Goal: Navigation & Orientation: Find specific page/section

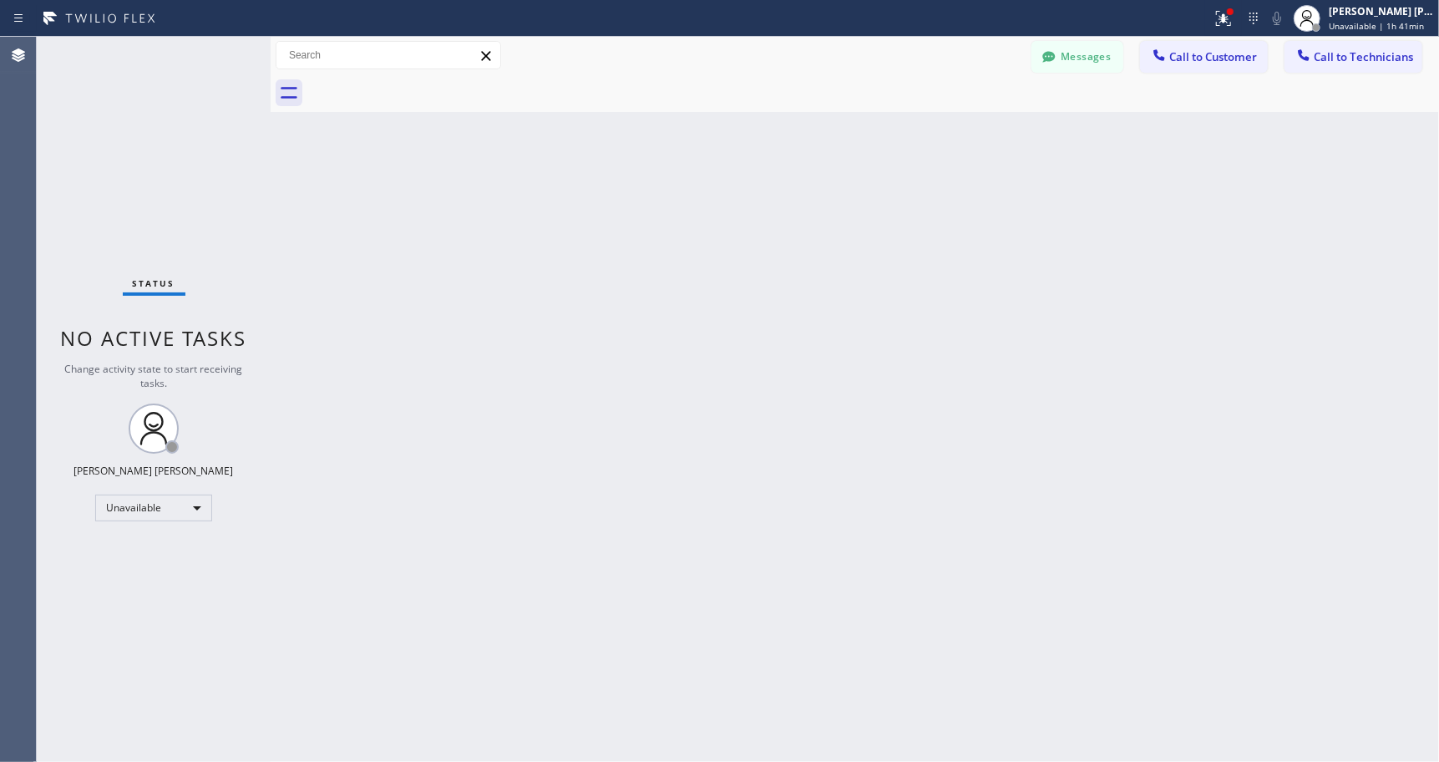
click at [1383, 9] on div "[PERSON_NAME] [PERSON_NAME]" at bounding box center [1381, 11] width 105 height 14
click at [1233, 14] on div at bounding box center [1230, 12] width 10 height 10
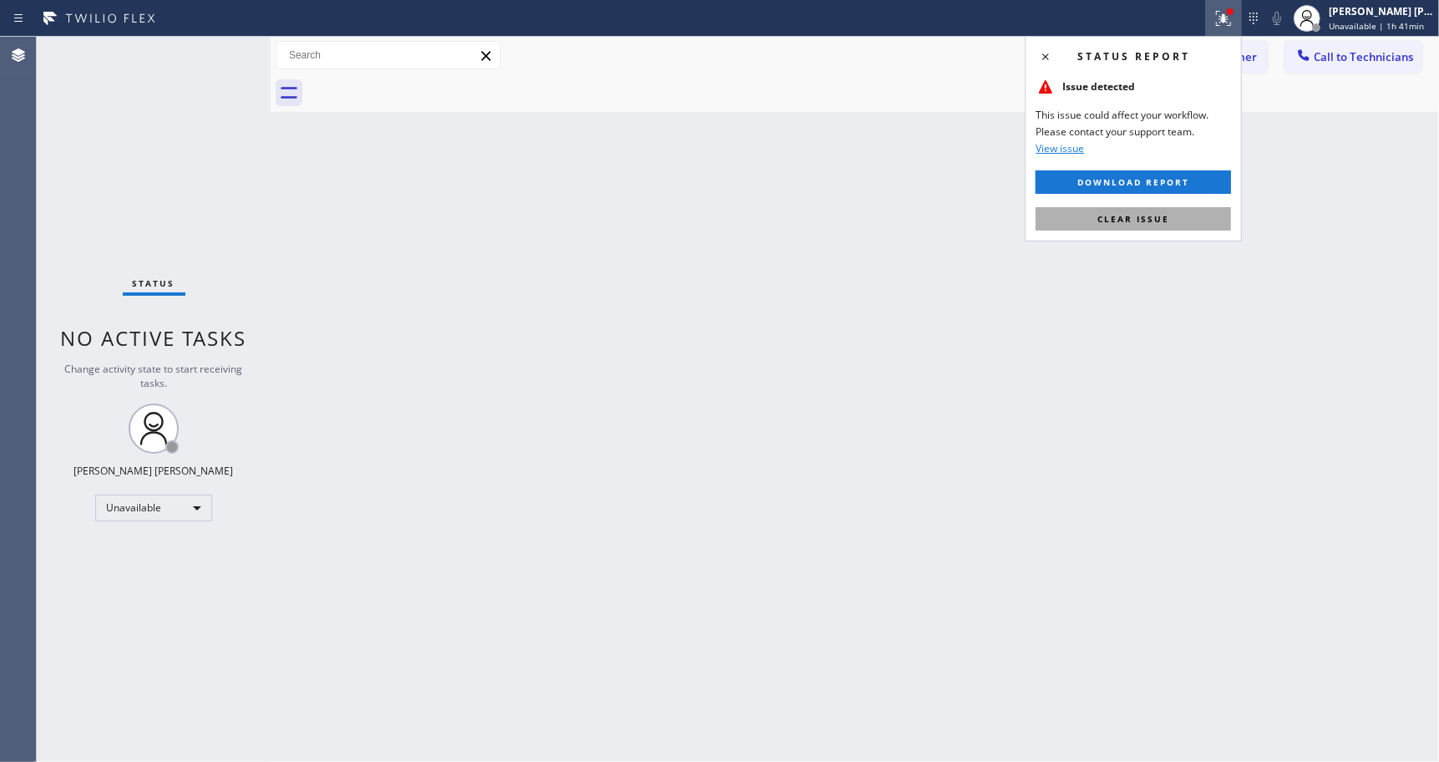
drag, startPoint x: 1209, startPoint y: 220, endPoint x: 1228, endPoint y: 197, distance: 29.6
click at [1217, 210] on button "Clear issue" at bounding box center [1132, 218] width 195 height 23
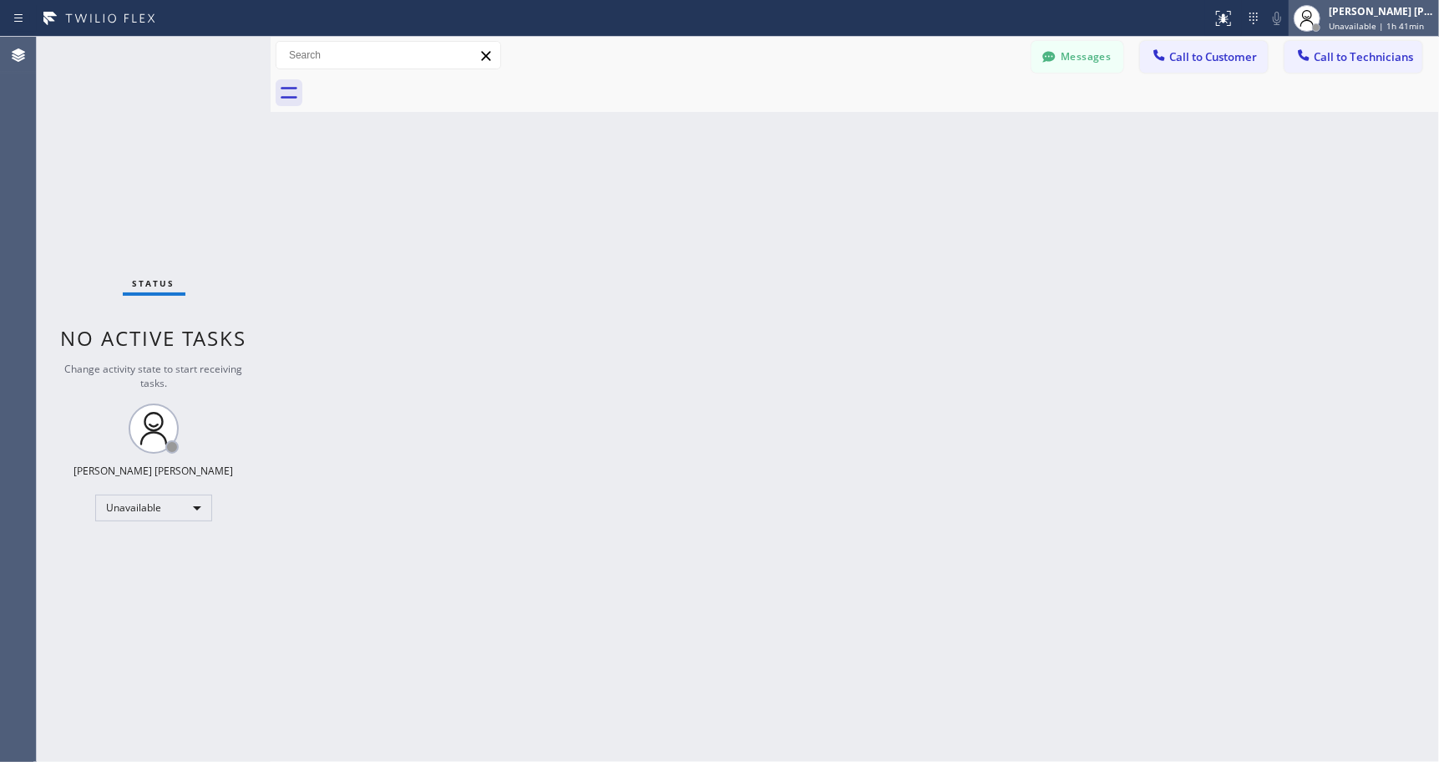
click at [1364, 11] on div "[PERSON_NAME] [PERSON_NAME]" at bounding box center [1381, 11] width 105 height 14
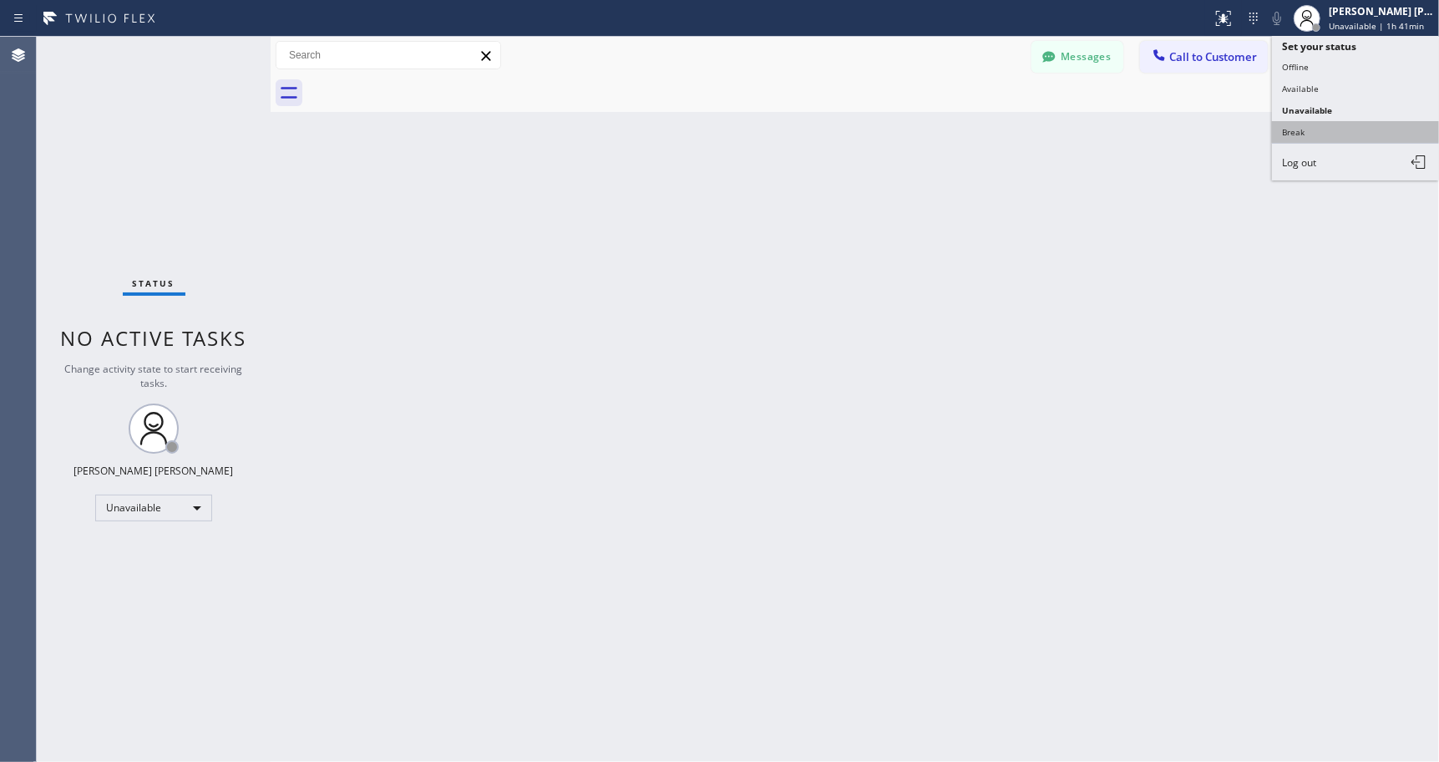
click at [1342, 134] on button "Break" at bounding box center [1355, 132] width 167 height 22
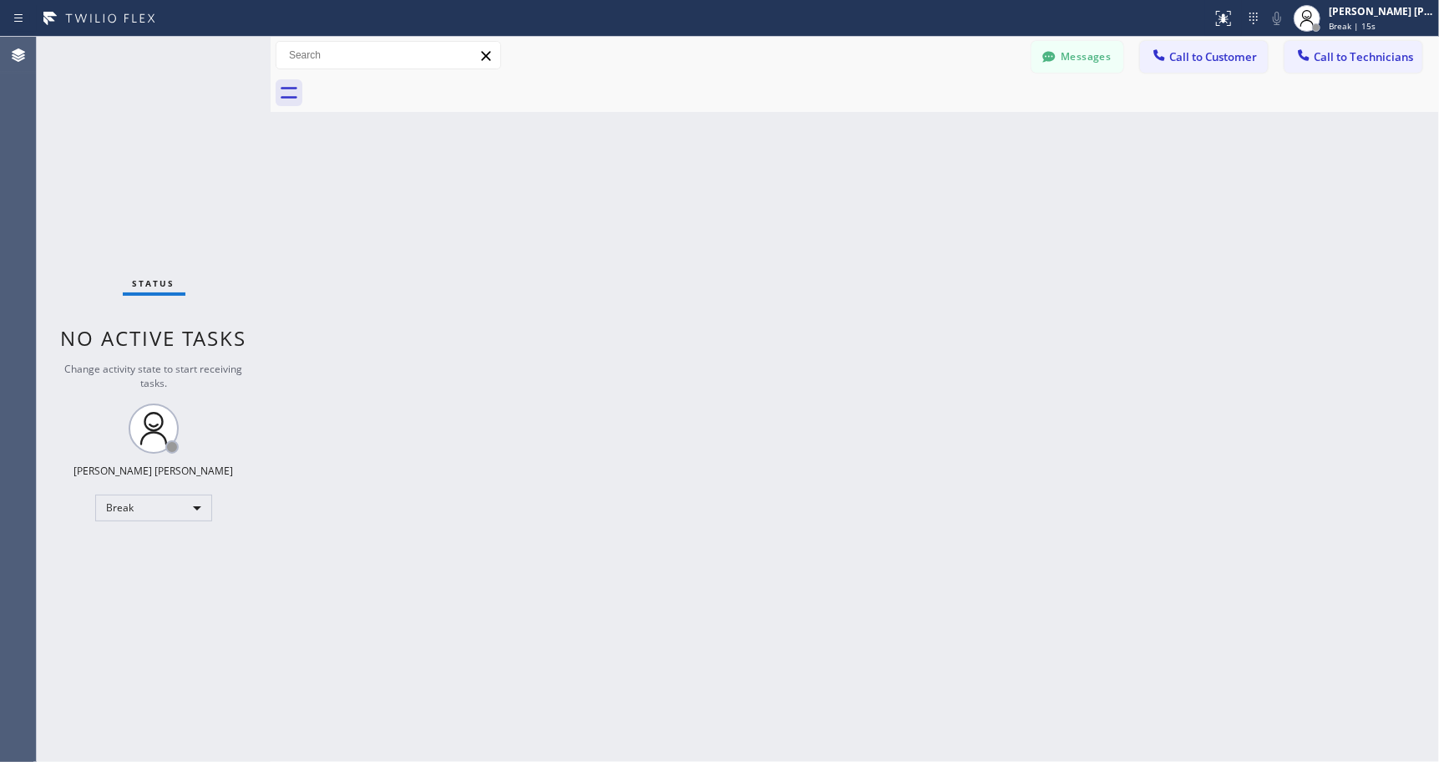
click at [679, 92] on div at bounding box center [872, 93] width 1131 height 38
click at [868, 137] on div "Back to Dashboard Change Sender ID Customers Technicians Select a contact Outbo…" at bounding box center [855, 399] width 1168 height 725
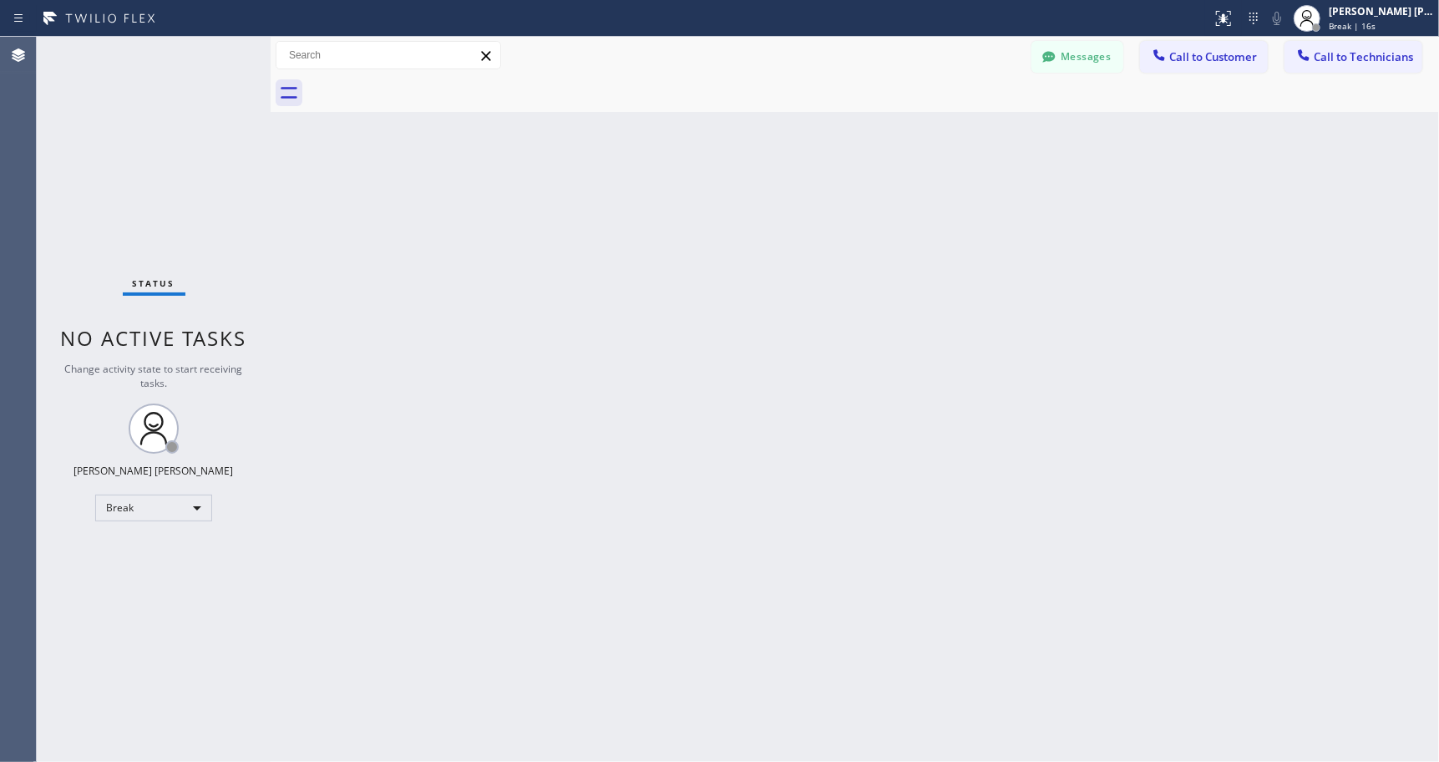
click at [868, 137] on div "Back to Dashboard Change Sender ID Customers Technicians Select a contact Outbo…" at bounding box center [855, 399] width 1168 height 725
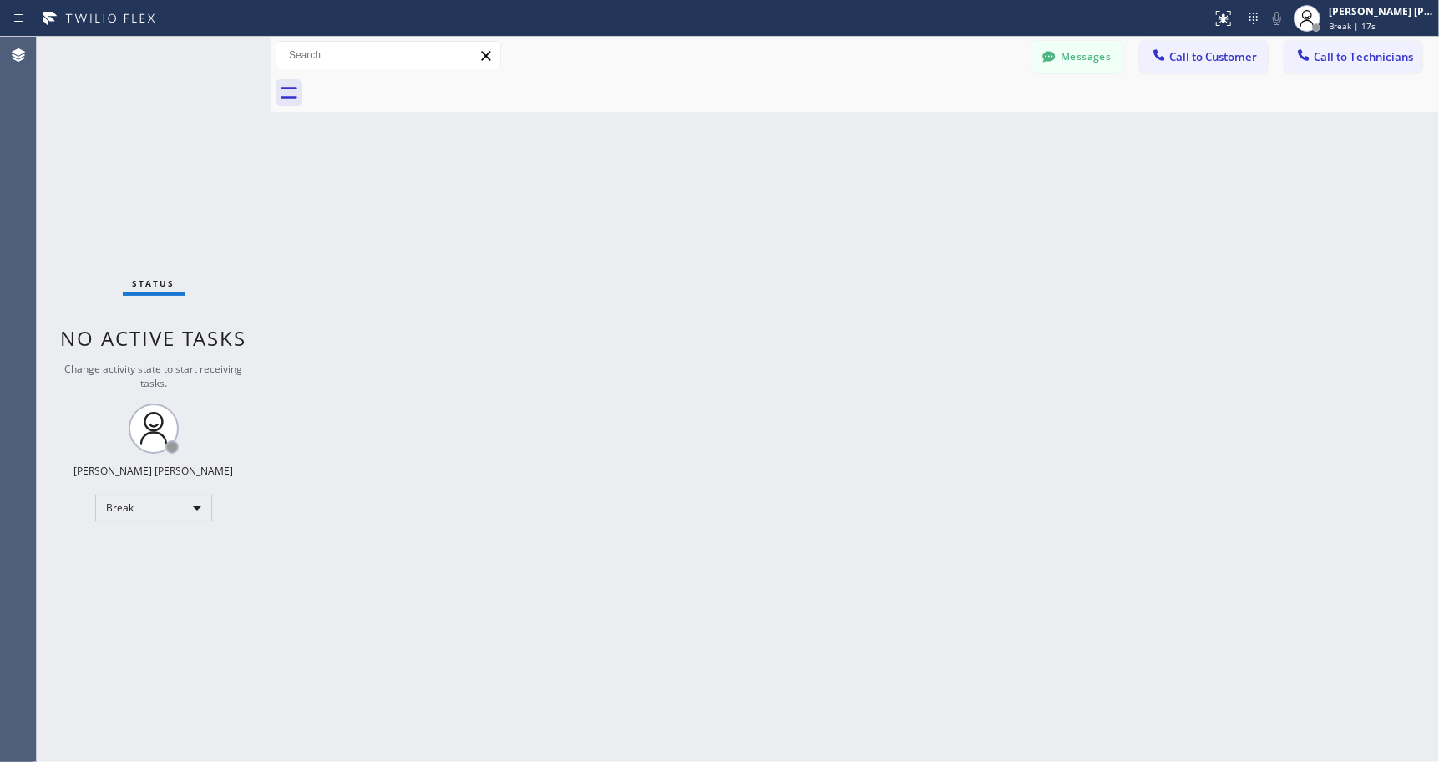
click at [868, 137] on div "Back to Dashboard Change Sender ID Customers Technicians Select a contact Outbo…" at bounding box center [855, 399] width 1168 height 725
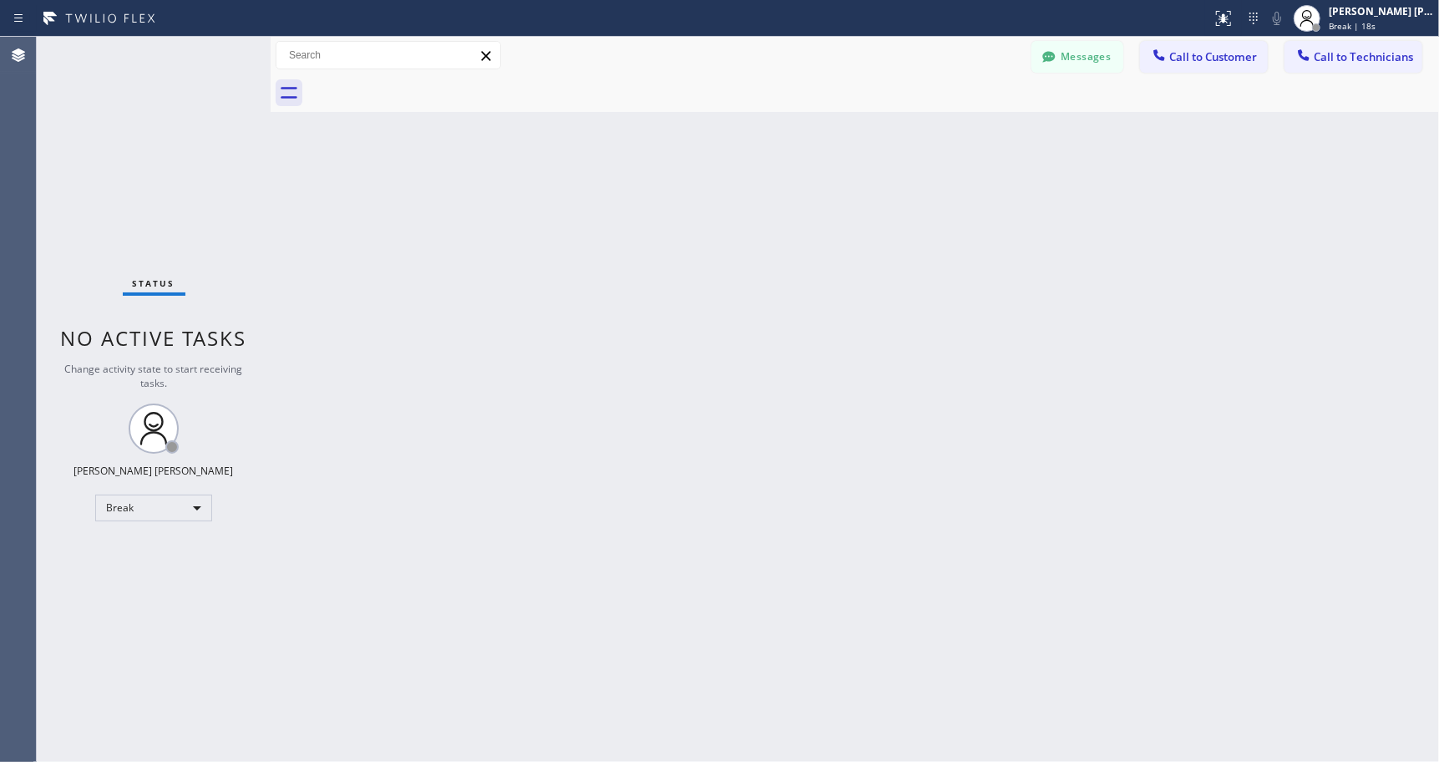
click at [868, 137] on div "Back to Dashboard Change Sender ID Customers Technicians Select a contact Outbo…" at bounding box center [855, 399] width 1168 height 725
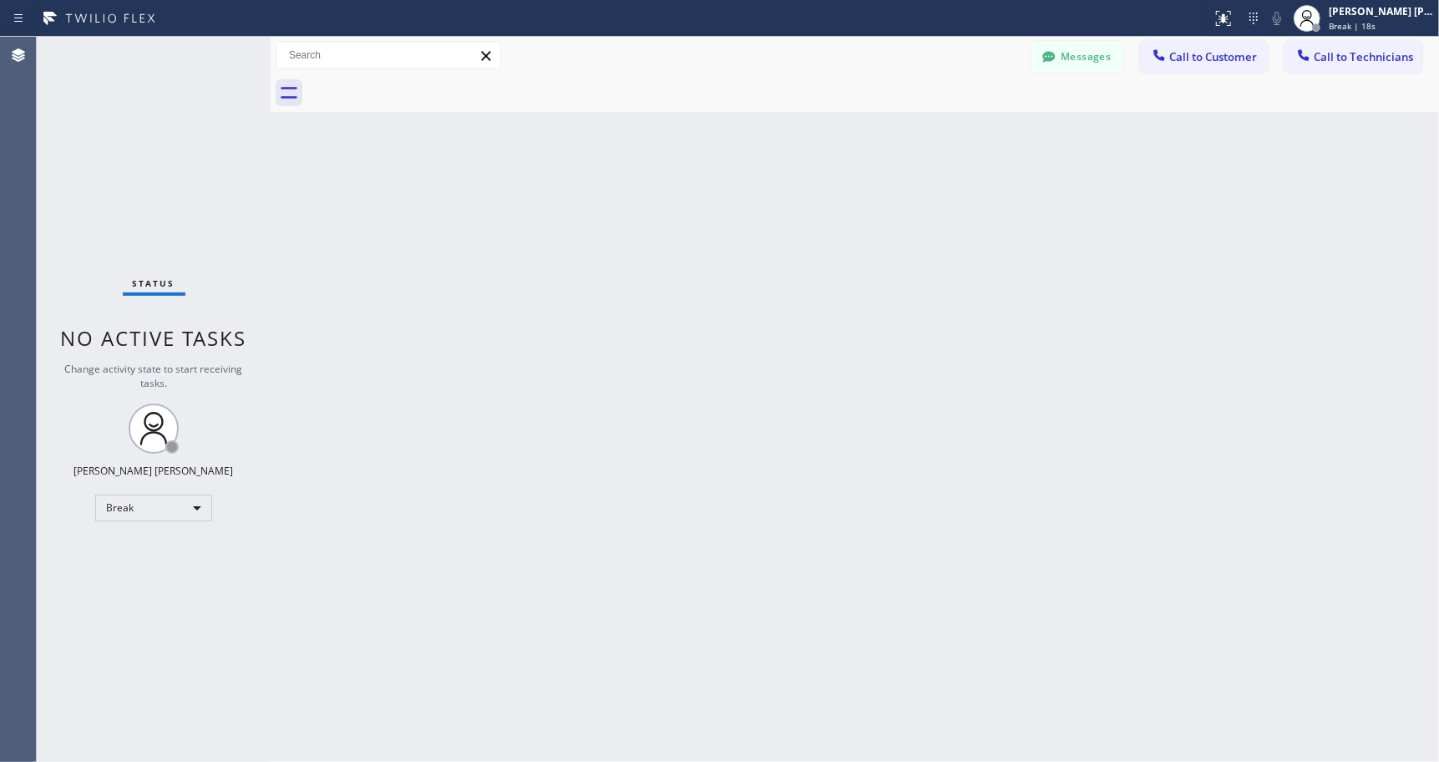
click at [868, 137] on div "Back to Dashboard Change Sender ID Customers Technicians Select a contact Outbo…" at bounding box center [855, 399] width 1168 height 725
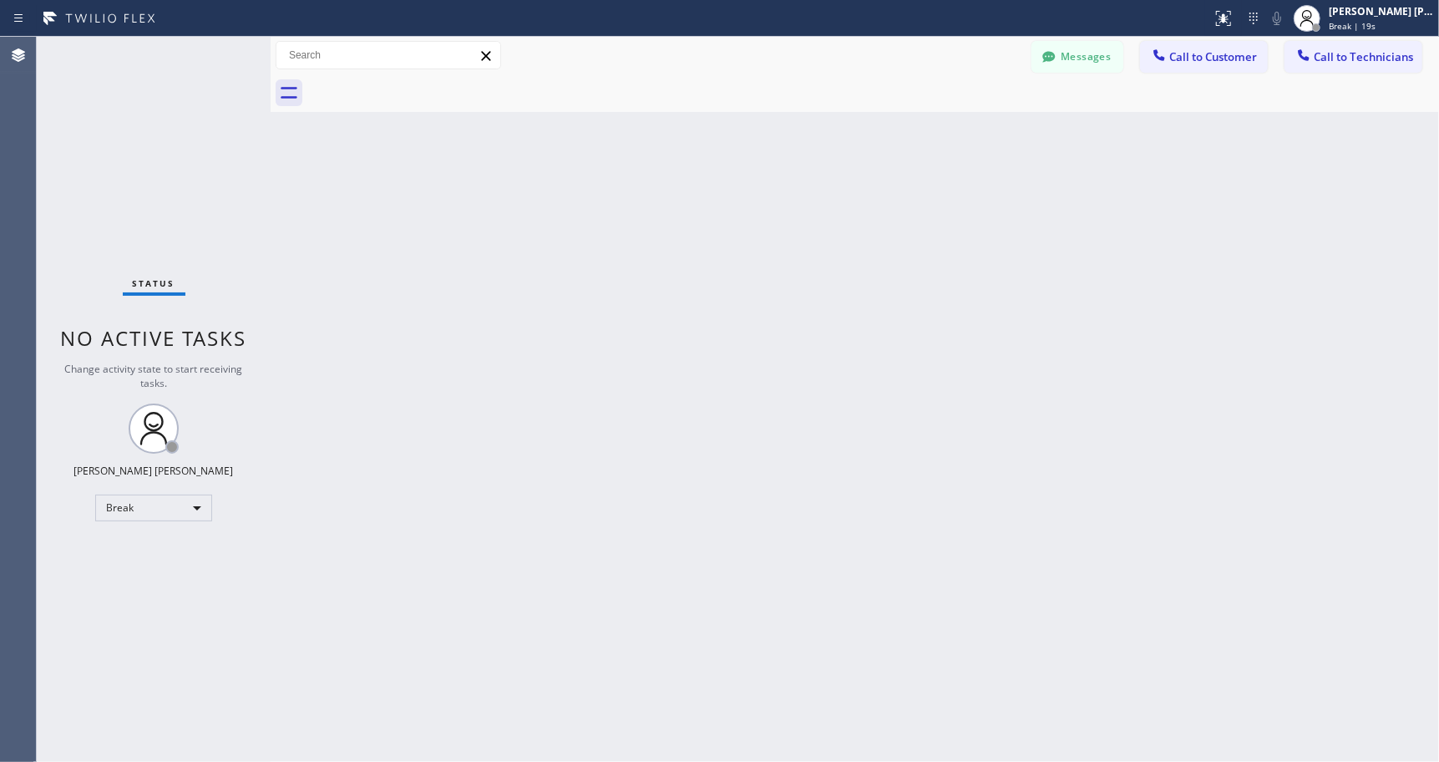
click at [868, 137] on div "Back to Dashboard Change Sender ID Customers Technicians Select a contact Outbo…" at bounding box center [855, 399] width 1168 height 725
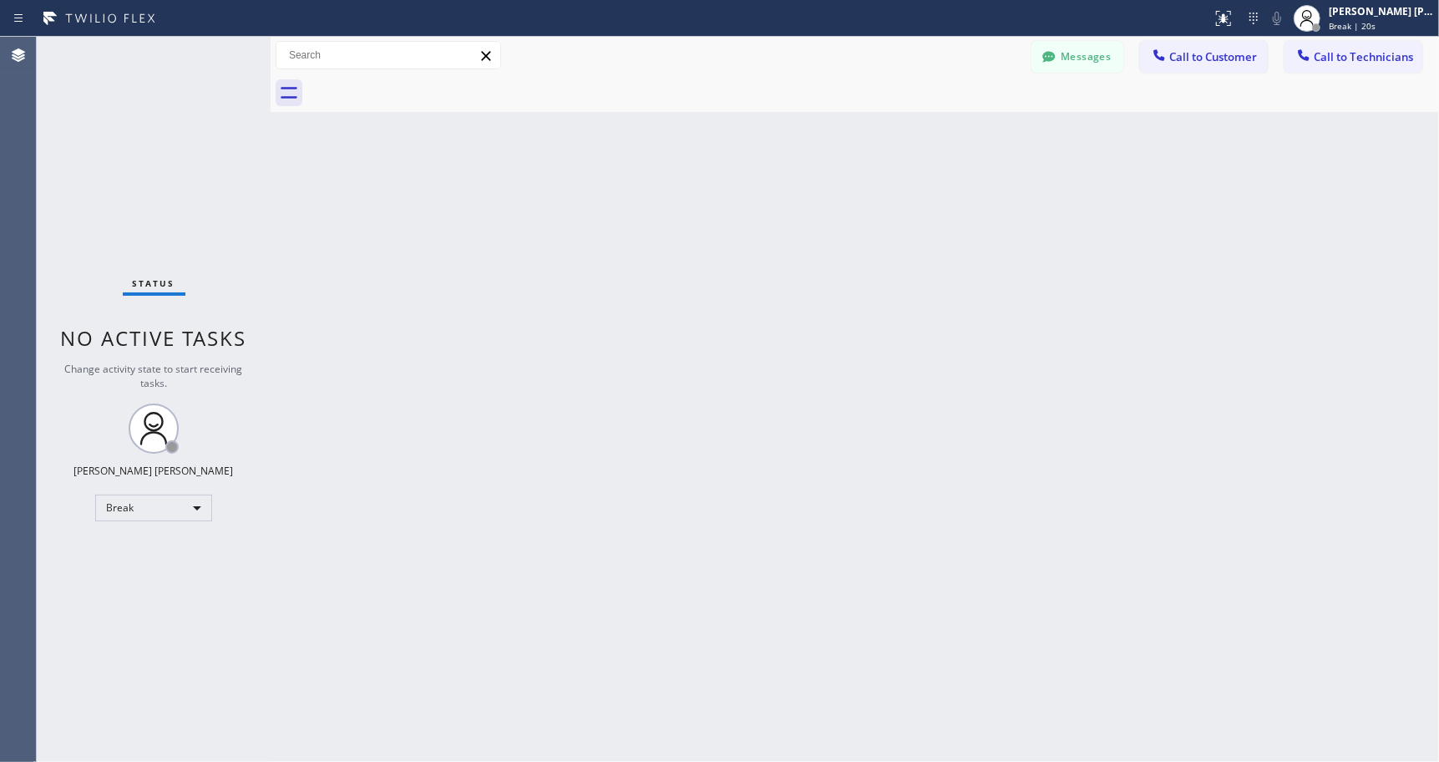
click at [868, 137] on div "Back to Dashboard Change Sender ID Customers Technicians Select a contact Outbo…" at bounding box center [855, 399] width 1168 height 725
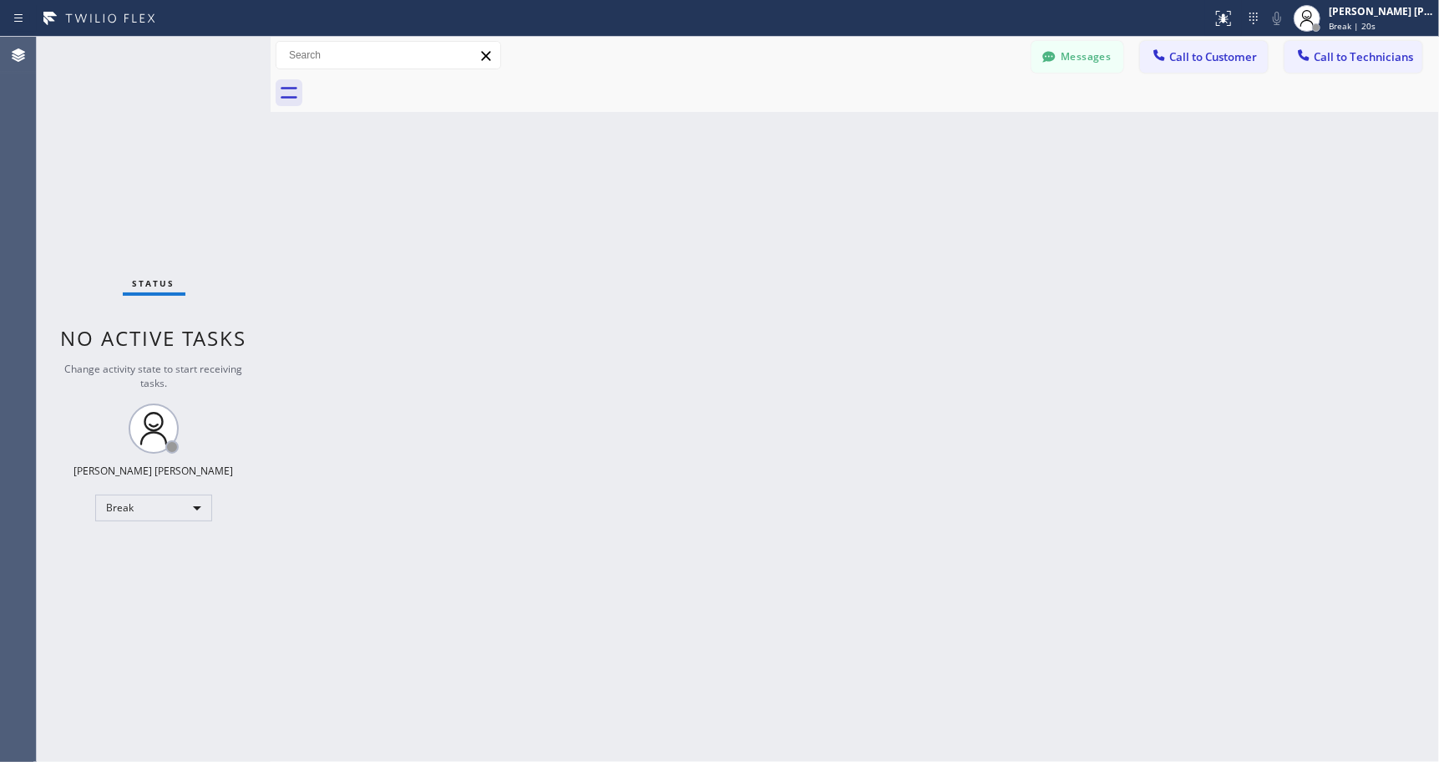
click at [868, 137] on div "Back to Dashboard Change Sender ID Customers Technicians Select a contact Outbo…" at bounding box center [855, 399] width 1168 height 725
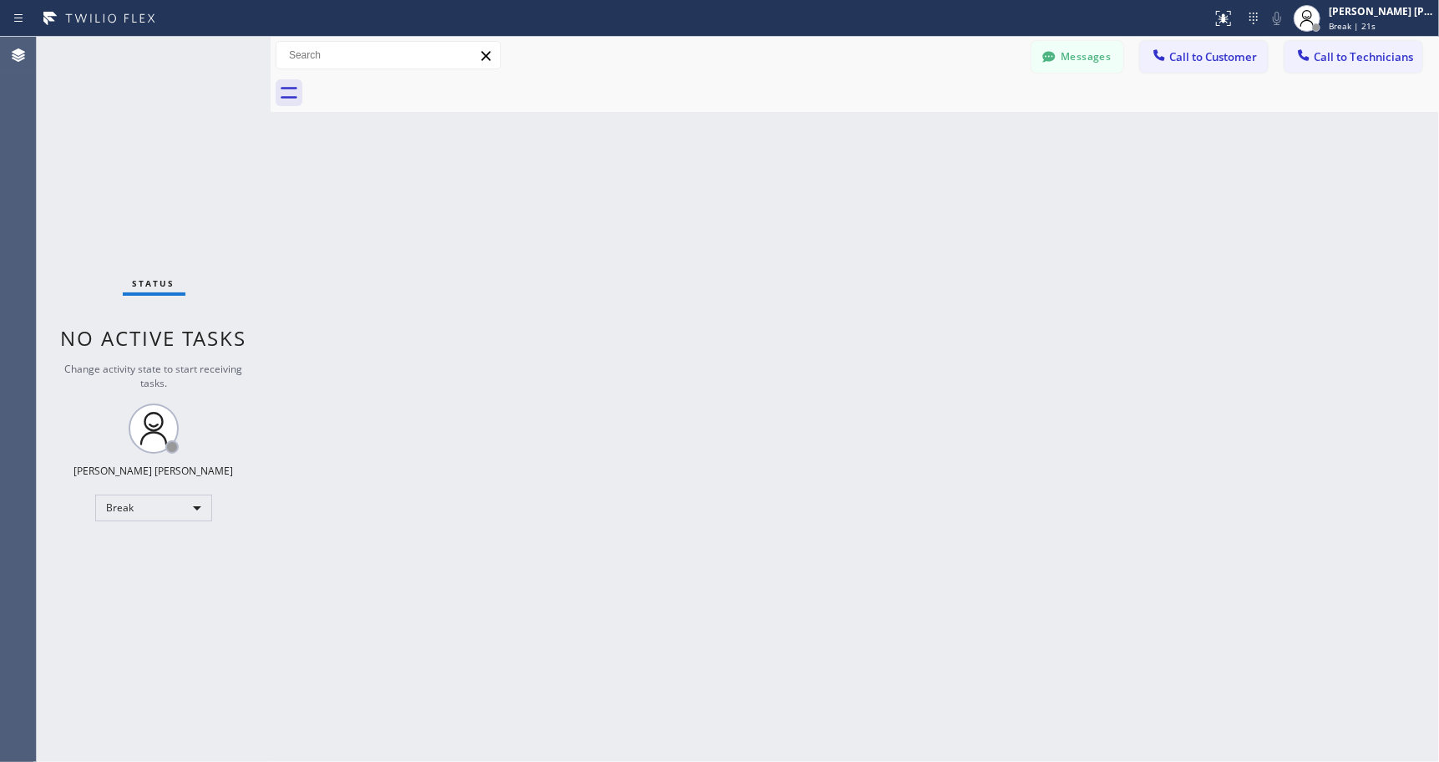
click at [868, 137] on div "Back to Dashboard Change Sender ID Customers Technicians Select a contact Outbo…" at bounding box center [855, 399] width 1168 height 725
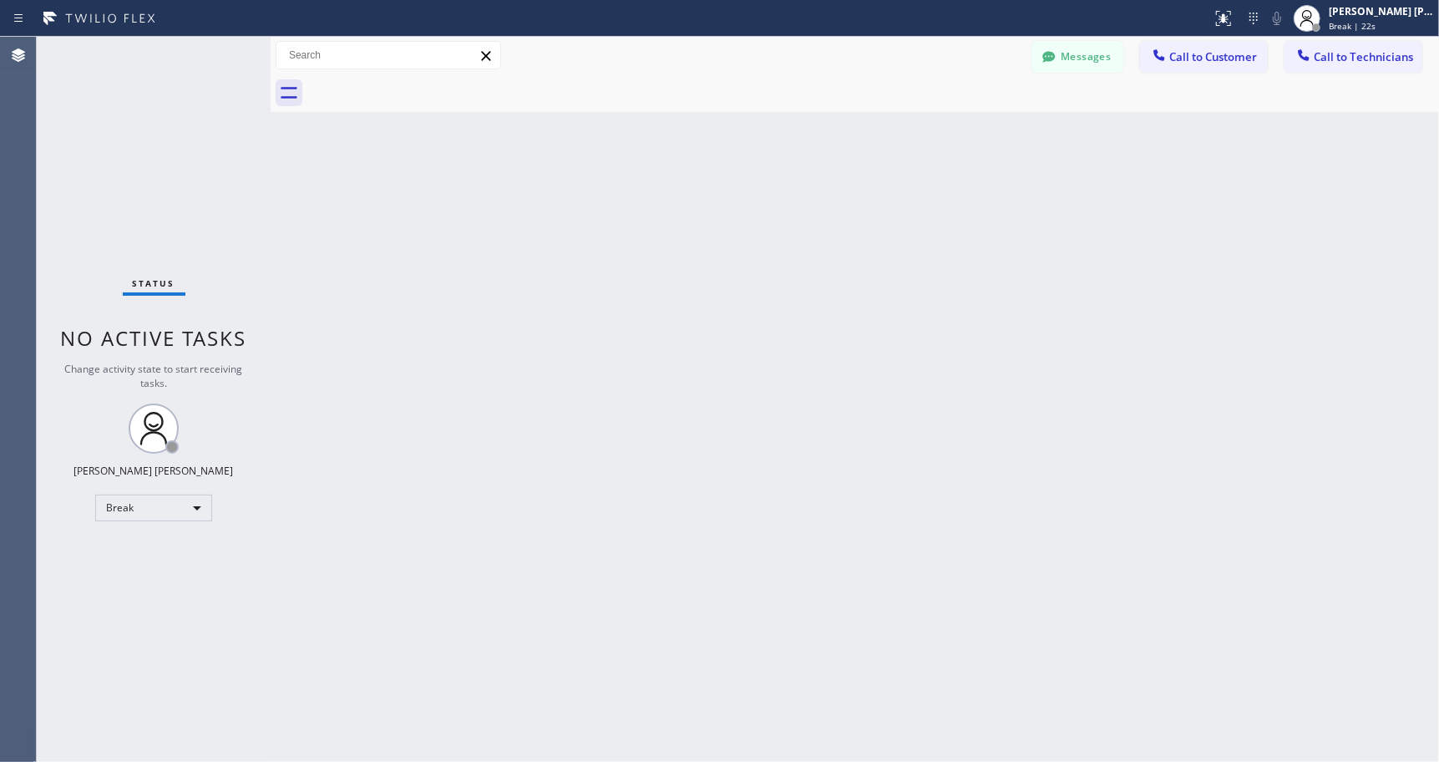
click at [868, 137] on div "Back to Dashboard Change Sender ID Customers Technicians Select a contact Outbo…" at bounding box center [855, 399] width 1168 height 725
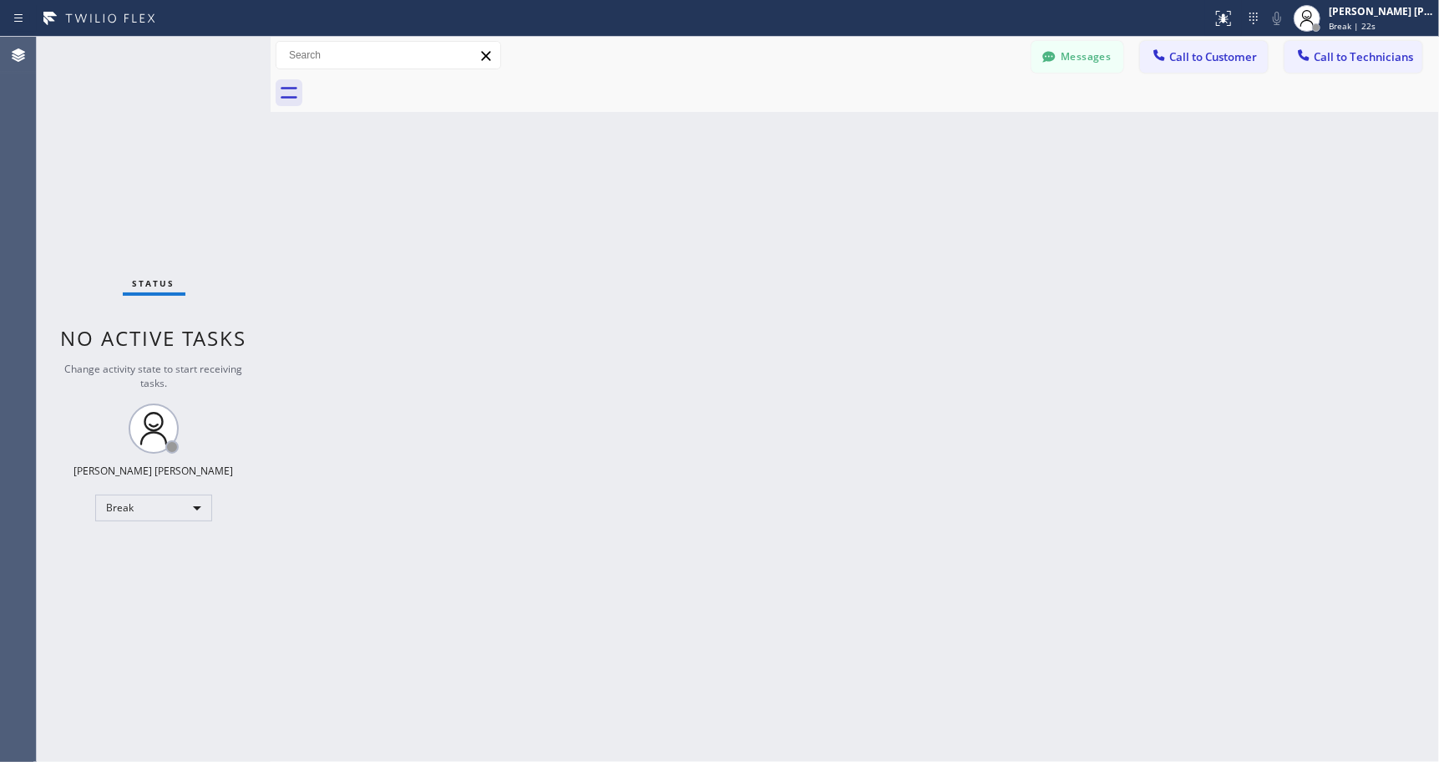
click at [868, 137] on div "Back to Dashboard Change Sender ID Customers Technicians Select a contact Outbo…" at bounding box center [855, 399] width 1168 height 725
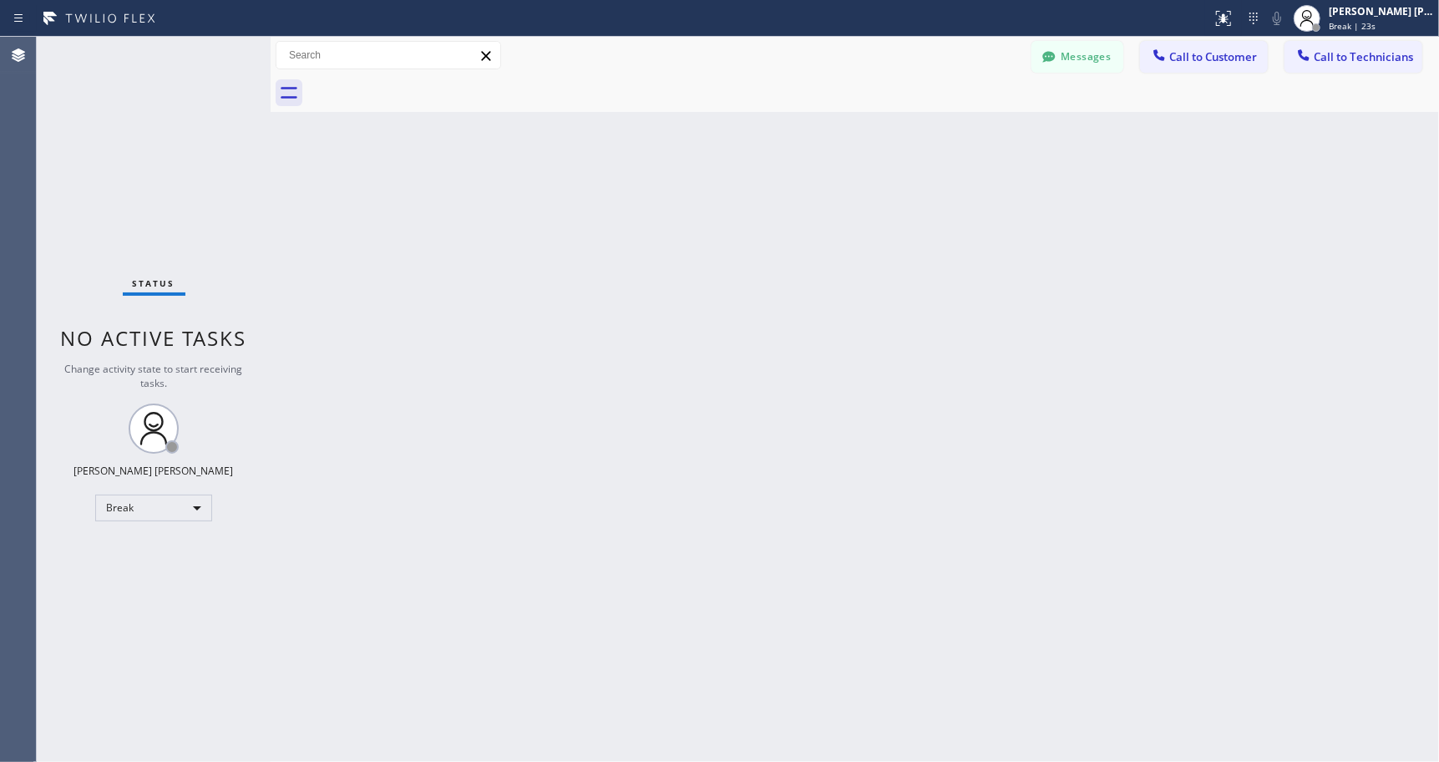
click at [868, 137] on div "Back to Dashboard Change Sender ID Customers Technicians Select a contact Outbo…" at bounding box center [855, 399] width 1168 height 725
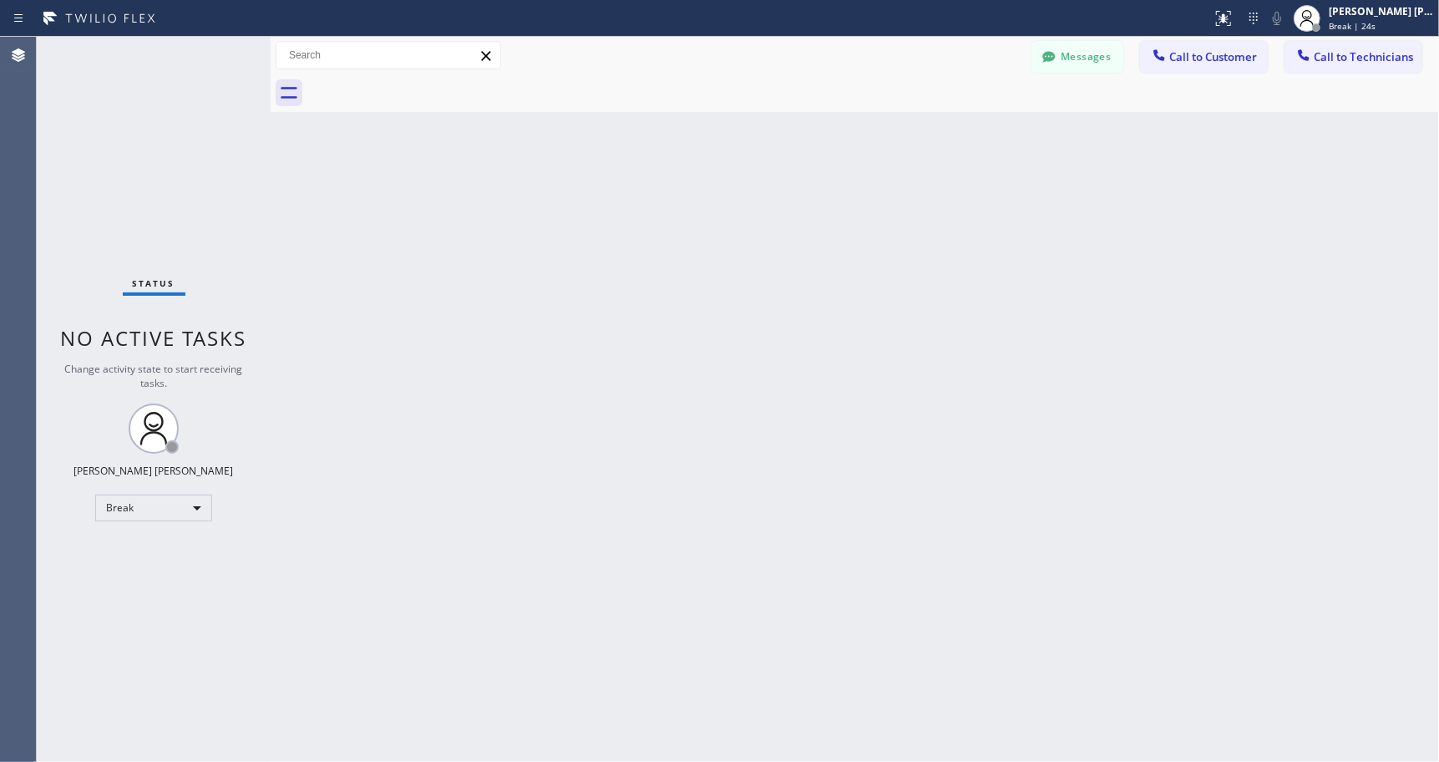
click at [868, 137] on div "Back to Dashboard Change Sender ID Customers Technicians Select a contact Outbo…" at bounding box center [855, 399] width 1168 height 725
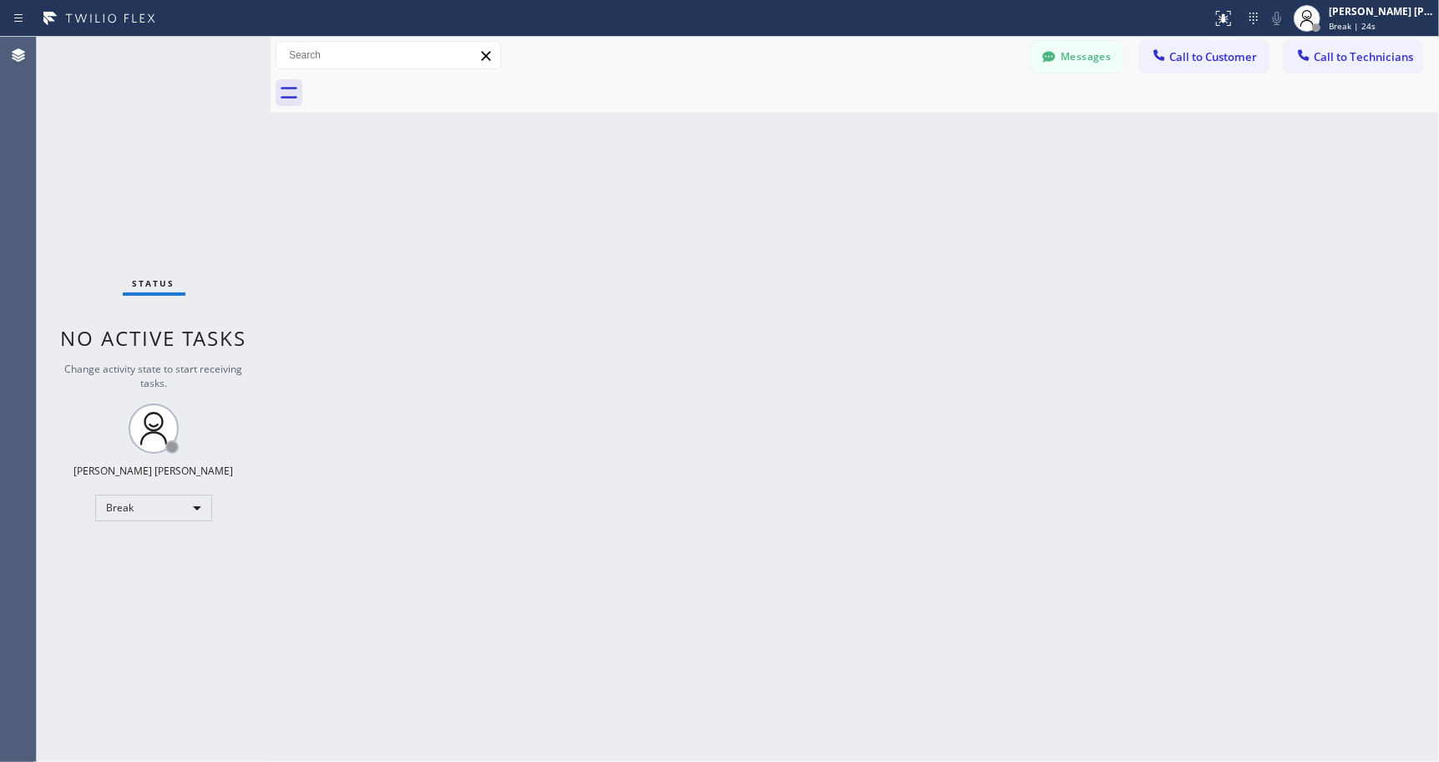
click at [868, 137] on div "Back to Dashboard Change Sender ID Customers Technicians Select a contact Outbo…" at bounding box center [855, 399] width 1168 height 725
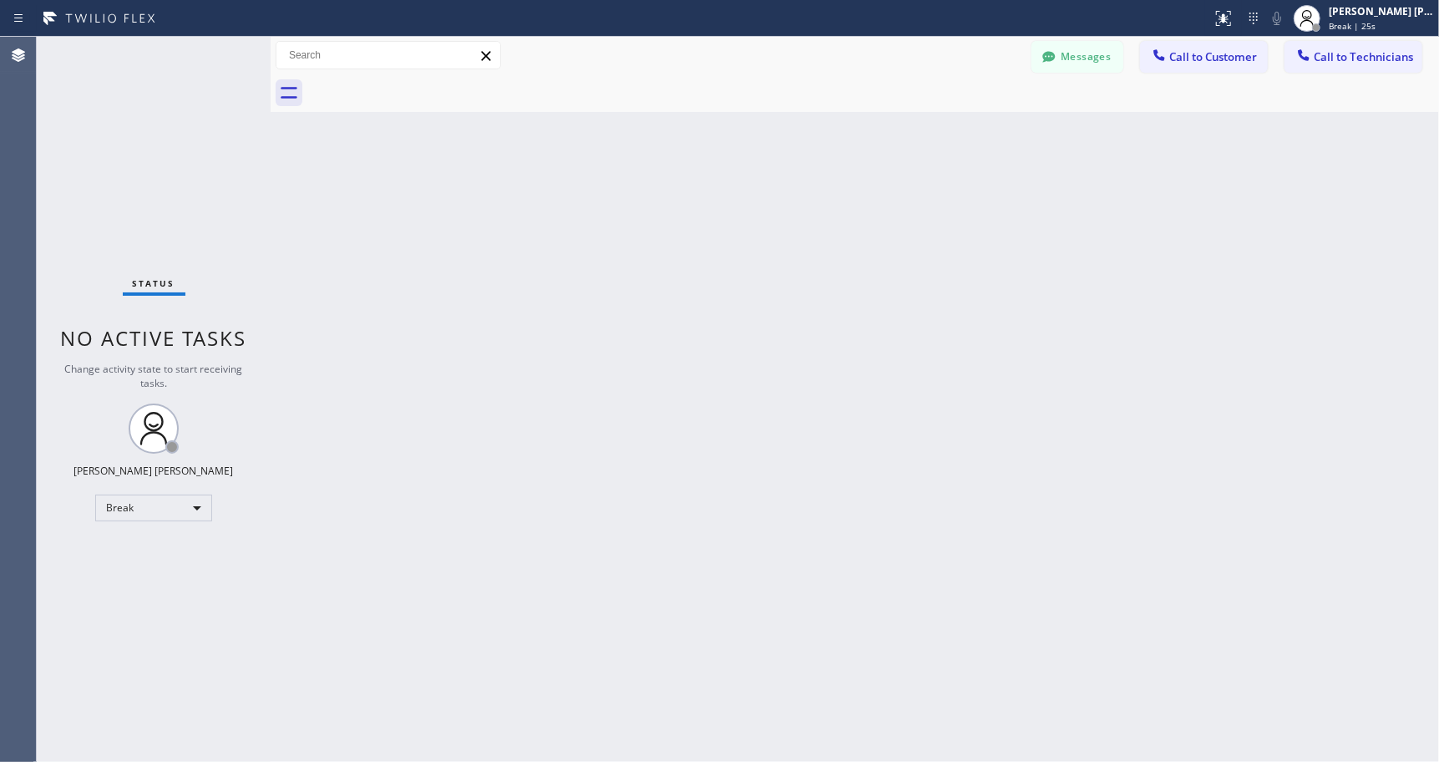
click at [868, 137] on div "Back to Dashboard Change Sender ID Customers Technicians Select a contact Outbo…" at bounding box center [855, 399] width 1168 height 725
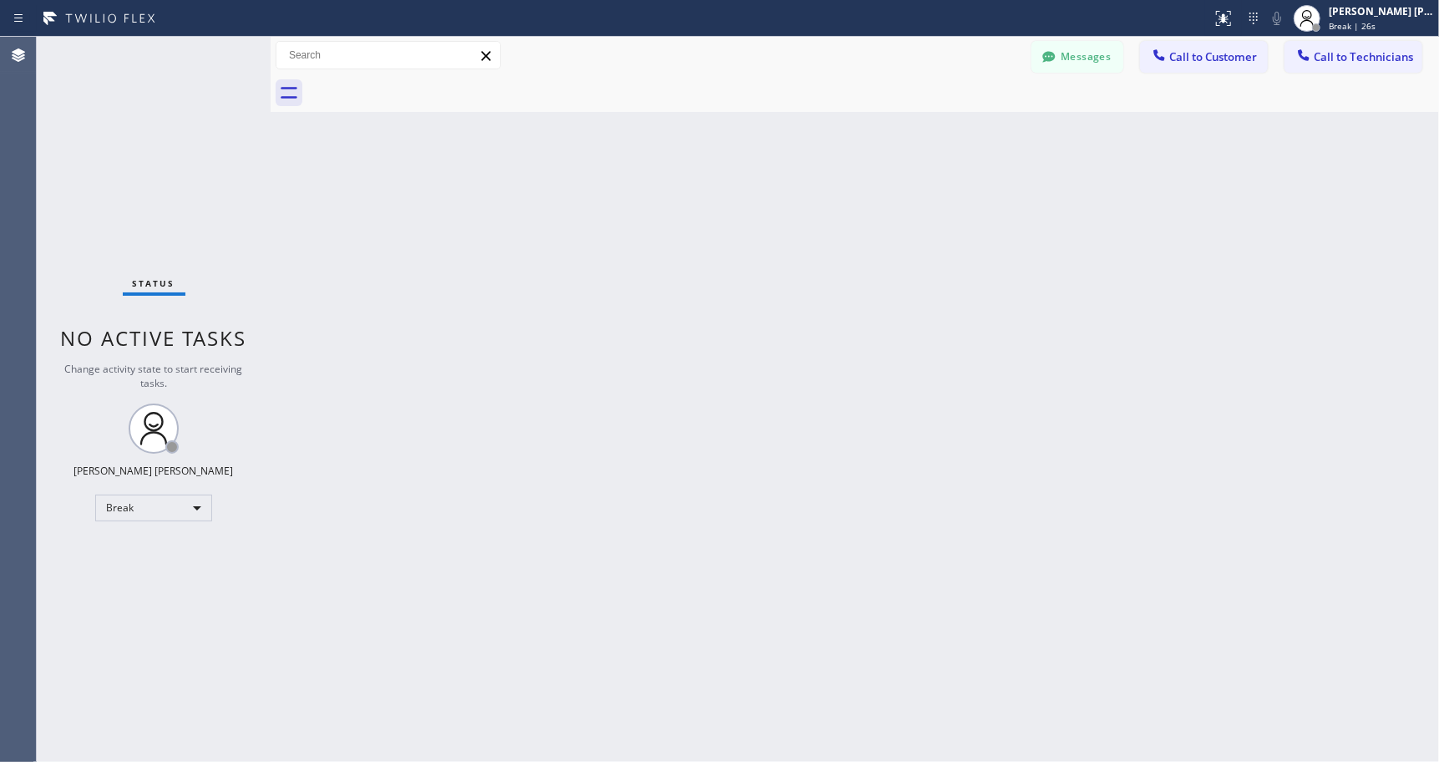
click at [868, 137] on div "Back to Dashboard Change Sender ID Customers Technicians Select a contact Outbo…" at bounding box center [855, 399] width 1168 height 725
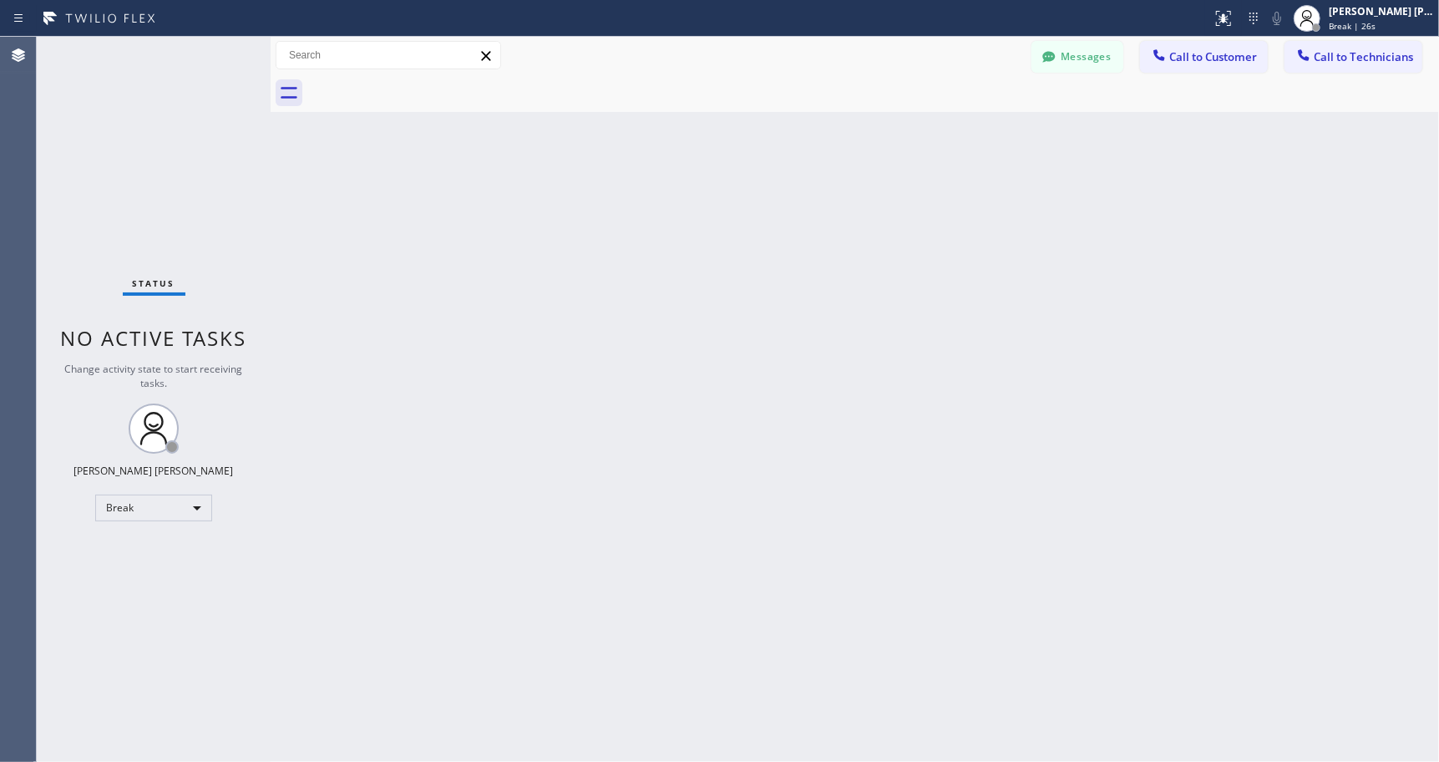
click at [868, 137] on div "Back to Dashboard Change Sender ID Customers Technicians Select a contact Outbo…" at bounding box center [855, 399] width 1168 height 725
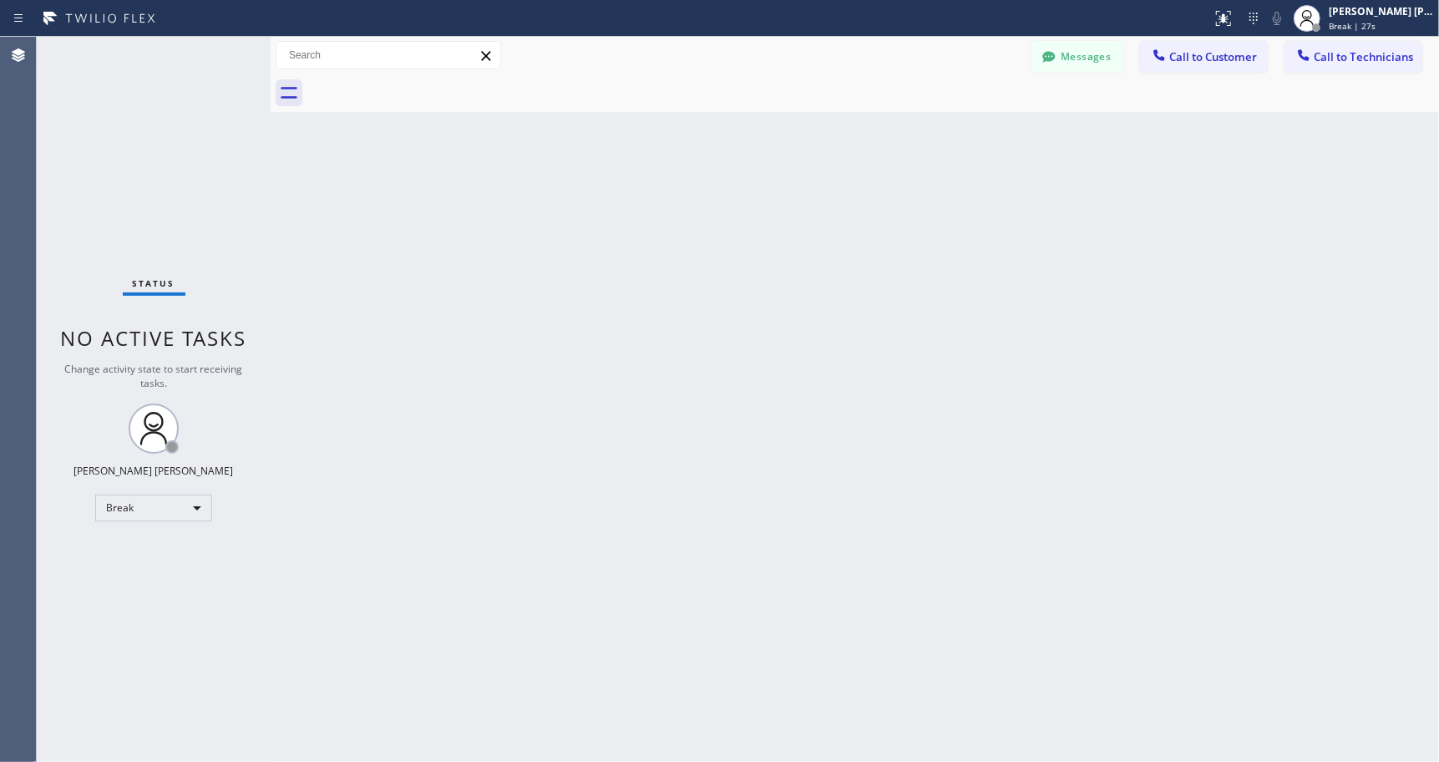
click at [868, 137] on div "Back to Dashboard Change Sender ID Customers Technicians Select a contact Outbo…" at bounding box center [855, 399] width 1168 height 725
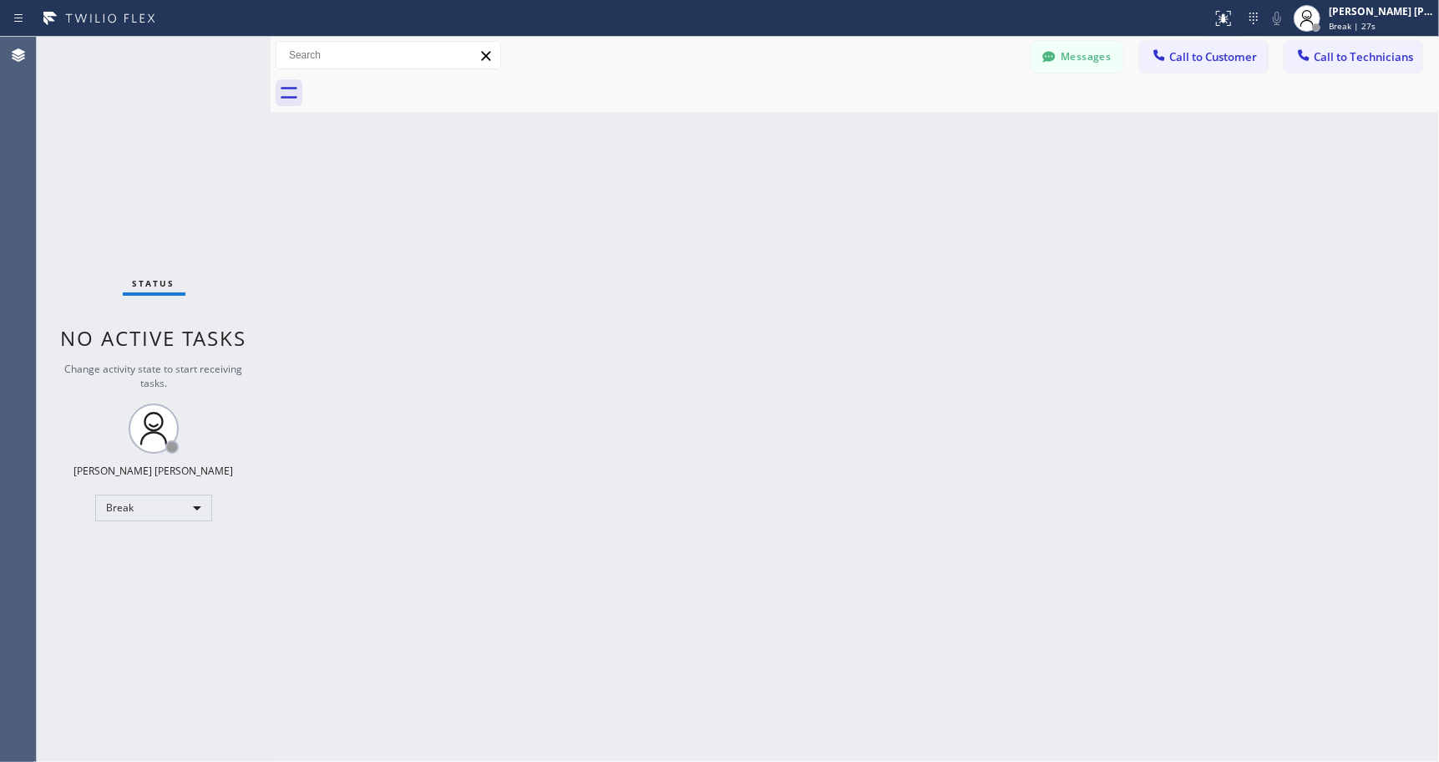
click at [868, 137] on div "Back to Dashboard Change Sender ID Customers Technicians Select a contact Outbo…" at bounding box center [855, 399] width 1168 height 725
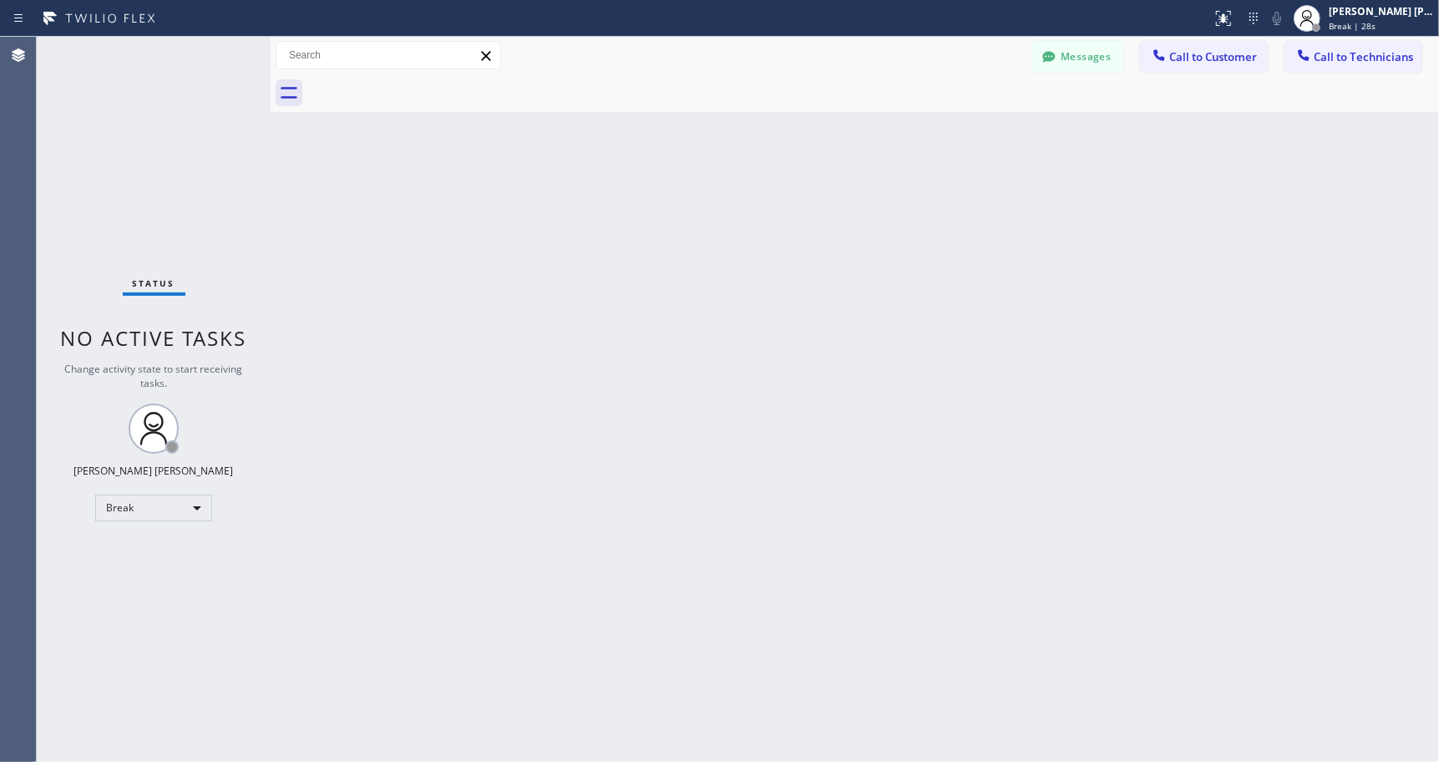
click at [868, 137] on div "Back to Dashboard Change Sender ID Customers Technicians Select a contact Outbo…" at bounding box center [855, 399] width 1168 height 725
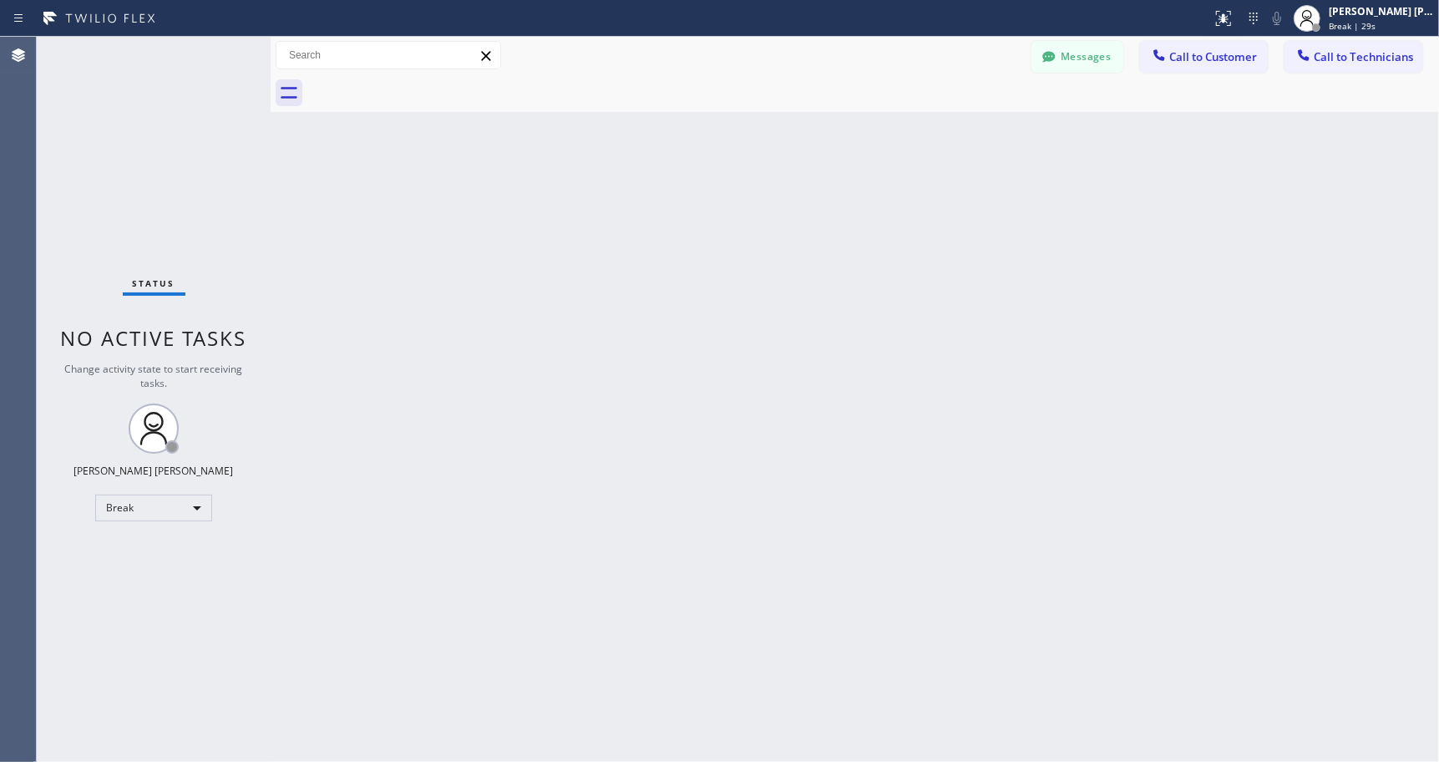
click at [868, 137] on div "Back to Dashboard Change Sender ID Customers Technicians Select a contact Outbo…" at bounding box center [855, 399] width 1168 height 725
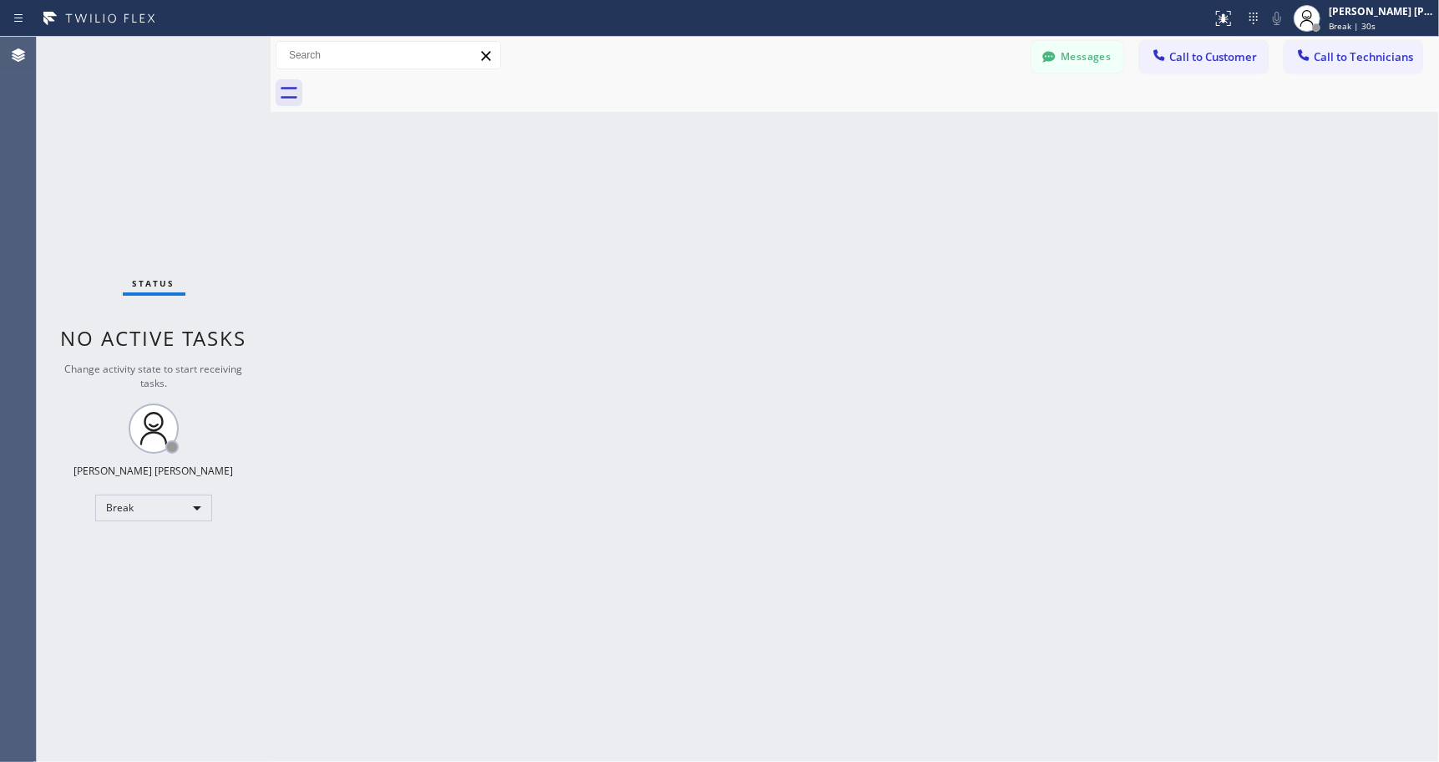
click at [868, 137] on div "Back to Dashboard Change Sender ID Customers Technicians Select a contact Outbo…" at bounding box center [855, 399] width 1168 height 725
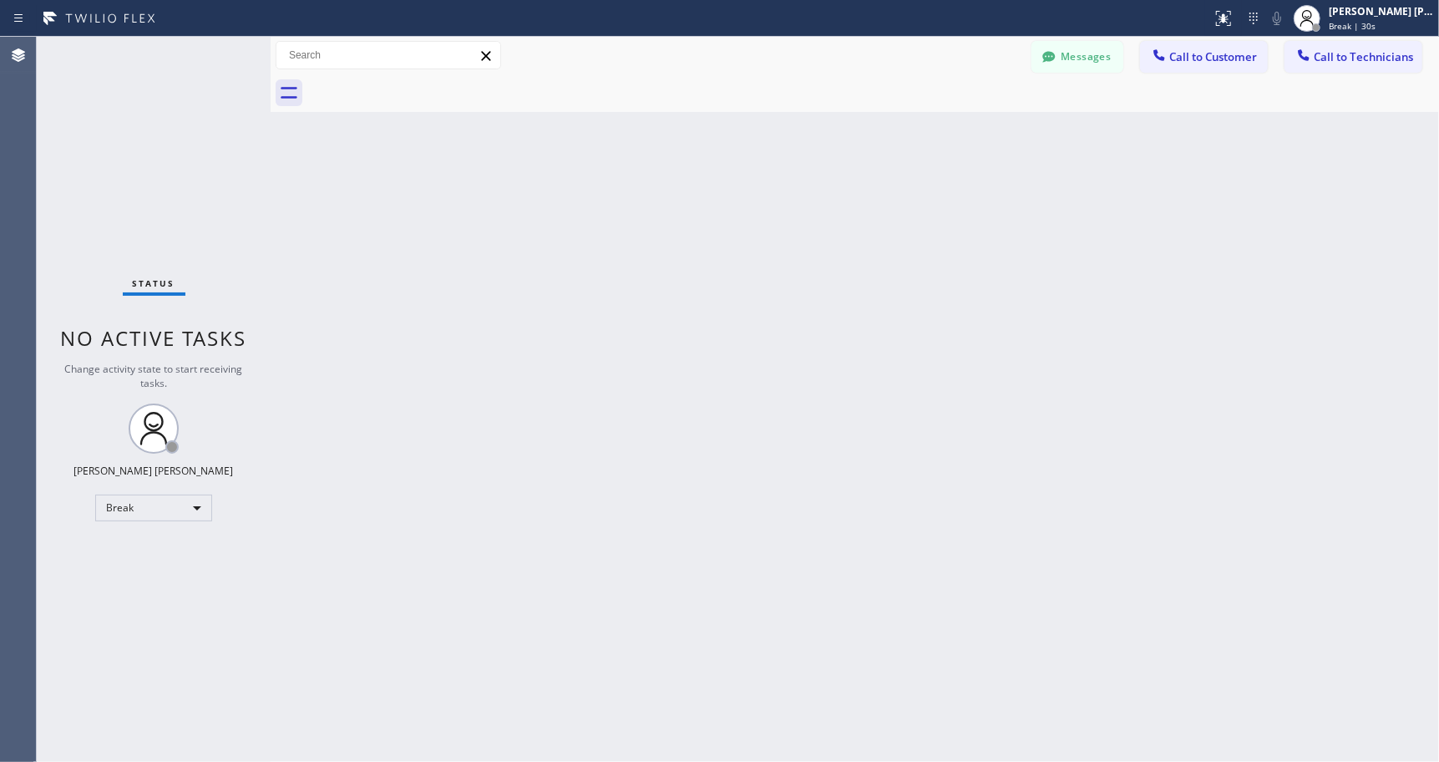
click at [868, 137] on div "Back to Dashboard Change Sender ID Customers Technicians Select a contact Outbo…" at bounding box center [855, 399] width 1168 height 725
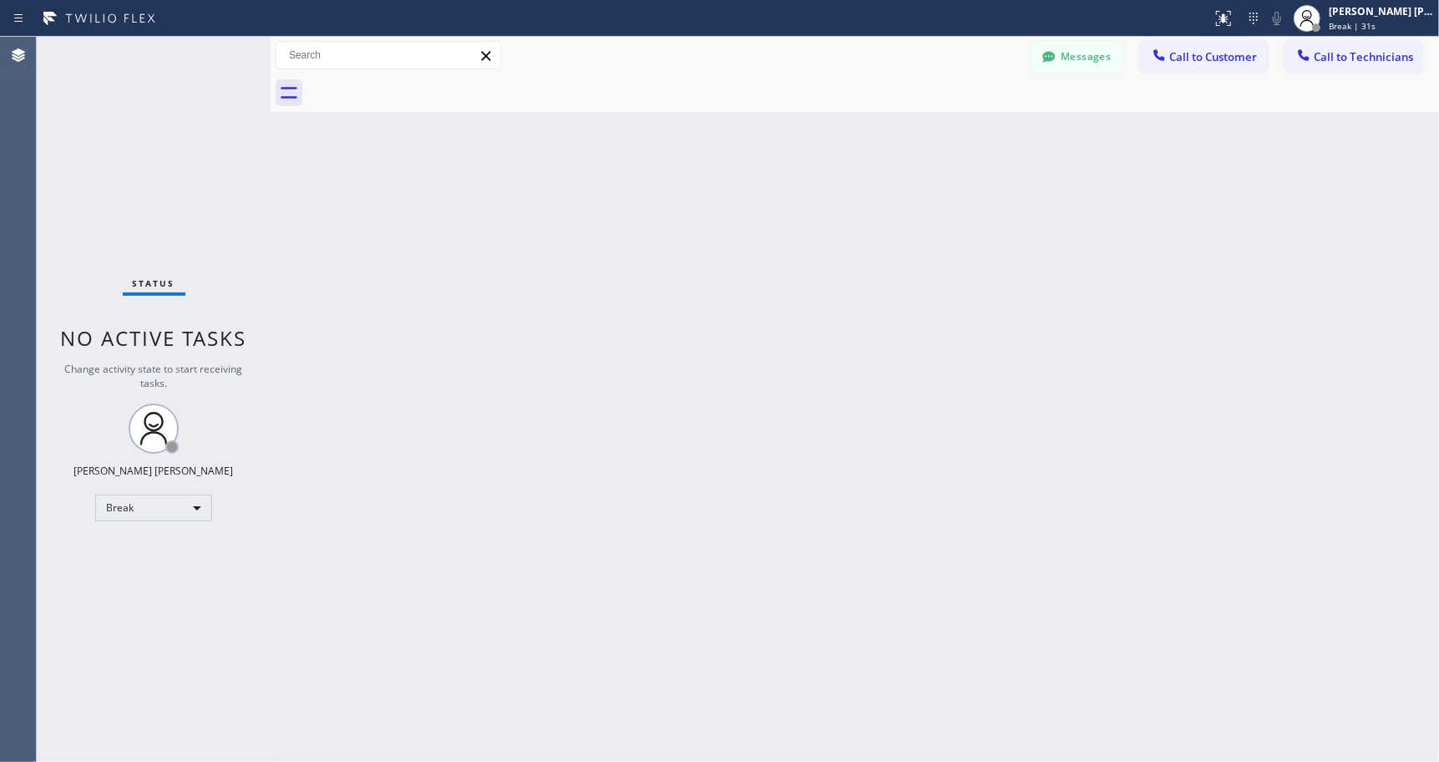
click at [868, 137] on div "Back to Dashboard Change Sender ID Customers Technicians Select a contact Outbo…" at bounding box center [855, 399] width 1168 height 725
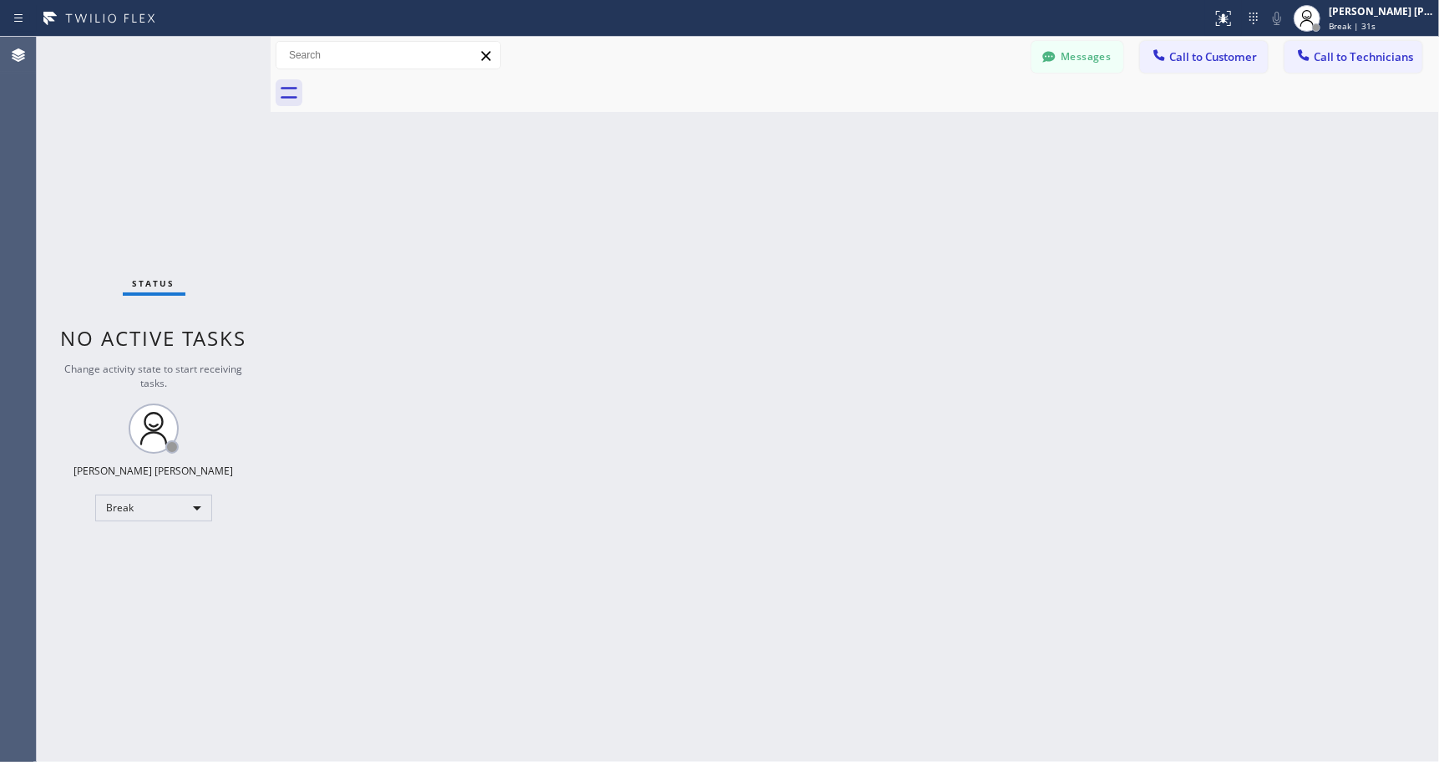
click at [868, 137] on div "Back to Dashboard Change Sender ID Customers Technicians Select a contact Outbo…" at bounding box center [855, 399] width 1168 height 725
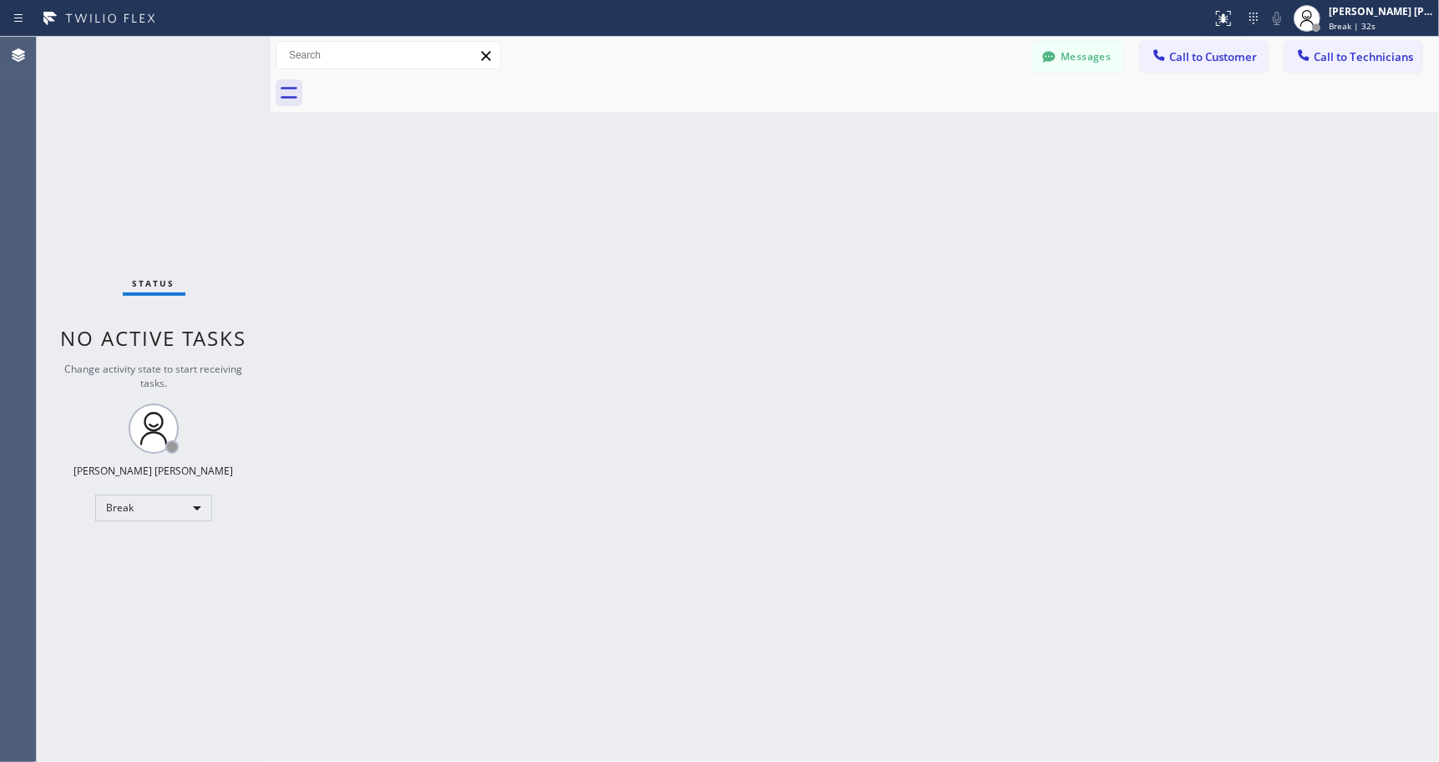
click at [868, 137] on div "Back to Dashboard Change Sender ID Customers Technicians Select a contact Outbo…" at bounding box center [855, 399] width 1168 height 725
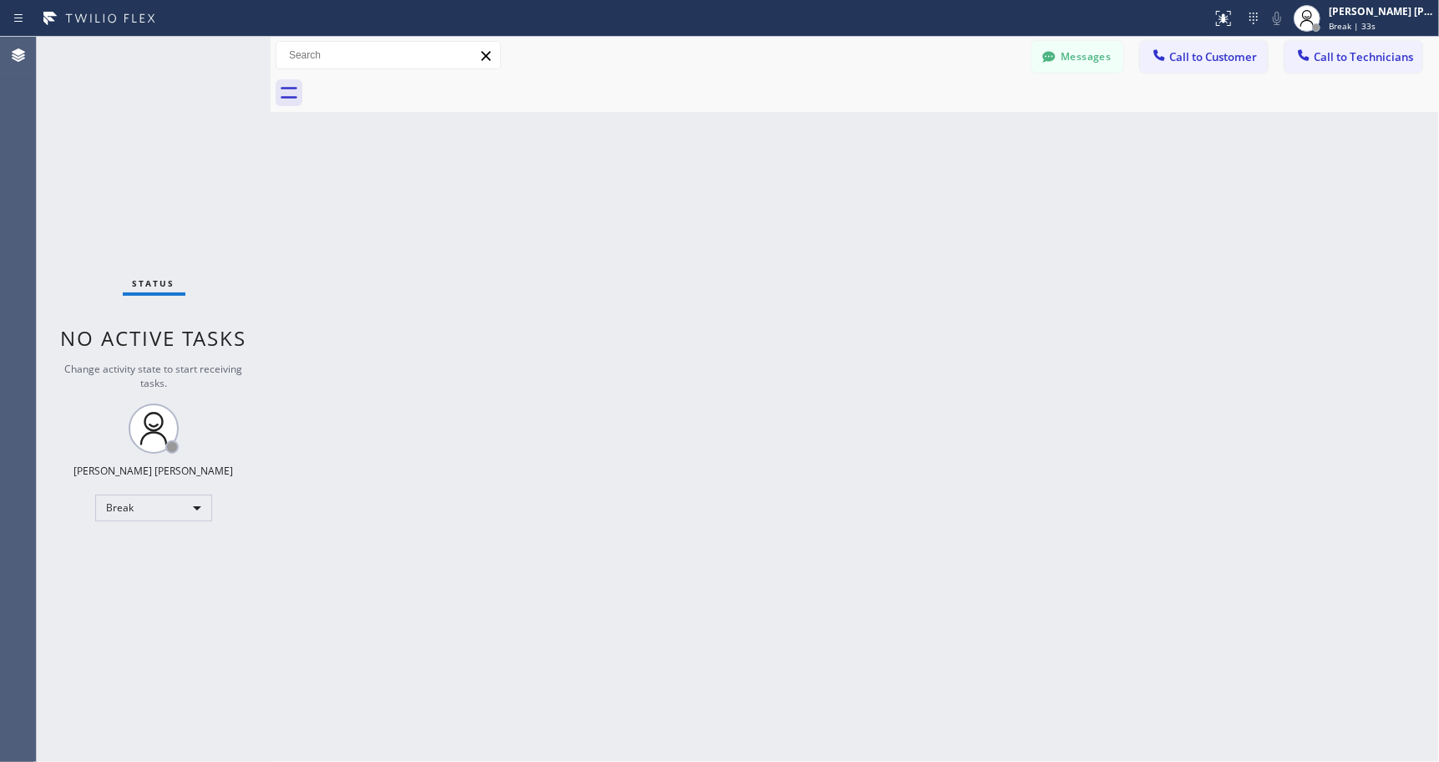
click at [868, 137] on div "Back to Dashboard Change Sender ID Customers Technicians Select a contact Outbo…" at bounding box center [855, 399] width 1168 height 725
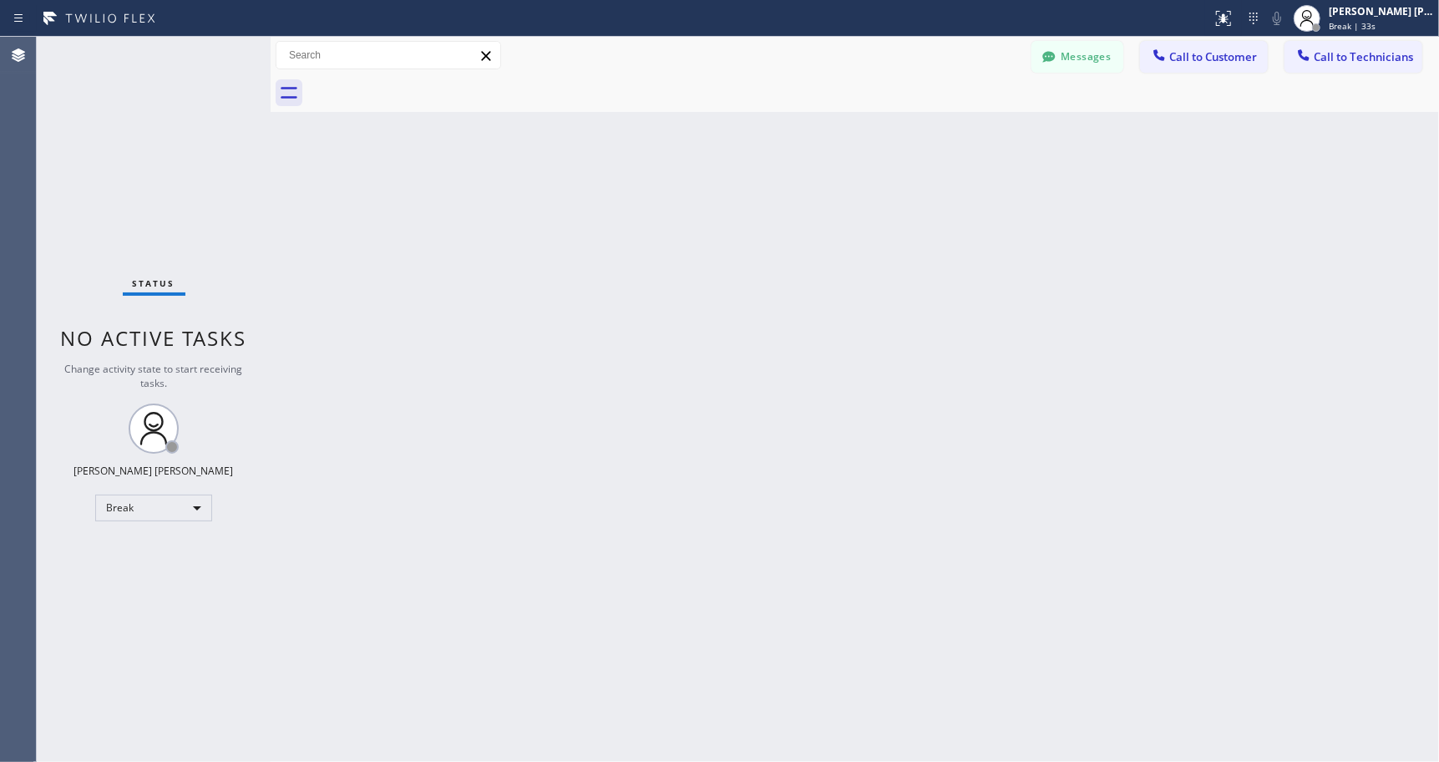
click at [868, 137] on div "Back to Dashboard Change Sender ID Customers Technicians Select a contact Outbo…" at bounding box center [855, 399] width 1168 height 725
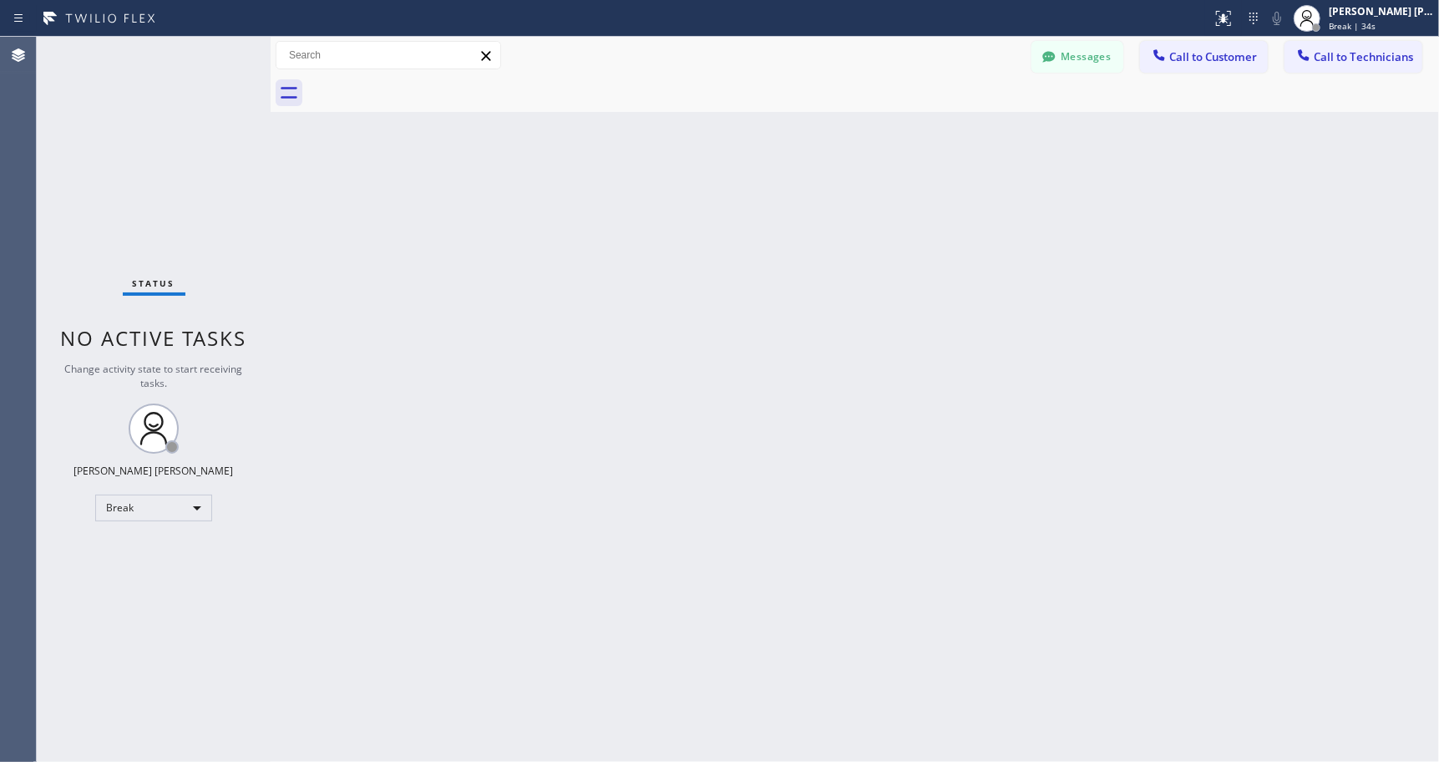
click at [868, 137] on div "Back to Dashboard Change Sender ID Customers Technicians Select a contact Outbo…" at bounding box center [855, 399] width 1168 height 725
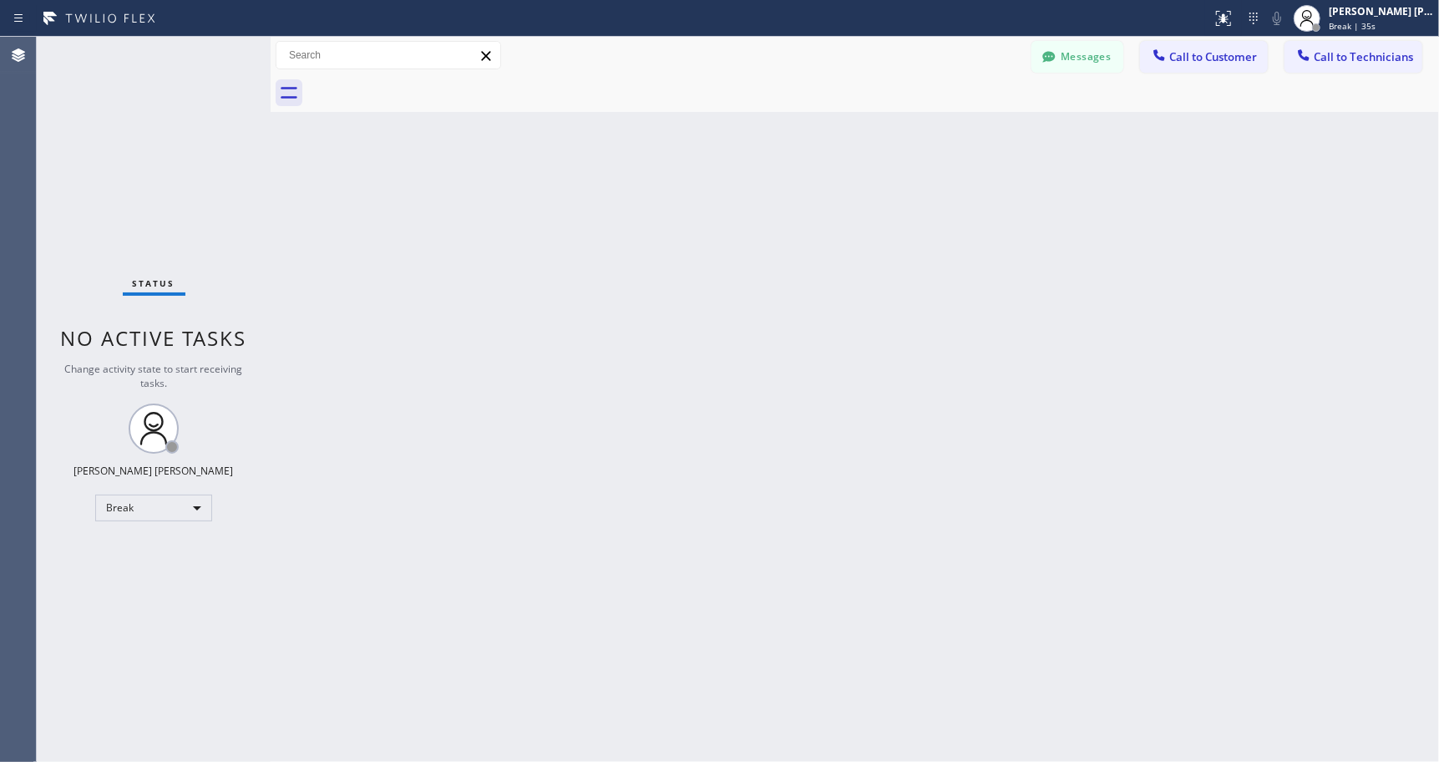
click at [868, 137] on div "Back to Dashboard Change Sender ID Customers Technicians Select a contact Outbo…" at bounding box center [855, 399] width 1168 height 725
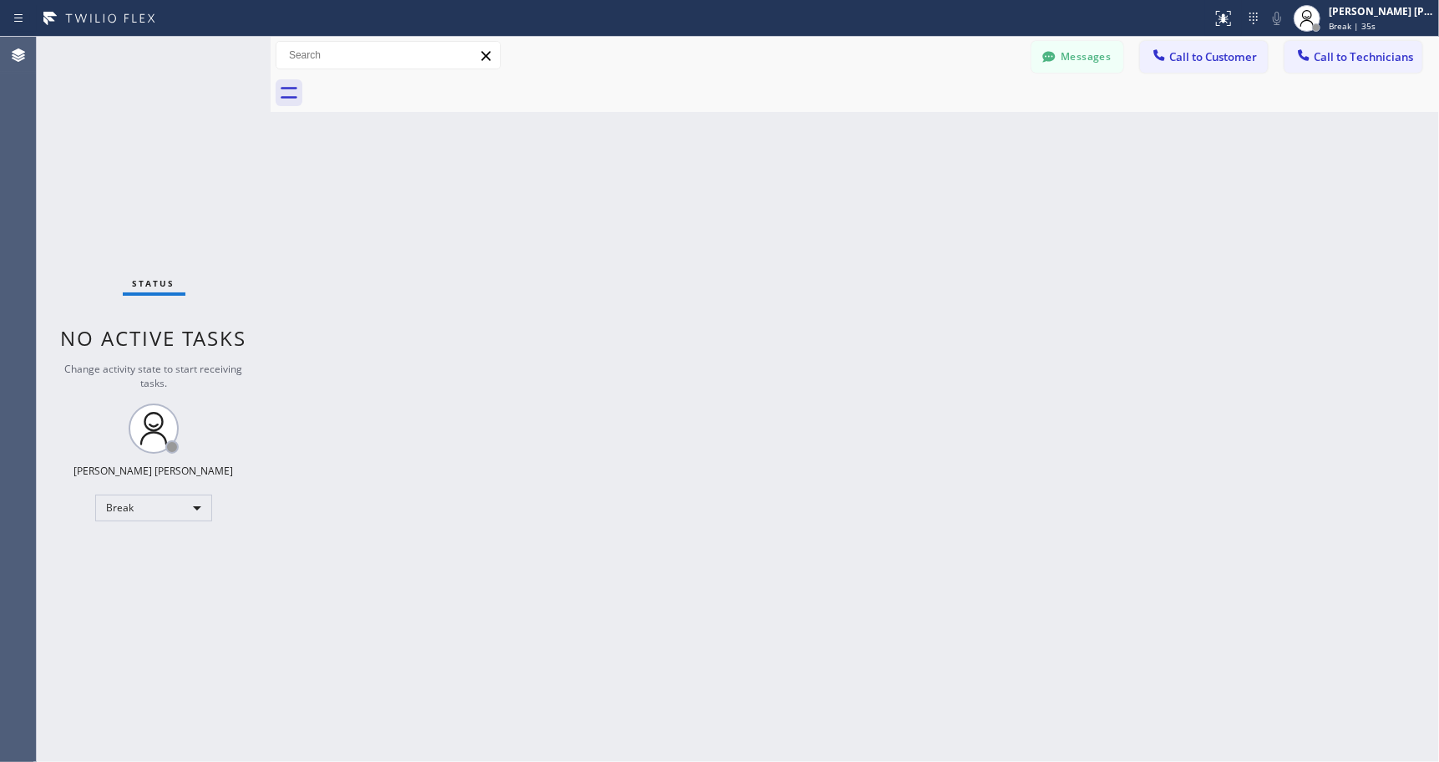
click at [868, 137] on div "Back to Dashboard Change Sender ID Customers Technicians Select a contact Outbo…" at bounding box center [855, 399] width 1168 height 725
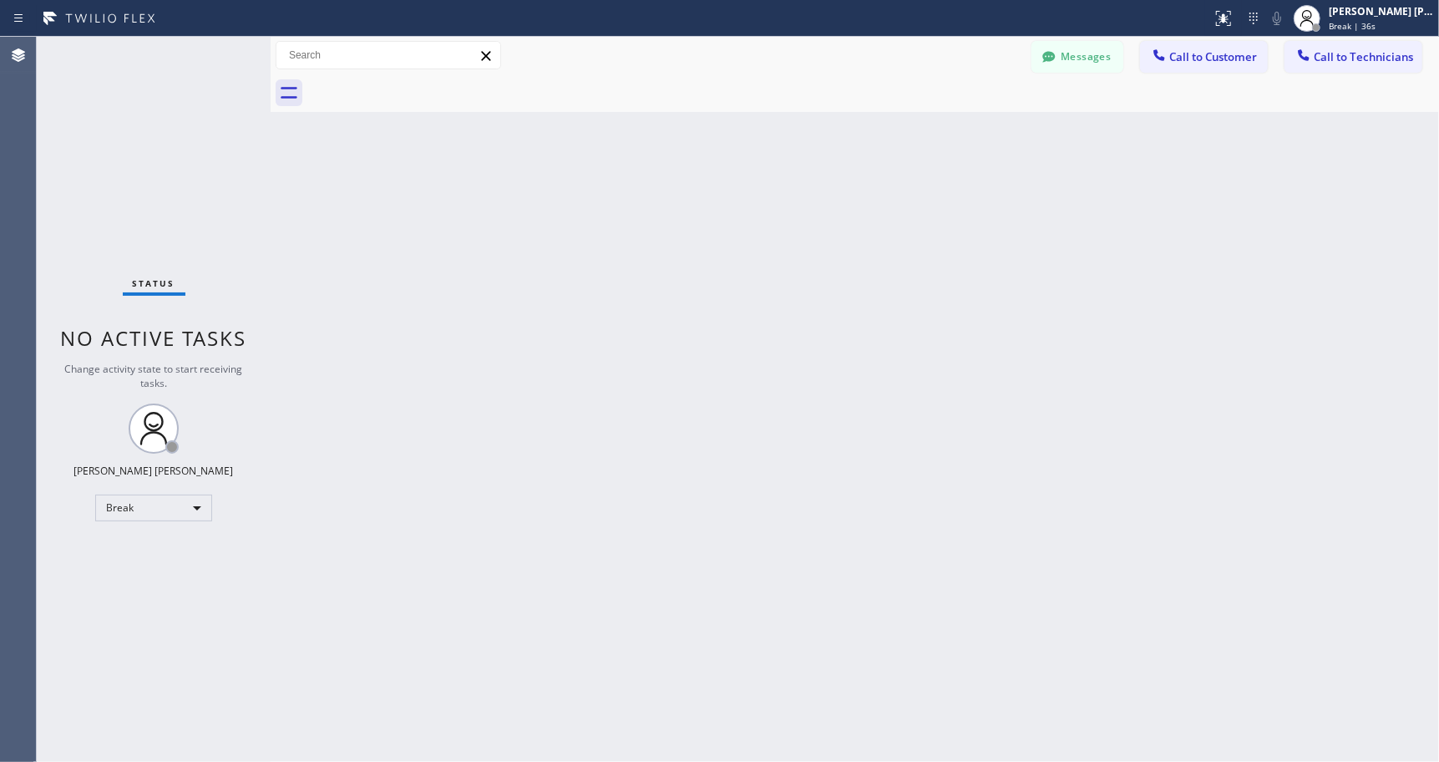
click at [868, 137] on div "Back to Dashboard Change Sender ID Customers Technicians Select a contact Outbo…" at bounding box center [855, 399] width 1168 height 725
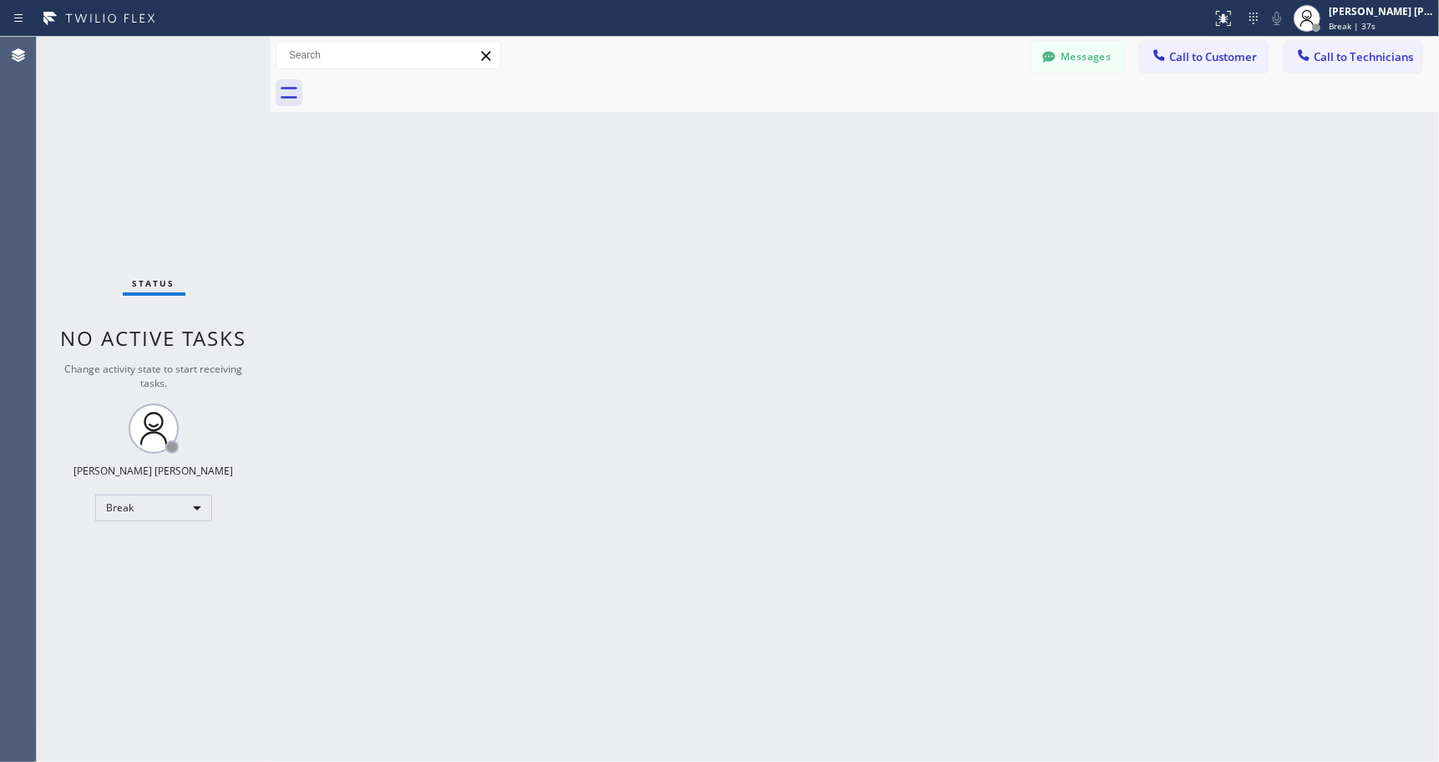
click at [868, 137] on div "Back to Dashboard Change Sender ID Customers Technicians Select a contact Outbo…" at bounding box center [855, 399] width 1168 height 725
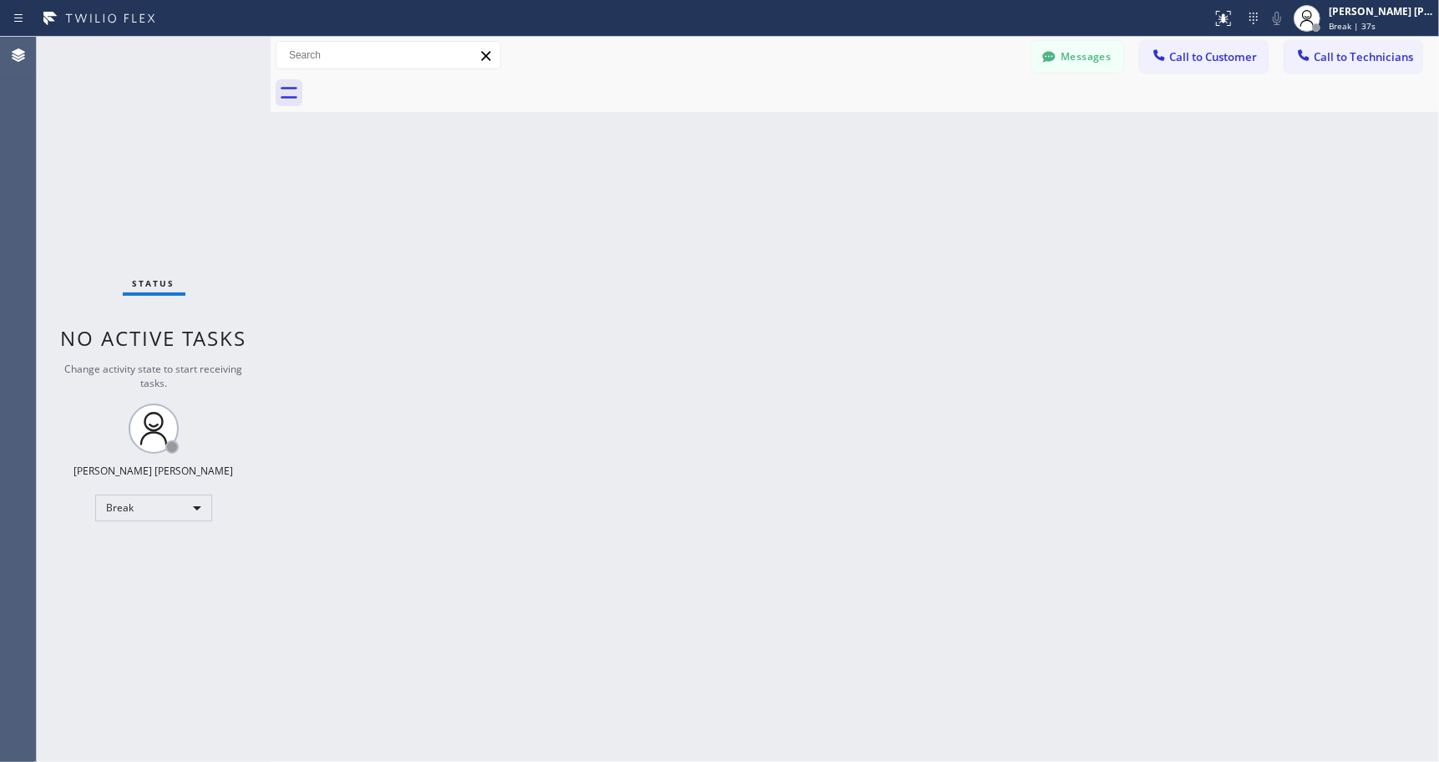
click at [868, 137] on div "Back to Dashboard Change Sender ID Customers Technicians Select a contact Outbo…" at bounding box center [855, 399] width 1168 height 725
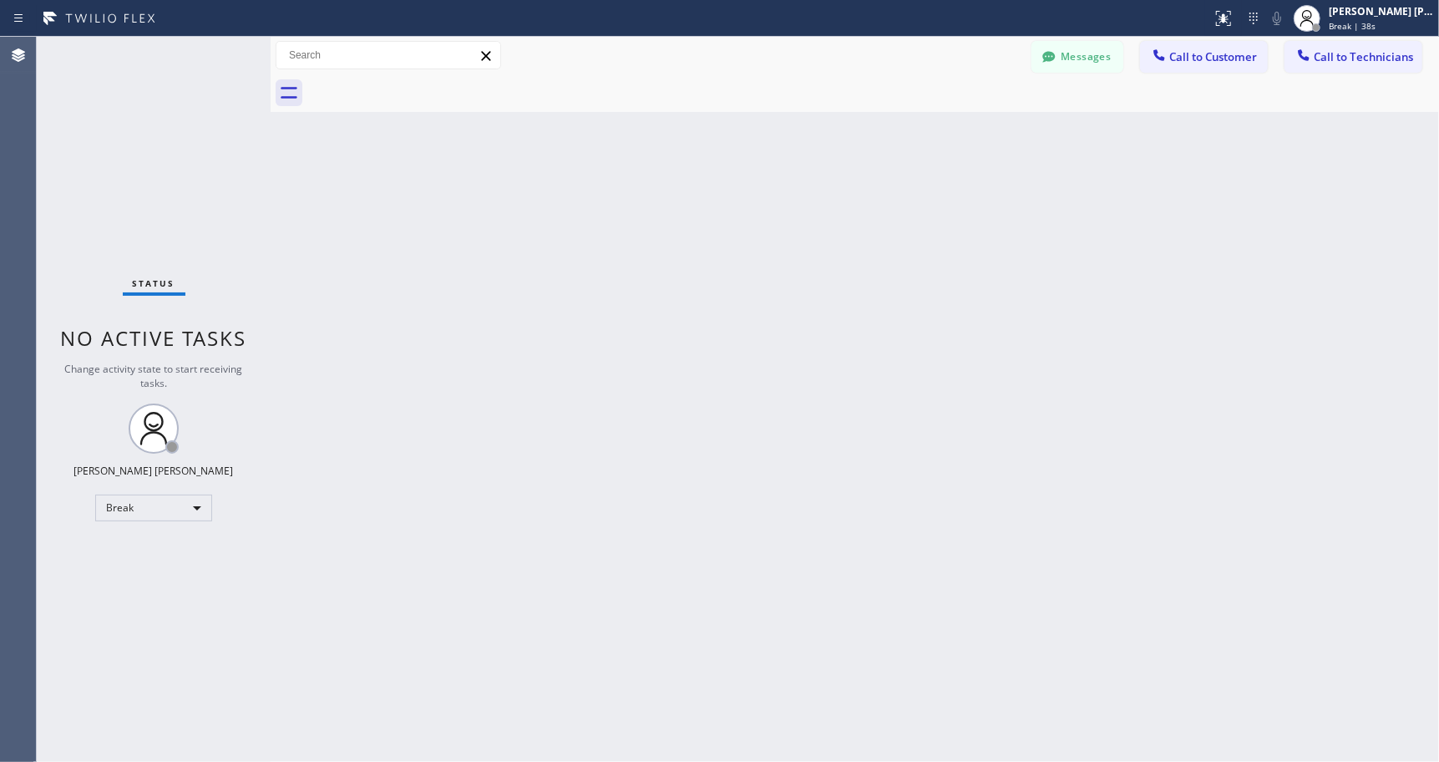
click at [868, 137] on div "Back to Dashboard Change Sender ID Customers Technicians Select a contact Outbo…" at bounding box center [855, 399] width 1168 height 725
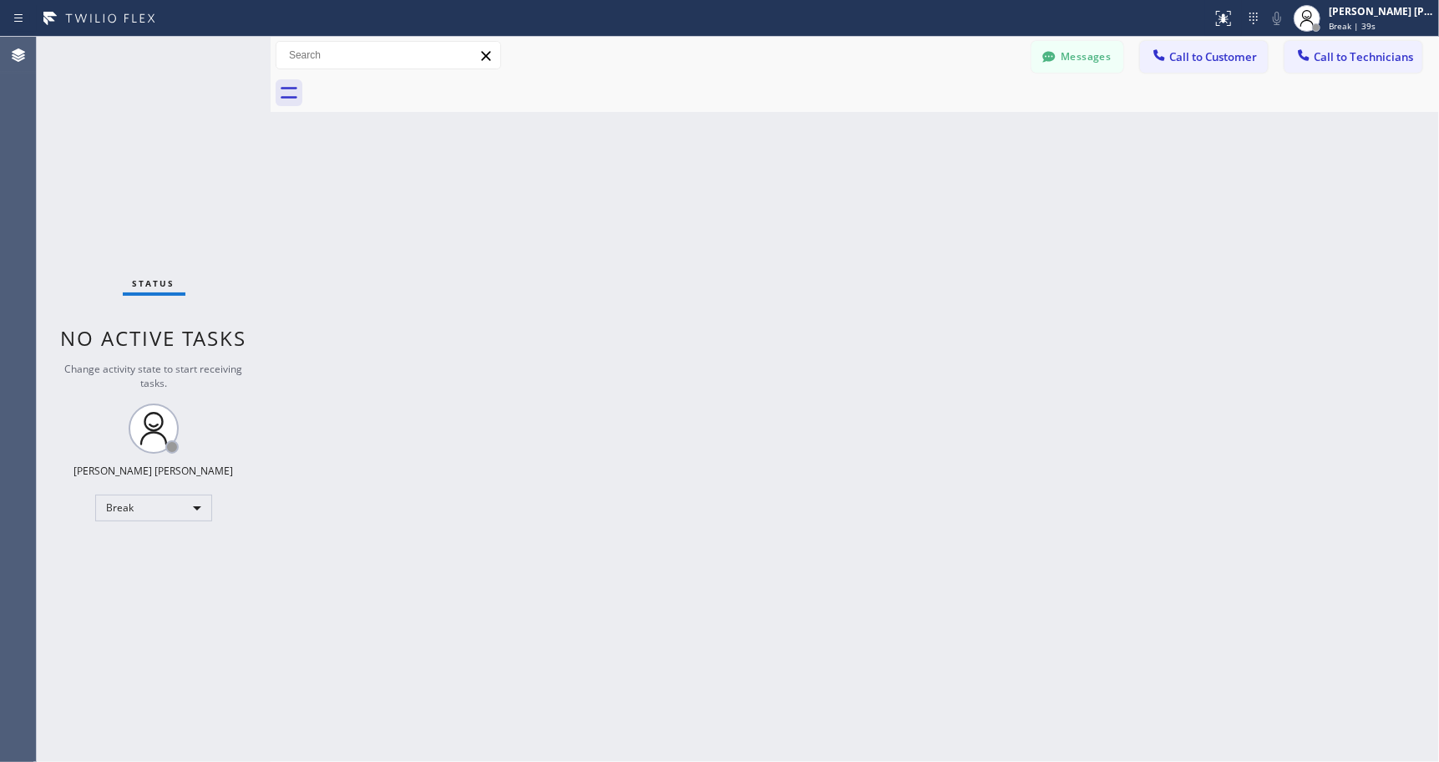
click at [868, 137] on div "Back to Dashboard Change Sender ID Customers Technicians Select a contact Outbo…" at bounding box center [855, 399] width 1168 height 725
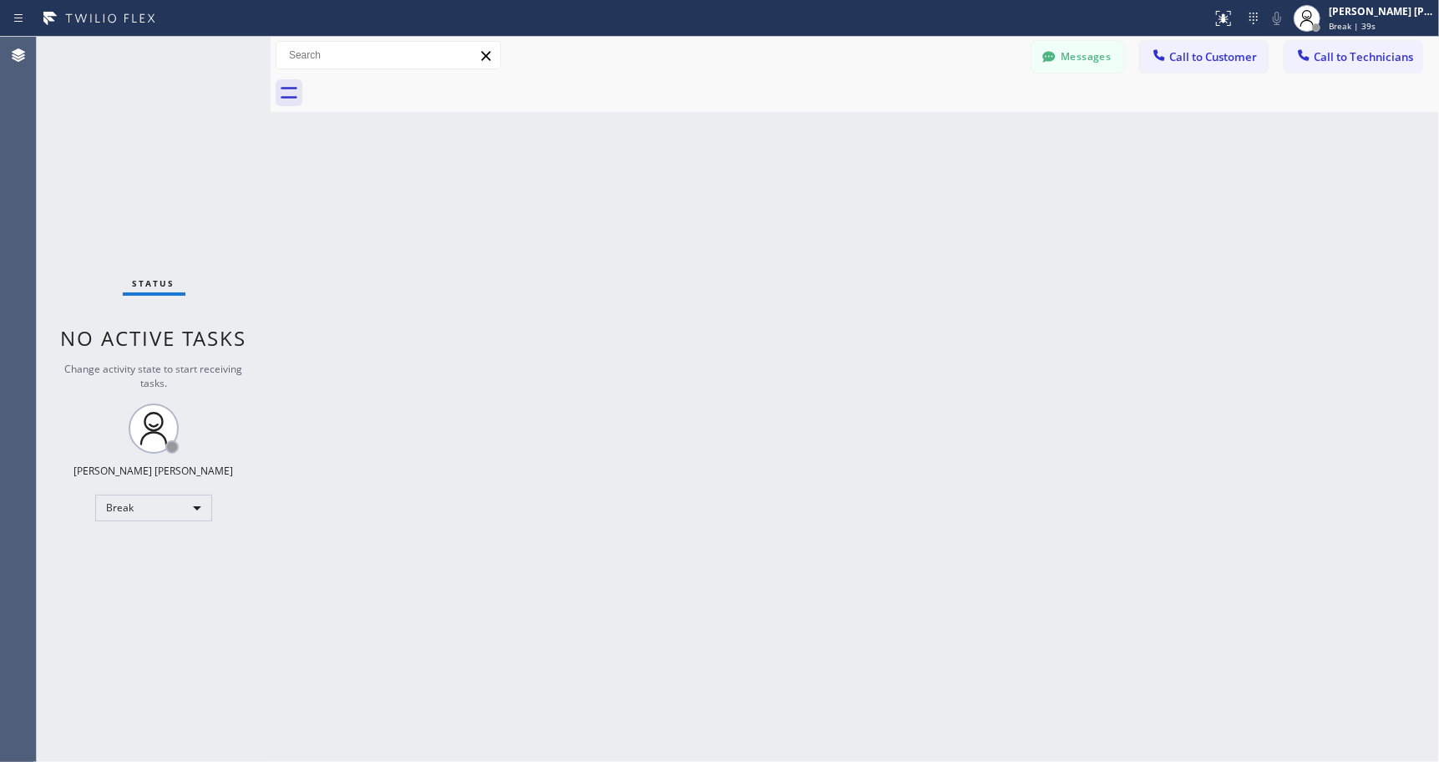
click at [868, 137] on div "Back to Dashboard Change Sender ID Customers Technicians Select a contact Outbo…" at bounding box center [855, 399] width 1168 height 725
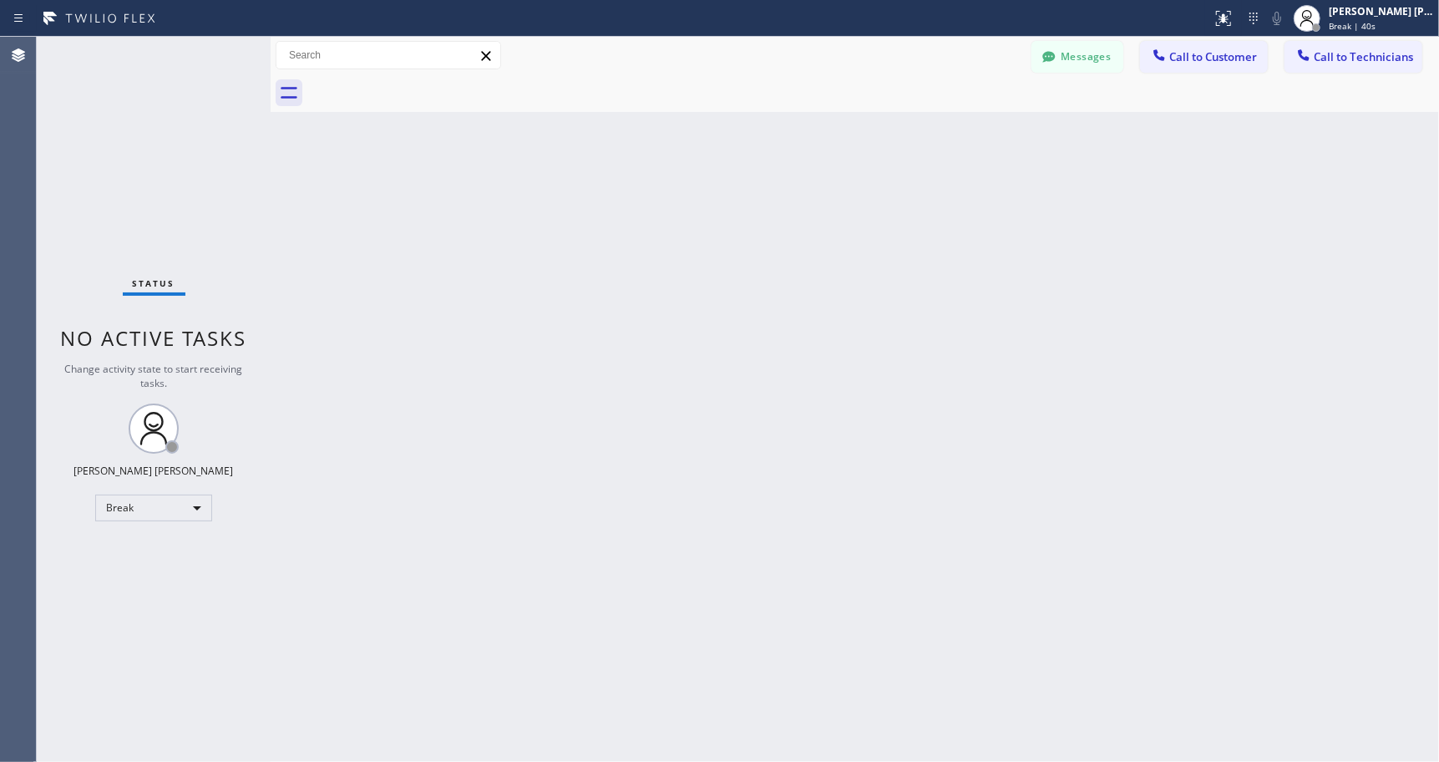
click at [868, 137] on div "Back to Dashboard Change Sender ID Customers Technicians Select a contact Outbo…" at bounding box center [855, 399] width 1168 height 725
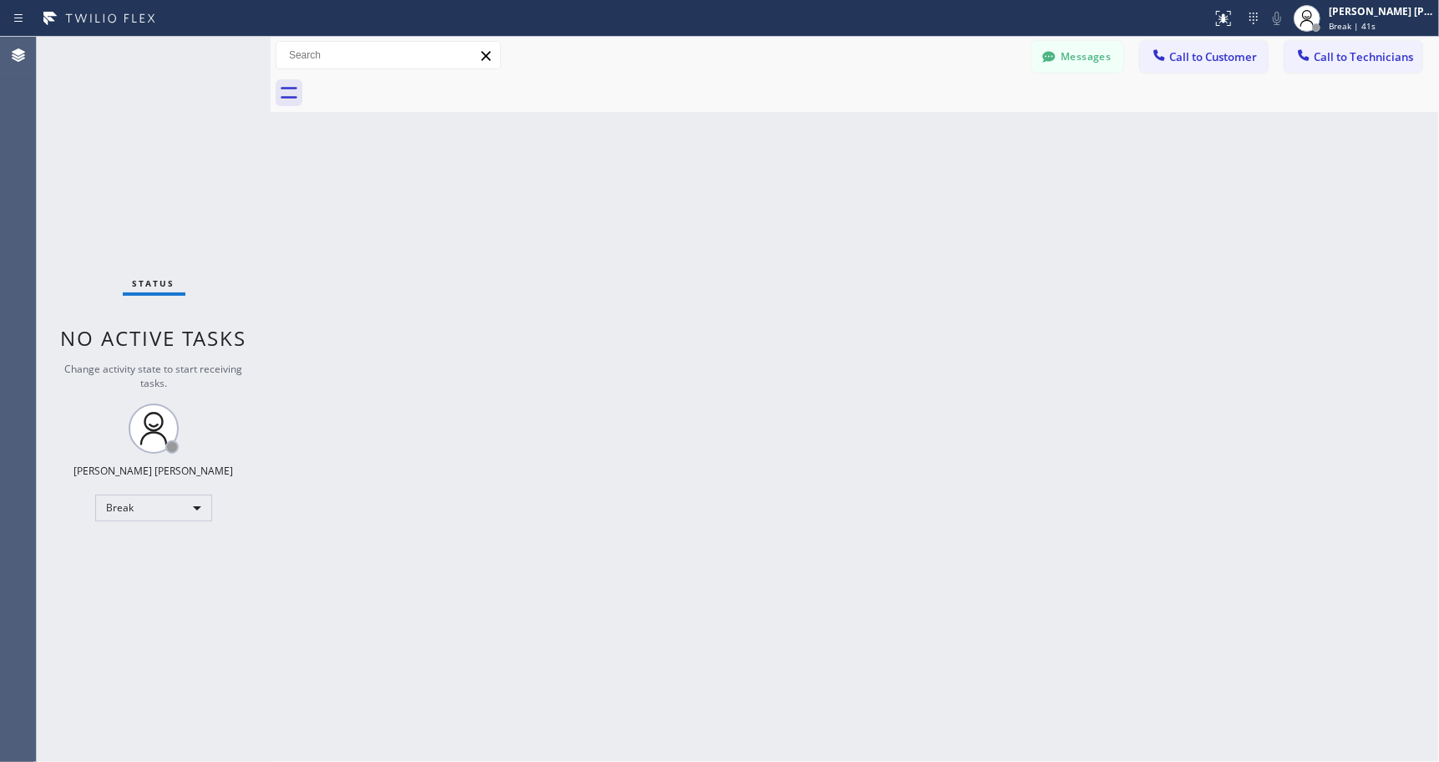
click at [868, 137] on div "Back to Dashboard Change Sender ID Customers Technicians Select a contact Outbo…" at bounding box center [855, 399] width 1168 height 725
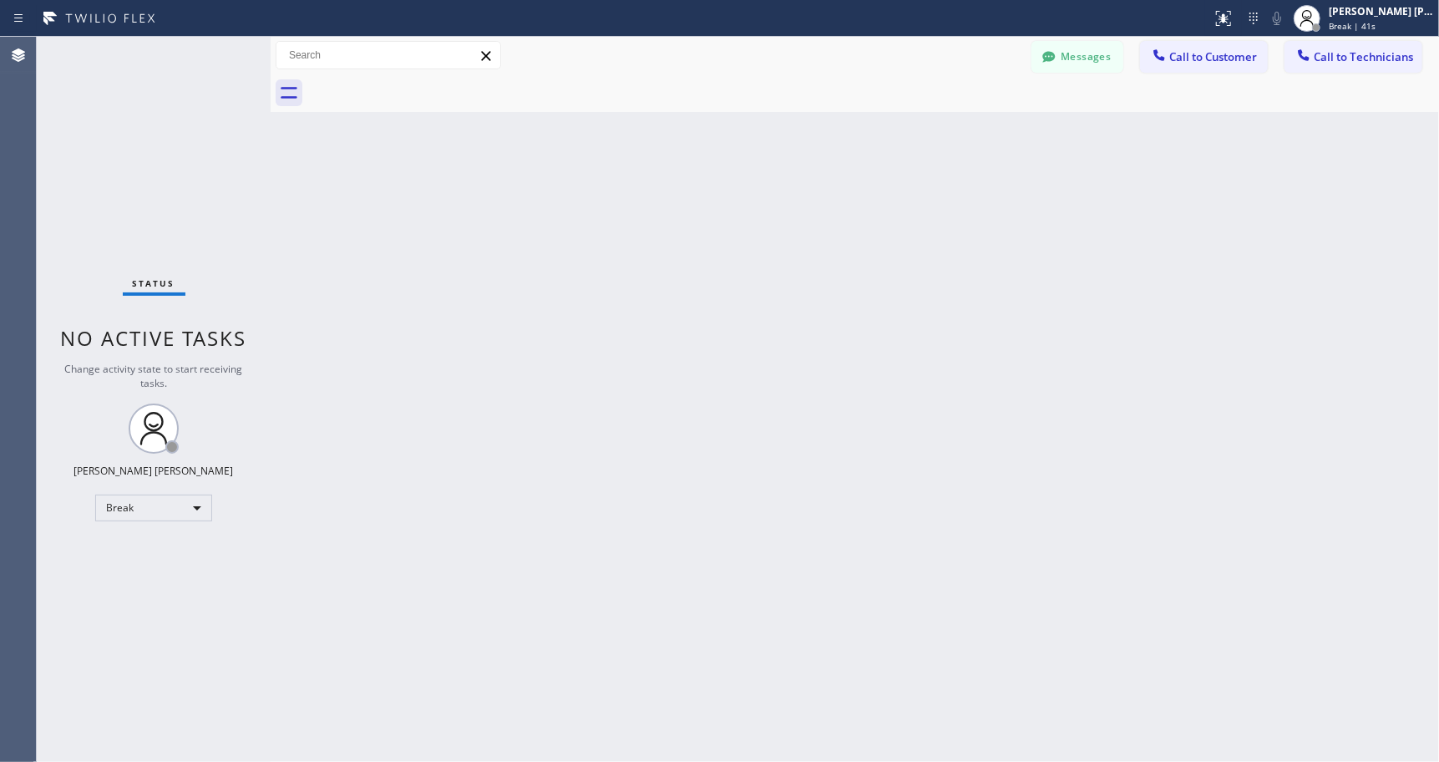
click at [868, 137] on div "Back to Dashboard Change Sender ID Customers Technicians Select a contact Outbo…" at bounding box center [855, 399] width 1168 height 725
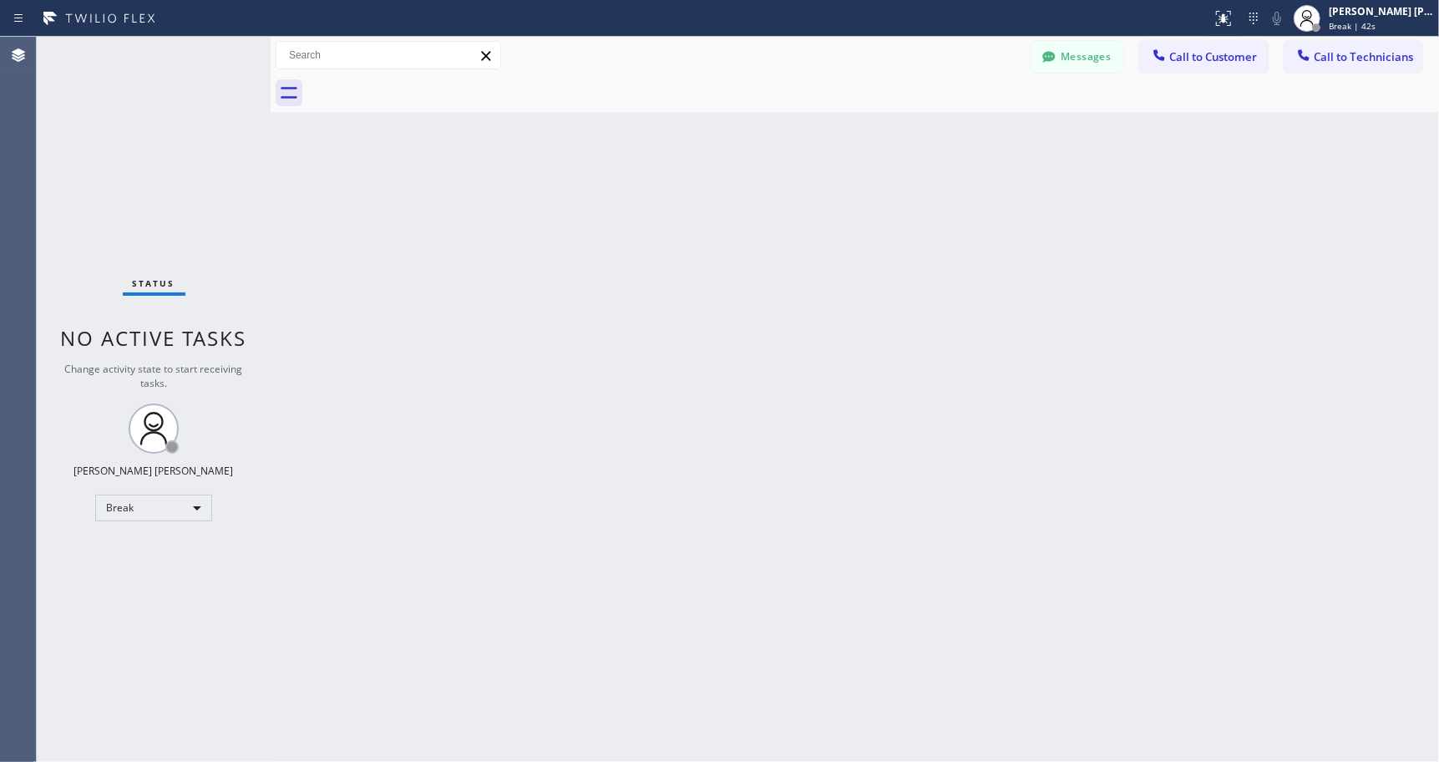
click at [868, 137] on div "Back to Dashboard Change Sender ID Customers Technicians Select a contact Outbo…" at bounding box center [855, 399] width 1168 height 725
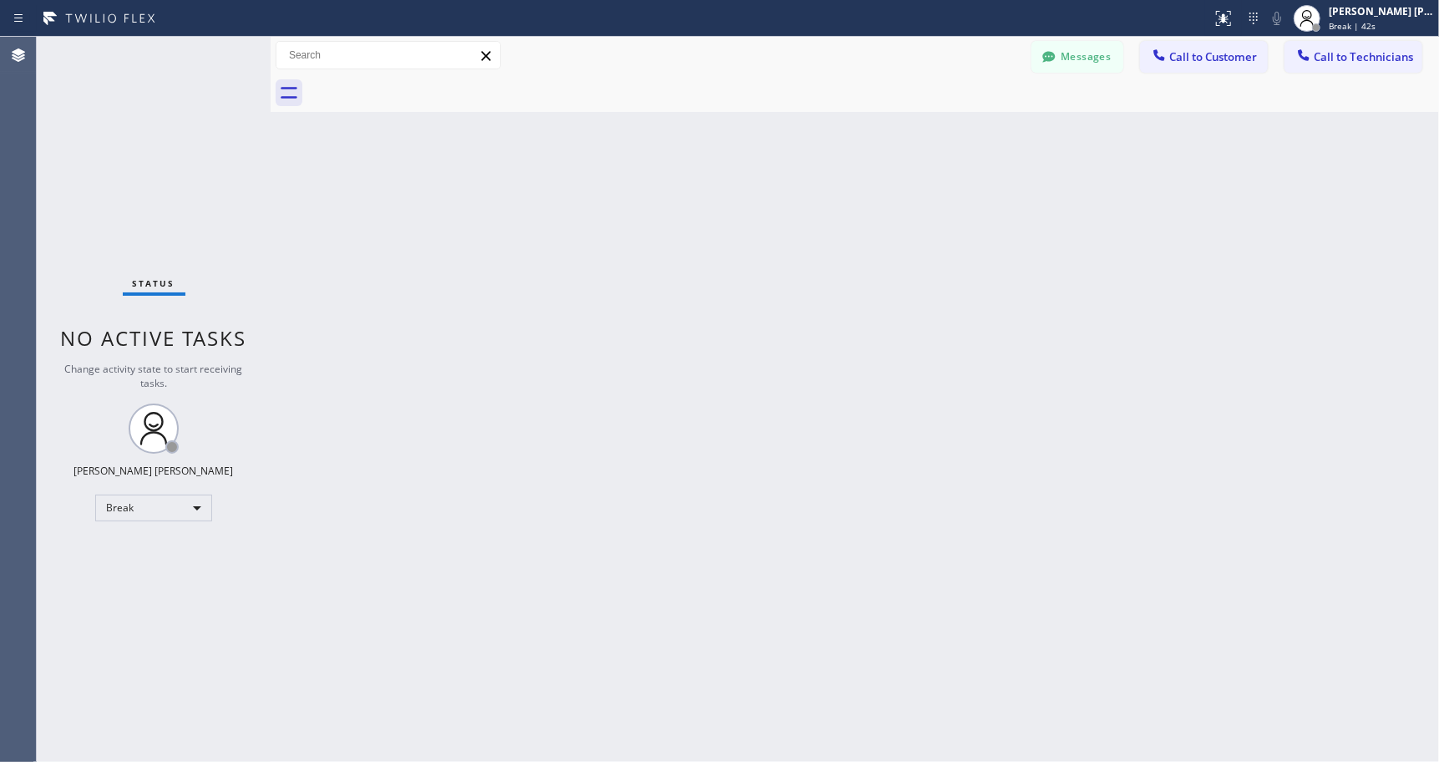
click at [868, 137] on div "Back to Dashboard Change Sender ID Customers Technicians Select a contact Outbo…" at bounding box center [855, 399] width 1168 height 725
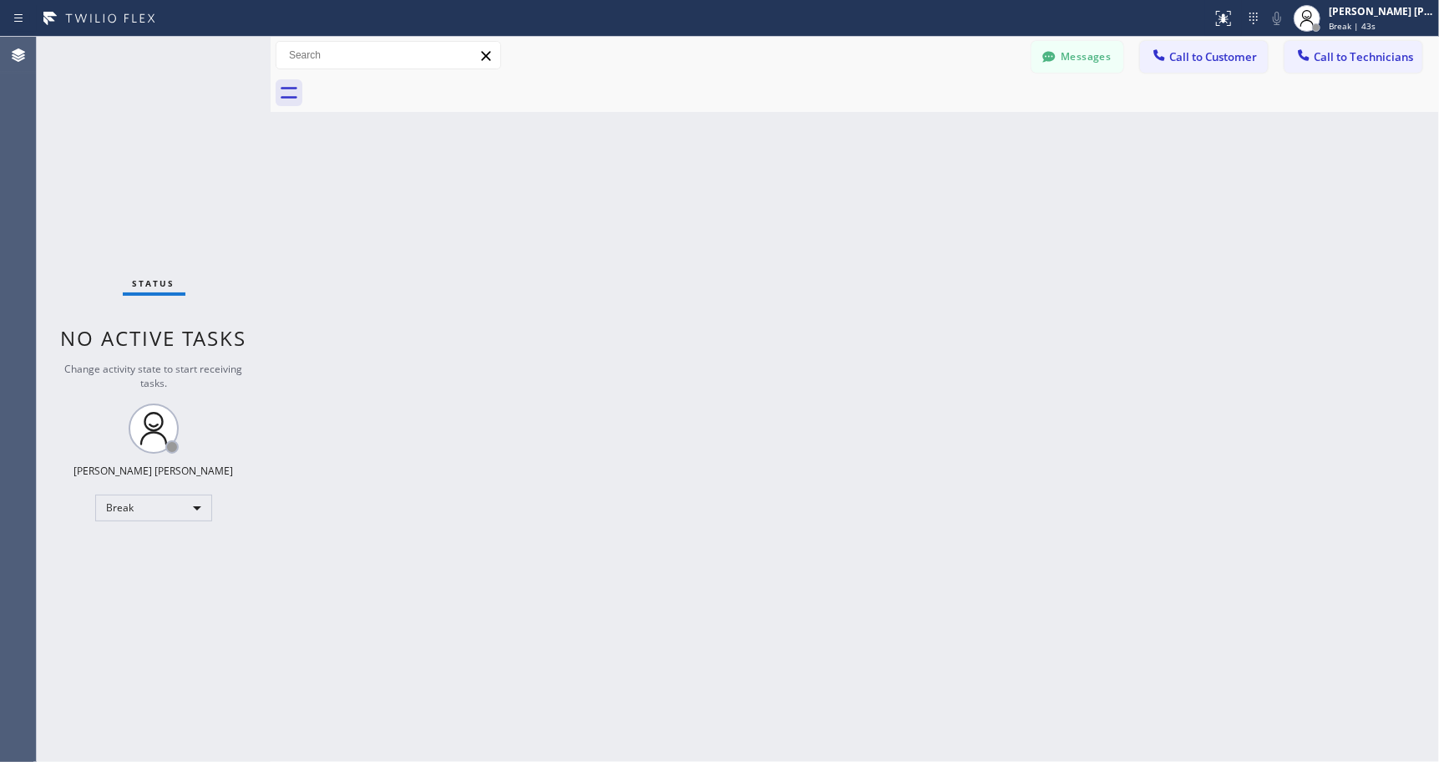
click at [868, 137] on div "Back to Dashboard Change Sender ID Customers Technicians Select a contact Outbo…" at bounding box center [855, 399] width 1168 height 725
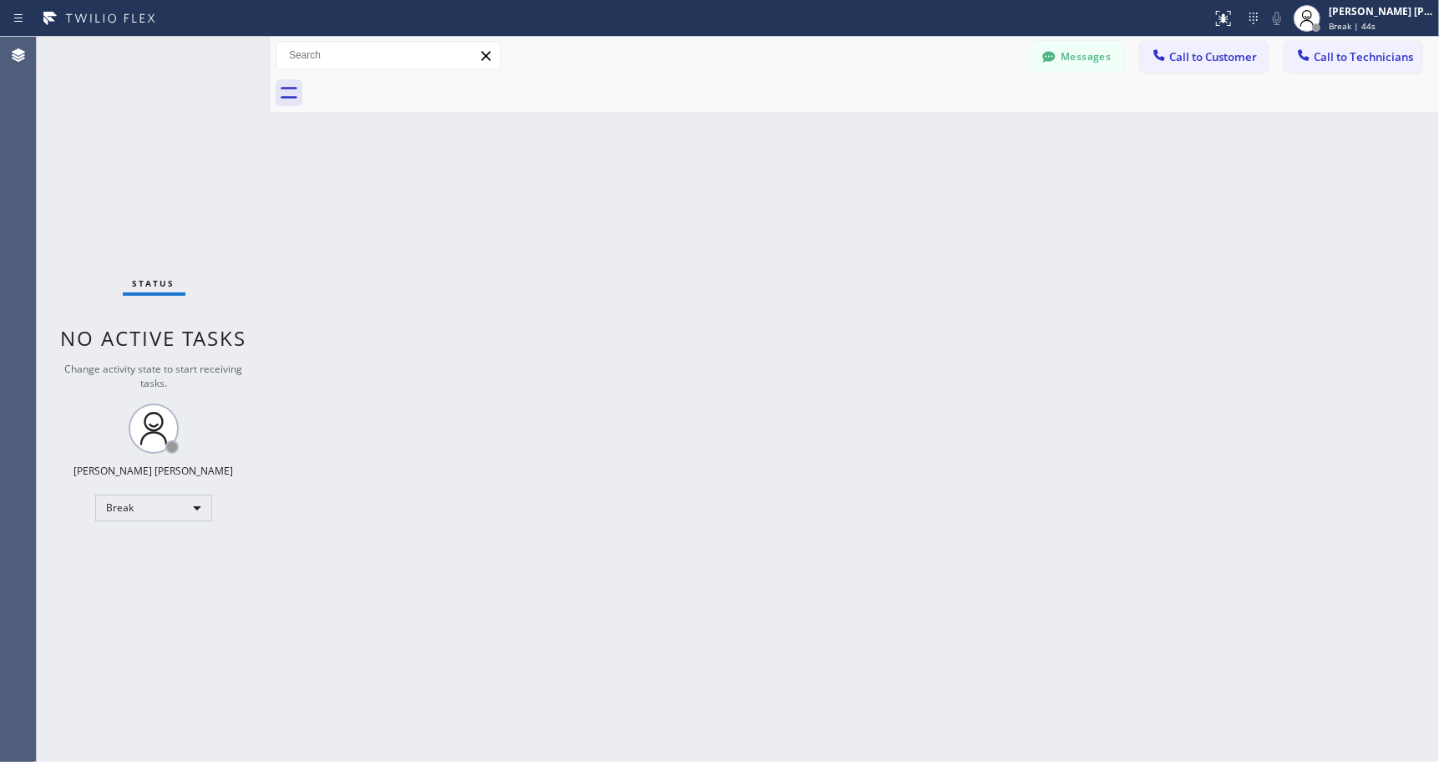
click at [868, 137] on div "Back to Dashboard Change Sender ID Customers Technicians Select a contact Outbo…" at bounding box center [855, 399] width 1168 height 725
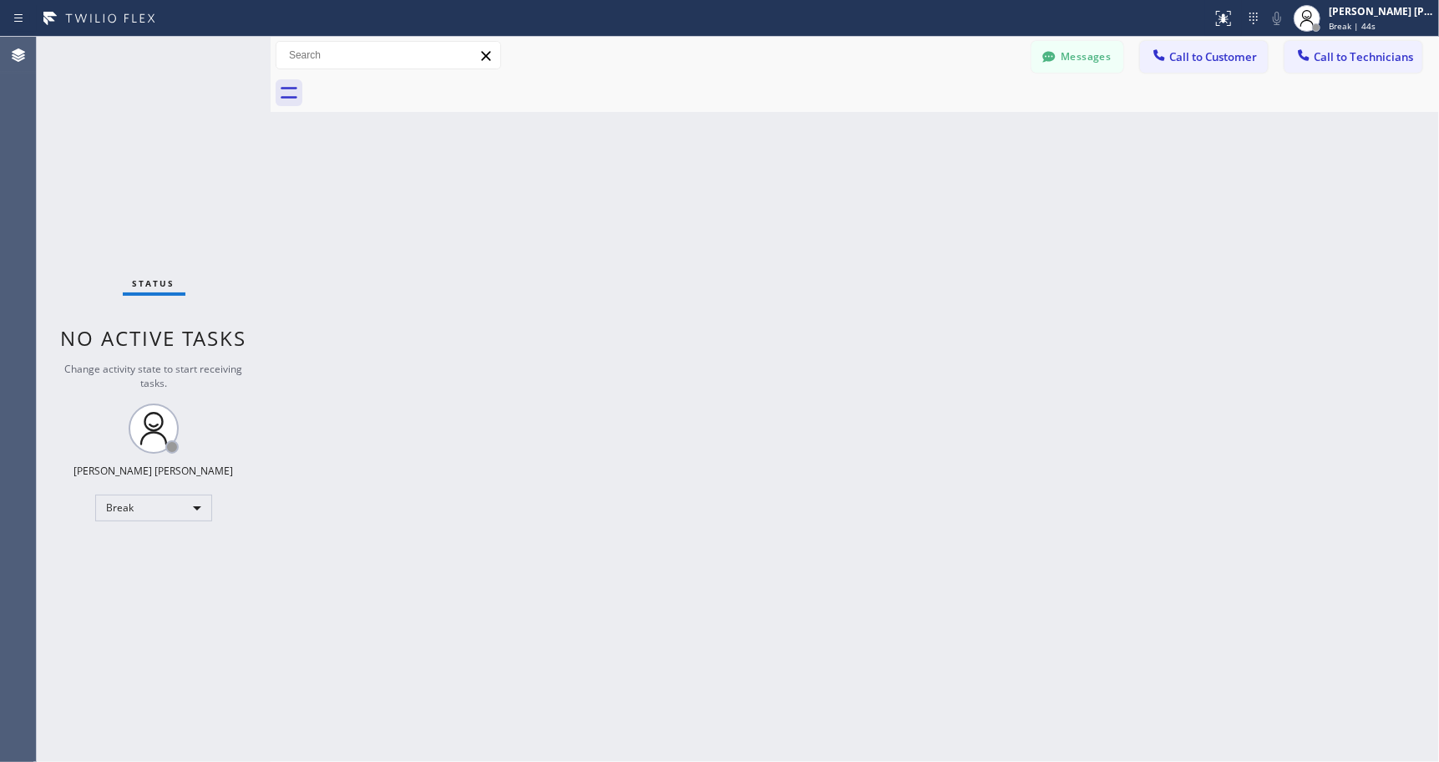
click at [868, 137] on div "Back to Dashboard Change Sender ID Customers Technicians Select a contact Outbo…" at bounding box center [855, 399] width 1168 height 725
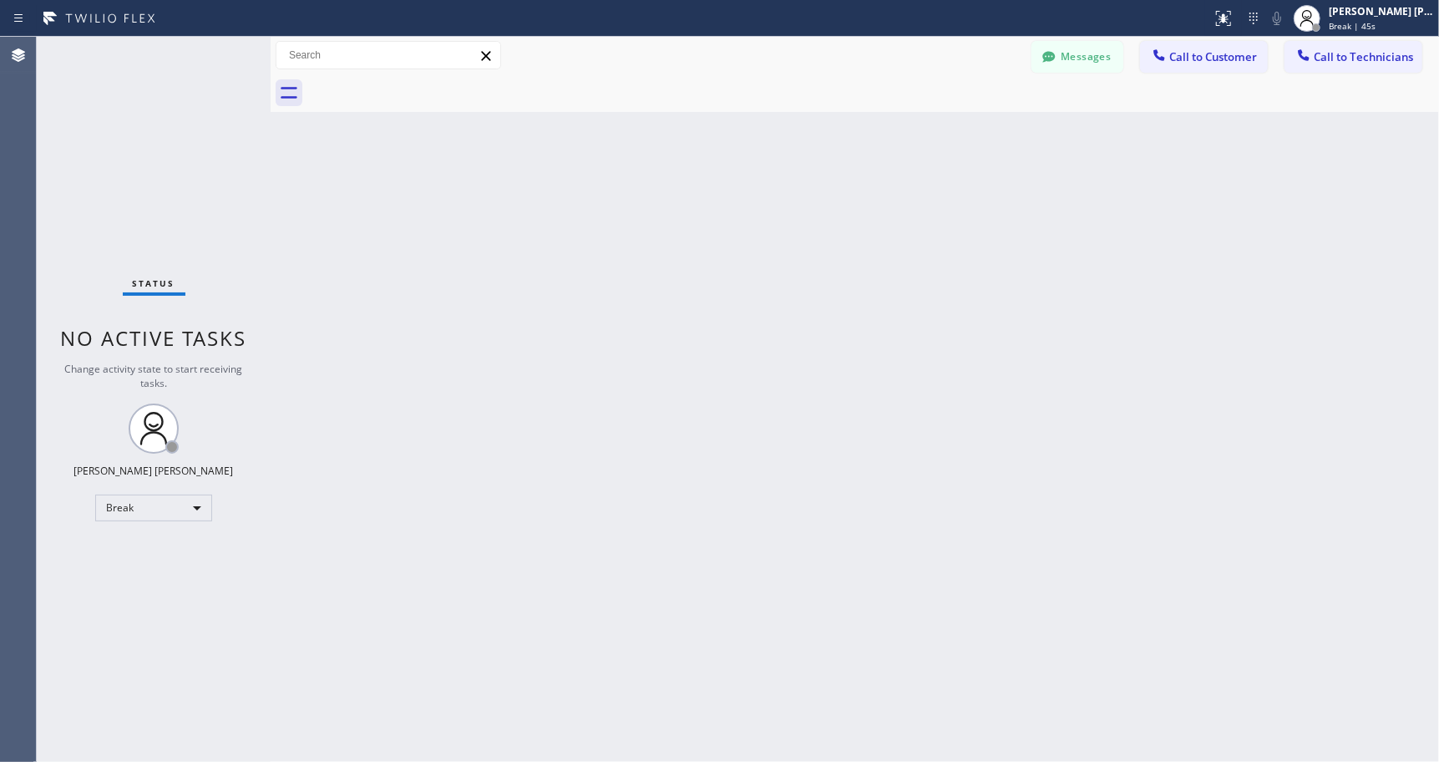
click at [868, 137] on div "Back to Dashboard Change Sender ID Customers Technicians Select a contact Outbo…" at bounding box center [855, 399] width 1168 height 725
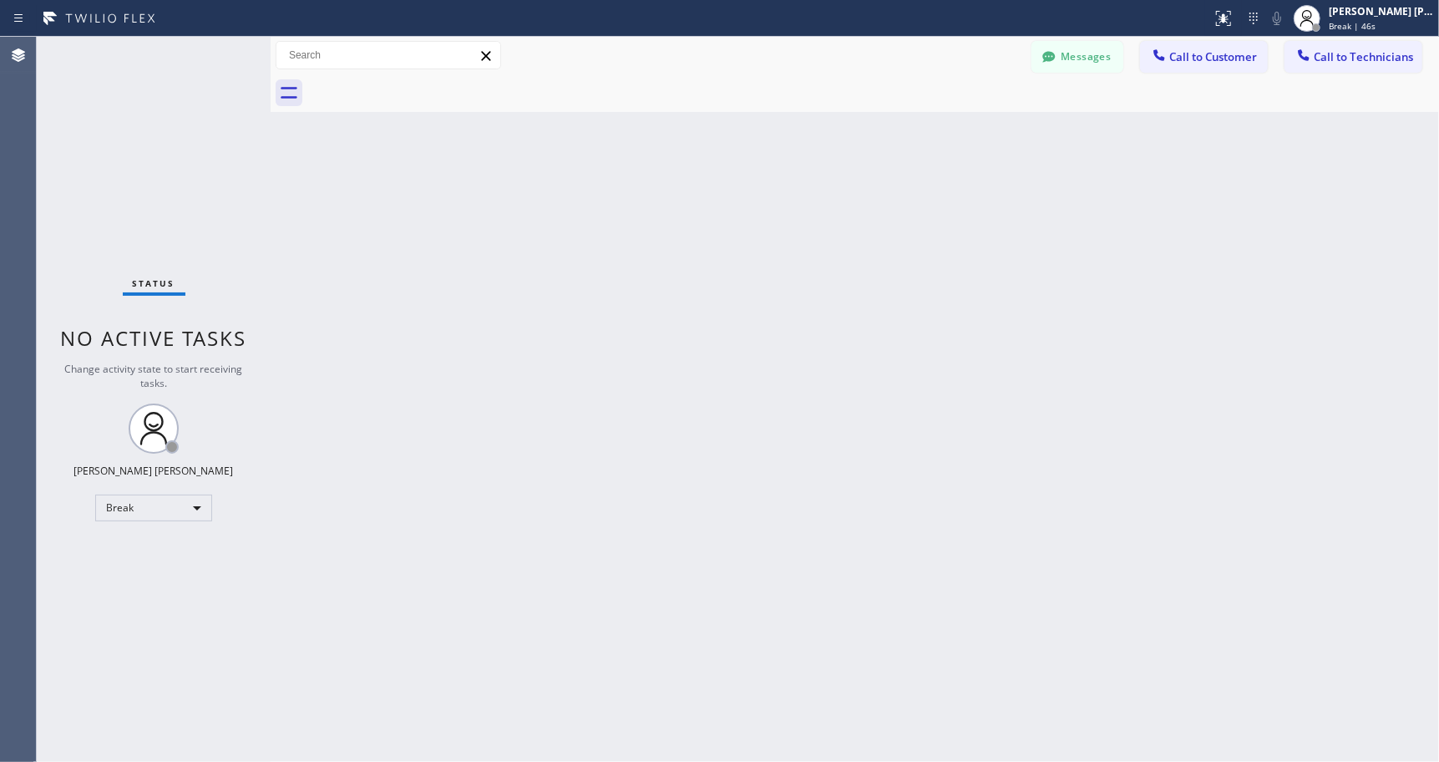
click at [868, 137] on div "Back to Dashboard Change Sender ID Customers Technicians Select a contact Outbo…" at bounding box center [855, 399] width 1168 height 725
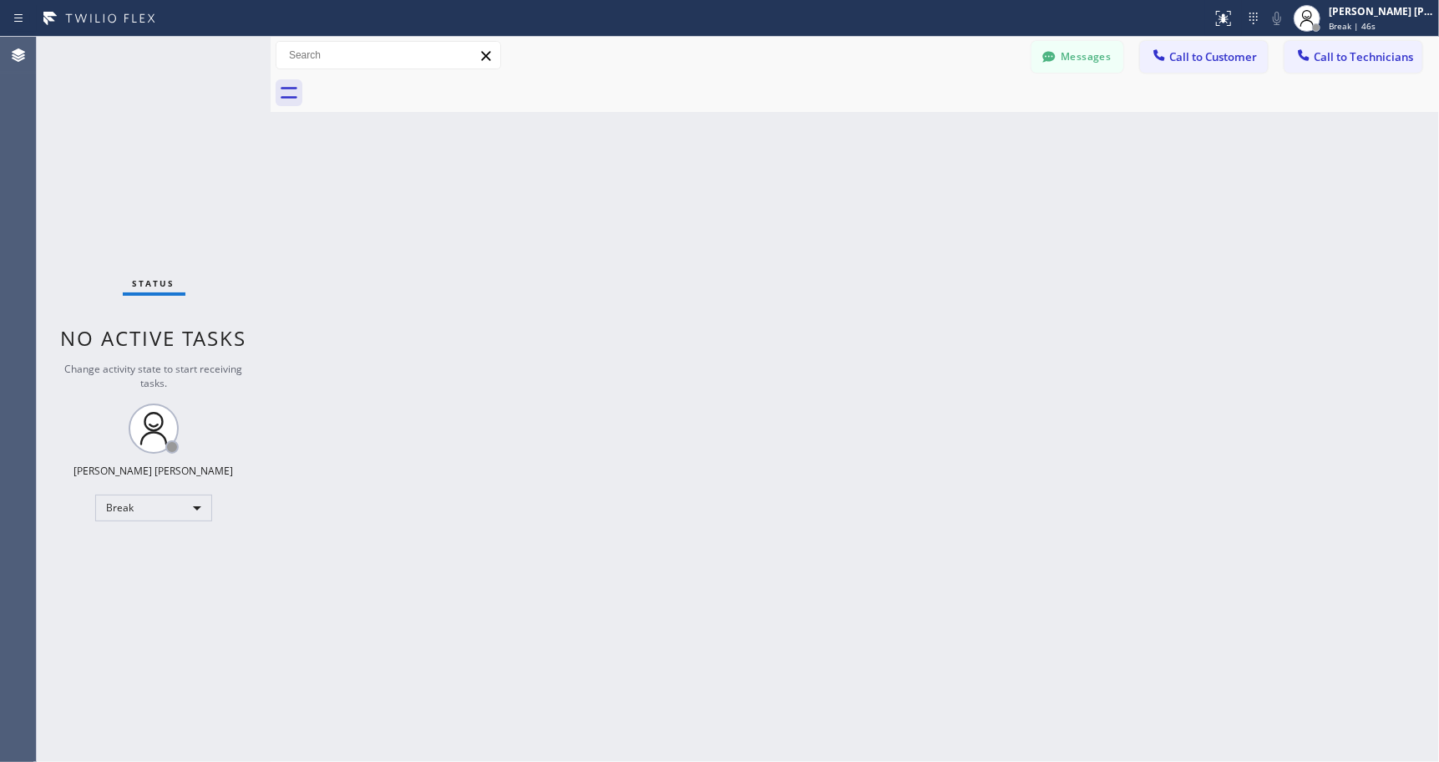
click at [868, 137] on div "Back to Dashboard Change Sender ID Customers Technicians Select a contact Outbo…" at bounding box center [855, 399] width 1168 height 725
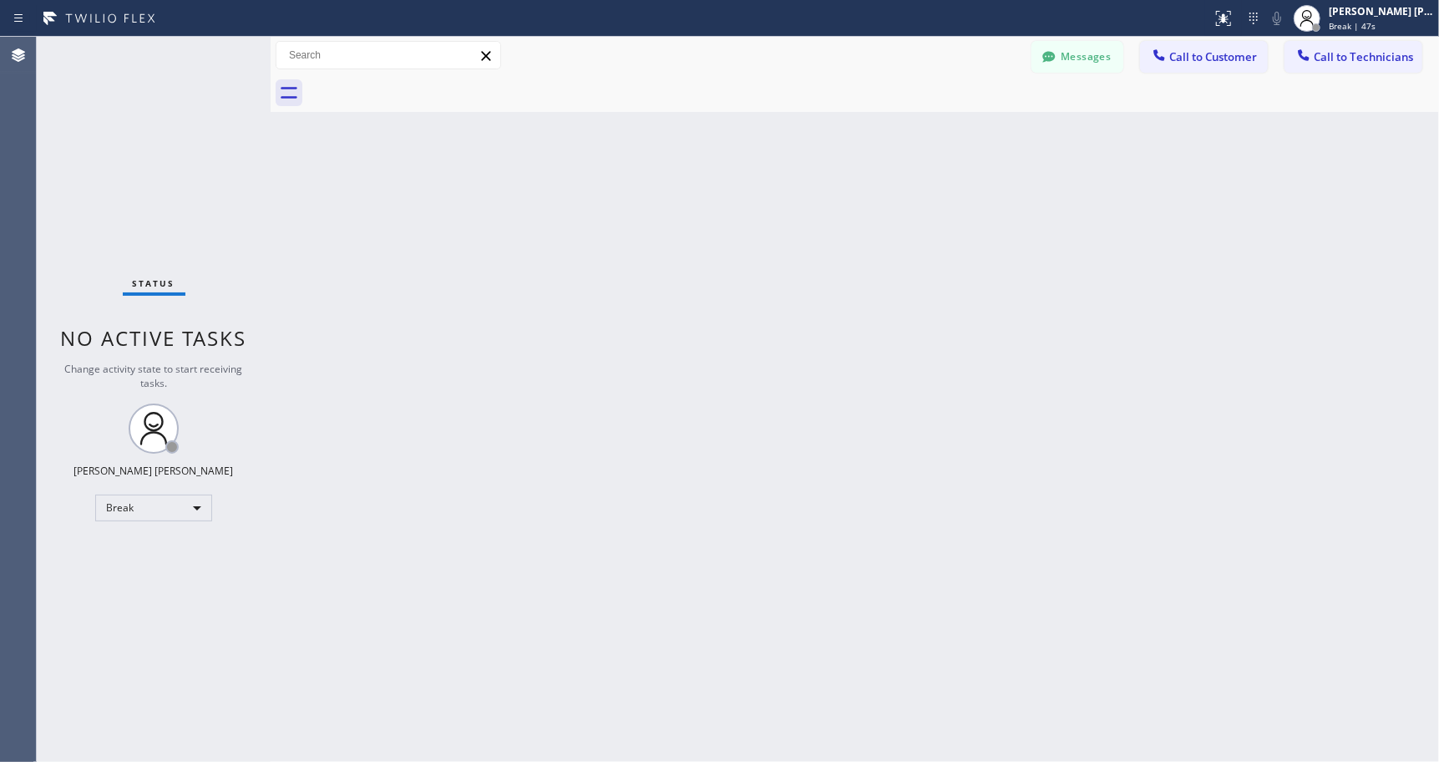
click at [868, 137] on div "Back to Dashboard Change Sender ID Customers Technicians Select a contact Outbo…" at bounding box center [855, 399] width 1168 height 725
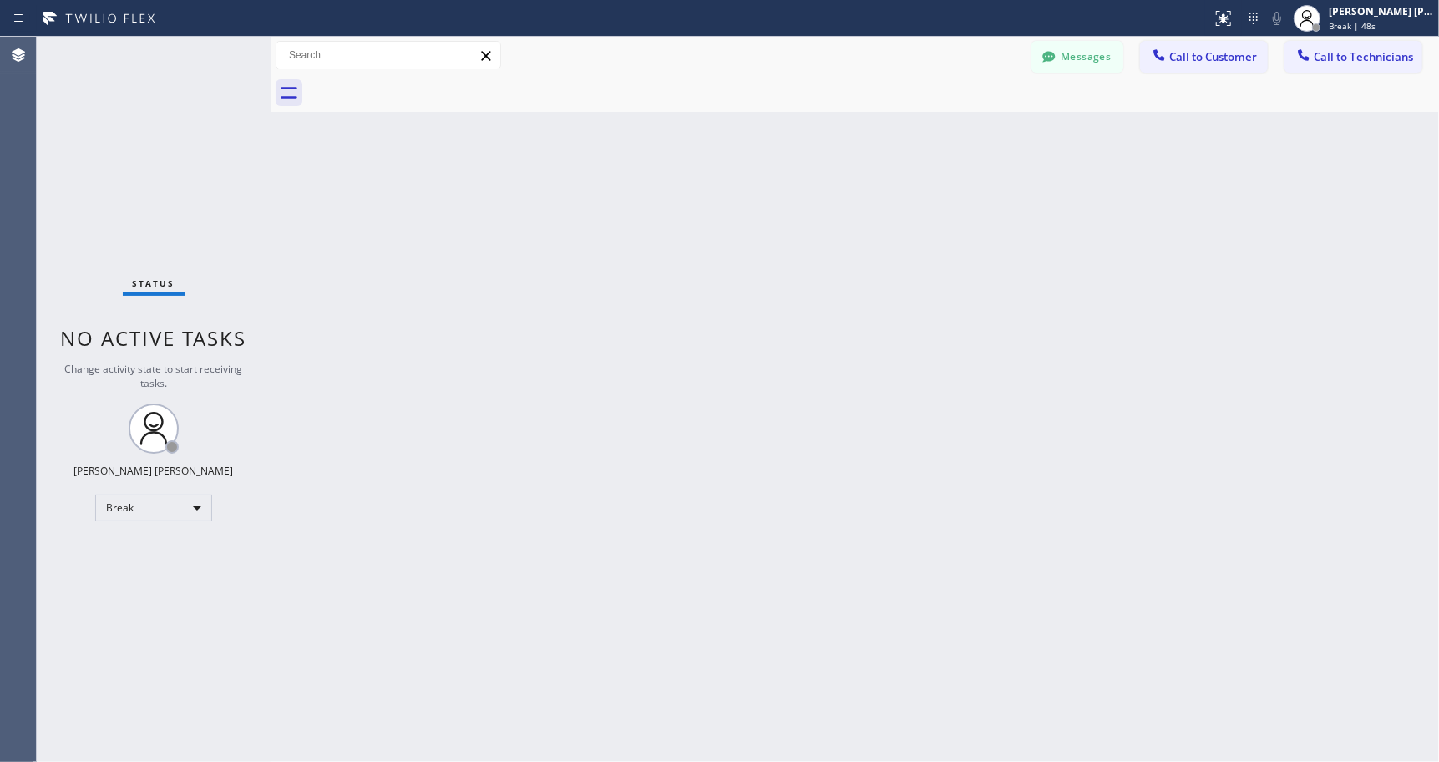
click at [868, 137] on div "Back to Dashboard Change Sender ID Customers Technicians Select a contact Outbo…" at bounding box center [855, 399] width 1168 height 725
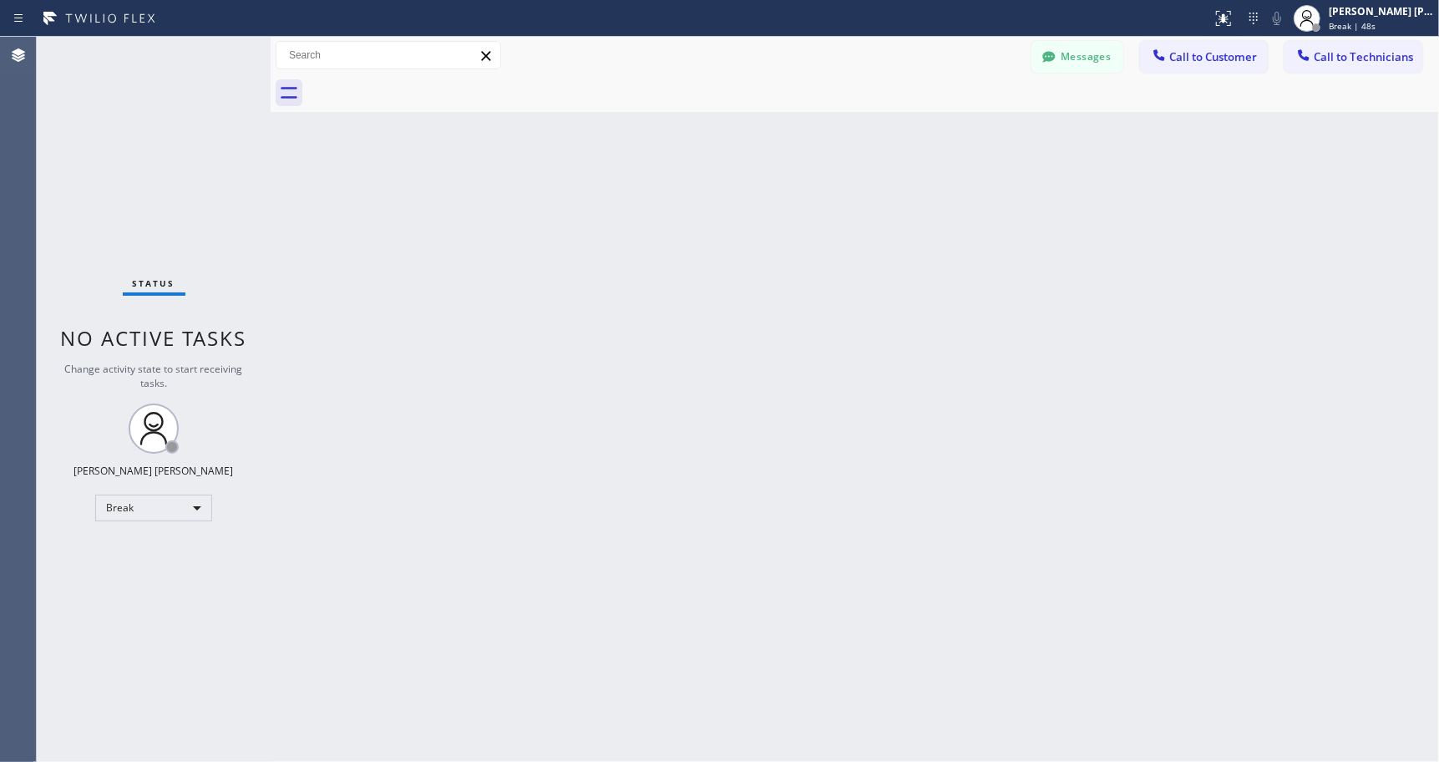
click at [868, 137] on div "Back to Dashboard Change Sender ID Customers Technicians Select a contact Outbo…" at bounding box center [855, 399] width 1168 height 725
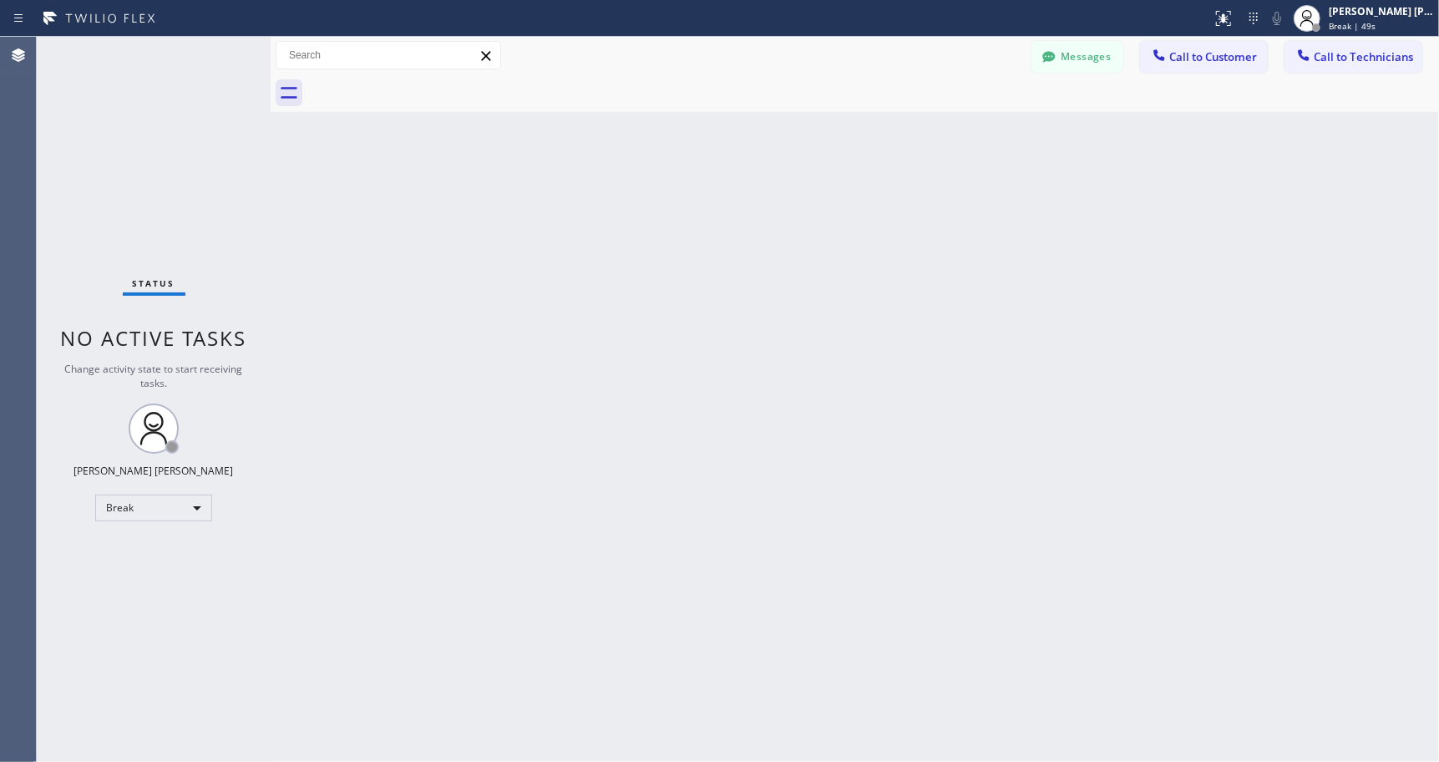
click at [868, 137] on div "Back to Dashboard Change Sender ID Customers Technicians Select a contact Outbo…" at bounding box center [855, 399] width 1168 height 725
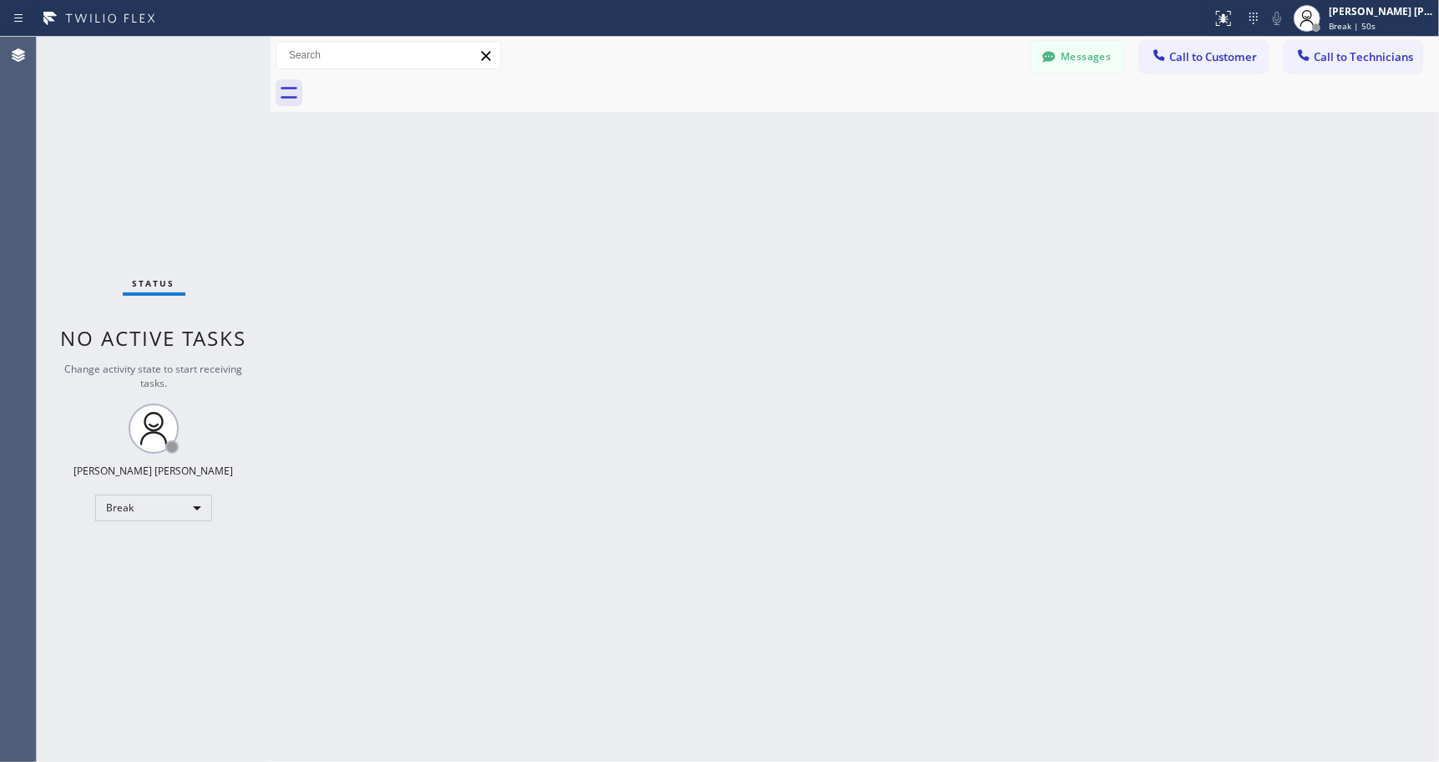
click at [868, 137] on div "Back to Dashboard Change Sender ID Customers Technicians Select a contact Outbo…" at bounding box center [855, 399] width 1168 height 725
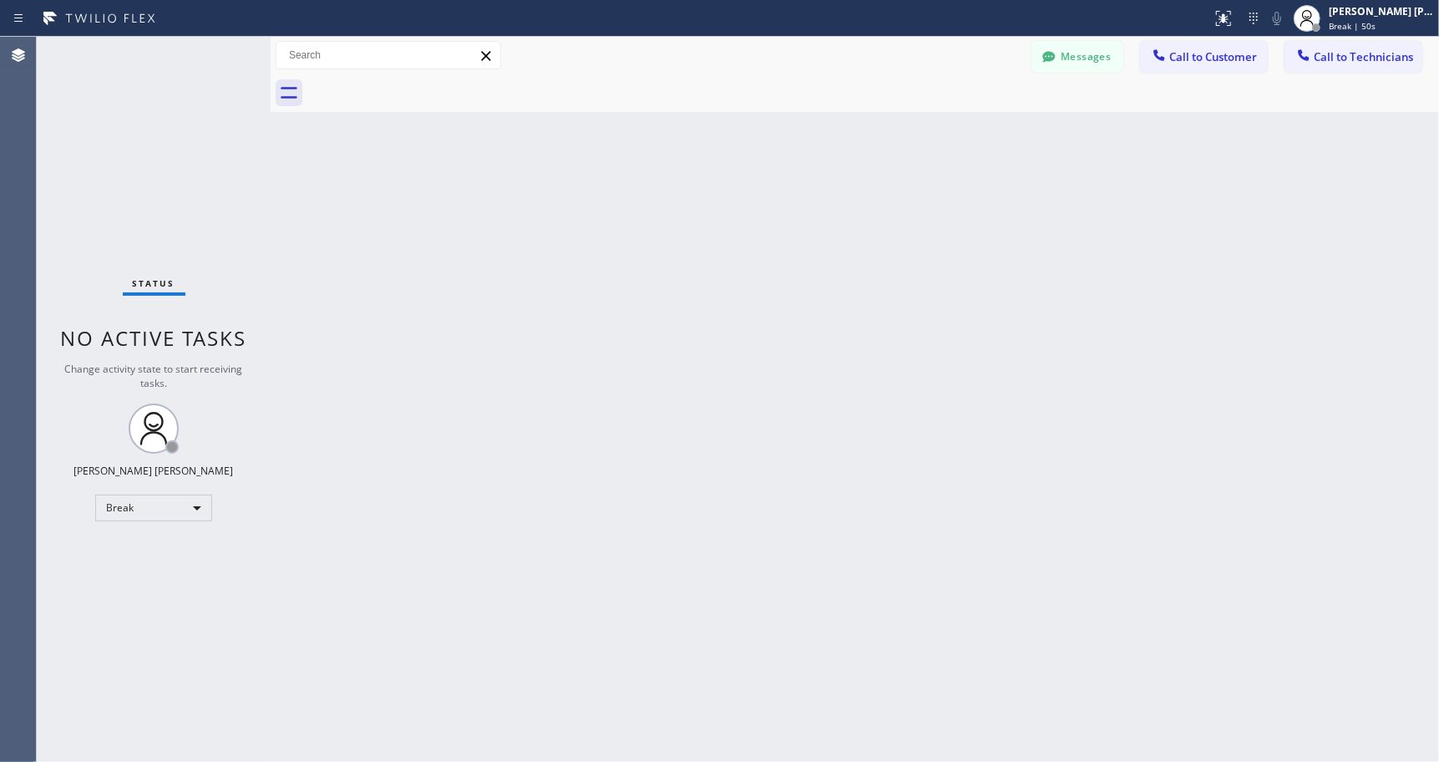
click at [868, 137] on div "Back to Dashboard Change Sender ID Customers Technicians Select a contact Outbo…" at bounding box center [855, 399] width 1168 height 725
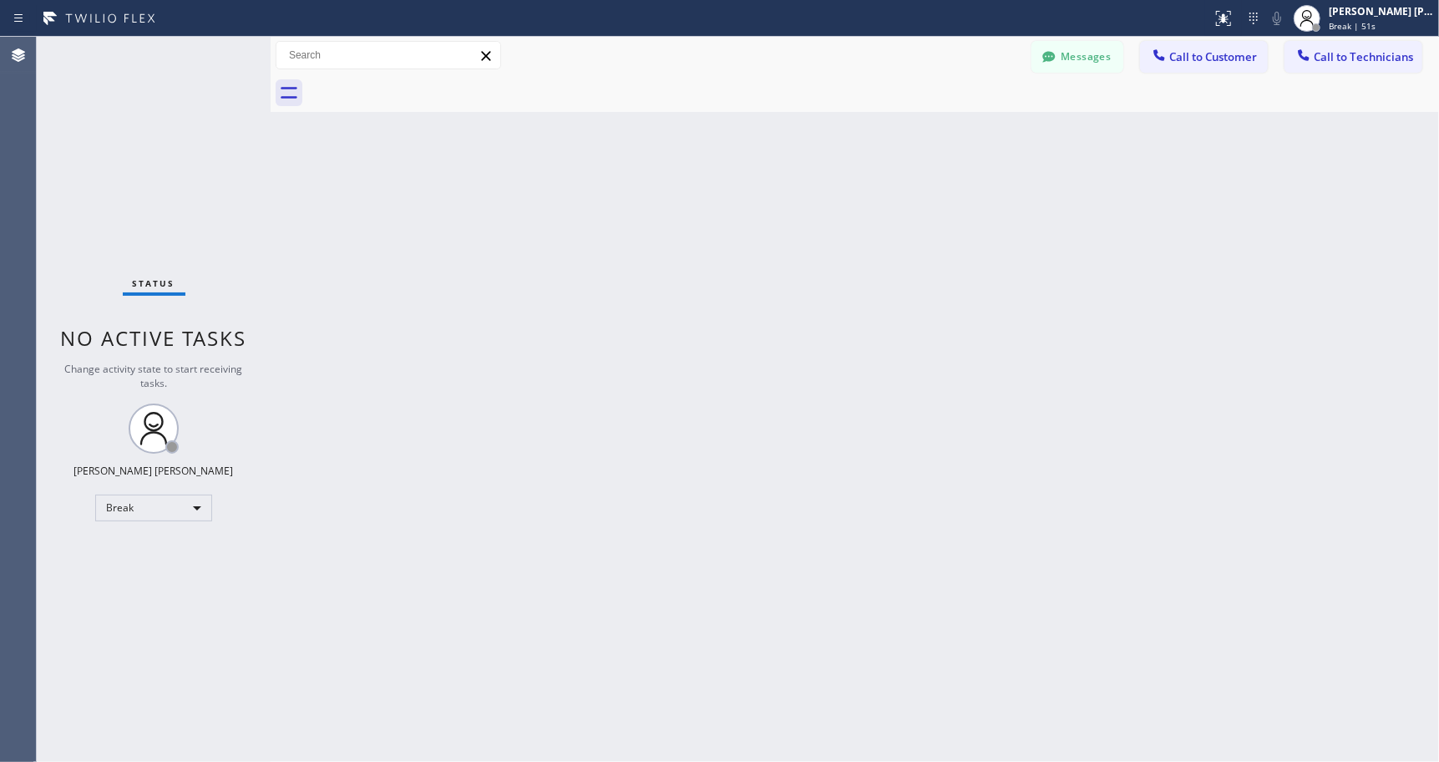
click at [868, 137] on div "Back to Dashboard Change Sender ID Customers Technicians Select a contact Outbo…" at bounding box center [855, 399] width 1168 height 725
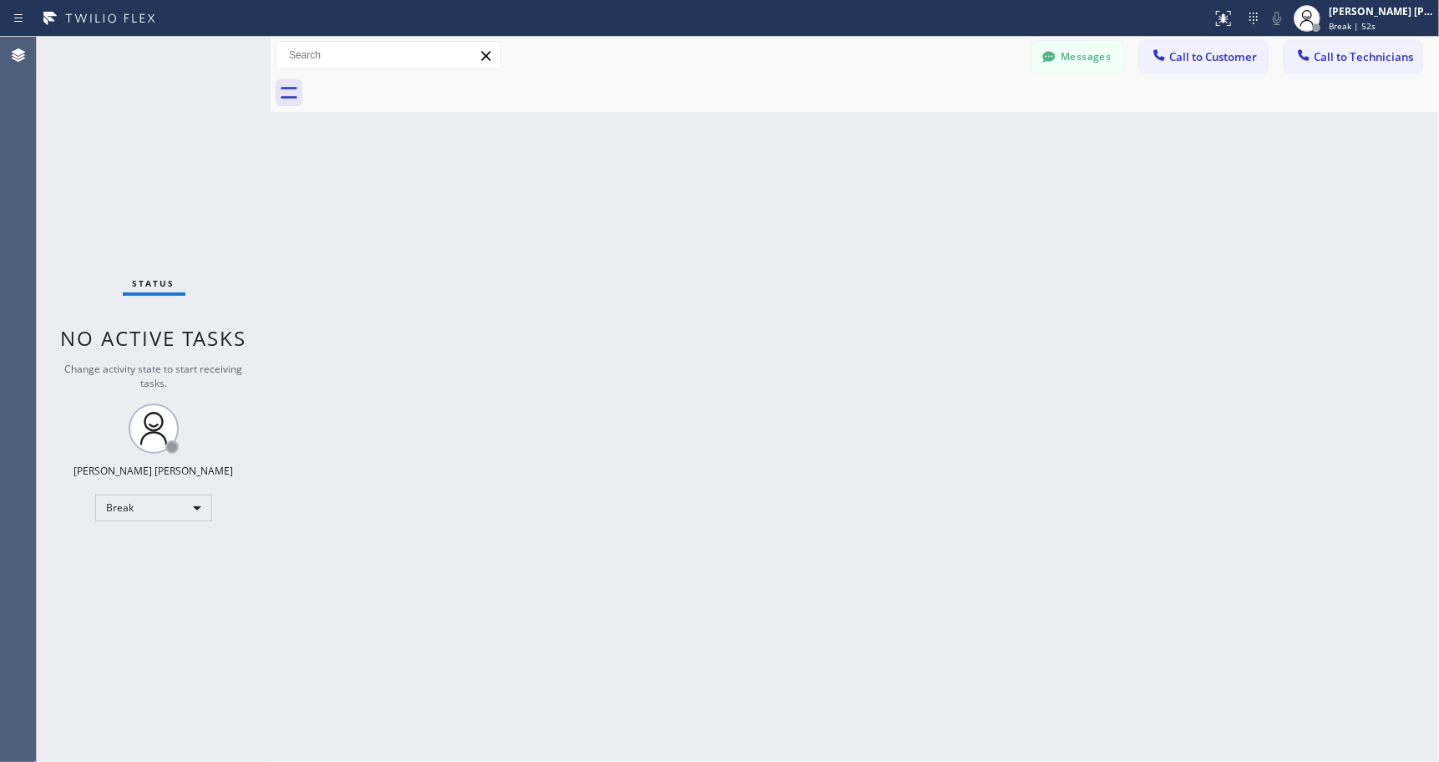
click at [868, 137] on div "Back to Dashboard Change Sender ID Customers Technicians Select a contact Outbo…" at bounding box center [855, 399] width 1168 height 725
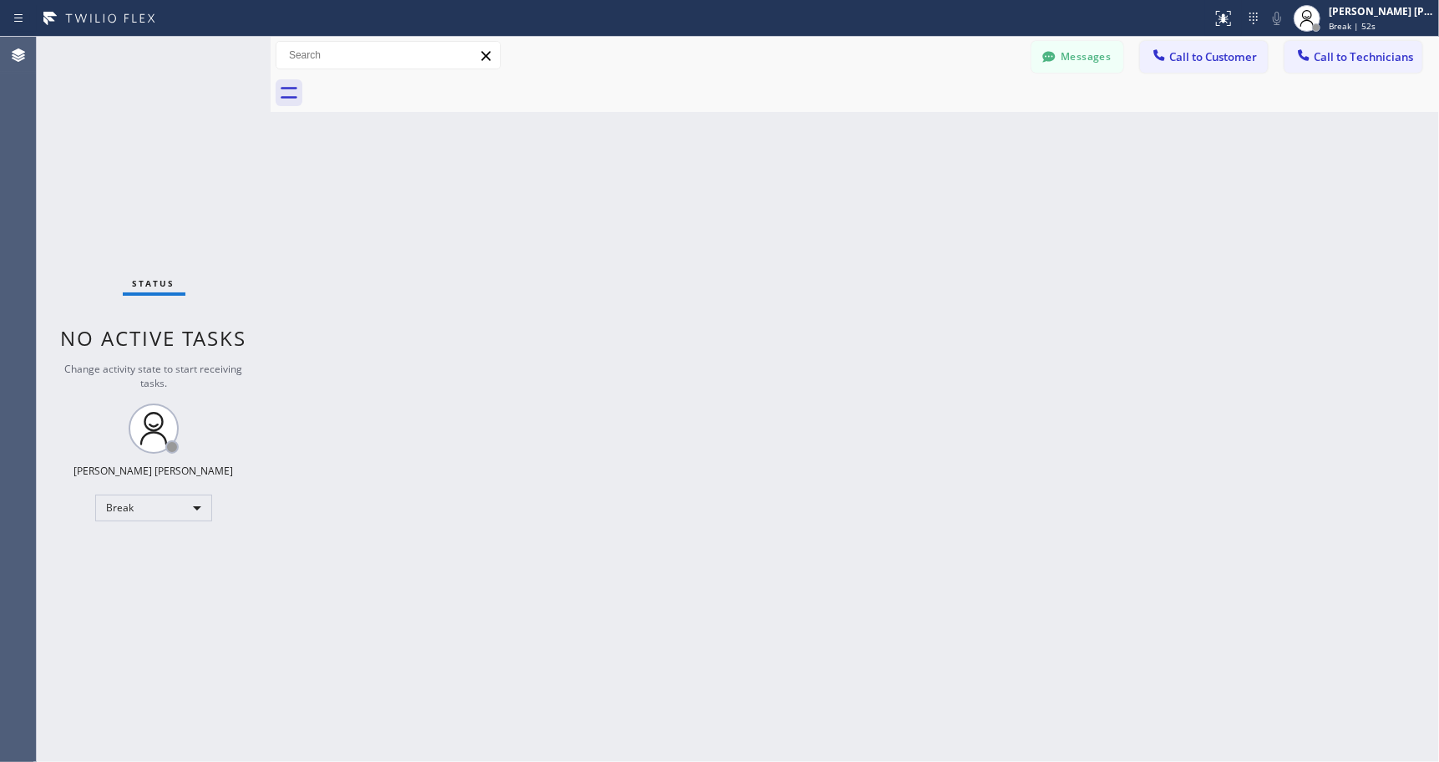
click at [868, 137] on div "Back to Dashboard Change Sender ID Customers Technicians Select a contact Outbo…" at bounding box center [855, 399] width 1168 height 725
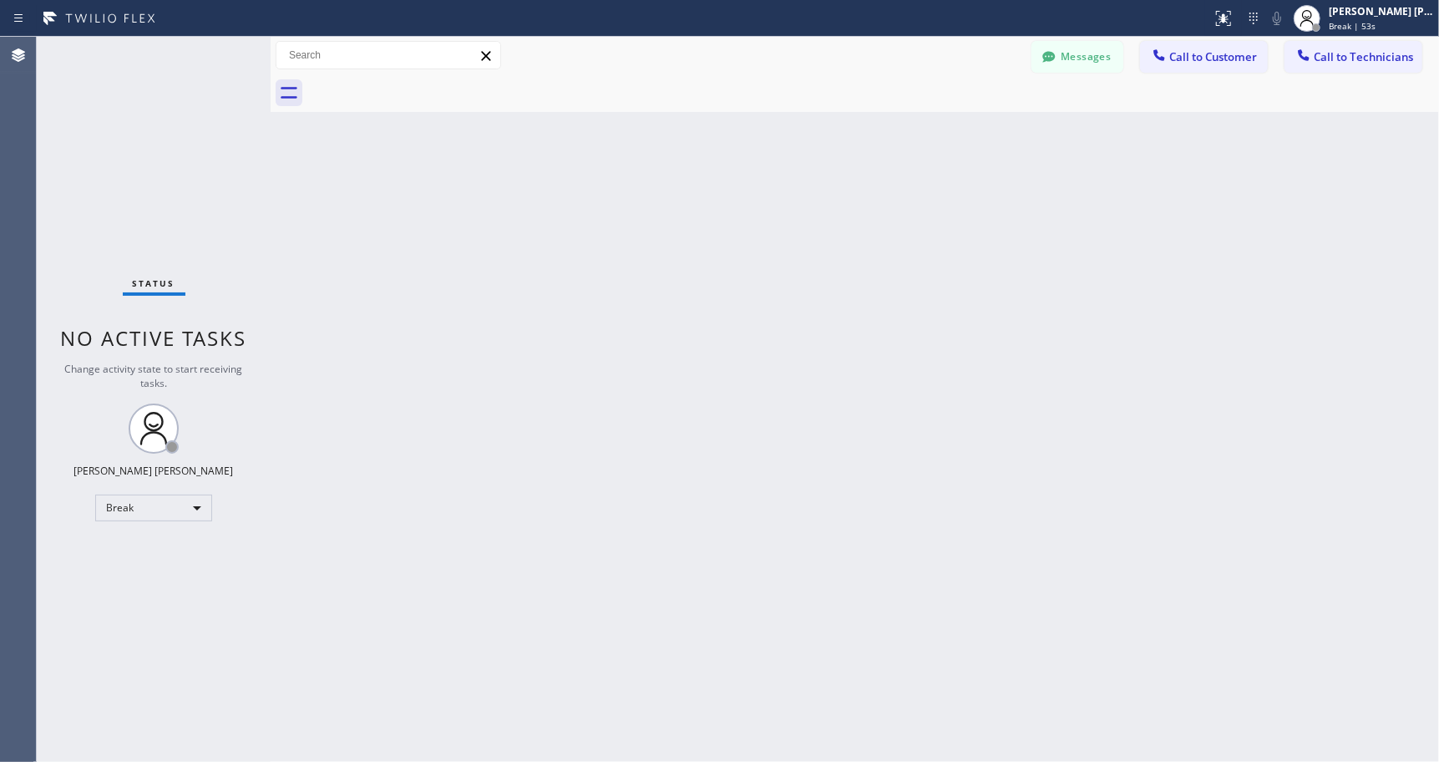
click at [868, 137] on div "Back to Dashboard Change Sender ID Customers Technicians Select a contact Outbo…" at bounding box center [855, 399] width 1168 height 725
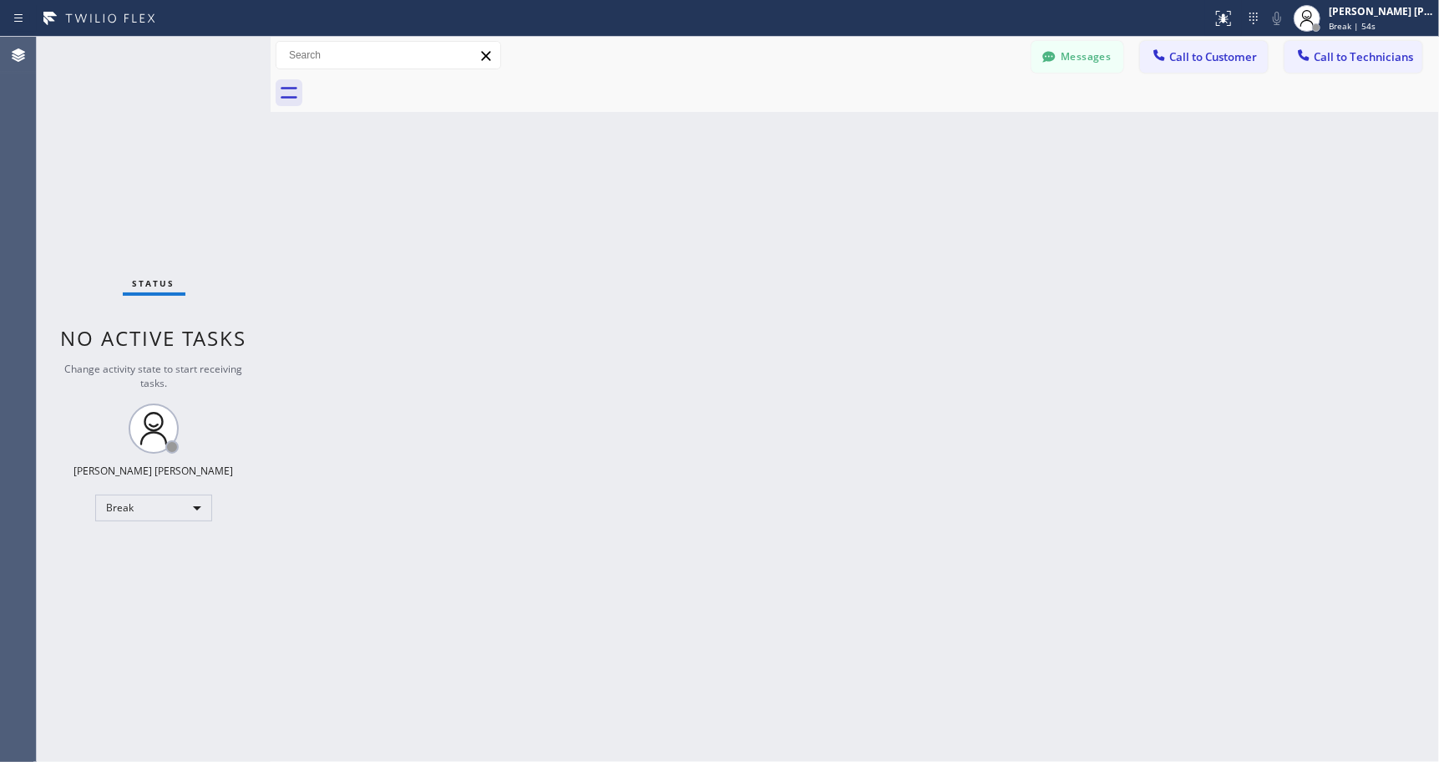
click at [868, 137] on div "Back to Dashboard Change Sender ID Customers Technicians Select a contact Outbo…" at bounding box center [855, 399] width 1168 height 725
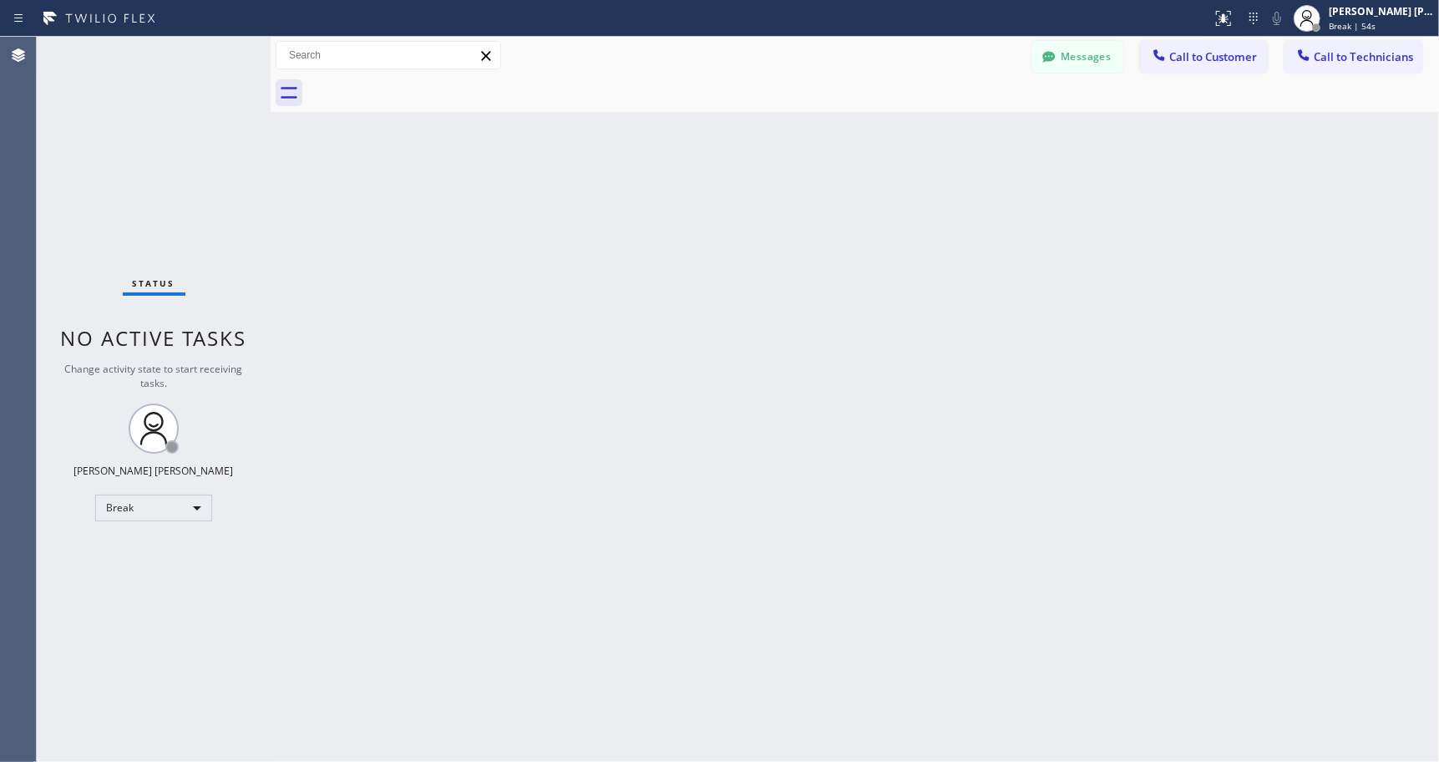
click at [868, 137] on div "Back to Dashboard Change Sender ID Customers Technicians Select a contact Outbo…" at bounding box center [855, 399] width 1168 height 725
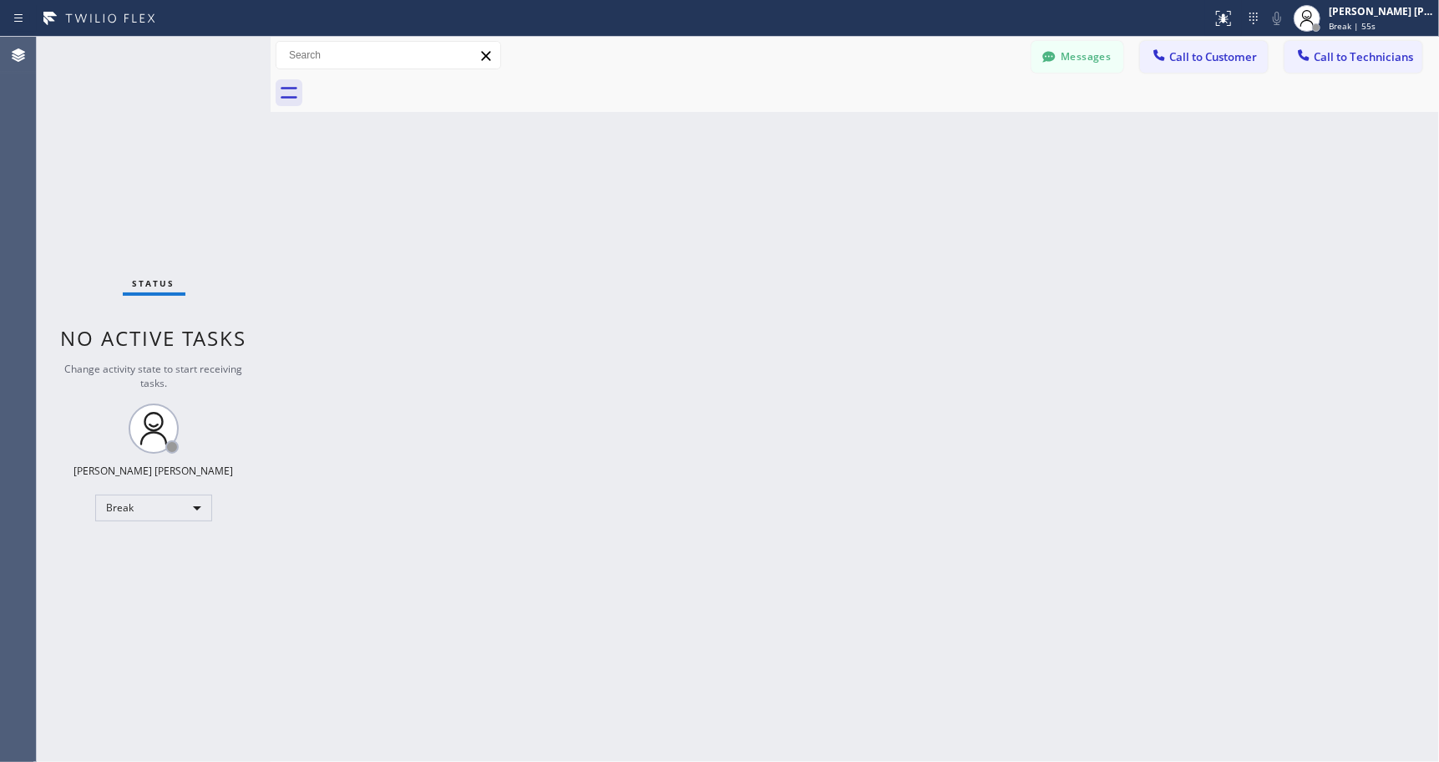
click at [868, 137] on div "Back to Dashboard Change Sender ID Customers Technicians Select a contact Outbo…" at bounding box center [855, 399] width 1168 height 725
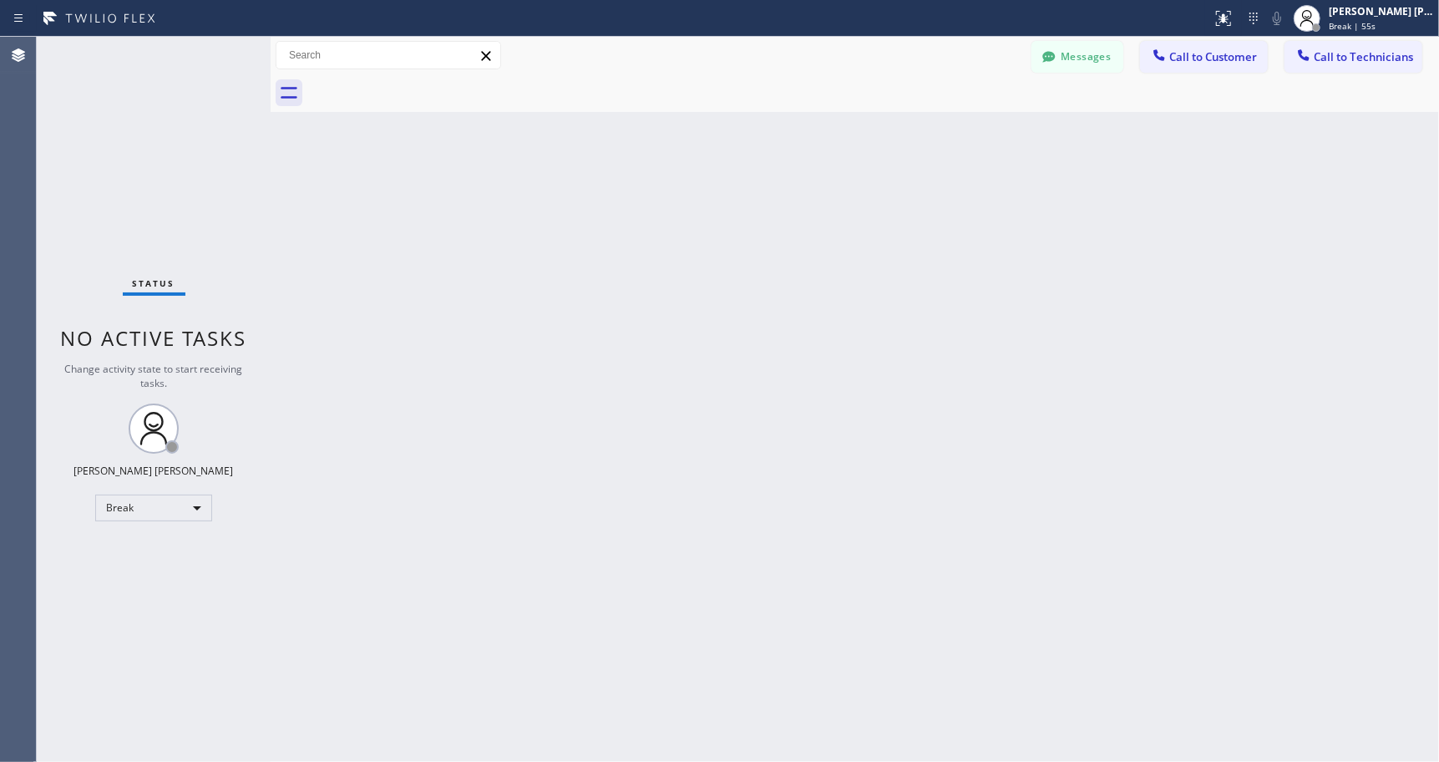
click at [868, 137] on div "Back to Dashboard Change Sender ID Customers Technicians Select a contact Outbo…" at bounding box center [855, 399] width 1168 height 725
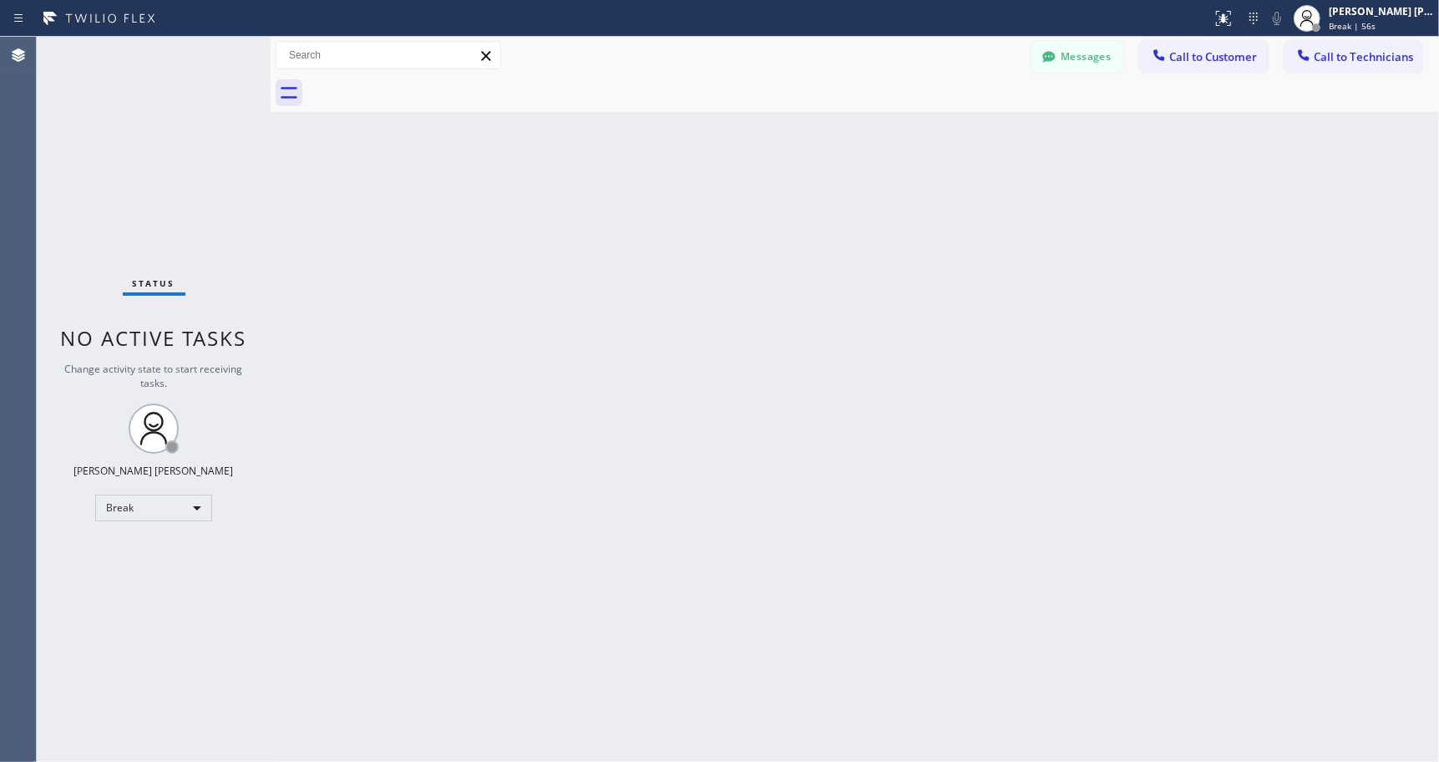
click at [868, 137] on div "Back to Dashboard Change Sender ID Customers Technicians Select a contact Outbo…" at bounding box center [855, 399] width 1168 height 725
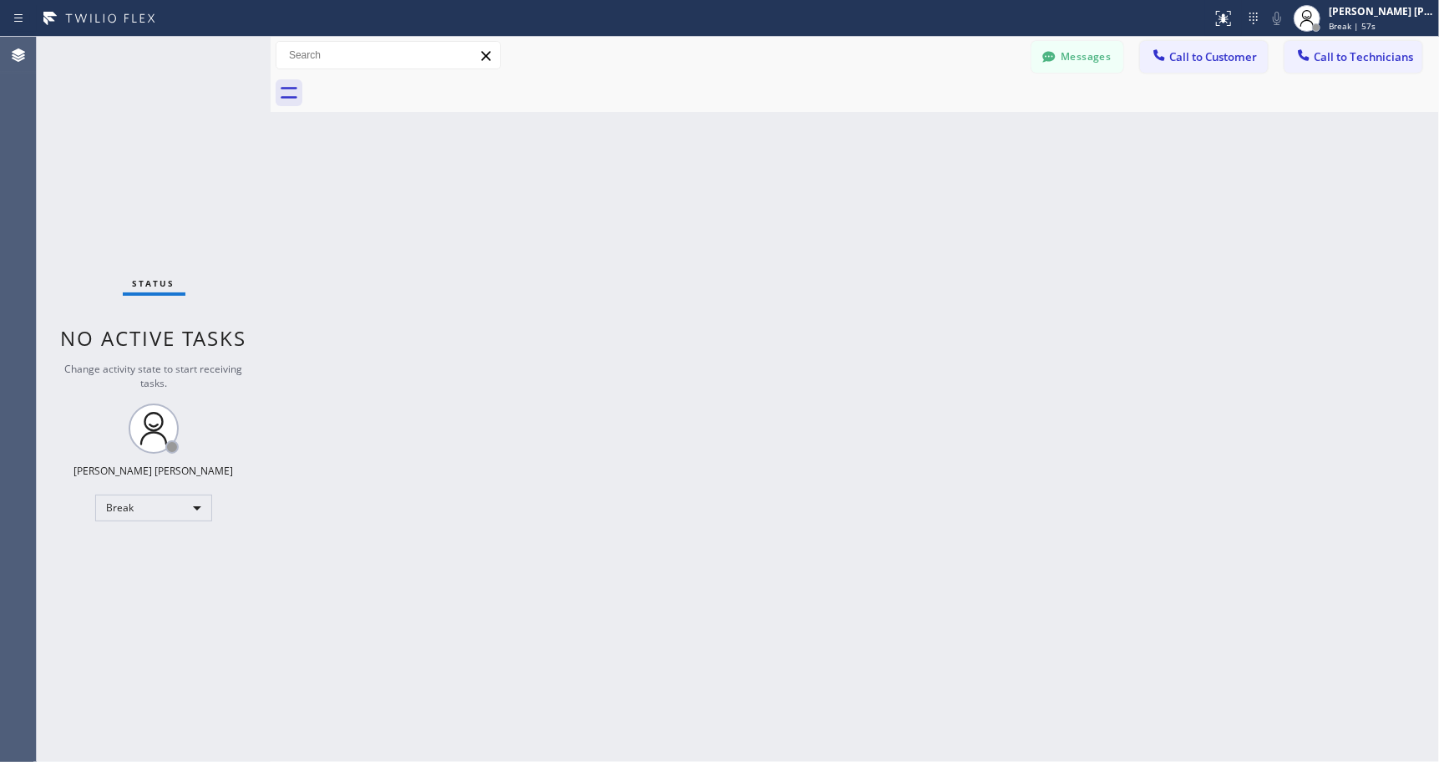
click at [868, 137] on div "Back to Dashboard Change Sender ID Customers Technicians Select a contact Outbo…" at bounding box center [855, 399] width 1168 height 725
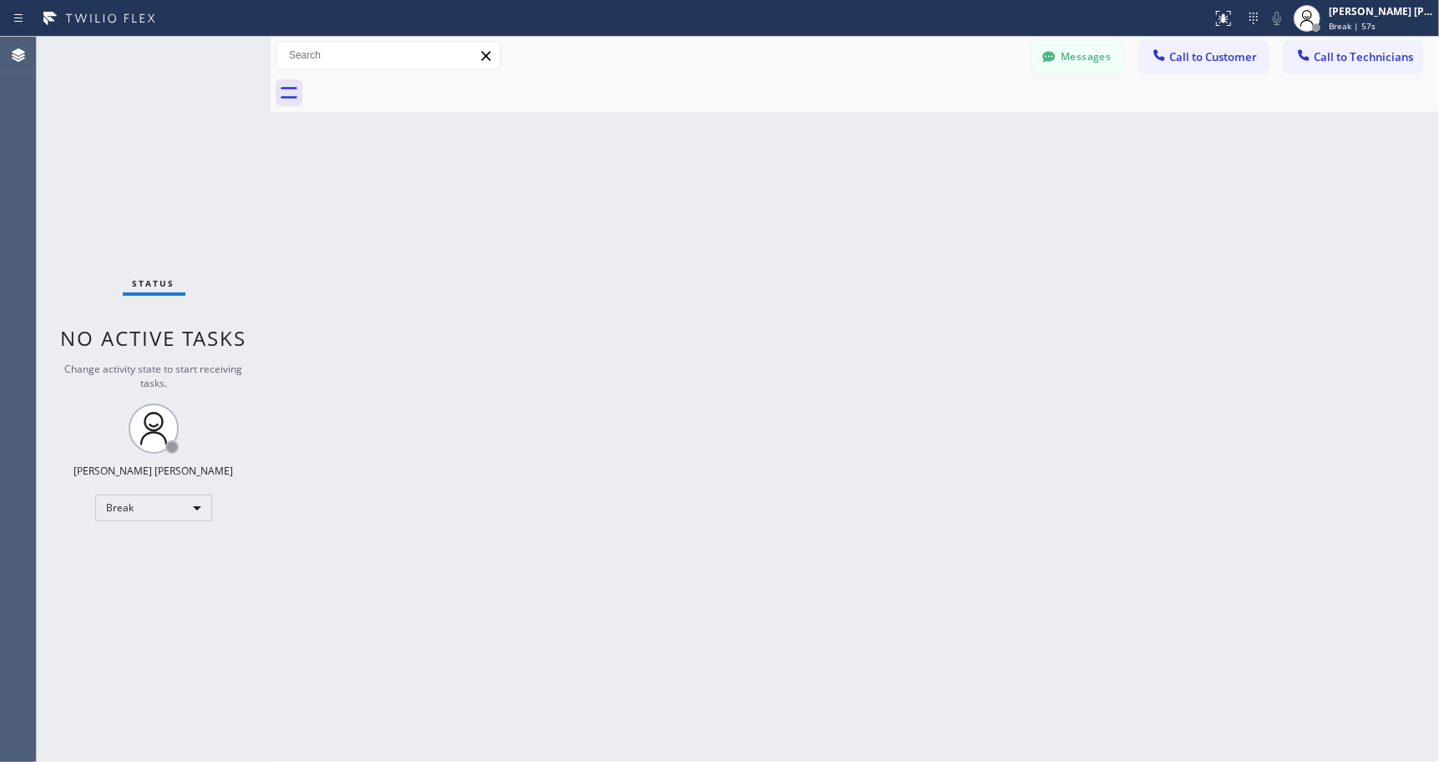
click at [868, 137] on div "Back to Dashboard Change Sender ID Customers Technicians Select a contact Outbo…" at bounding box center [855, 399] width 1168 height 725
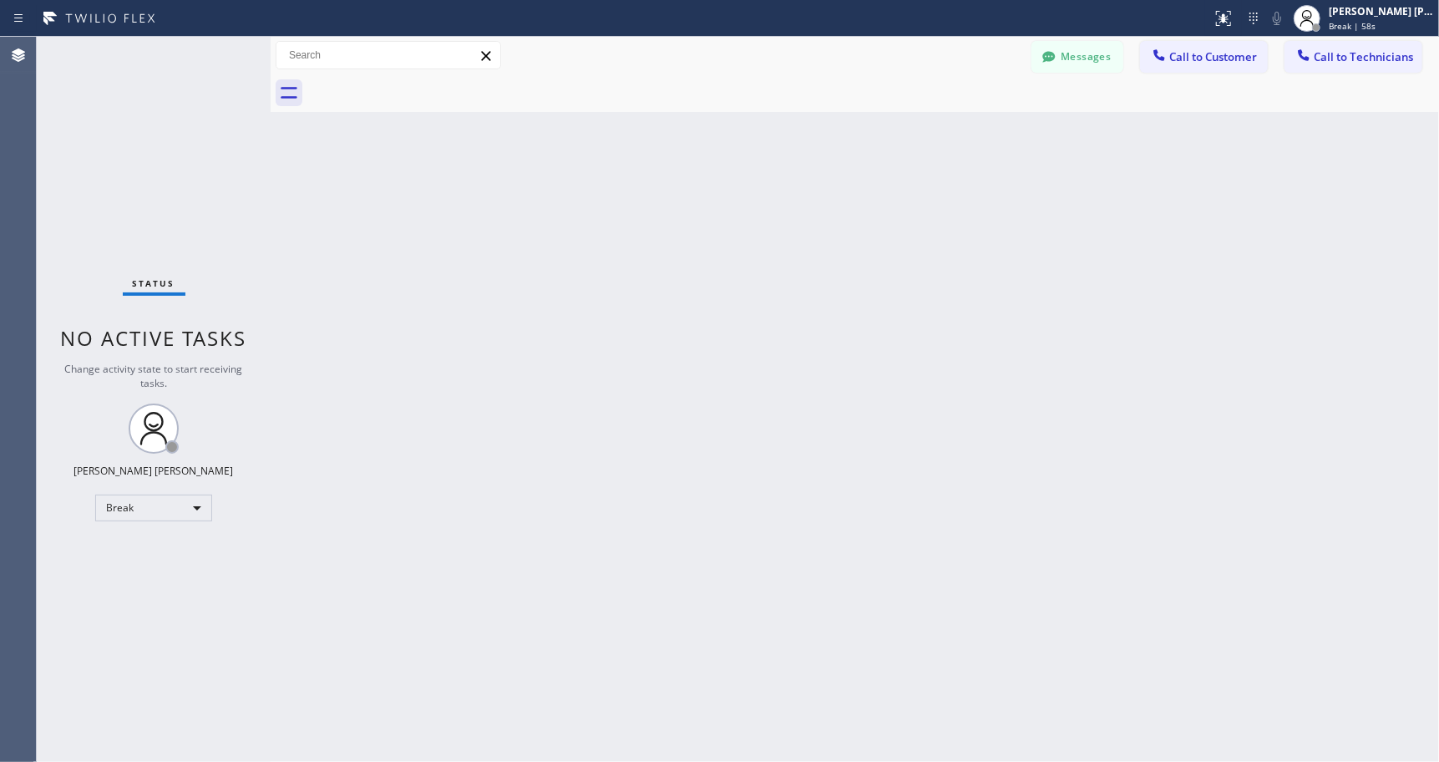
click at [868, 137] on div "Back to Dashboard Change Sender ID Customers Technicians Select a contact Outbo…" at bounding box center [855, 399] width 1168 height 725
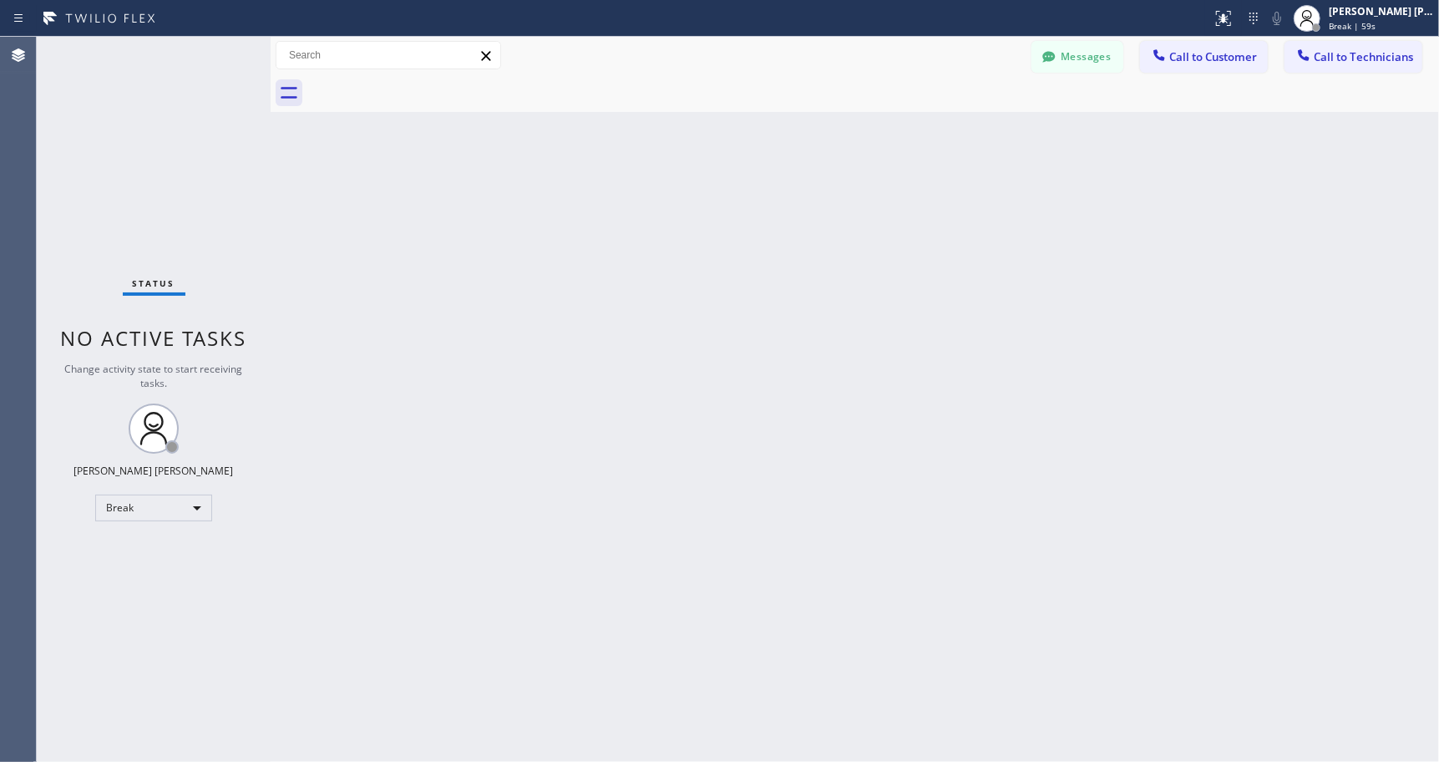
click at [868, 137] on div "Back to Dashboard Change Sender ID Customers Technicians Select a contact Outbo…" at bounding box center [855, 399] width 1168 height 725
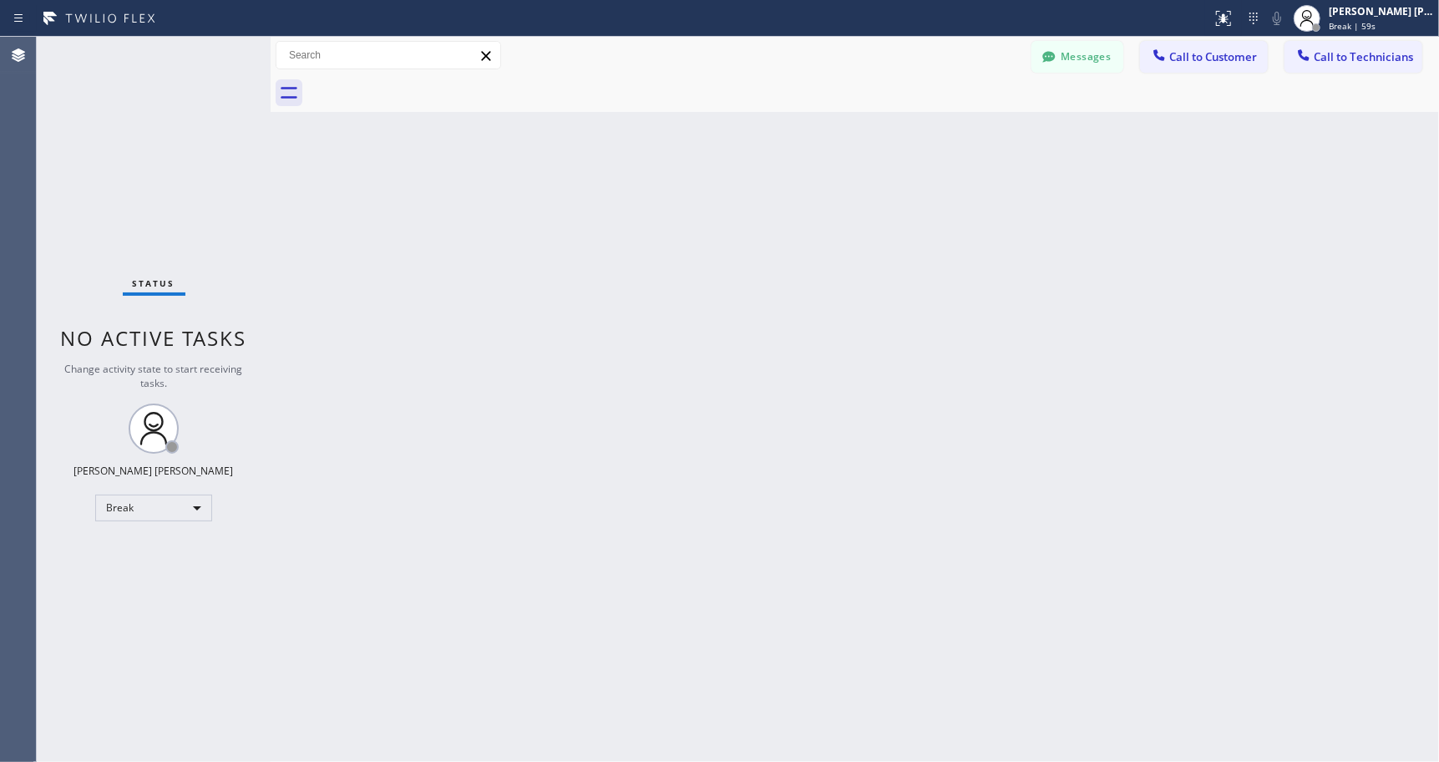
click at [868, 137] on div "Back to Dashboard Change Sender ID Customers Technicians Select a contact Outbo…" at bounding box center [855, 399] width 1168 height 725
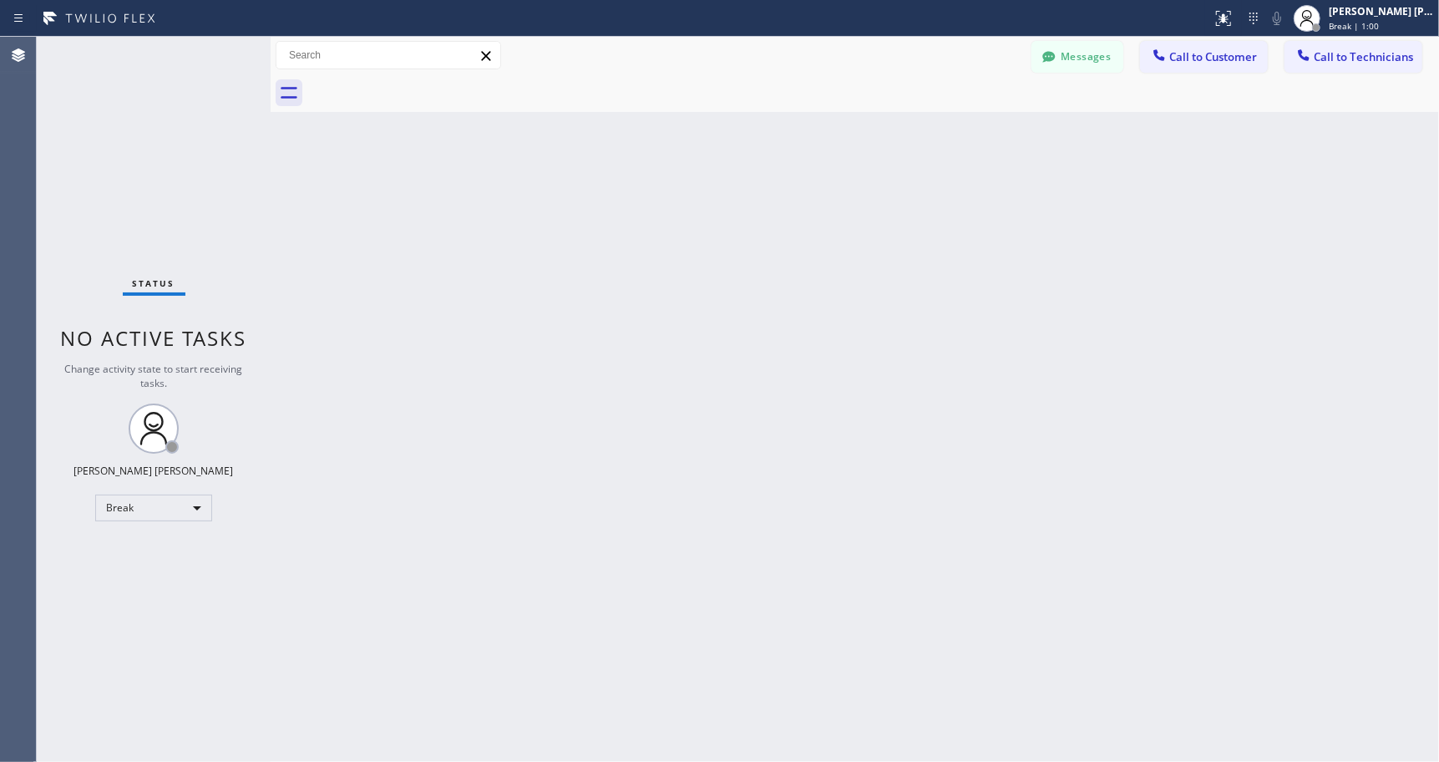
click at [868, 137] on div "Back to Dashboard Change Sender ID Customers Technicians Select a contact Outbo…" at bounding box center [855, 399] width 1168 height 725
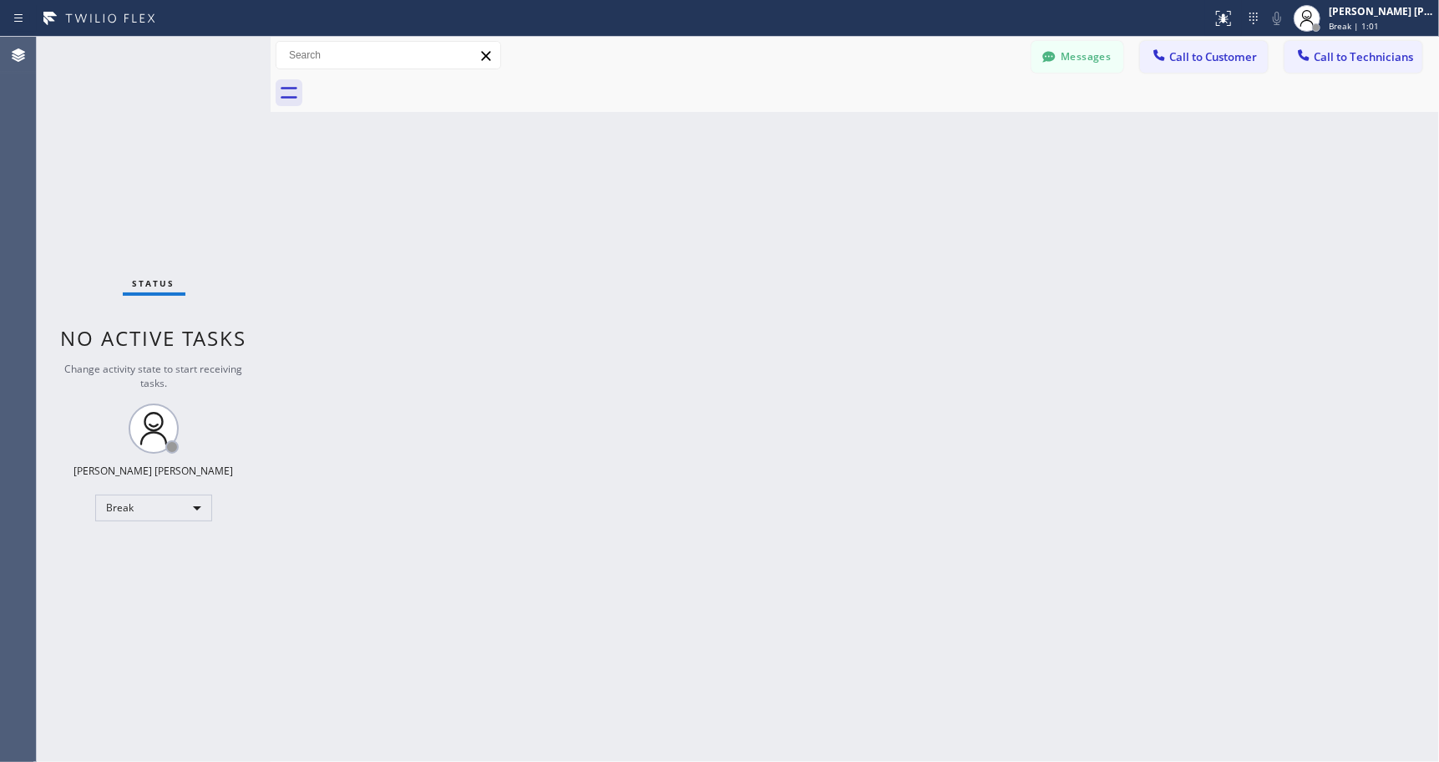
click at [868, 137] on div "Back to Dashboard Change Sender ID Customers Technicians Select a contact Outbo…" at bounding box center [855, 399] width 1168 height 725
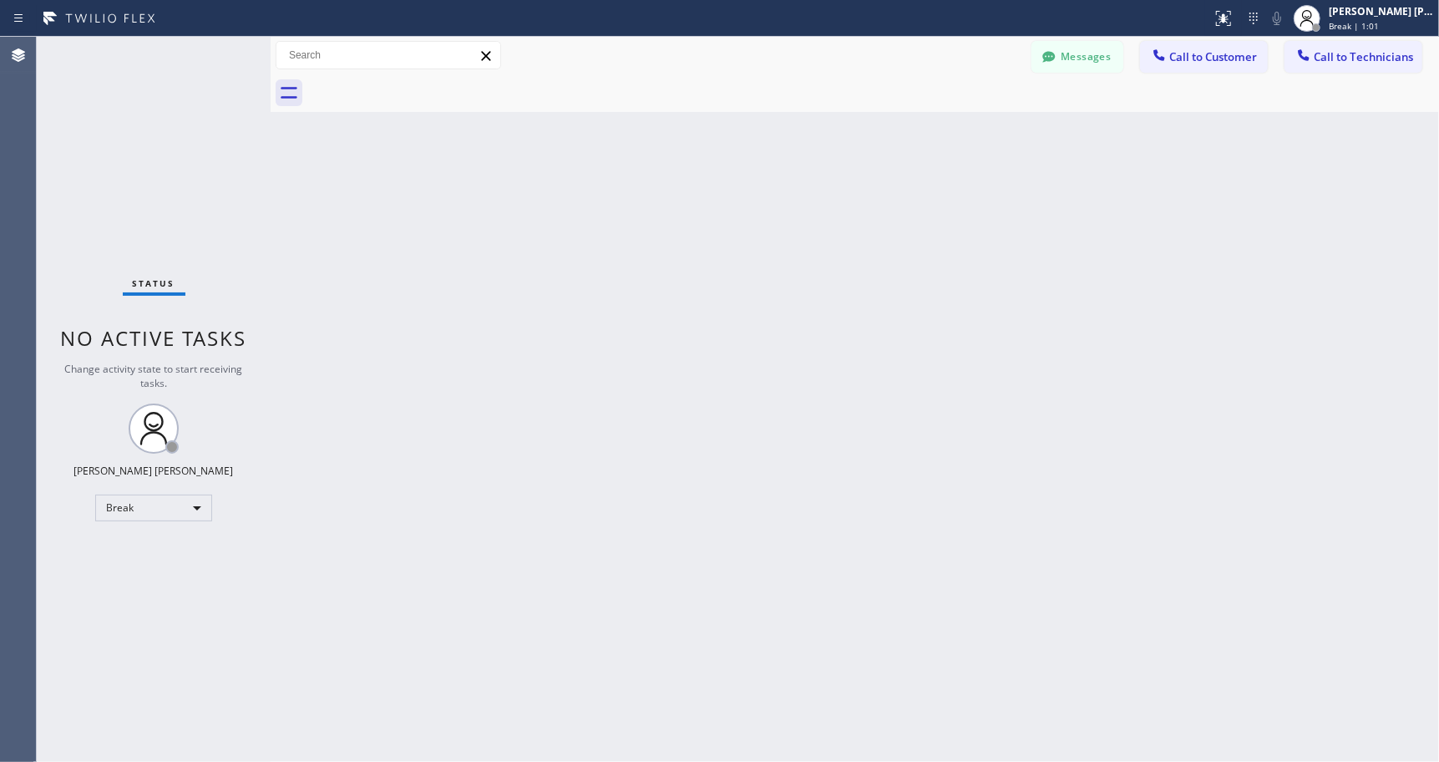
click at [868, 137] on div "Back to Dashboard Change Sender ID Customers Technicians Select a contact Outbo…" at bounding box center [855, 399] width 1168 height 725
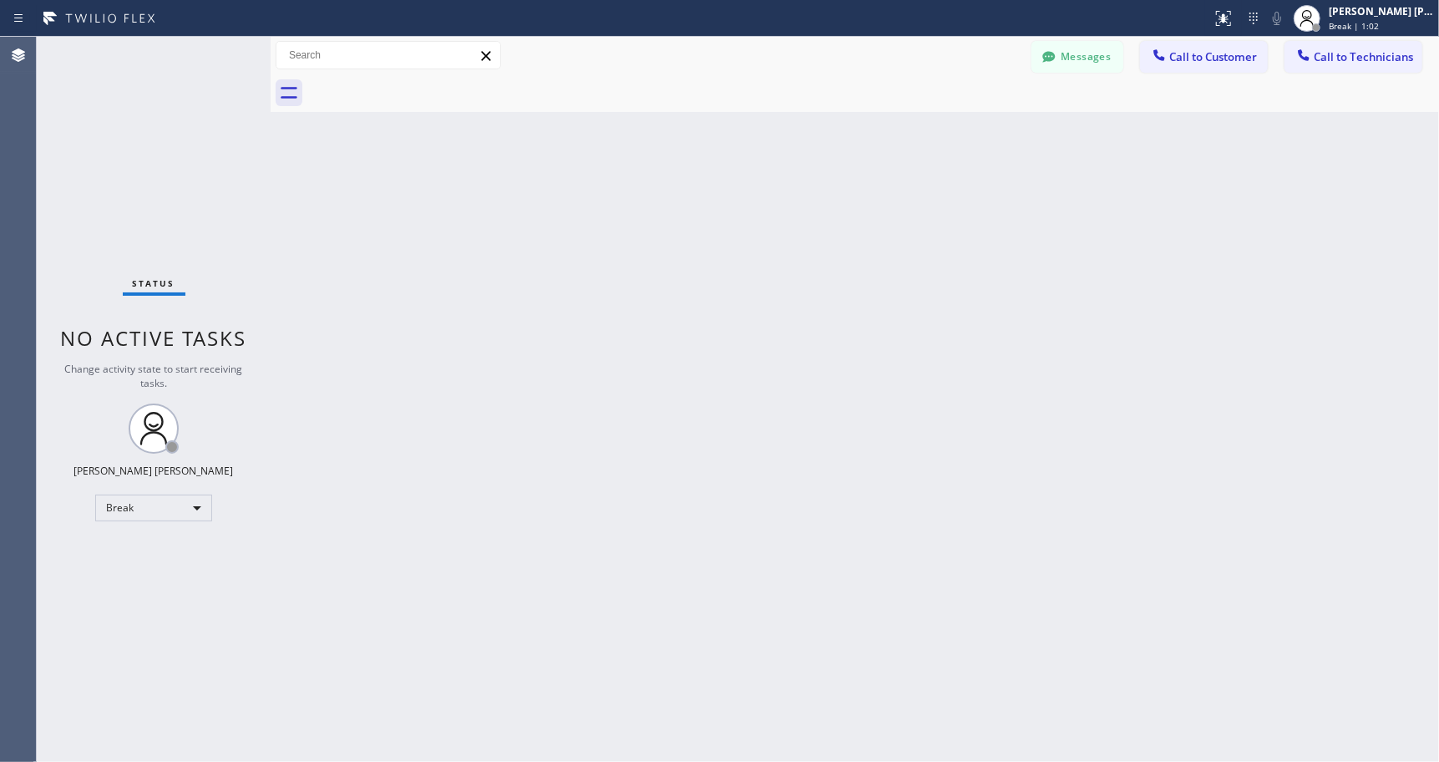
click at [868, 137] on div "Back to Dashboard Change Sender ID Customers Technicians Select a contact Outbo…" at bounding box center [855, 399] width 1168 height 725
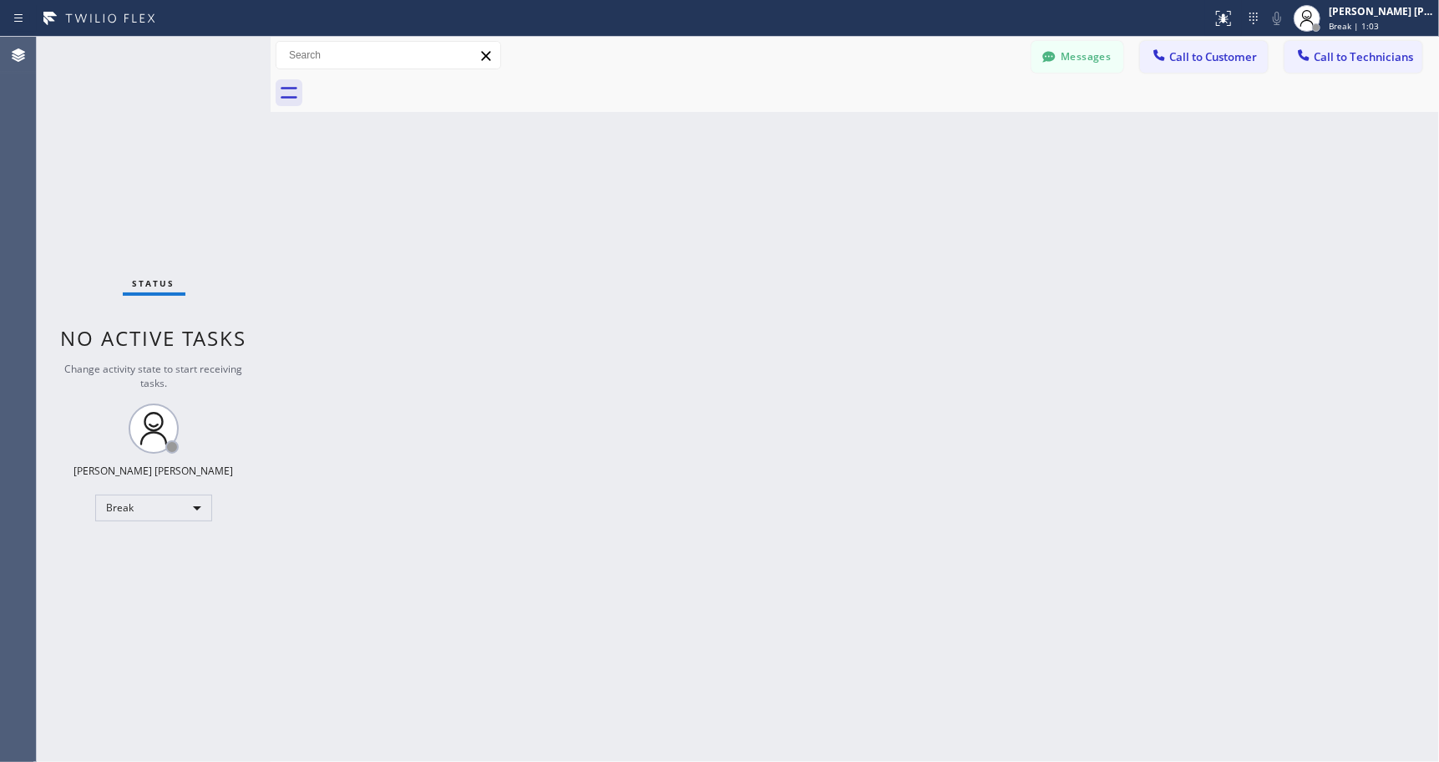
click at [868, 137] on div "Back to Dashboard Change Sender ID Customers Technicians Select a contact Outbo…" at bounding box center [855, 399] width 1168 height 725
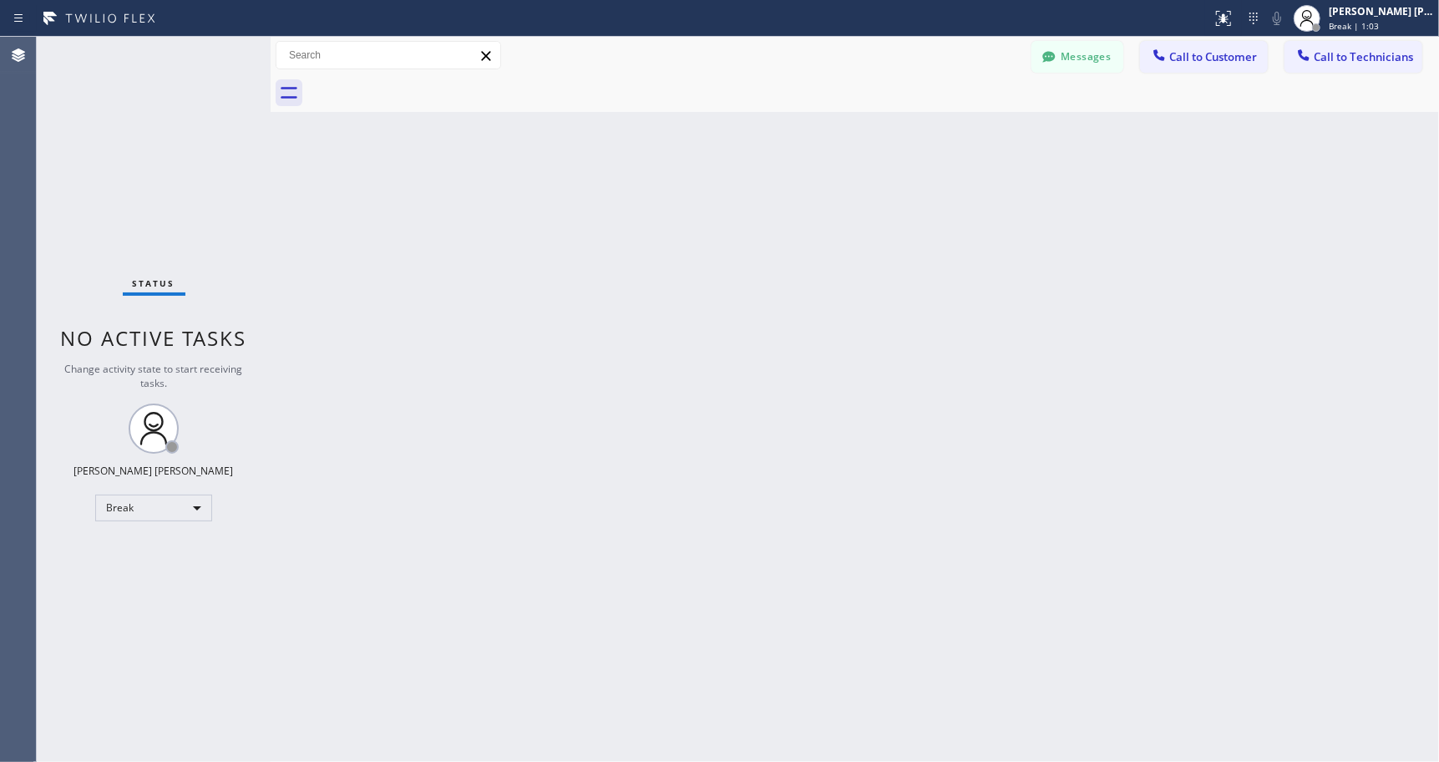
click at [868, 137] on div "Back to Dashboard Change Sender ID Customers Technicians Select a contact Outbo…" at bounding box center [855, 399] width 1168 height 725
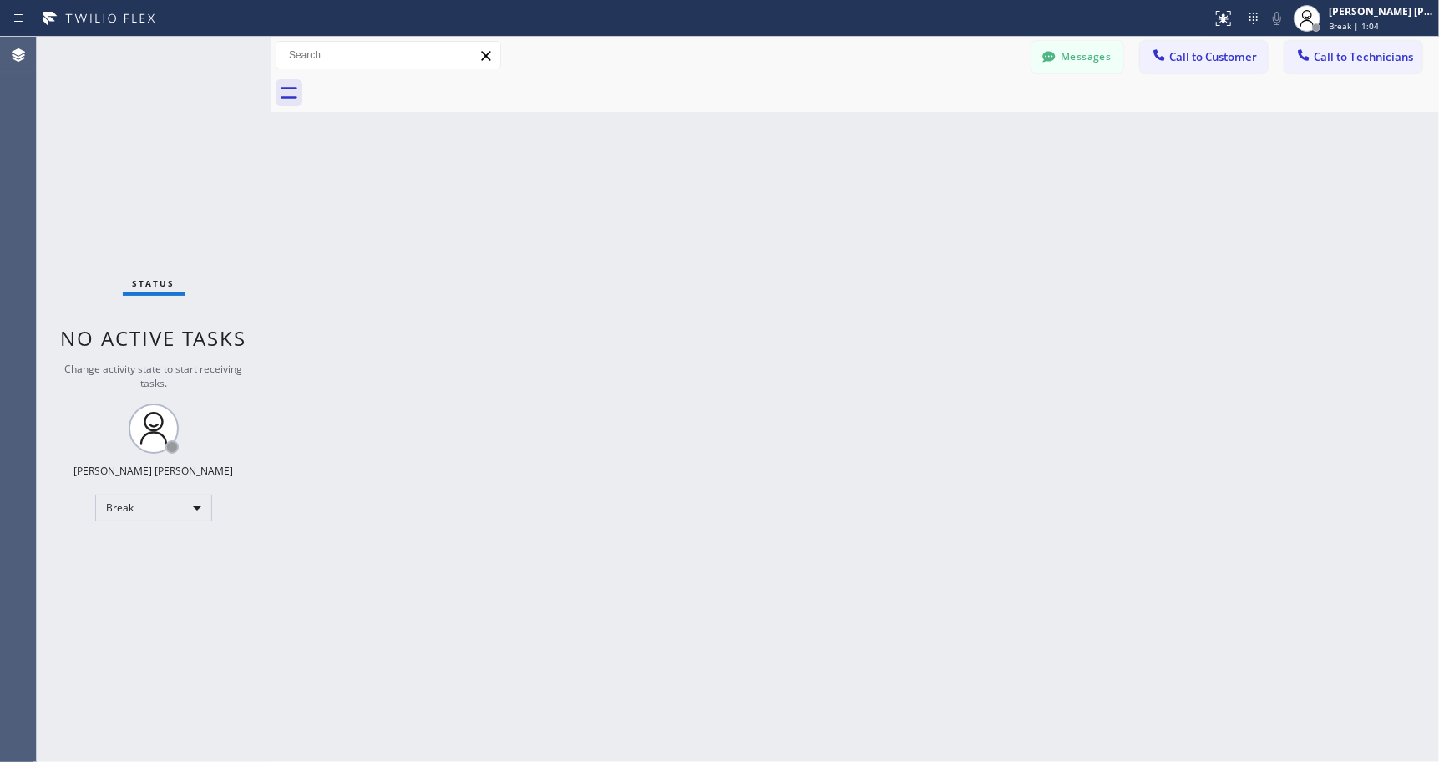
click at [868, 137] on div "Back to Dashboard Change Sender ID Customers Technicians Select a contact Outbo…" at bounding box center [855, 399] width 1168 height 725
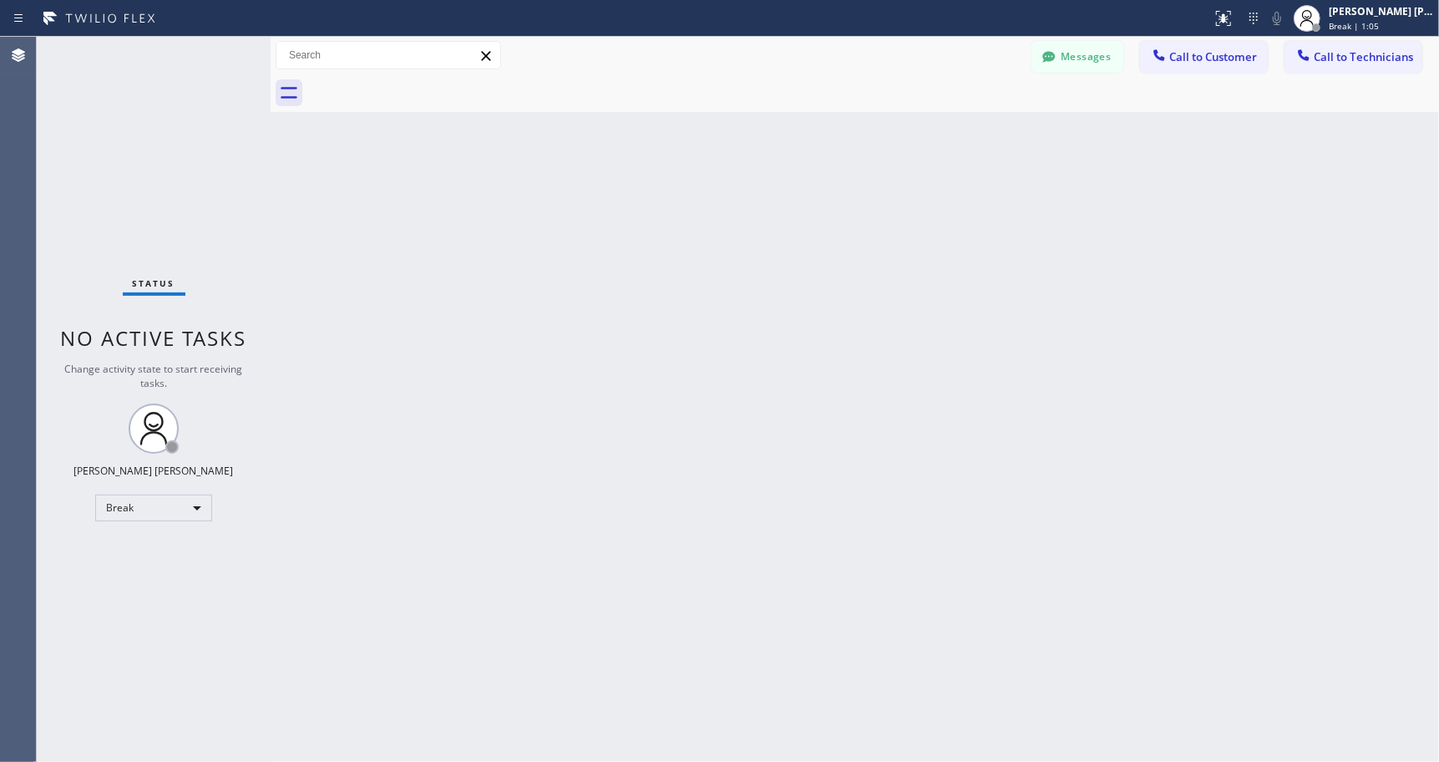
click at [868, 137] on div "Back to Dashboard Change Sender ID Customers Technicians Select a contact Outbo…" at bounding box center [855, 399] width 1168 height 725
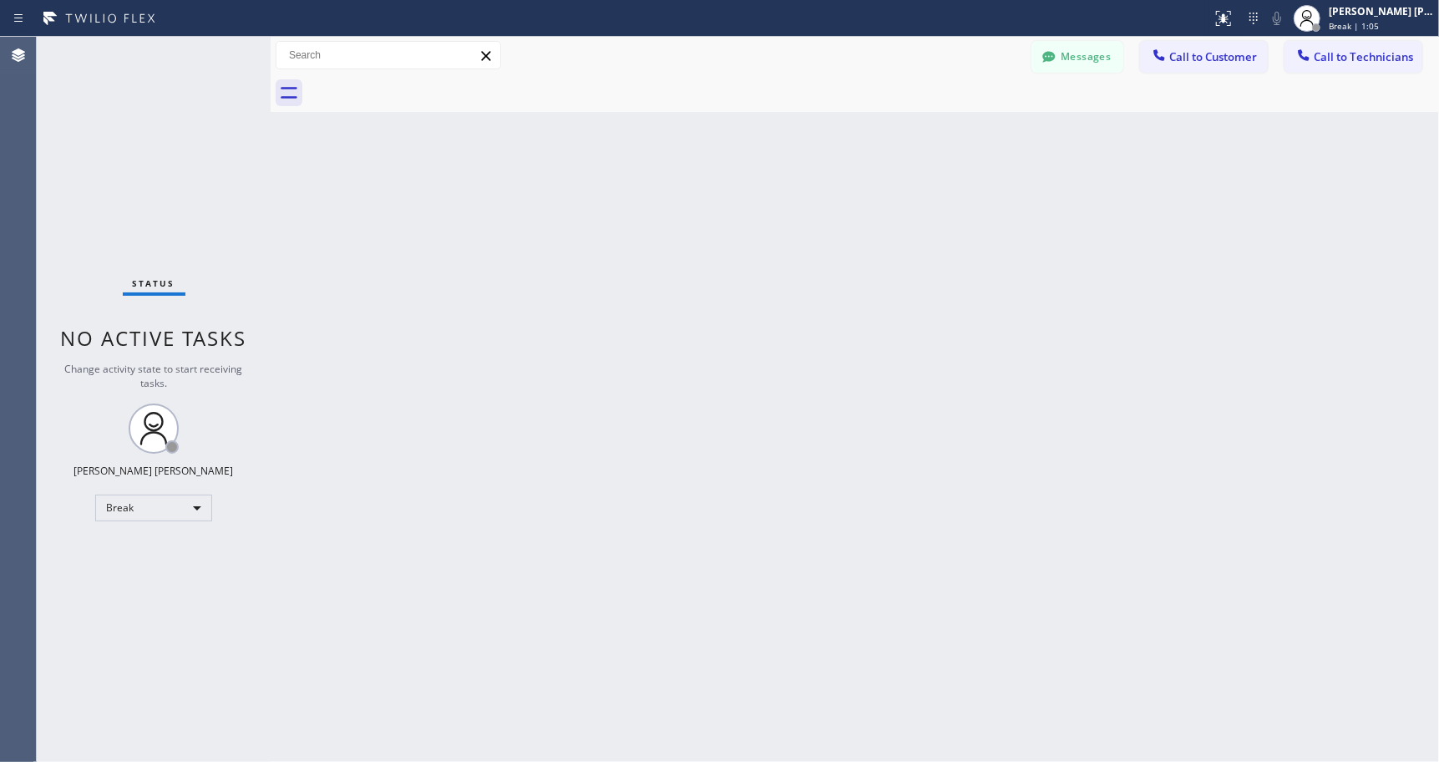
click at [868, 137] on div "Back to Dashboard Change Sender ID Customers Technicians Select a contact Outbo…" at bounding box center [855, 399] width 1168 height 725
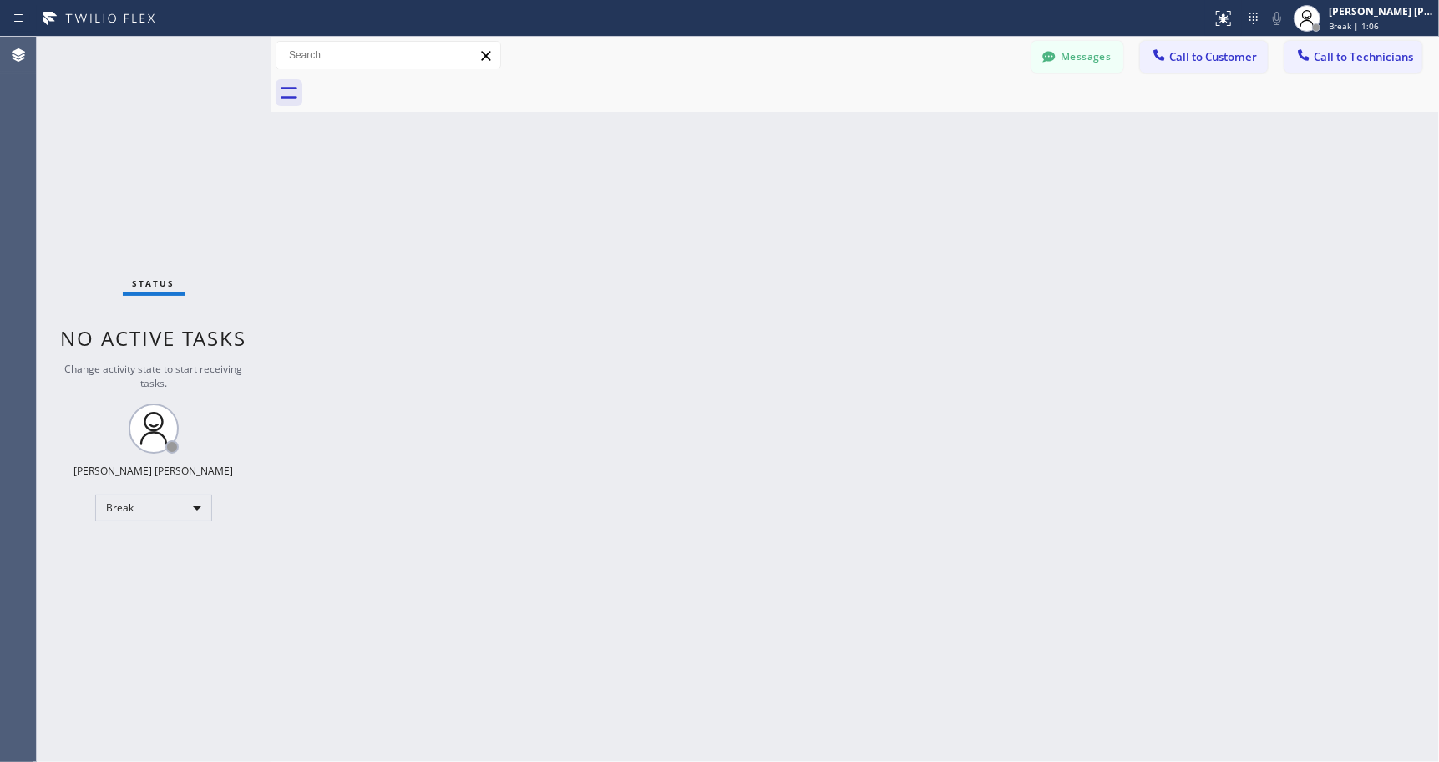
click at [868, 137] on div "Back to Dashboard Change Sender ID Customers Technicians Select a contact Outbo…" at bounding box center [855, 399] width 1168 height 725
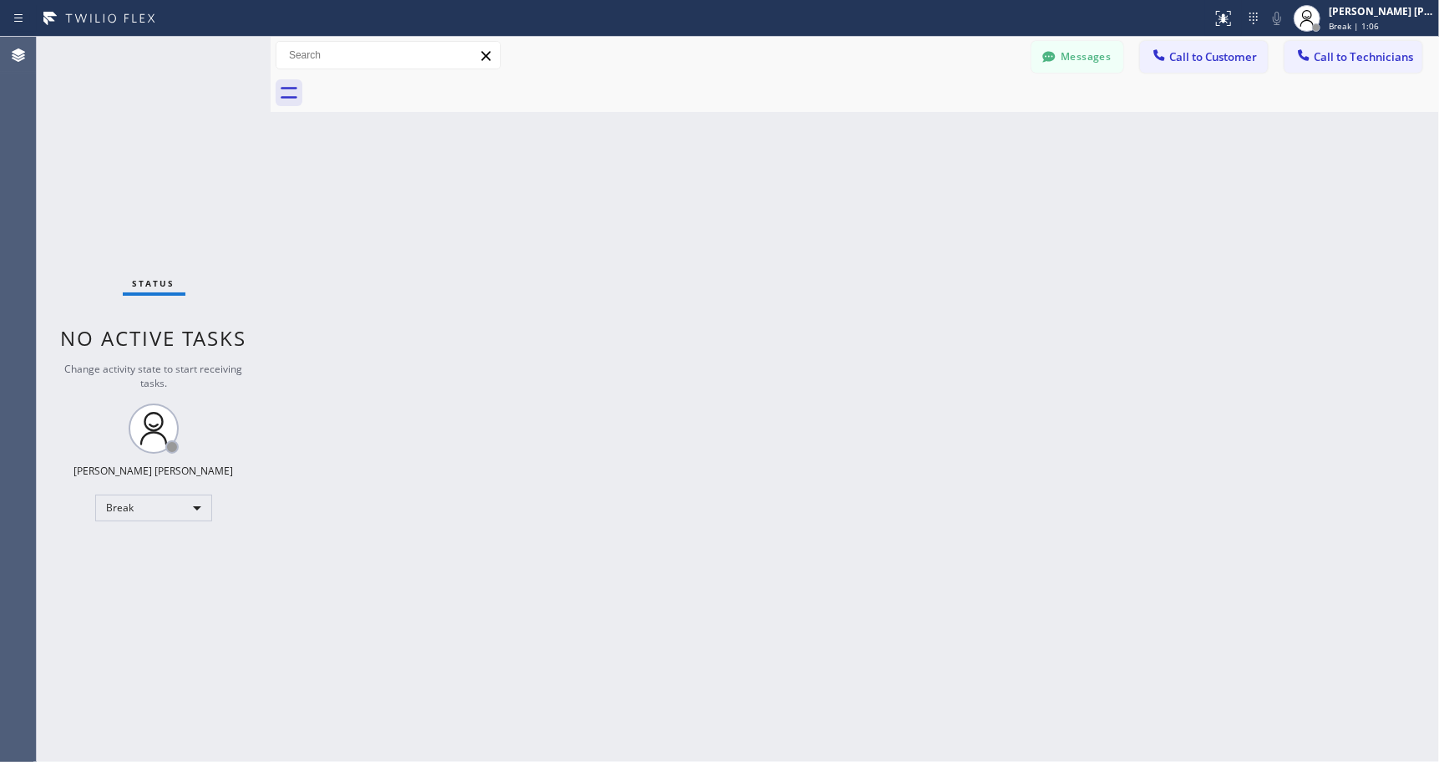
click at [868, 137] on div "Back to Dashboard Change Sender ID Customers Technicians Select a contact Outbo…" at bounding box center [855, 399] width 1168 height 725
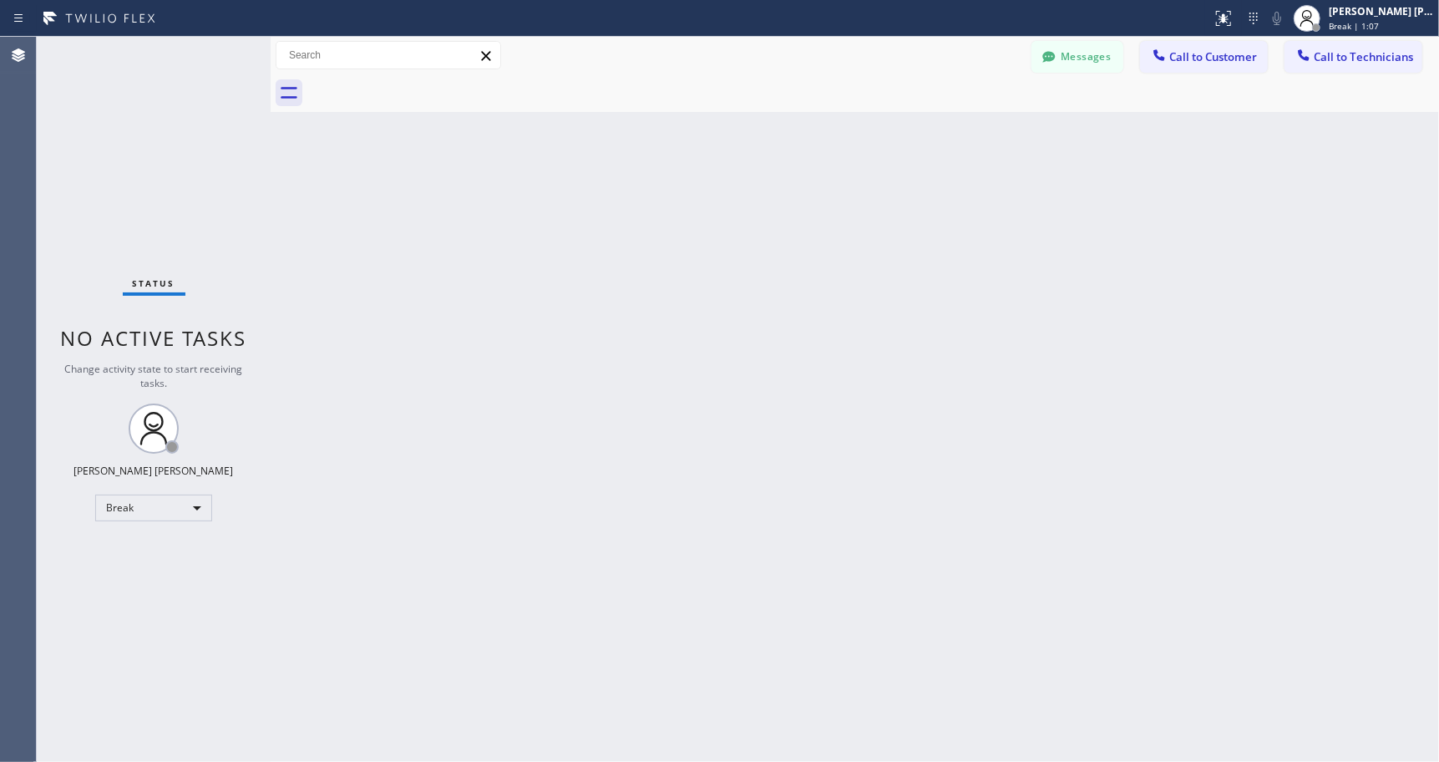
click at [868, 137] on div "Back to Dashboard Change Sender ID Customers Technicians Select a contact Outbo…" at bounding box center [855, 399] width 1168 height 725
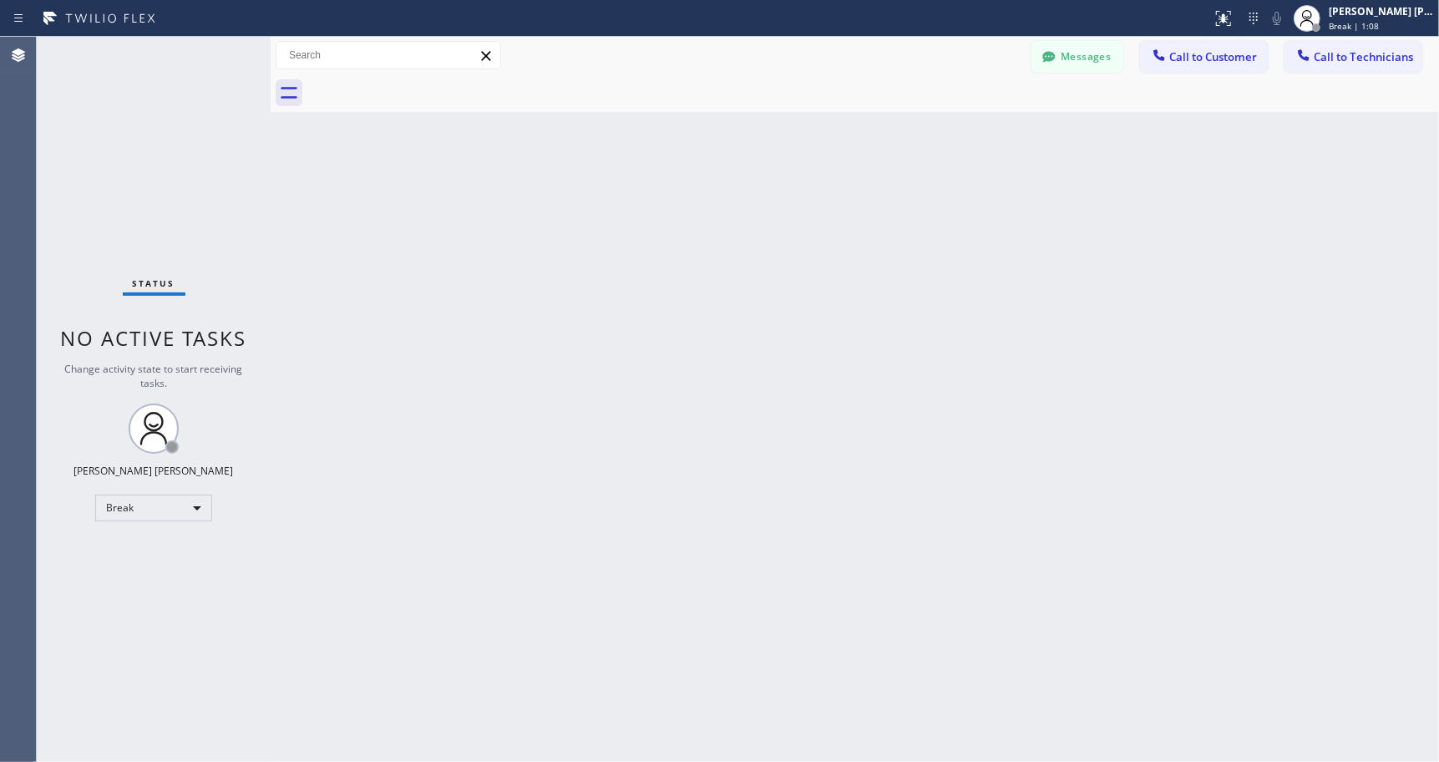
click at [868, 137] on div "Back to Dashboard Change Sender ID Customers Technicians Select a contact Outbo…" at bounding box center [855, 399] width 1168 height 725
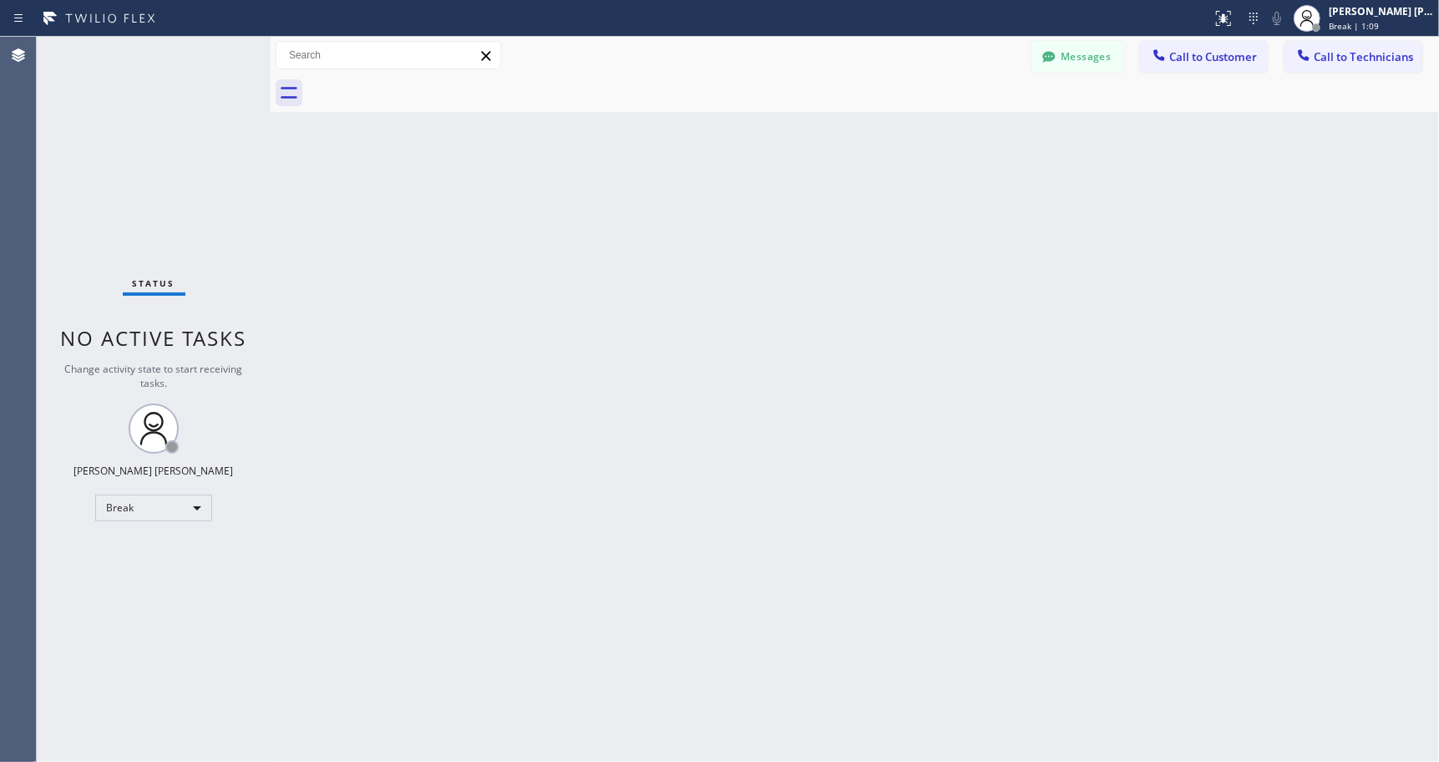
click at [868, 137] on div "Back to Dashboard Change Sender ID Customers Technicians Select a contact Outbo…" at bounding box center [855, 399] width 1168 height 725
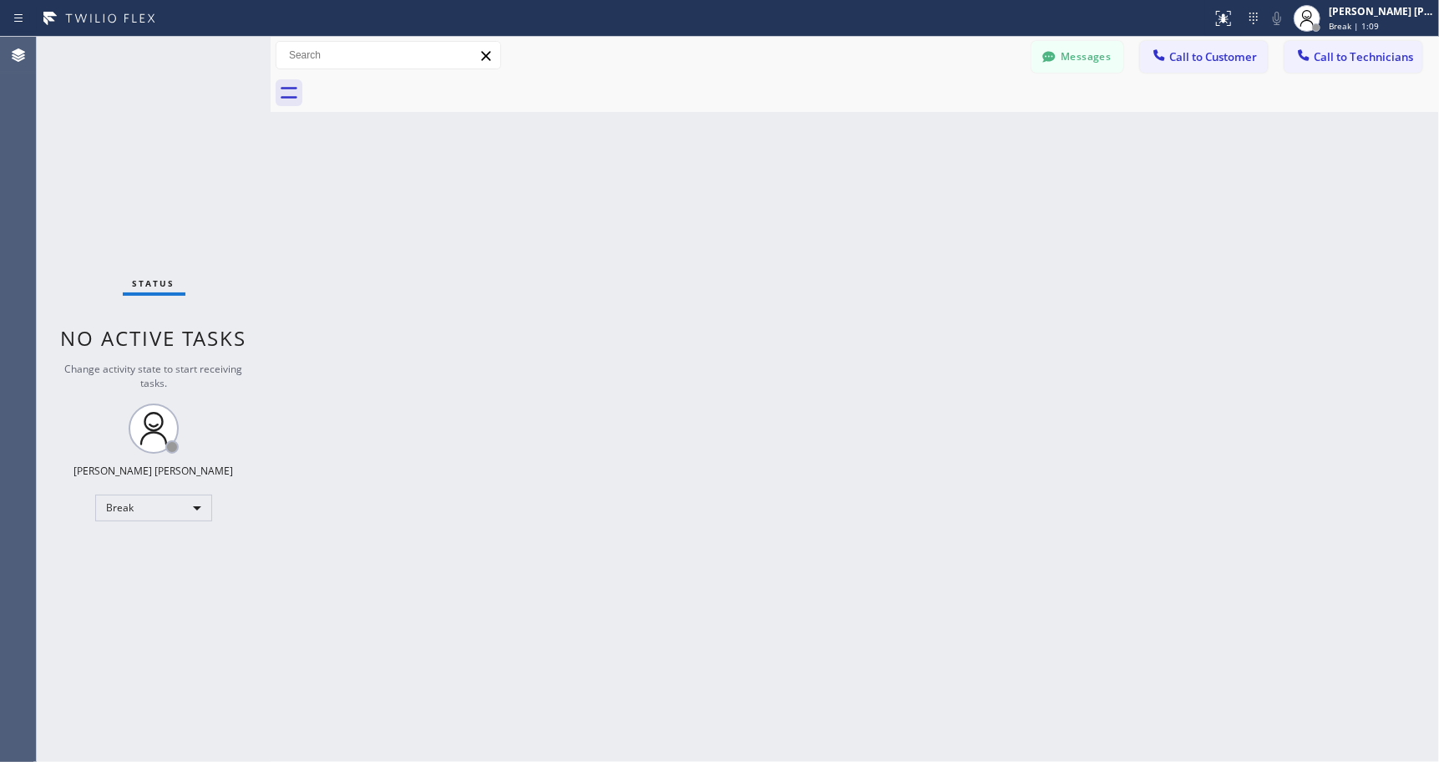
click at [868, 137] on div "Back to Dashboard Change Sender ID Customers Technicians Select a contact Outbo…" at bounding box center [855, 399] width 1168 height 725
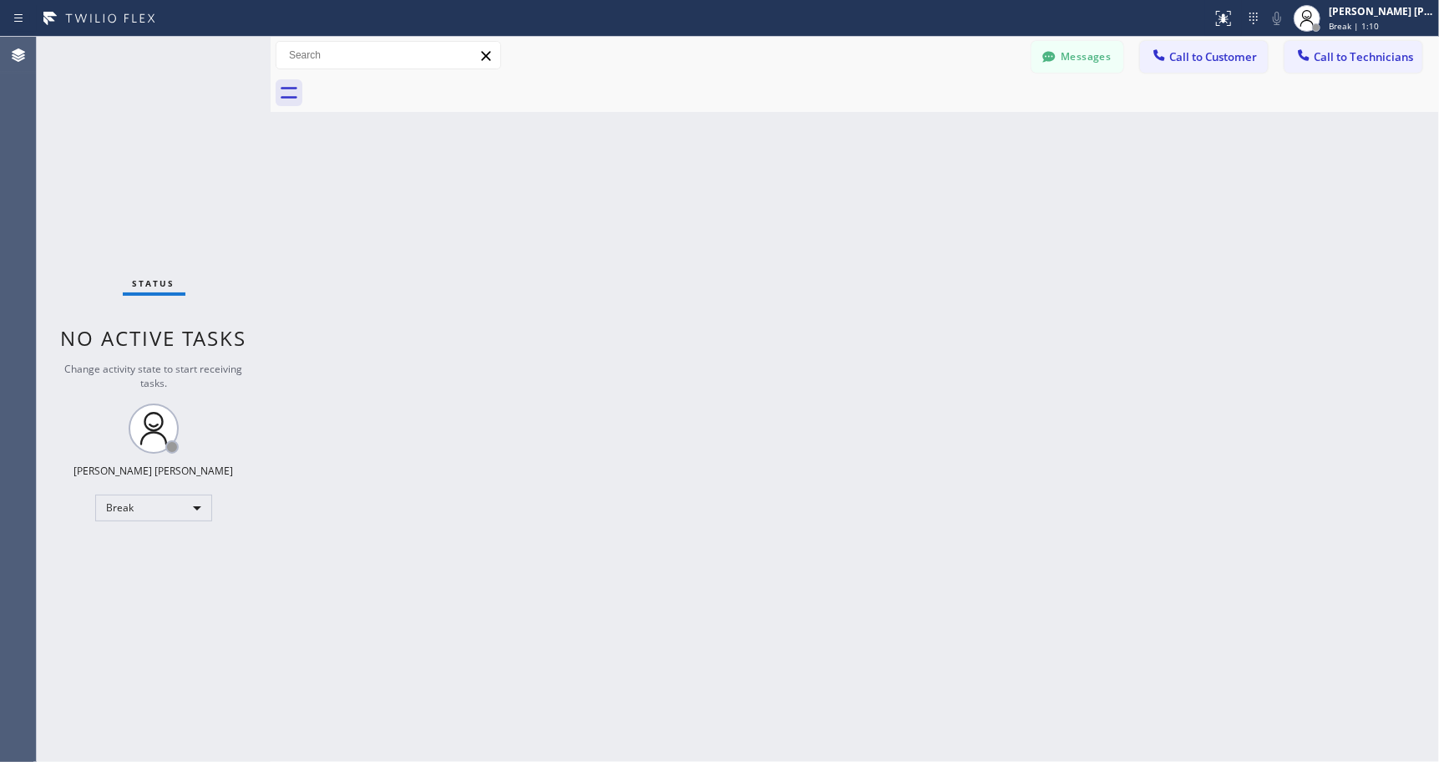
click at [868, 137] on div "Back to Dashboard Change Sender ID Customers Technicians Select a contact Outbo…" at bounding box center [855, 399] width 1168 height 725
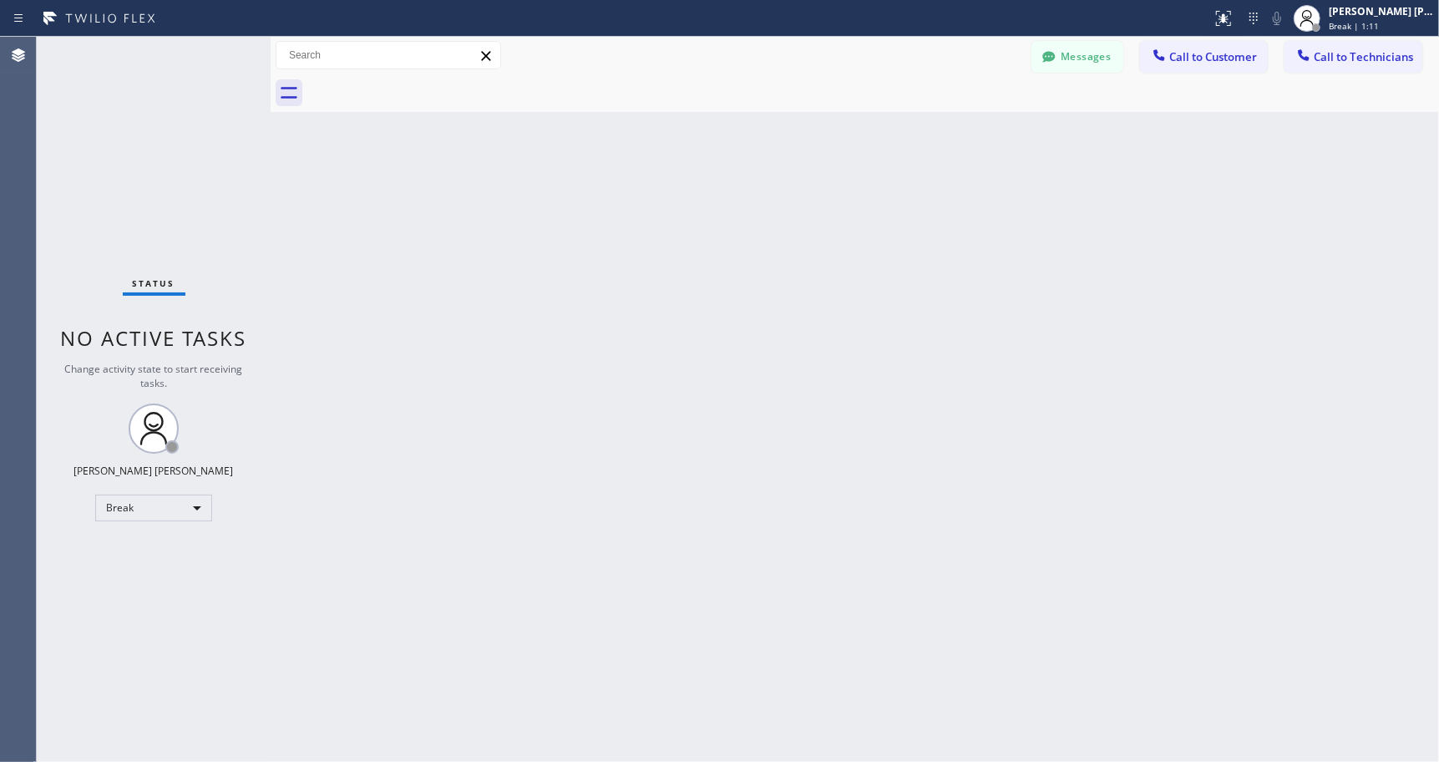
click at [868, 137] on div "Back to Dashboard Change Sender ID Customers Technicians Select a contact Outbo…" at bounding box center [855, 399] width 1168 height 725
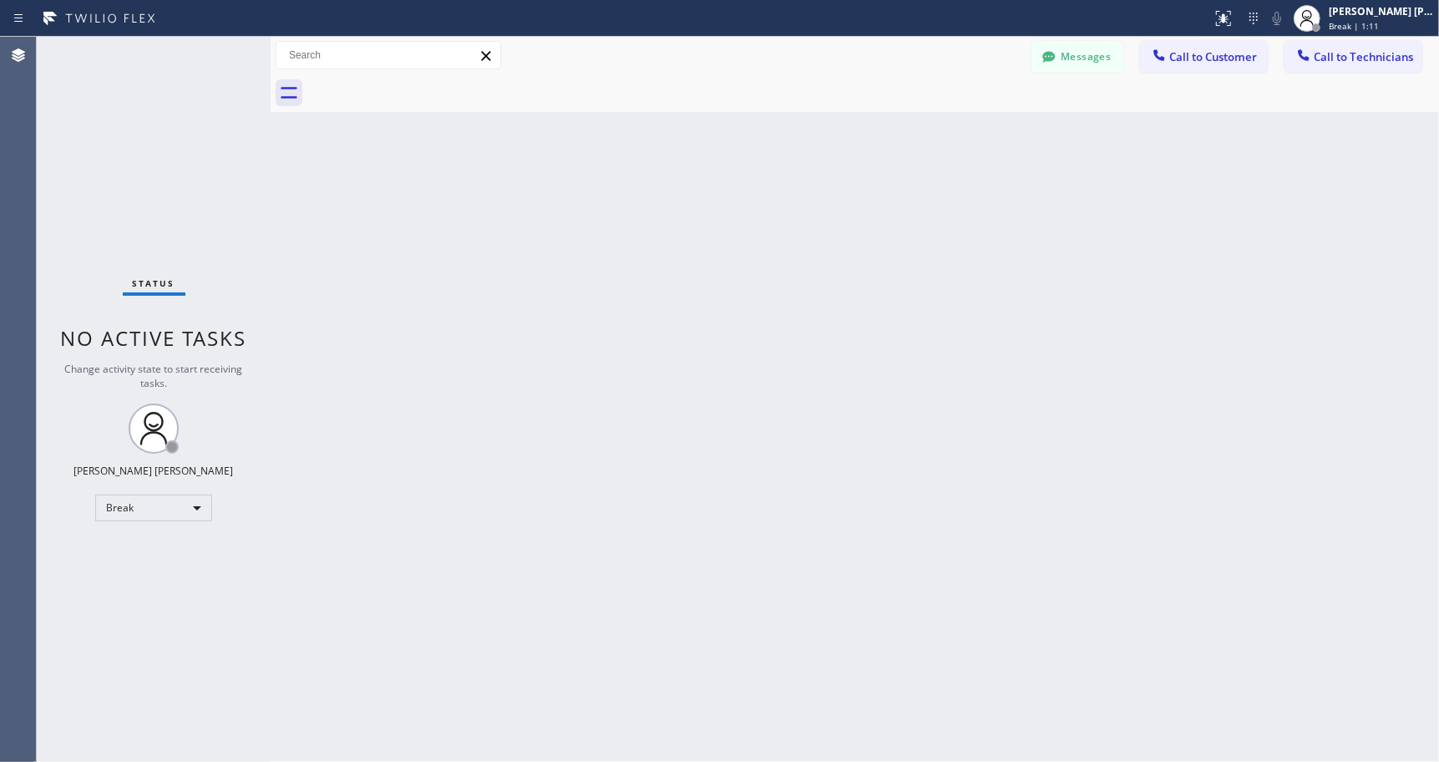
click at [868, 137] on div "Back to Dashboard Change Sender ID Customers Technicians Select a contact Outbo…" at bounding box center [855, 399] width 1168 height 725
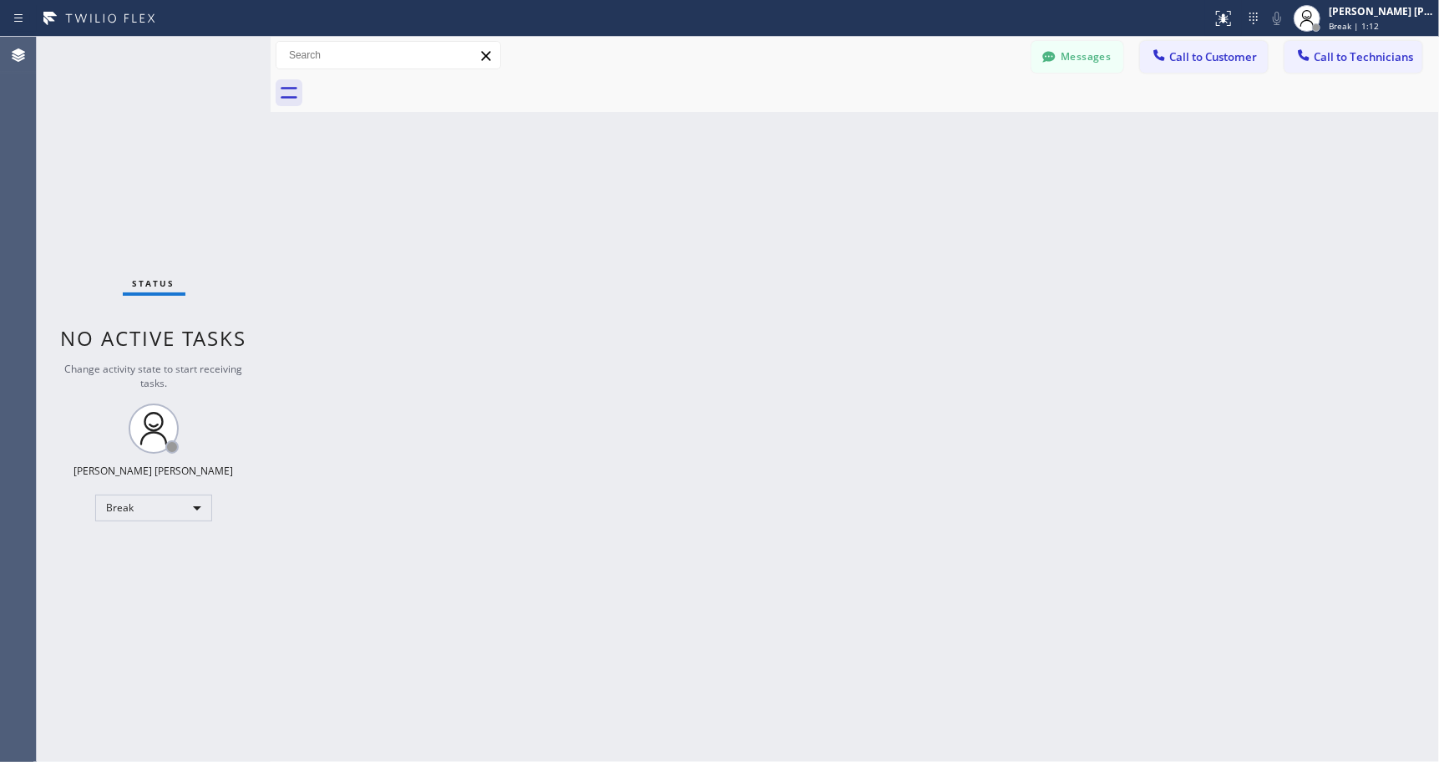
click at [868, 137] on div "Back to Dashboard Change Sender ID Customers Technicians Select a contact Outbo…" at bounding box center [855, 399] width 1168 height 725
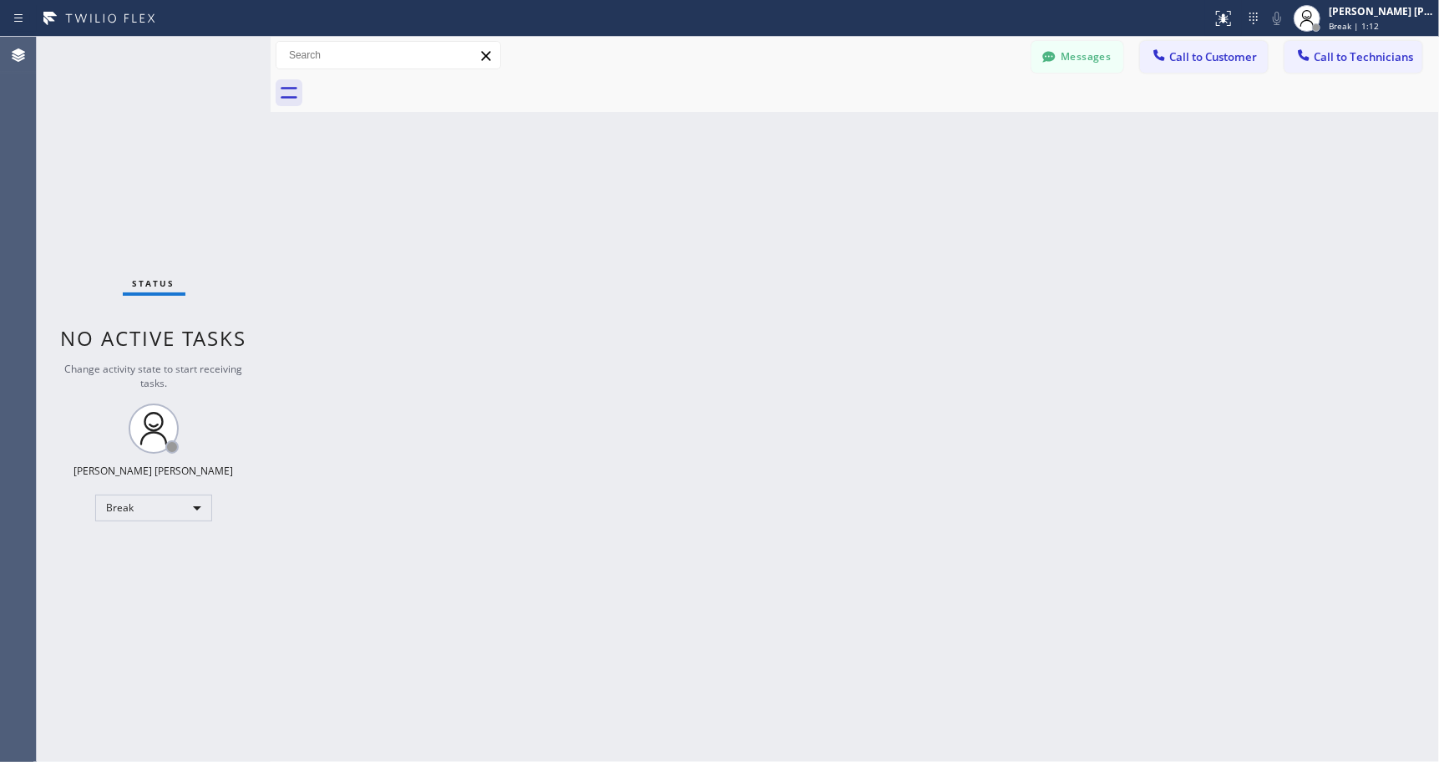
click at [868, 137] on div "Back to Dashboard Change Sender ID Customers Technicians Select a contact Outbo…" at bounding box center [855, 399] width 1168 height 725
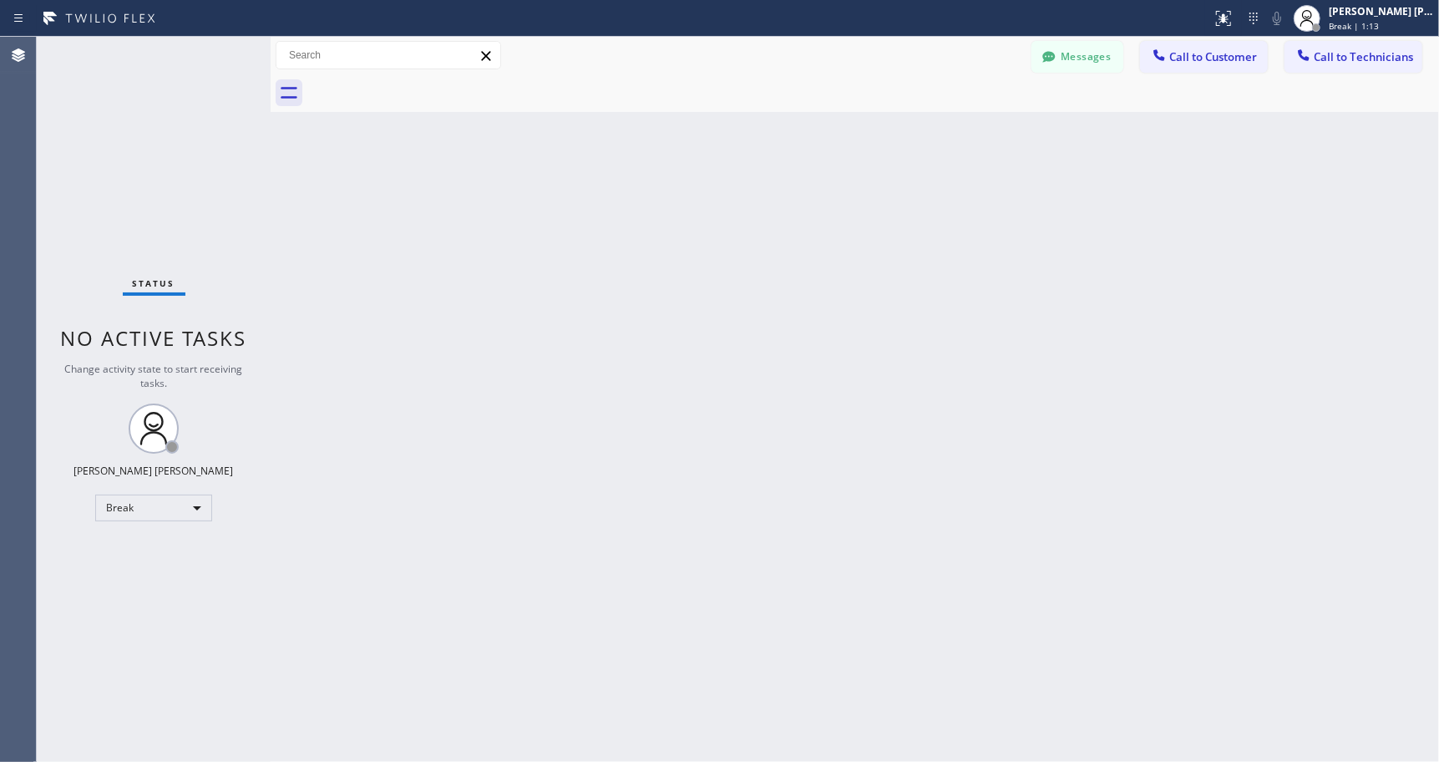
click at [868, 137] on div "Back to Dashboard Change Sender ID Customers Technicians Select a contact Outbo…" at bounding box center [855, 399] width 1168 height 725
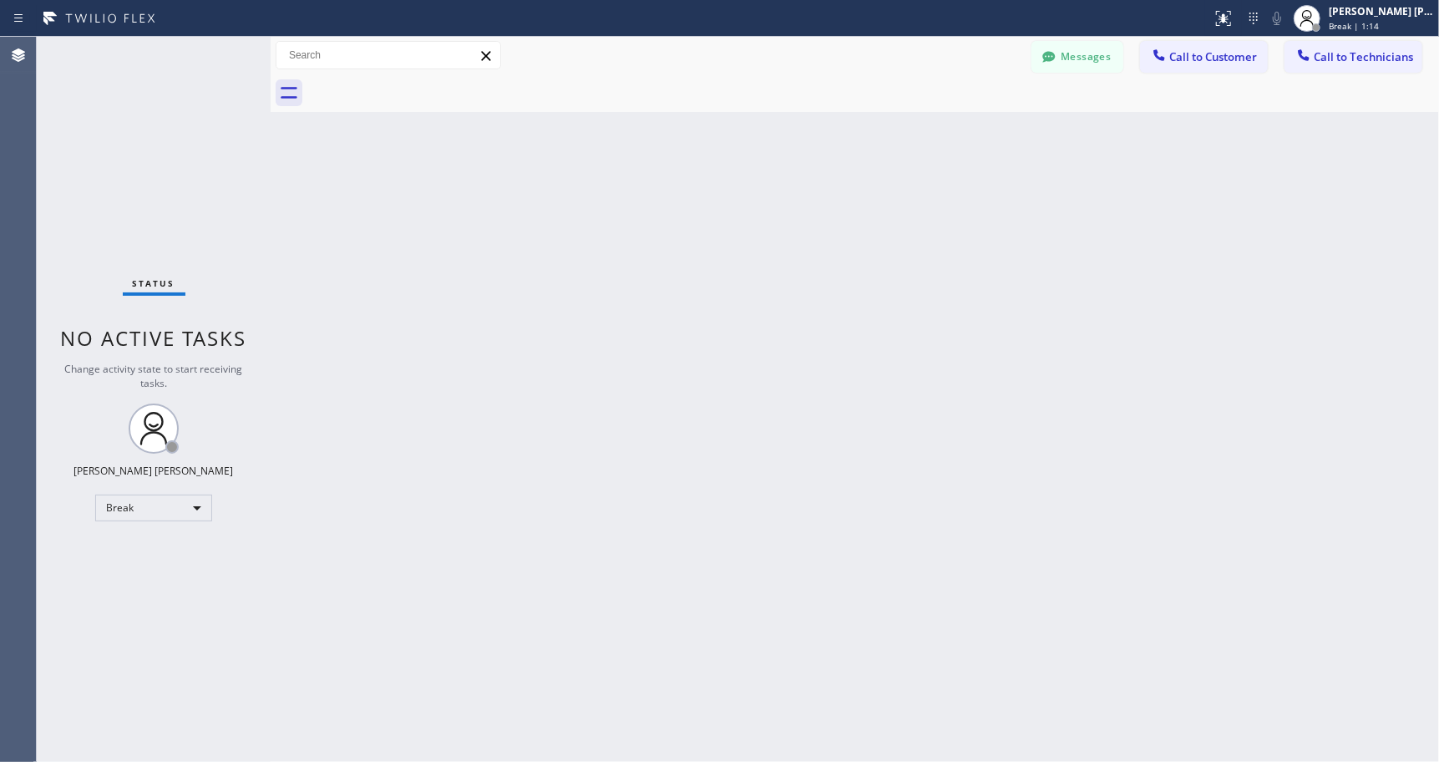
click at [868, 137] on div "Back to Dashboard Change Sender ID Customers Technicians Select a contact Outbo…" at bounding box center [855, 399] width 1168 height 725
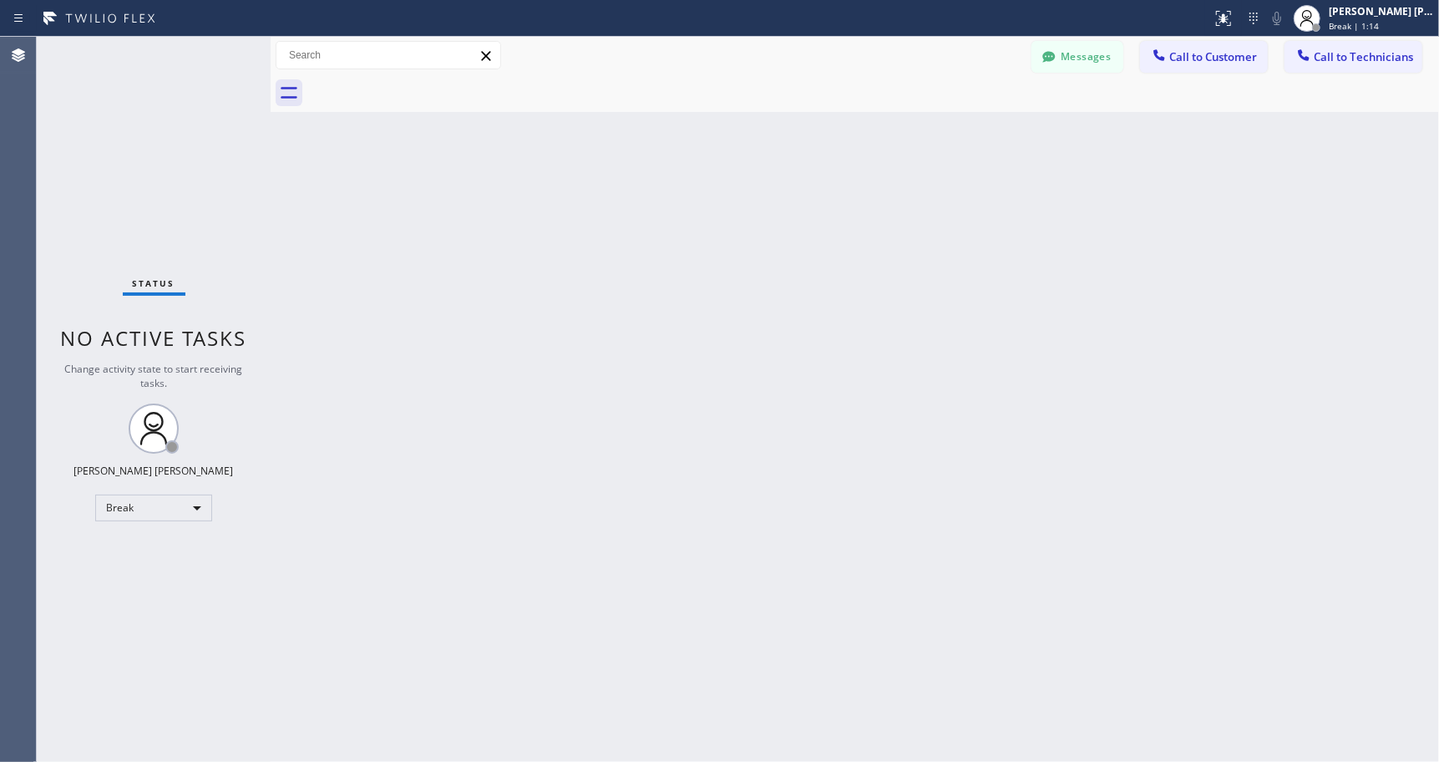
click at [868, 137] on div "Back to Dashboard Change Sender ID Customers Technicians Select a contact Outbo…" at bounding box center [855, 399] width 1168 height 725
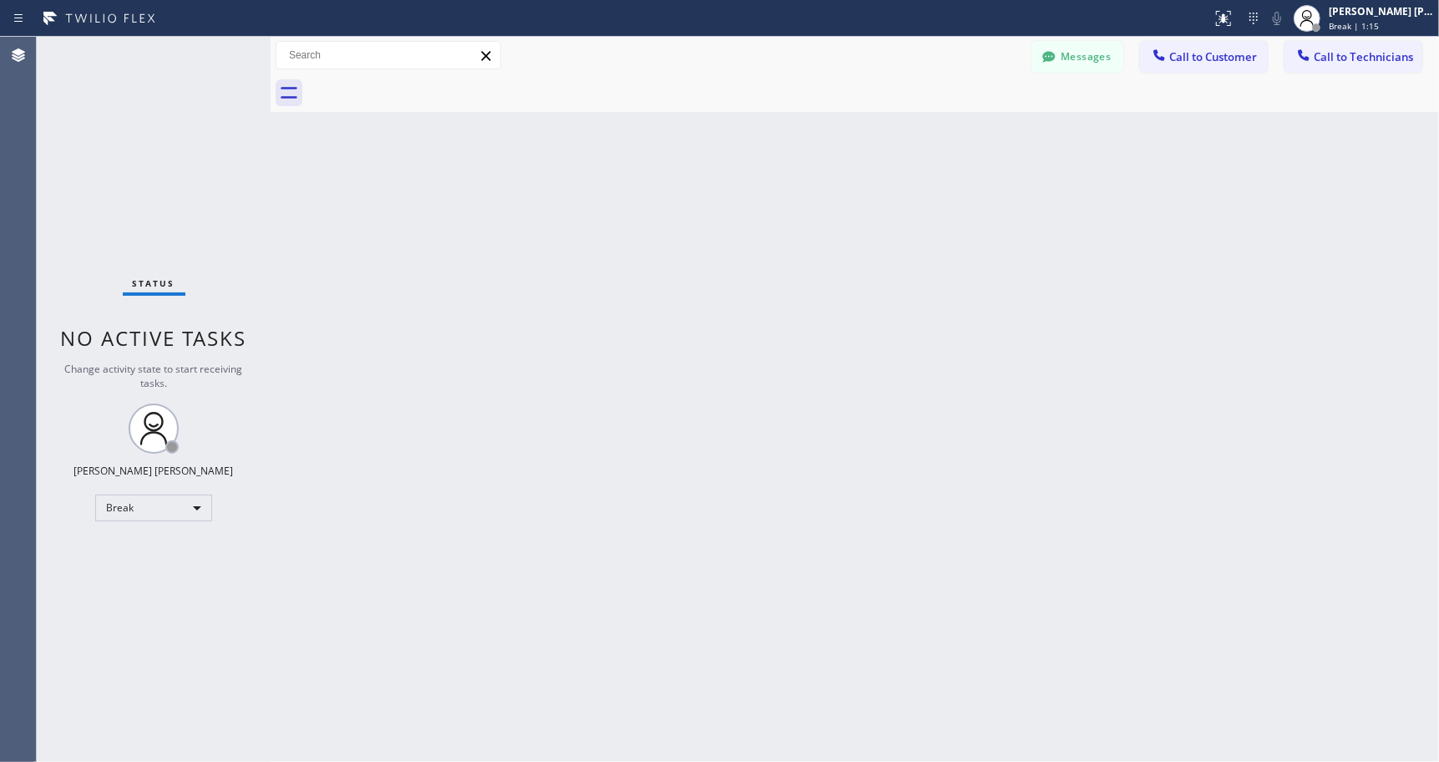
click at [868, 137] on div "Back to Dashboard Change Sender ID Customers Technicians Select a contact Outbo…" at bounding box center [855, 399] width 1168 height 725
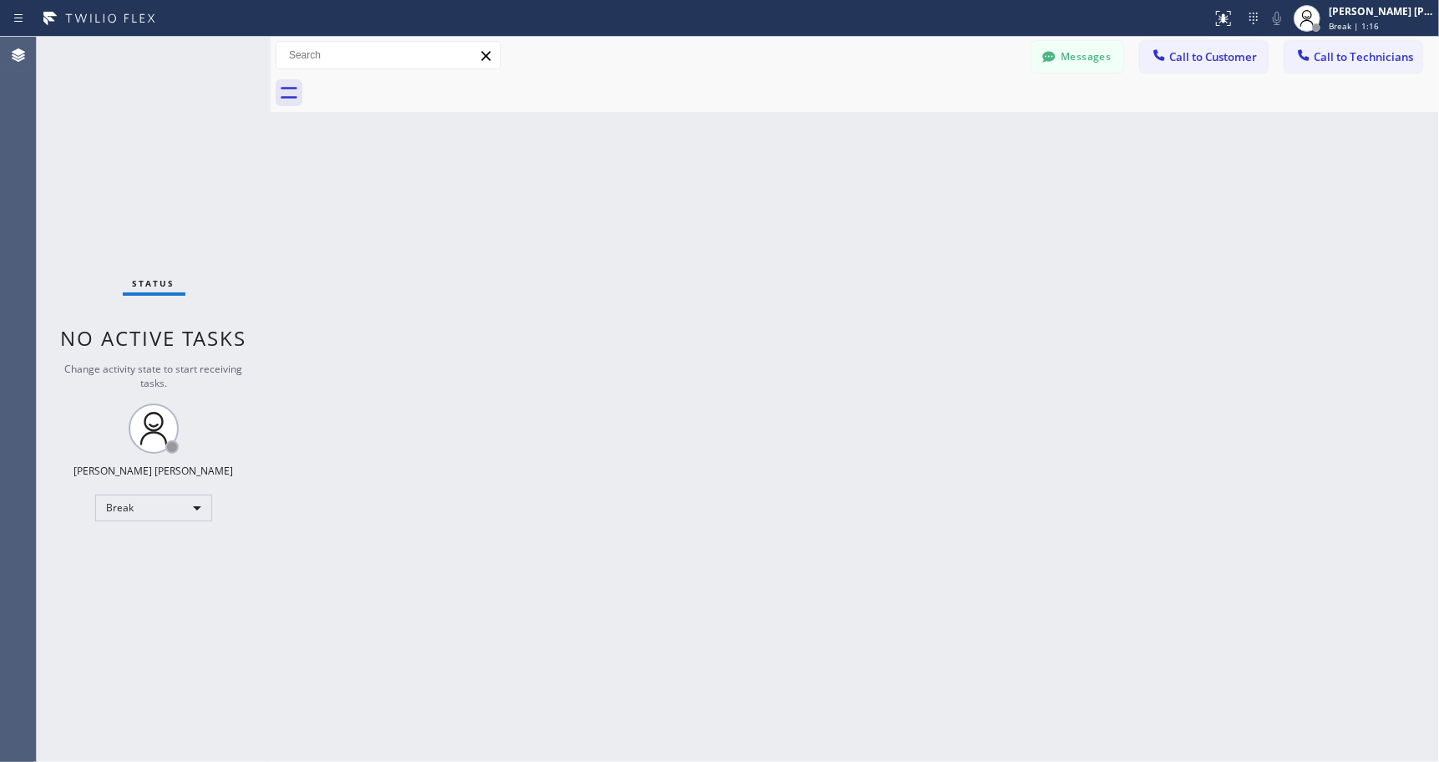
click at [868, 137] on div "Back to Dashboard Change Sender ID Customers Technicians Select a contact Outbo…" at bounding box center [855, 399] width 1168 height 725
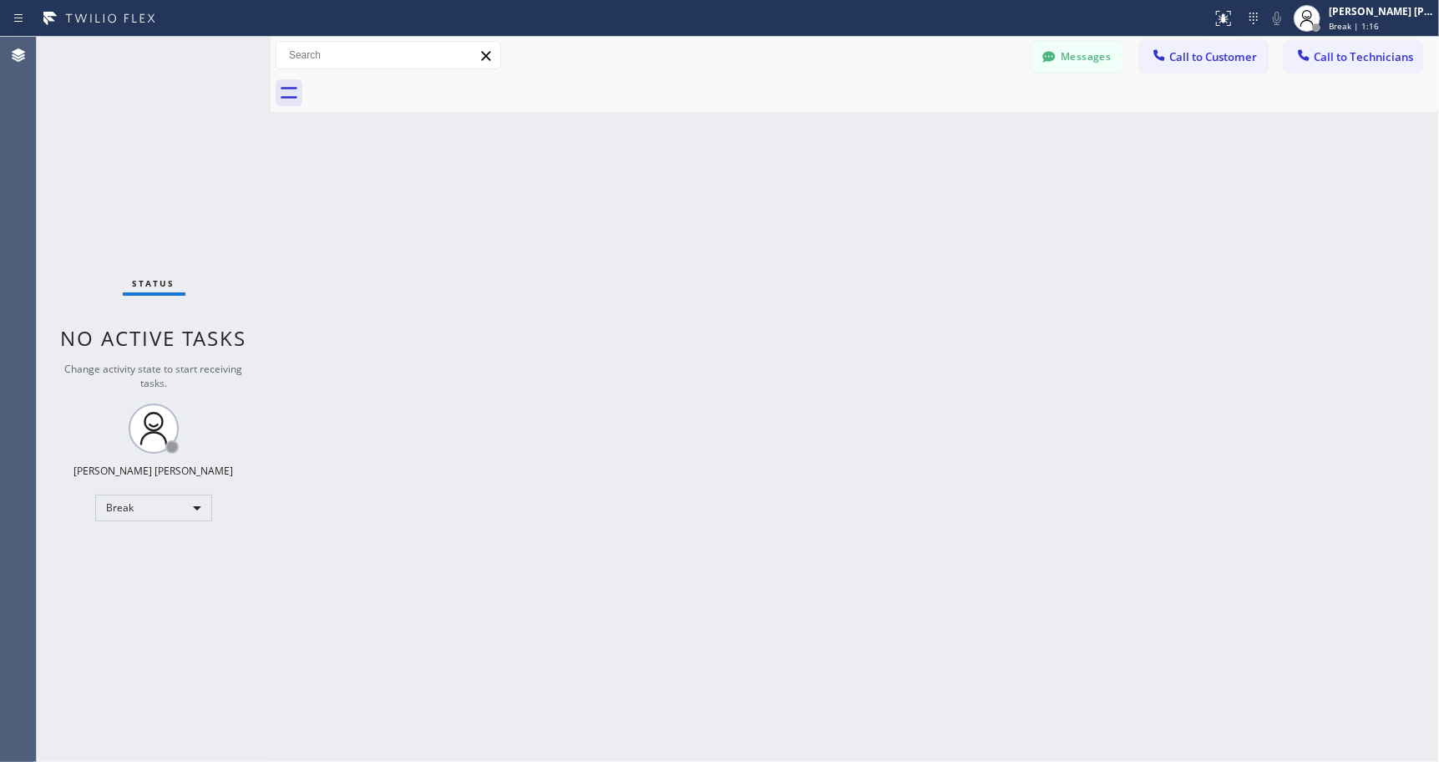
click at [868, 137] on div "Back to Dashboard Change Sender ID Customers Technicians Select a contact Outbo…" at bounding box center [855, 399] width 1168 height 725
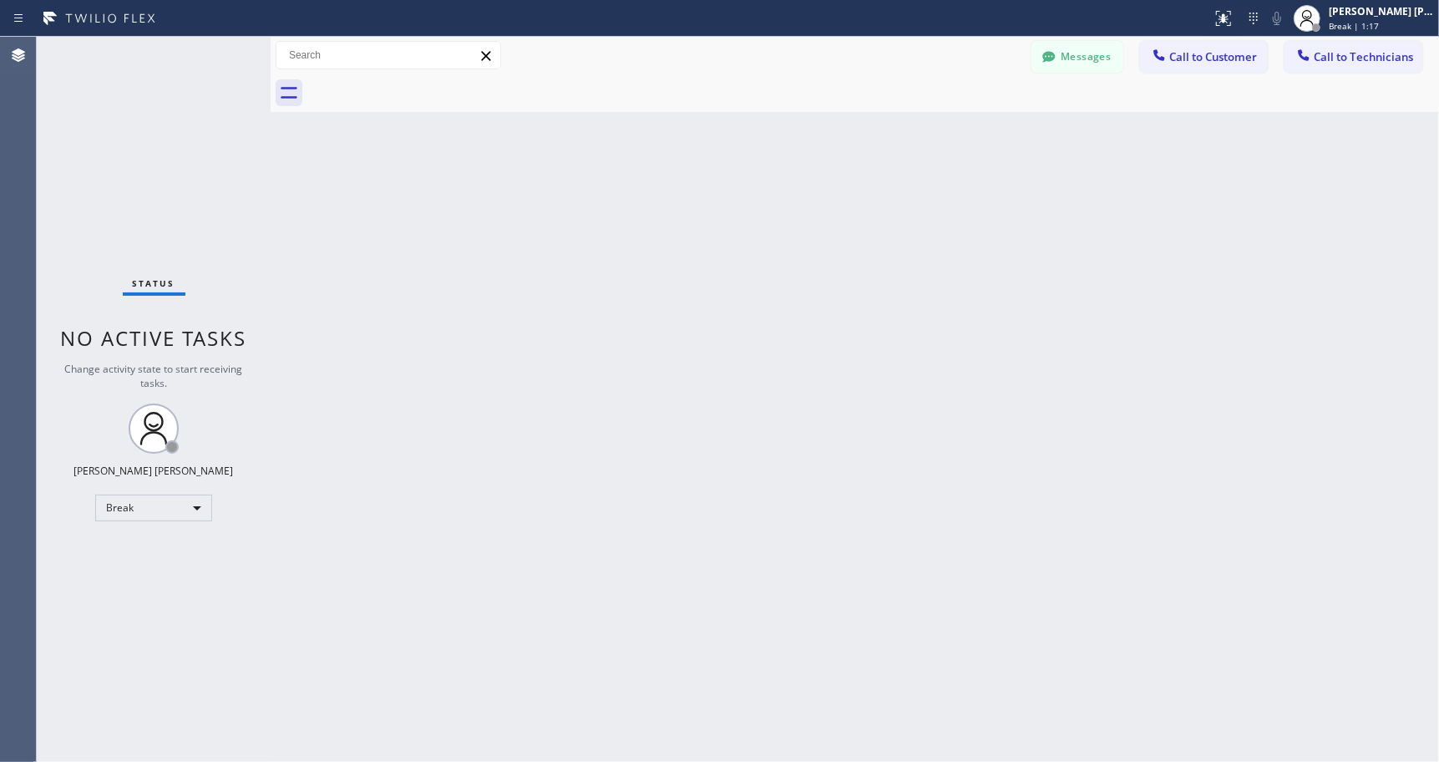
click at [868, 137] on div "Back to Dashboard Change Sender ID Customers Technicians Select a contact Outbo…" at bounding box center [855, 399] width 1168 height 725
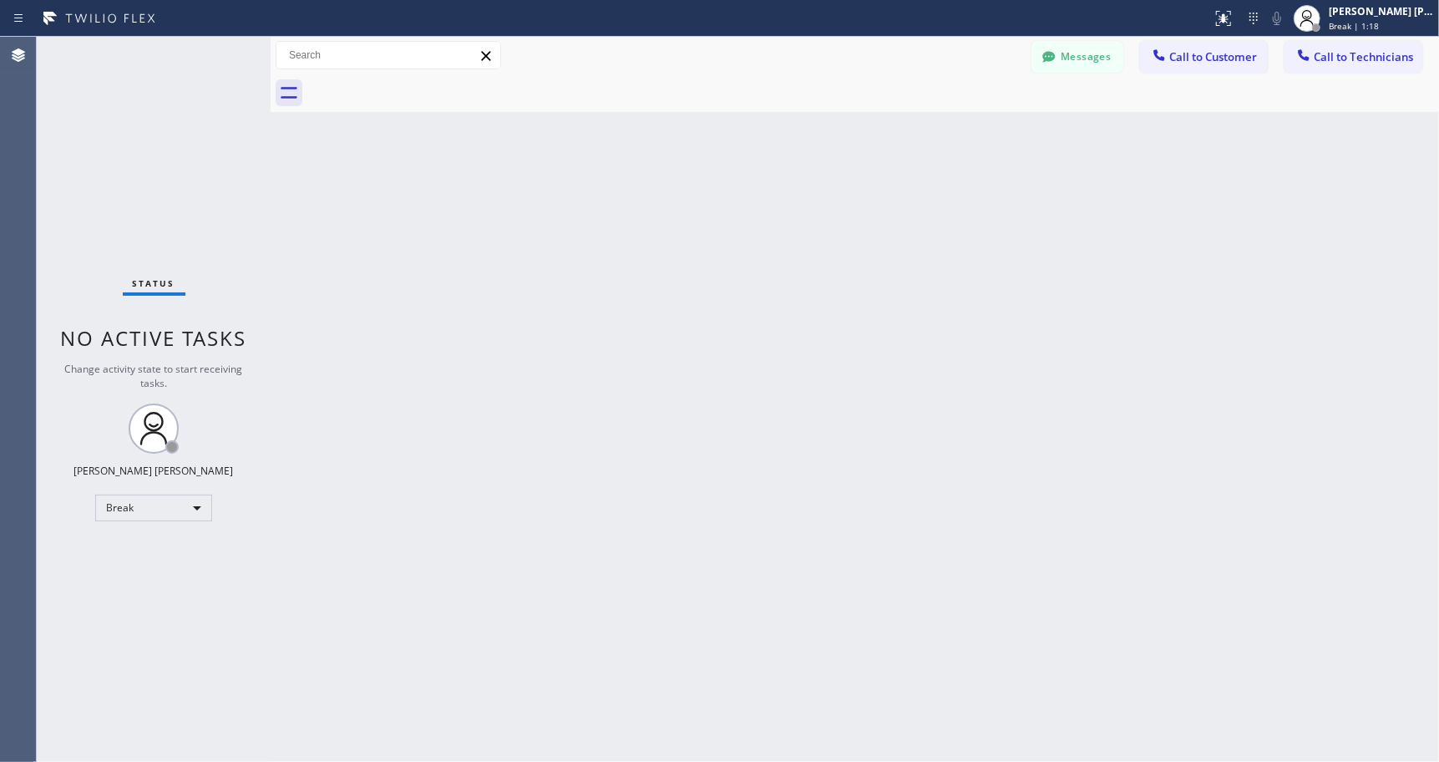
click at [868, 137] on div "Back to Dashboard Change Sender ID Customers Technicians Select a contact Outbo…" at bounding box center [855, 399] width 1168 height 725
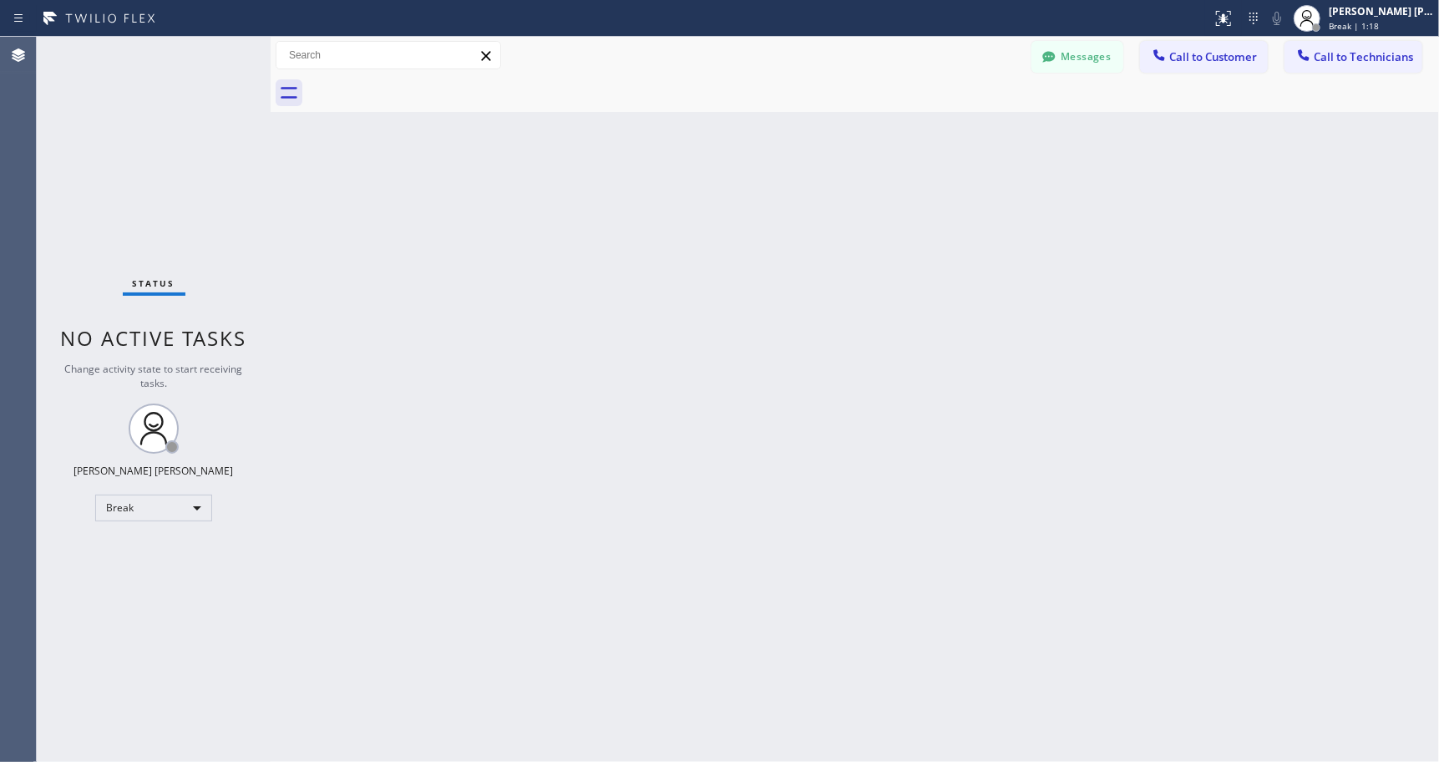
click at [868, 137] on div "Back to Dashboard Change Sender ID Customers Technicians Select a contact Outbo…" at bounding box center [855, 399] width 1168 height 725
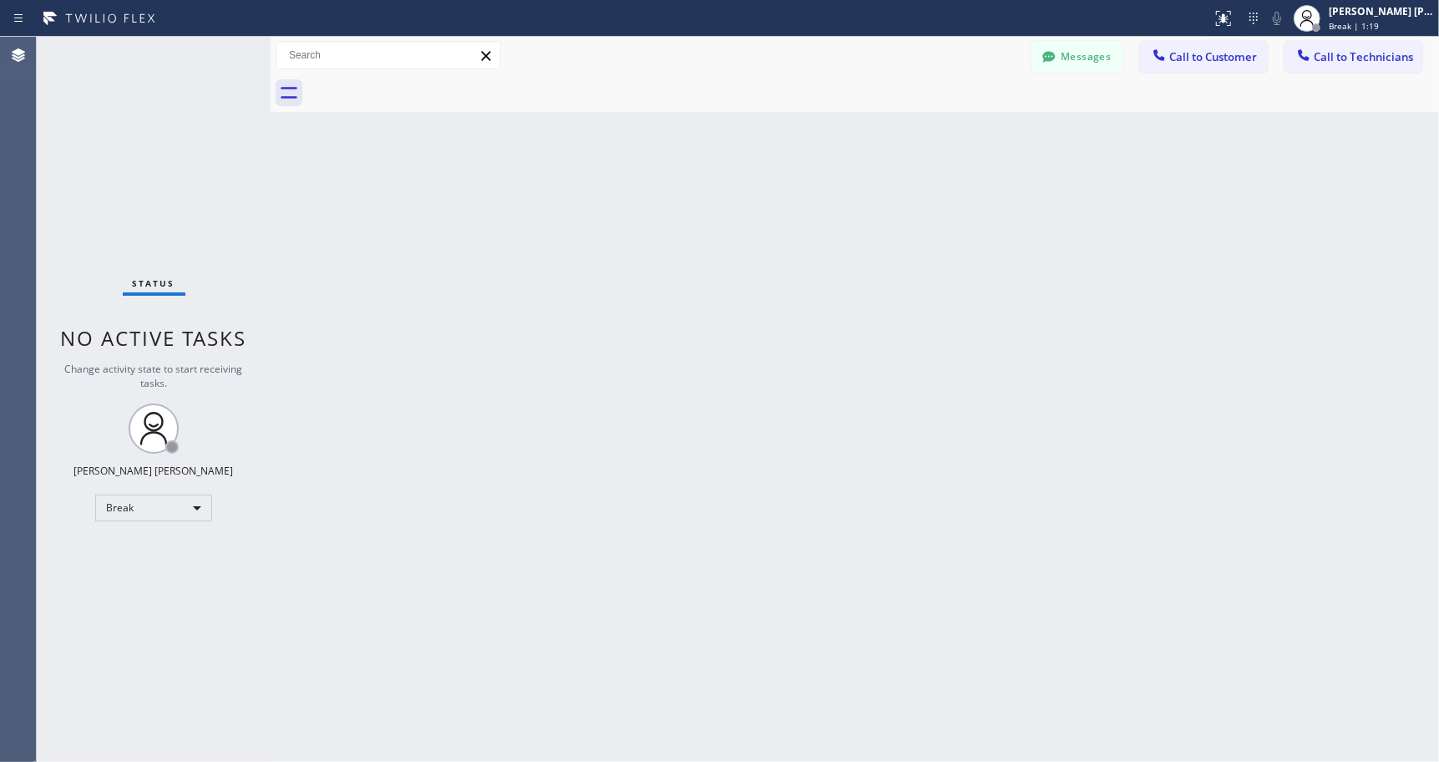
click at [868, 137] on div "Back to Dashboard Change Sender ID Customers Technicians Select a contact Outbo…" at bounding box center [855, 399] width 1168 height 725
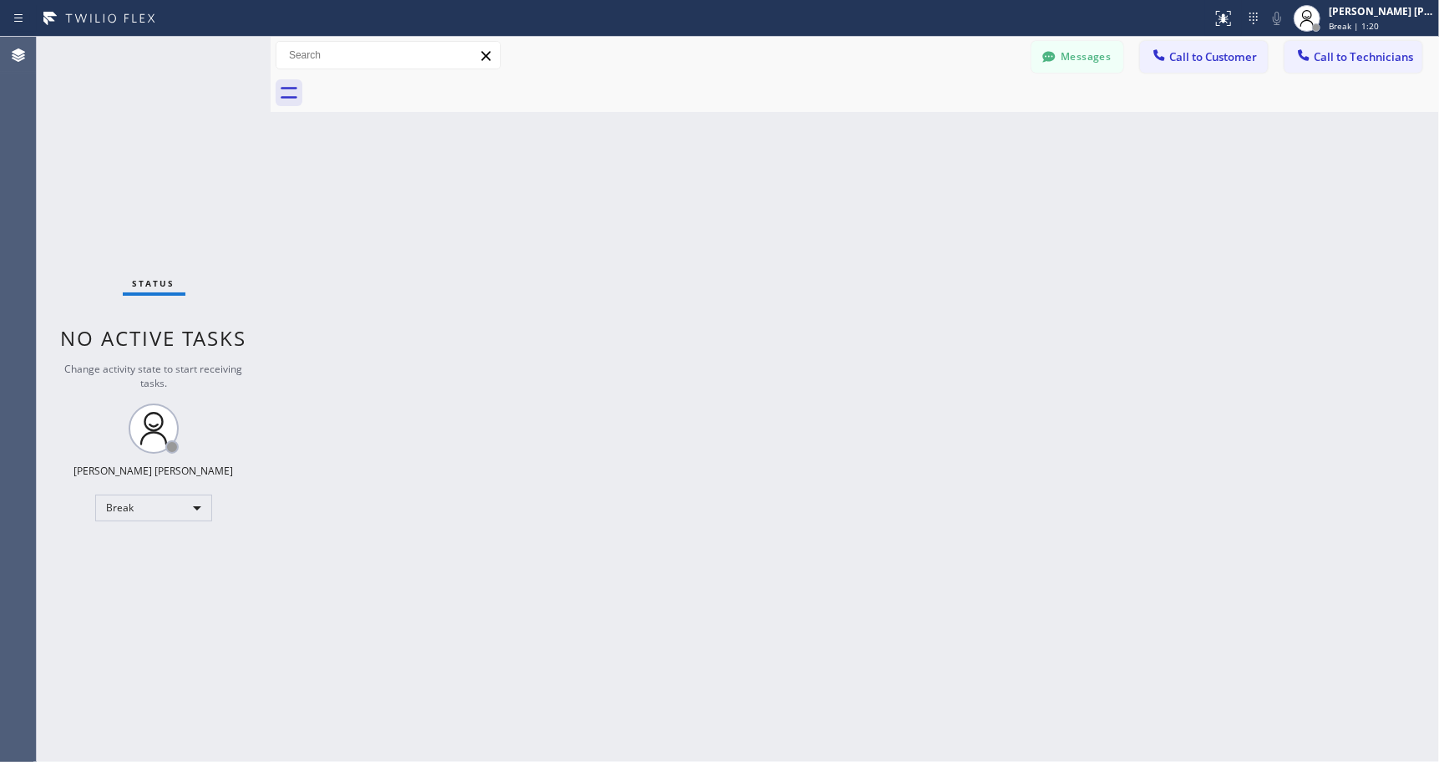
click at [868, 137] on div "Back to Dashboard Change Sender ID Customers Technicians Select a contact Outbo…" at bounding box center [855, 399] width 1168 height 725
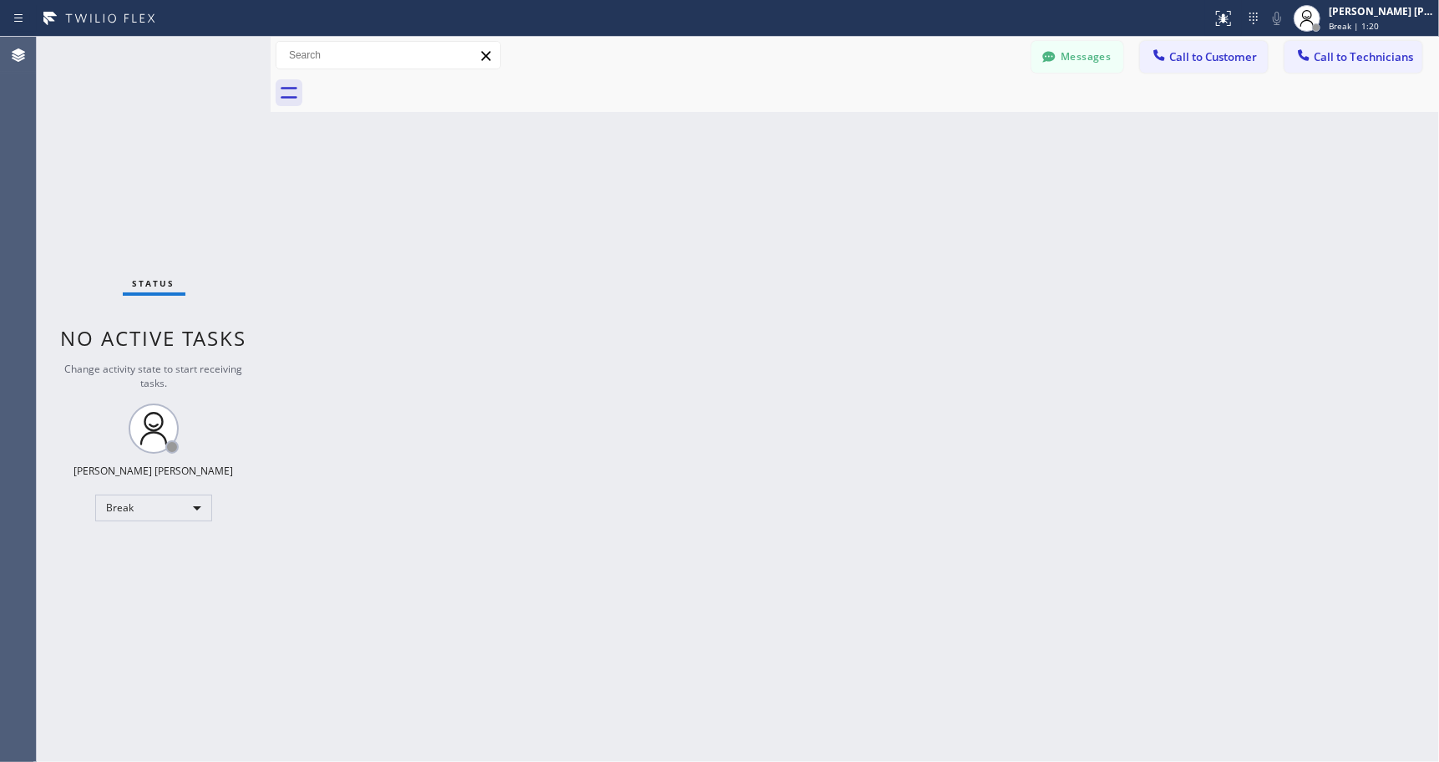
click at [868, 137] on div "Back to Dashboard Change Sender ID Customers Technicians Select a contact Outbo…" at bounding box center [855, 399] width 1168 height 725
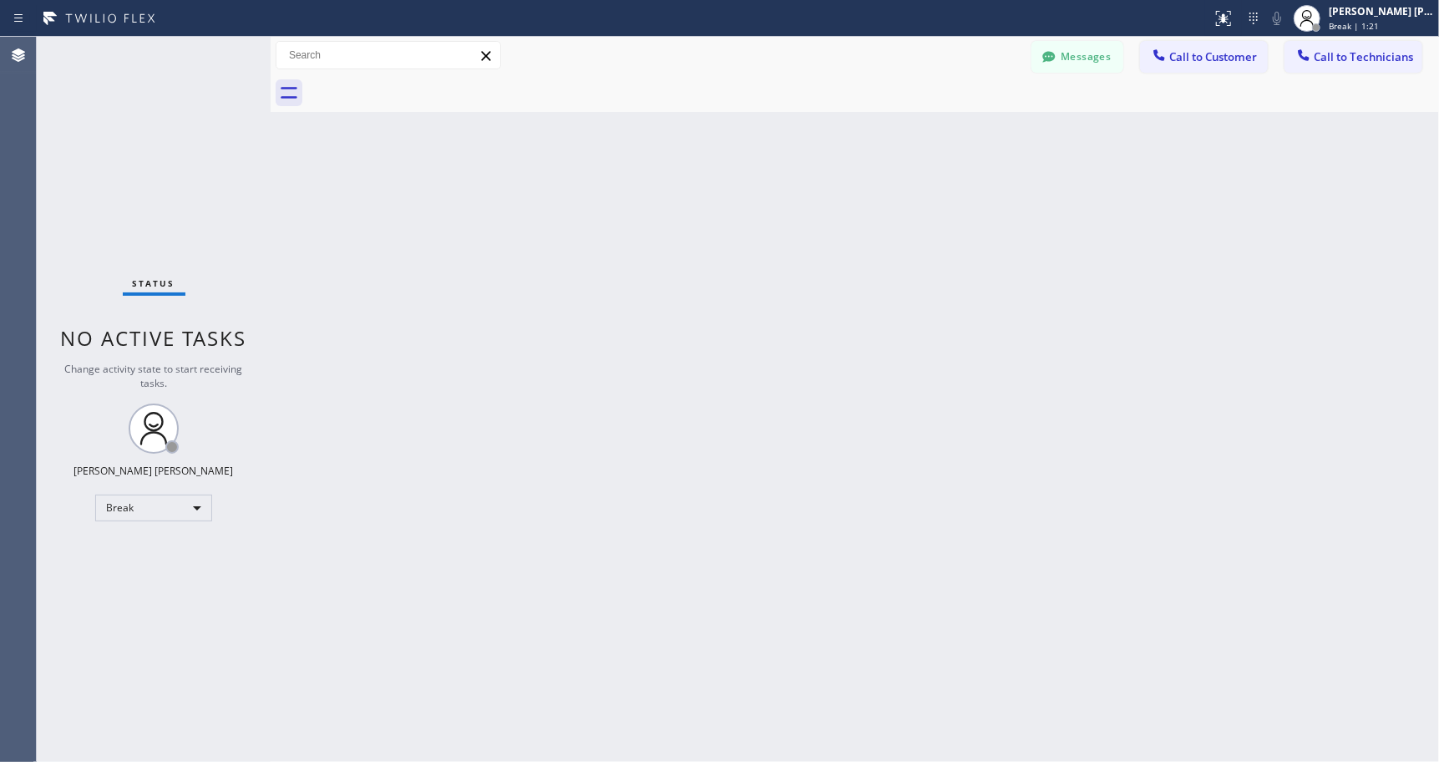
click at [868, 137] on div "Back to Dashboard Change Sender ID Customers Technicians Select a contact Outbo…" at bounding box center [855, 399] width 1168 height 725
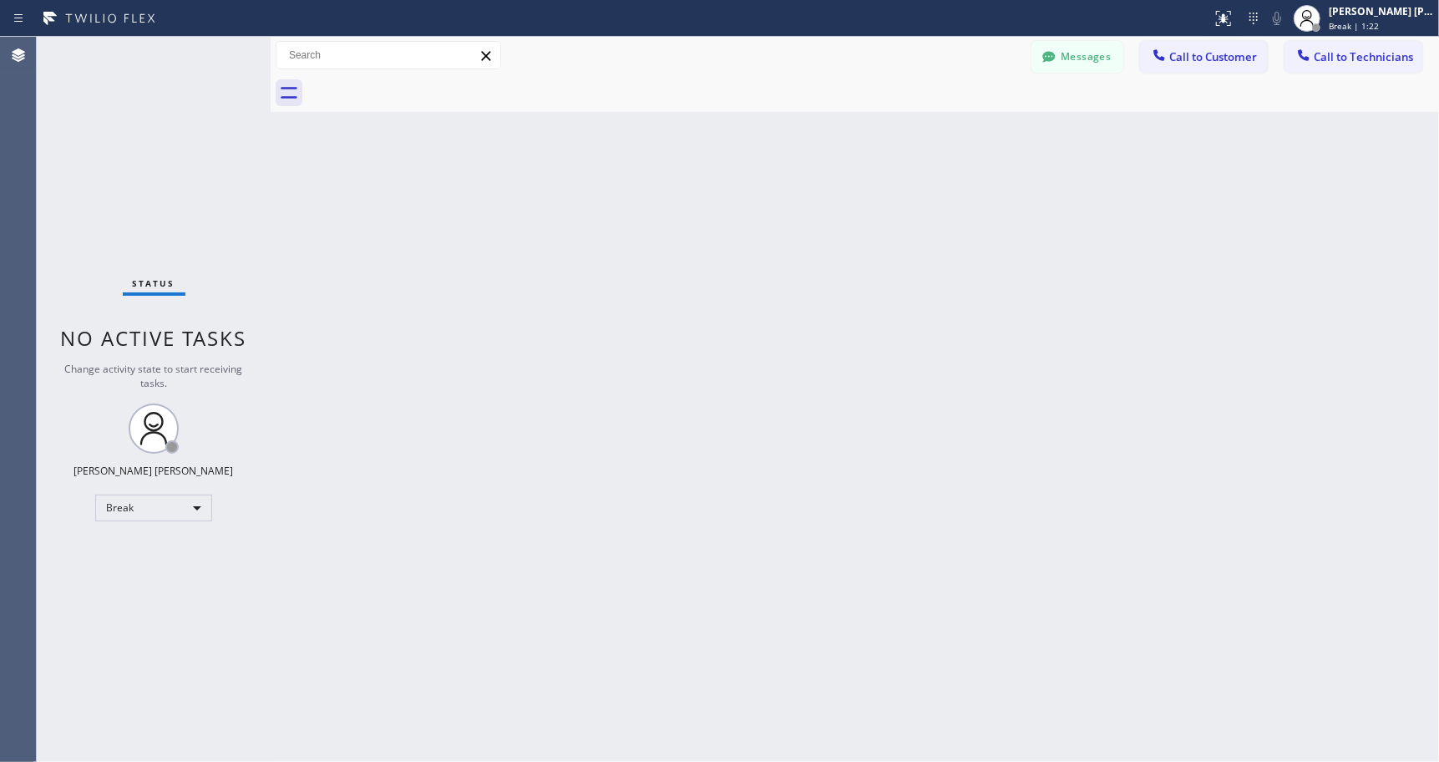
click at [868, 137] on div "Back to Dashboard Change Sender ID Customers Technicians Select a contact Outbo…" at bounding box center [855, 399] width 1168 height 725
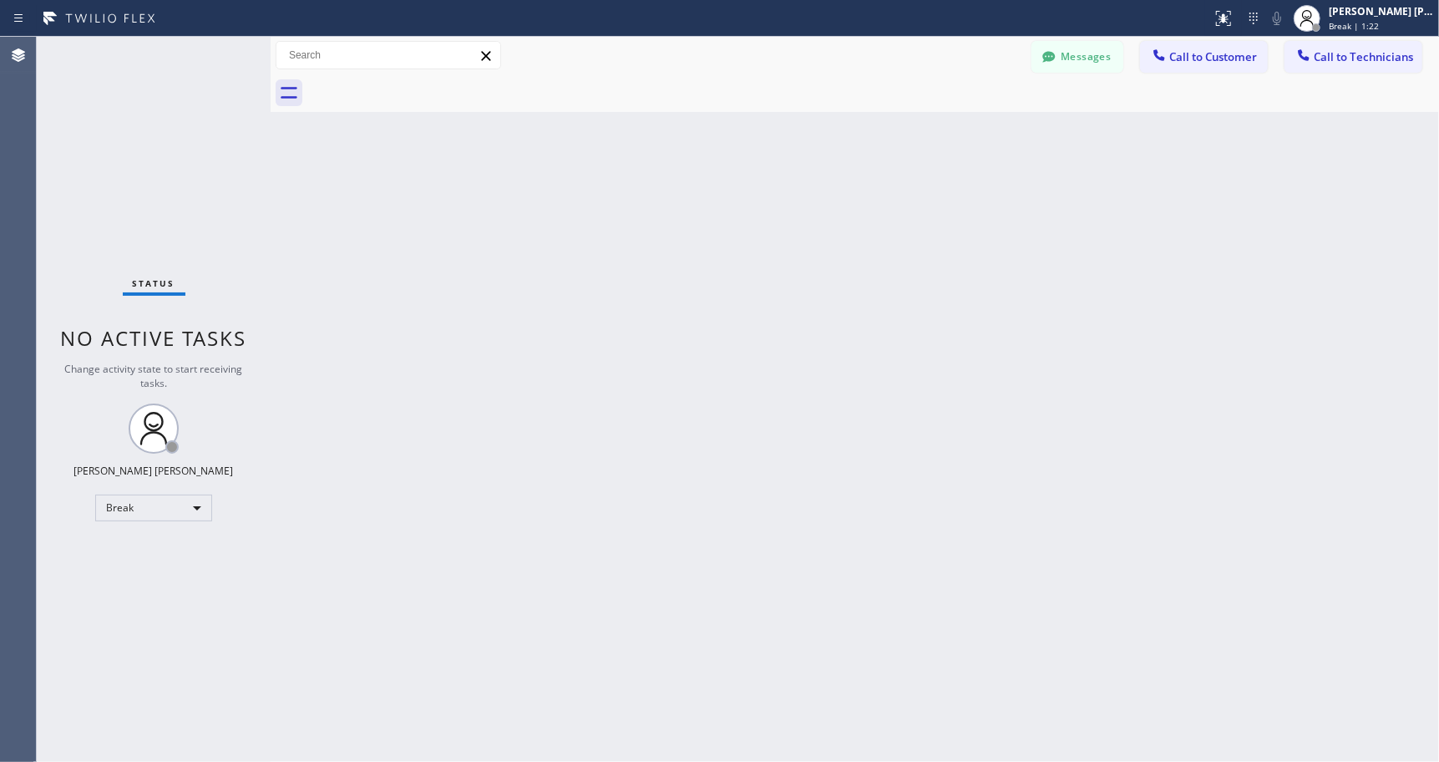
click at [868, 137] on div "Back to Dashboard Change Sender ID Customers Technicians Select a contact Outbo…" at bounding box center [855, 399] width 1168 height 725
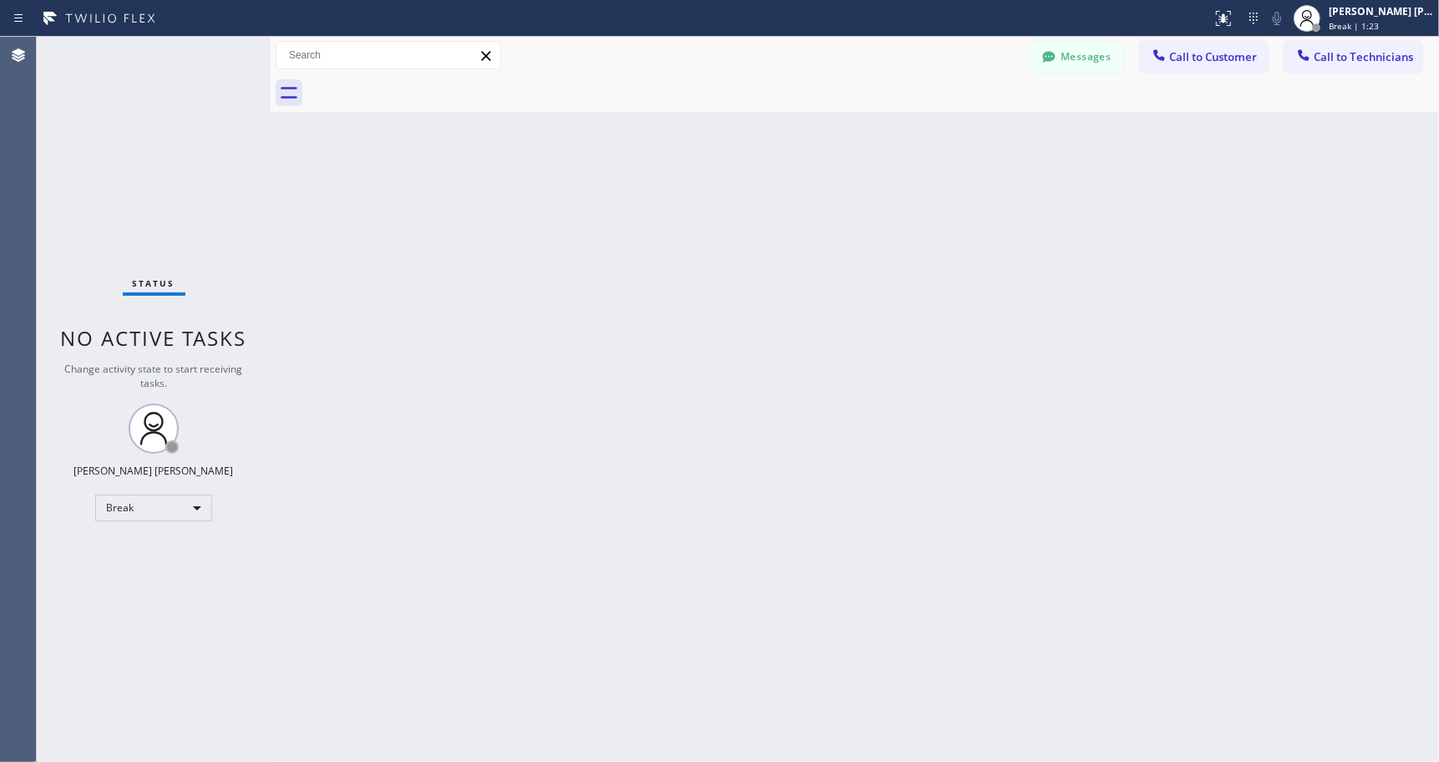
click at [868, 137] on div "Back to Dashboard Change Sender ID Customers Technicians Select a contact Outbo…" at bounding box center [855, 399] width 1168 height 725
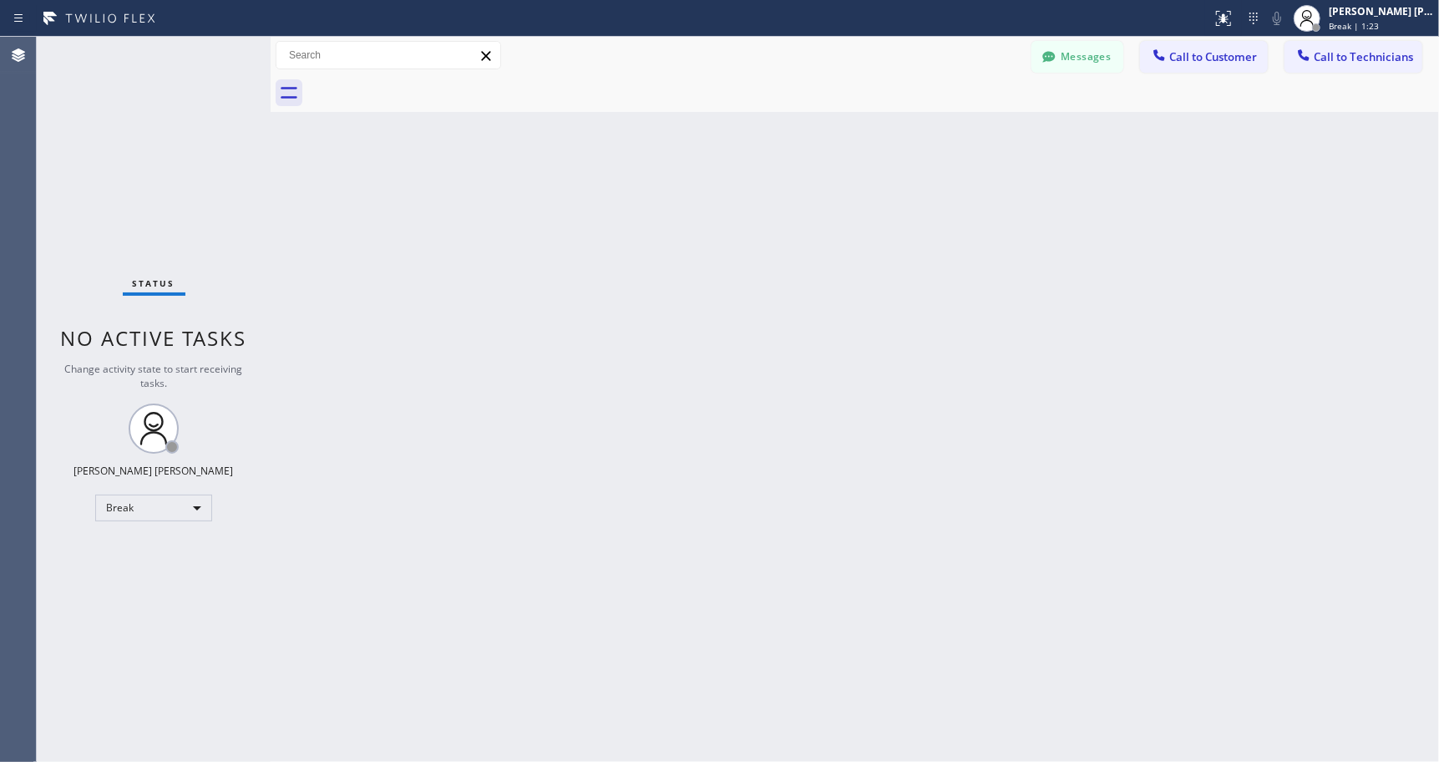
click at [868, 137] on div "Back to Dashboard Change Sender ID Customers Technicians Select a contact Outbo…" at bounding box center [855, 399] width 1168 height 725
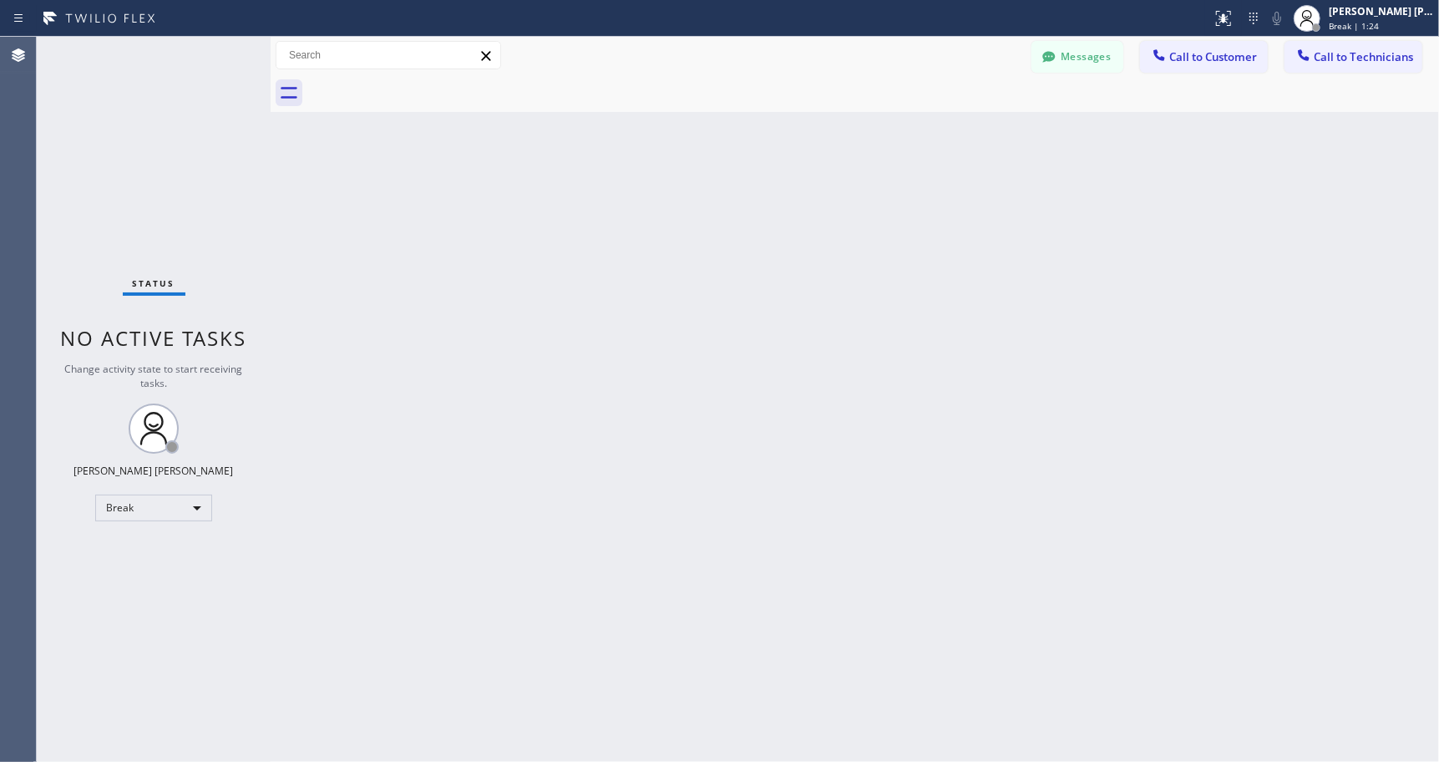
click at [868, 137] on div "Back to Dashboard Change Sender ID Customers Technicians Select a contact Outbo…" at bounding box center [855, 399] width 1168 height 725
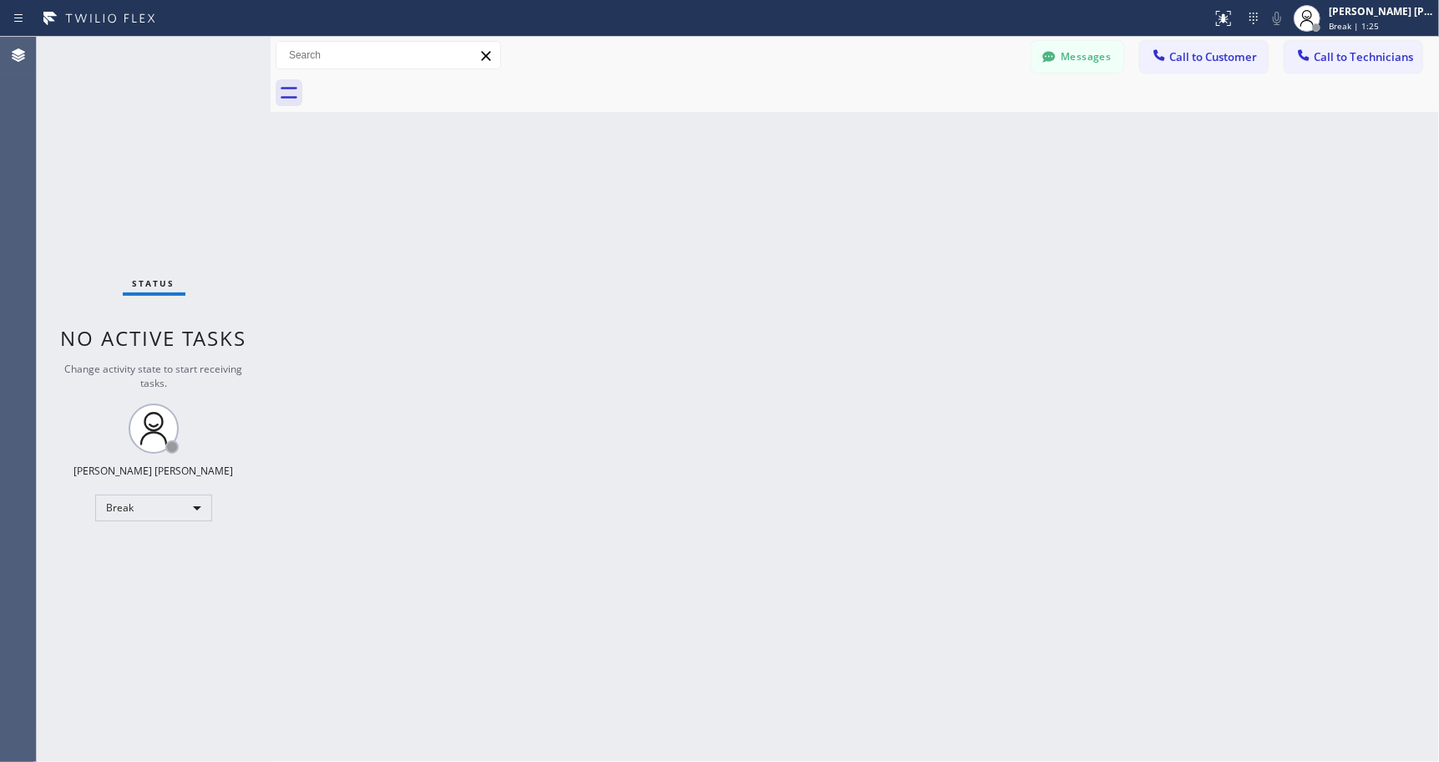
click at [868, 137] on div "Back to Dashboard Change Sender ID Customers Technicians Select a contact Outbo…" at bounding box center [855, 399] width 1168 height 725
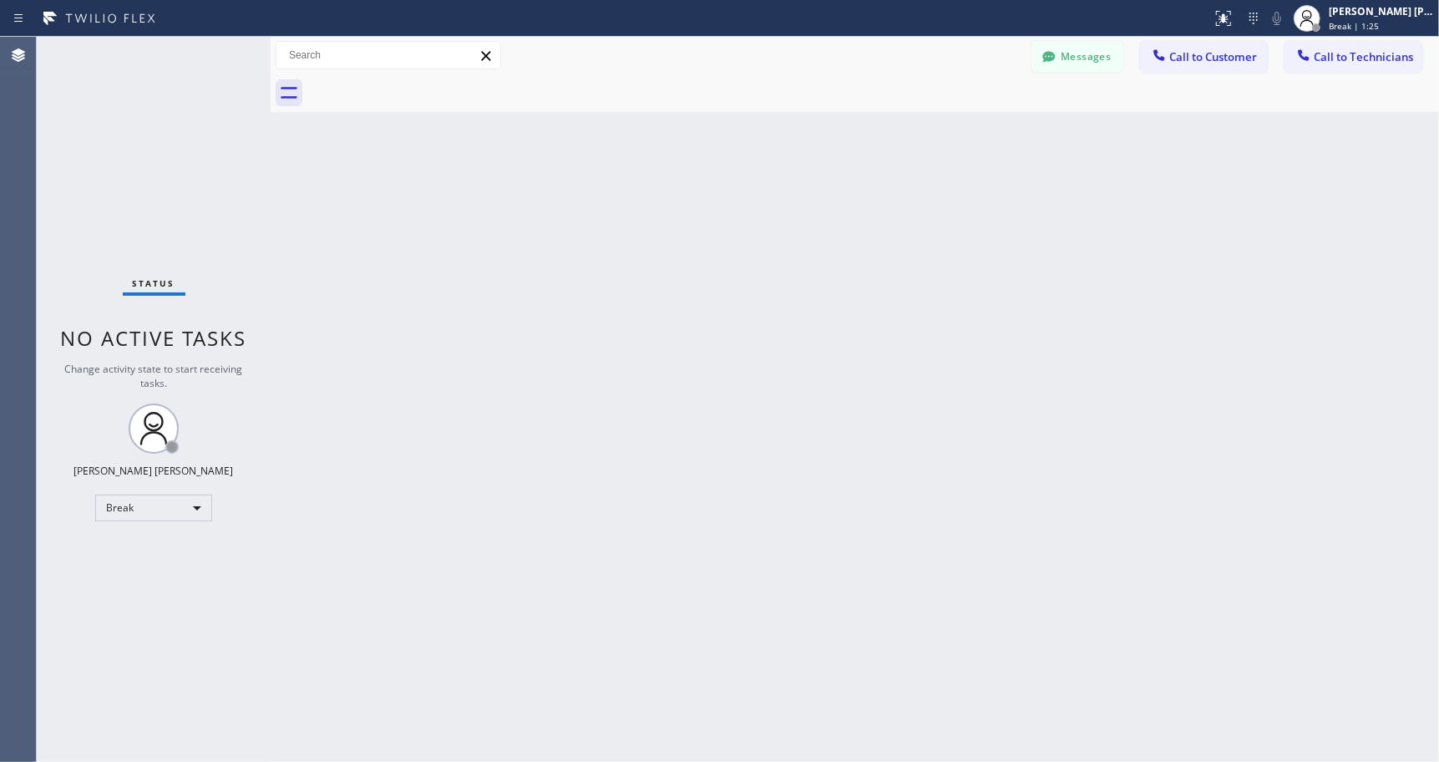
click at [868, 137] on div "Back to Dashboard Change Sender ID Customers Technicians Select a contact Outbo…" at bounding box center [855, 399] width 1168 height 725
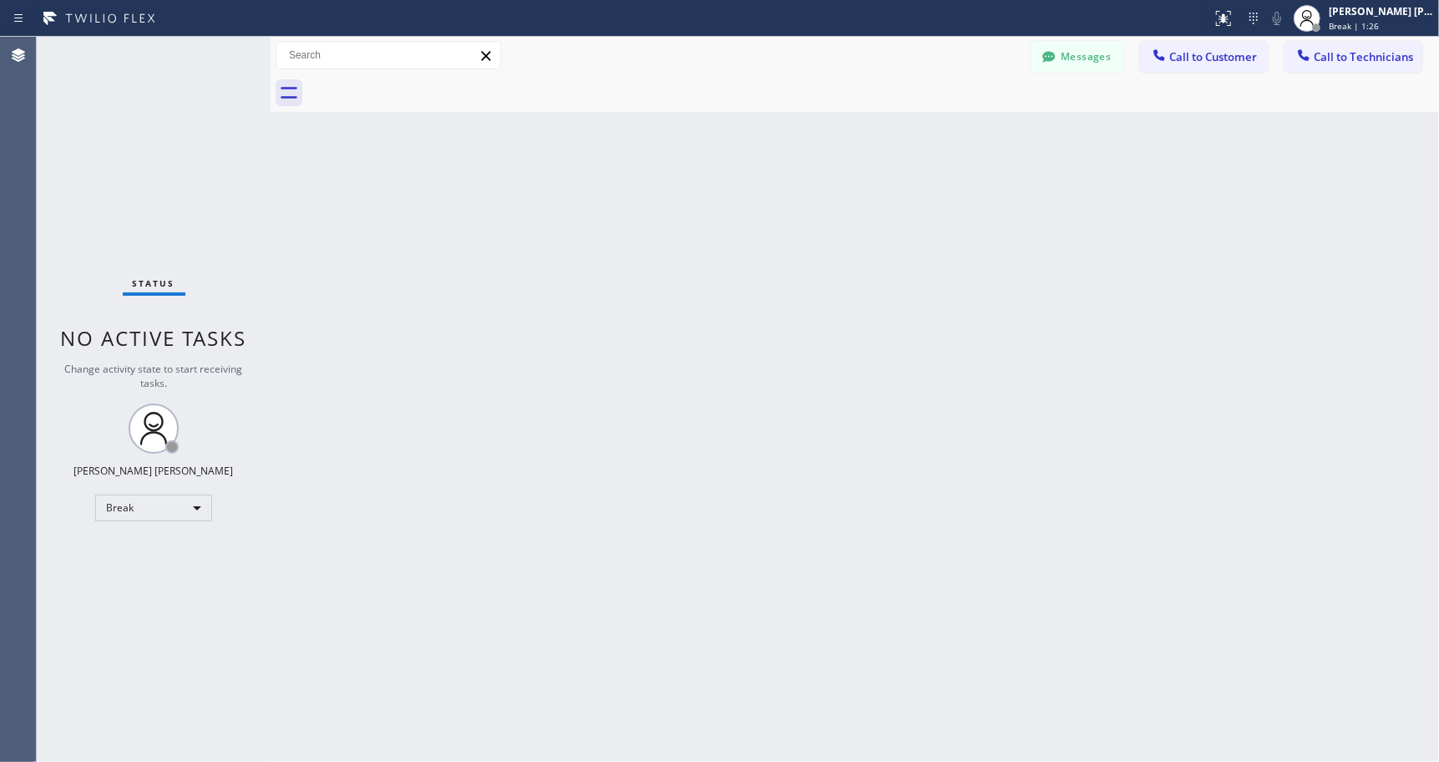
click at [868, 137] on div "Back to Dashboard Change Sender ID Customers Technicians Select a contact Outbo…" at bounding box center [855, 399] width 1168 height 725
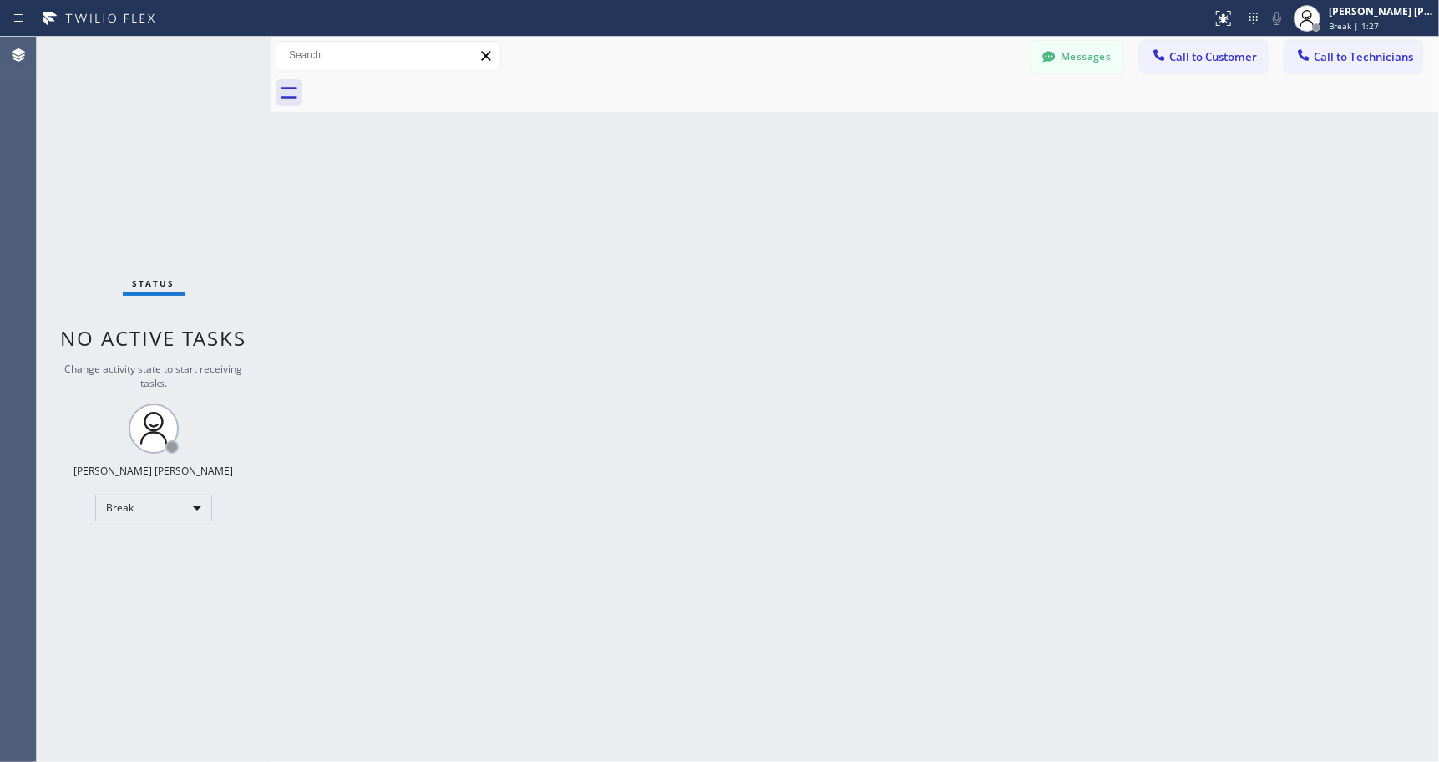
click at [868, 137] on div "Back to Dashboard Change Sender ID Customers Technicians Select a contact Outbo…" at bounding box center [855, 399] width 1168 height 725
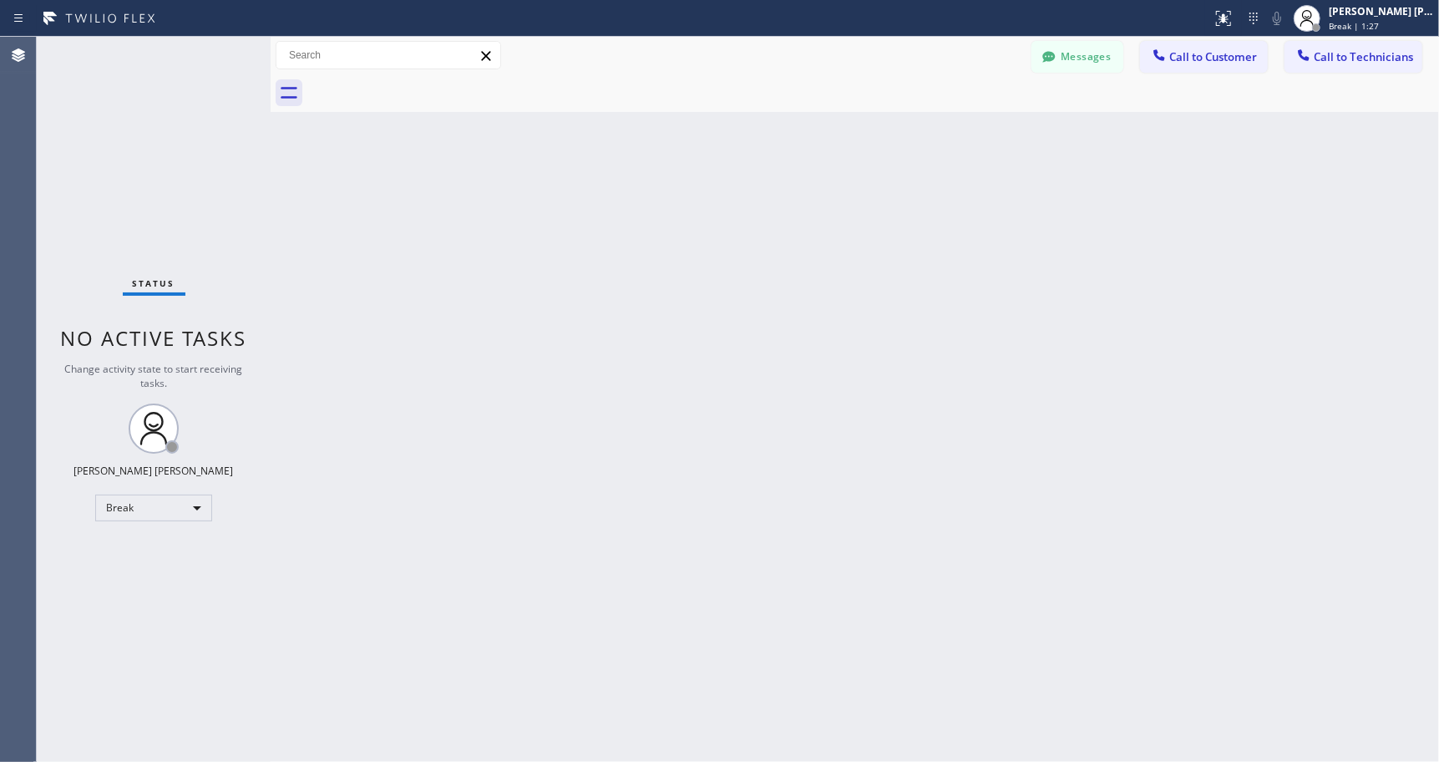
click at [868, 137] on div "Back to Dashboard Change Sender ID Customers Technicians Select a contact Outbo…" at bounding box center [855, 399] width 1168 height 725
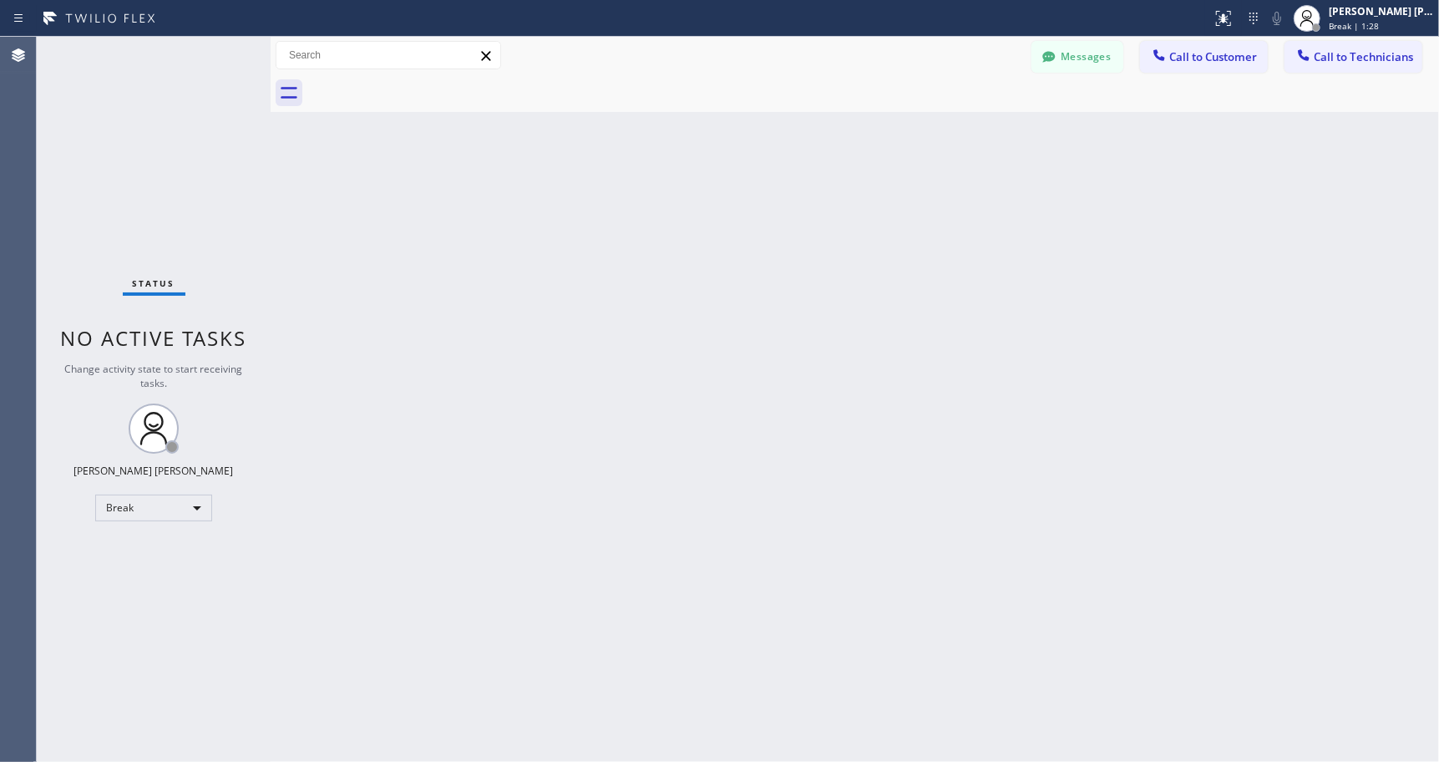
click at [868, 137] on div "Back to Dashboard Change Sender ID Customers Technicians Select a contact Outbo…" at bounding box center [855, 399] width 1168 height 725
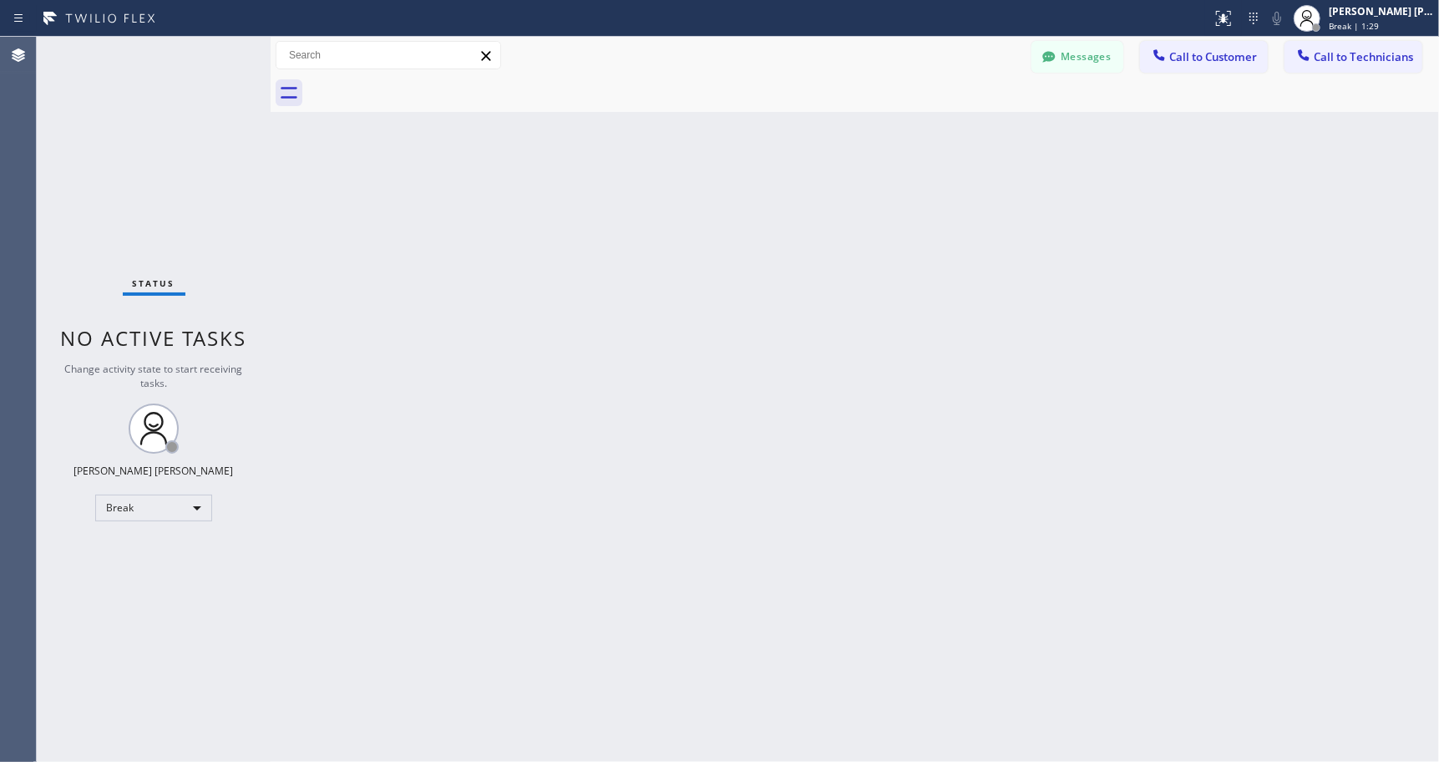
click at [868, 137] on div "Back to Dashboard Change Sender ID Customers Technicians Select a contact Outbo…" at bounding box center [855, 399] width 1168 height 725
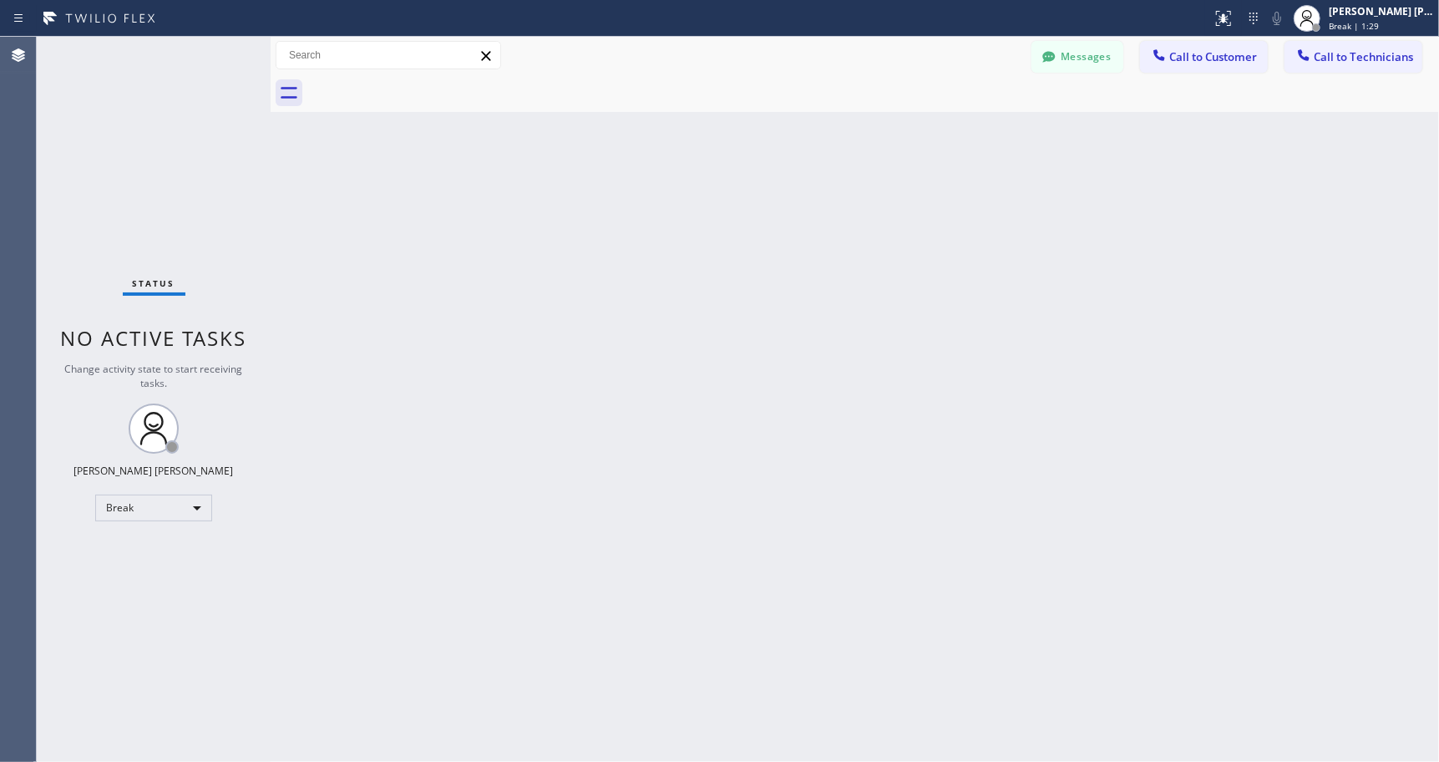
click at [868, 137] on div "Back to Dashboard Change Sender ID Customers Technicians Select a contact Outbo…" at bounding box center [855, 399] width 1168 height 725
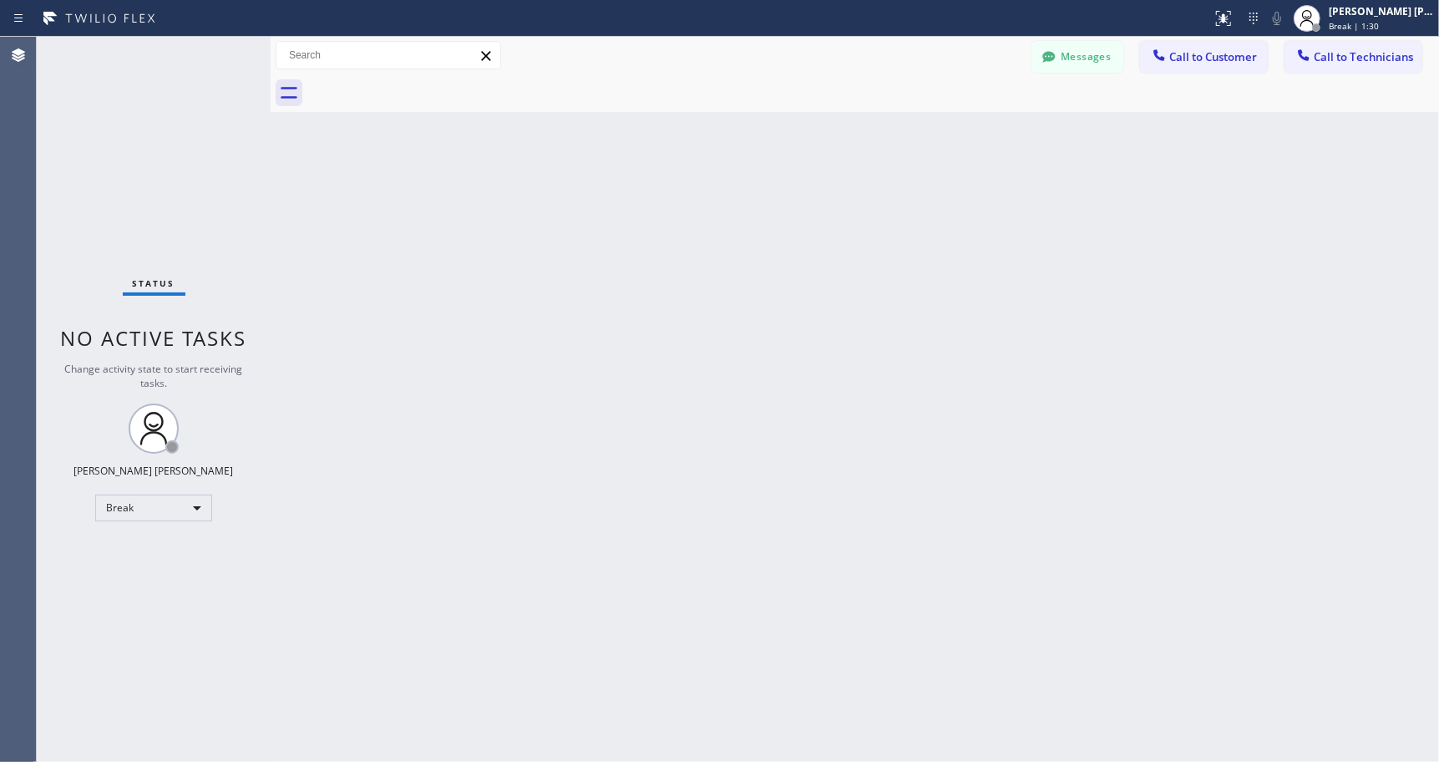
click at [868, 137] on div "Back to Dashboard Change Sender ID Customers Technicians Select a contact Outbo…" at bounding box center [855, 399] width 1168 height 725
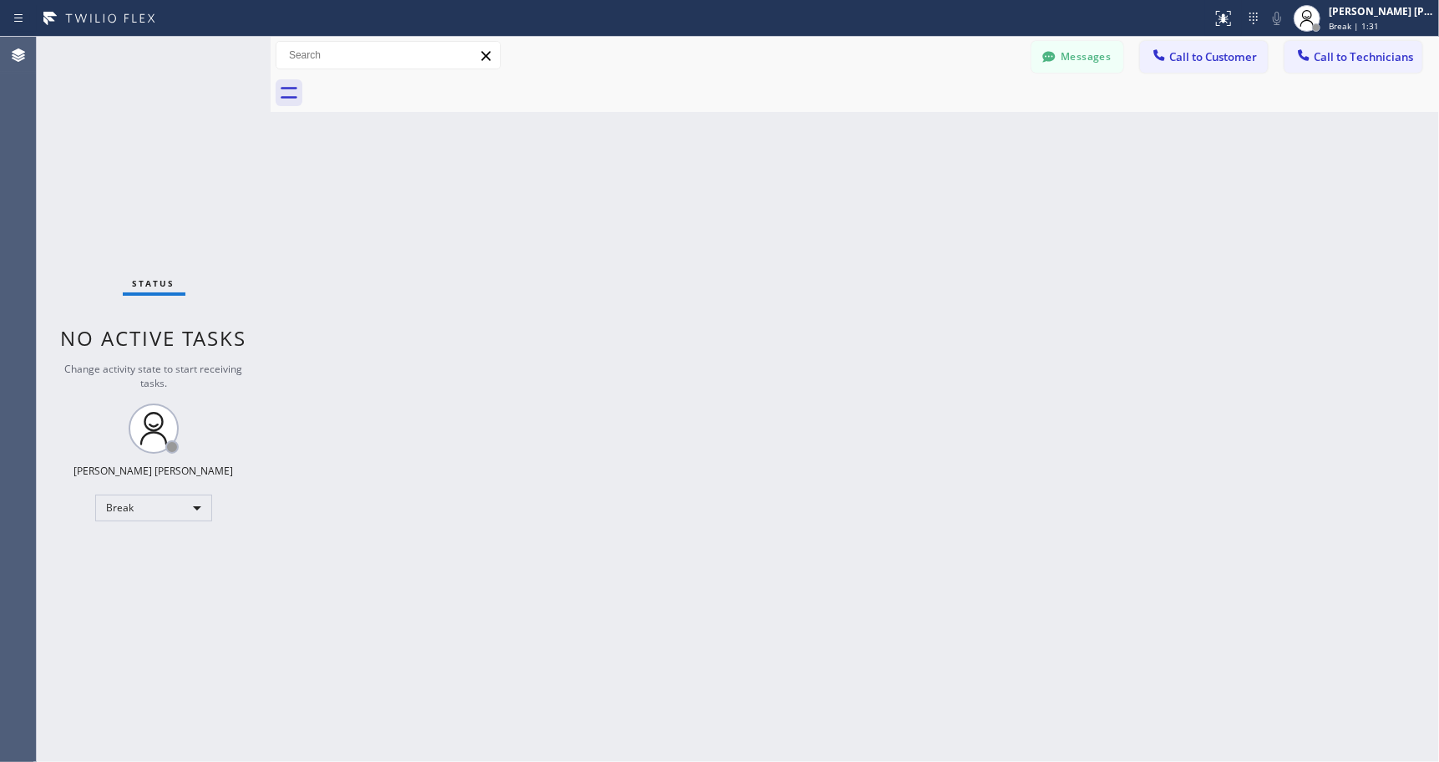
click at [868, 137] on div "Back to Dashboard Change Sender ID Customers Technicians Select a contact Outbo…" at bounding box center [855, 399] width 1168 height 725
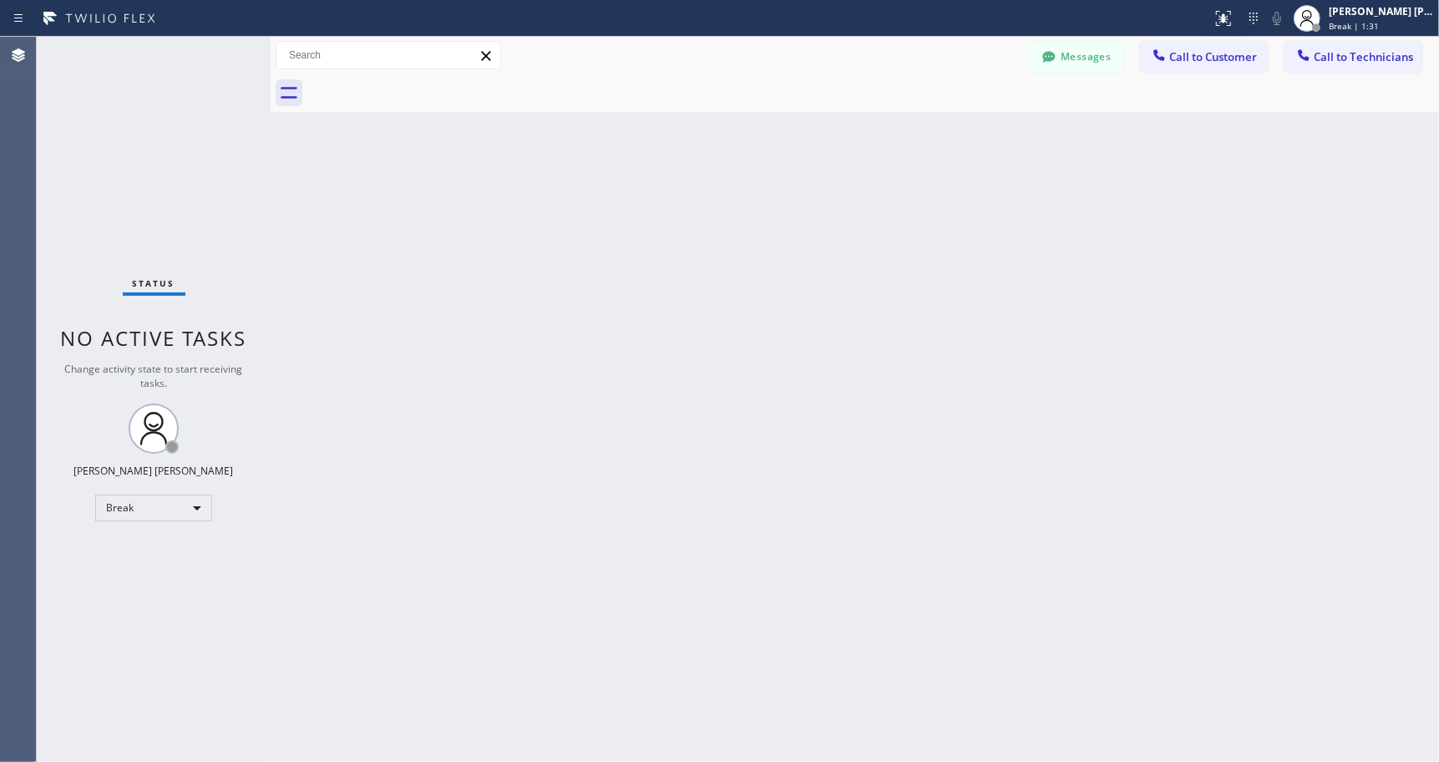
click at [868, 137] on div "Back to Dashboard Change Sender ID Customers Technicians Select a contact Outbo…" at bounding box center [855, 399] width 1168 height 725
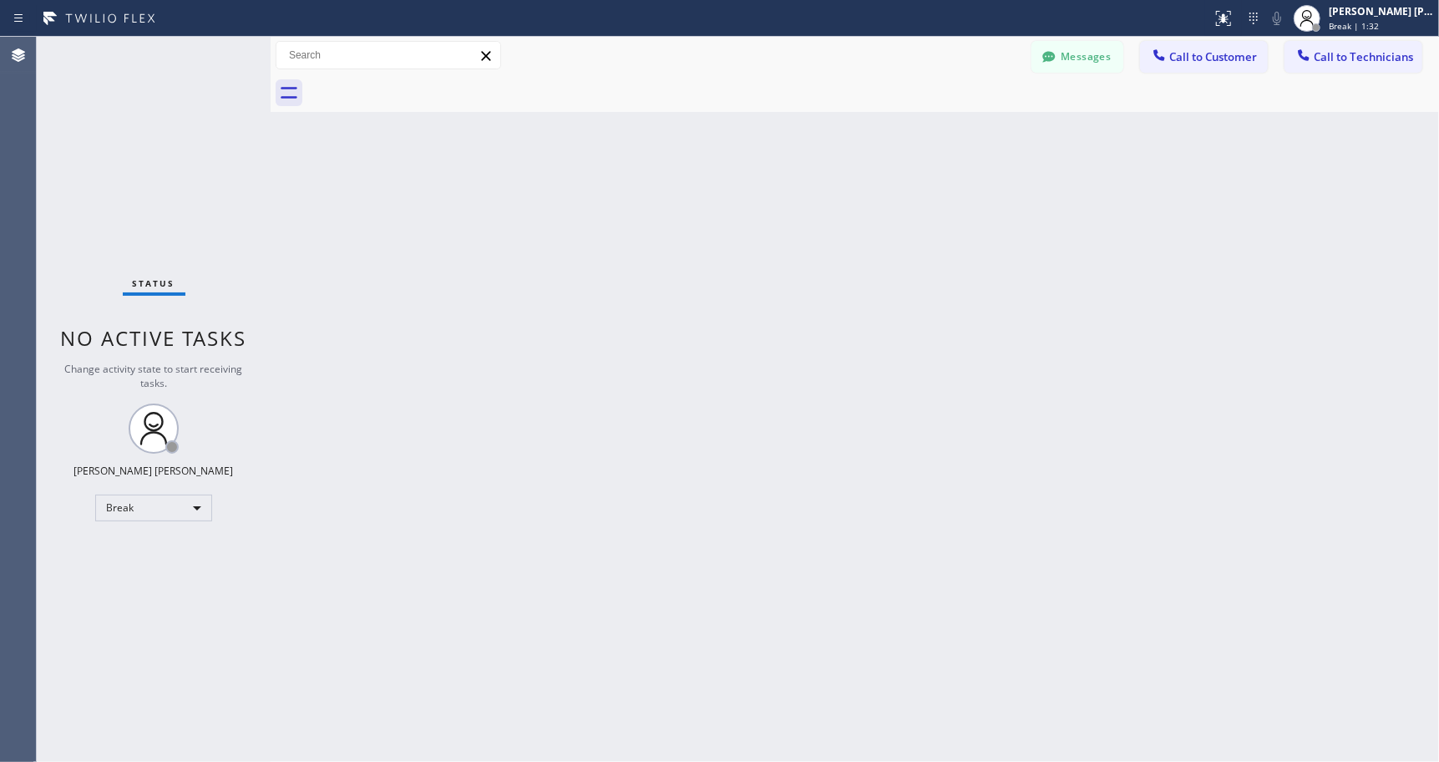
click at [868, 137] on div "Back to Dashboard Change Sender ID Customers Technicians Select a contact Outbo…" at bounding box center [855, 399] width 1168 height 725
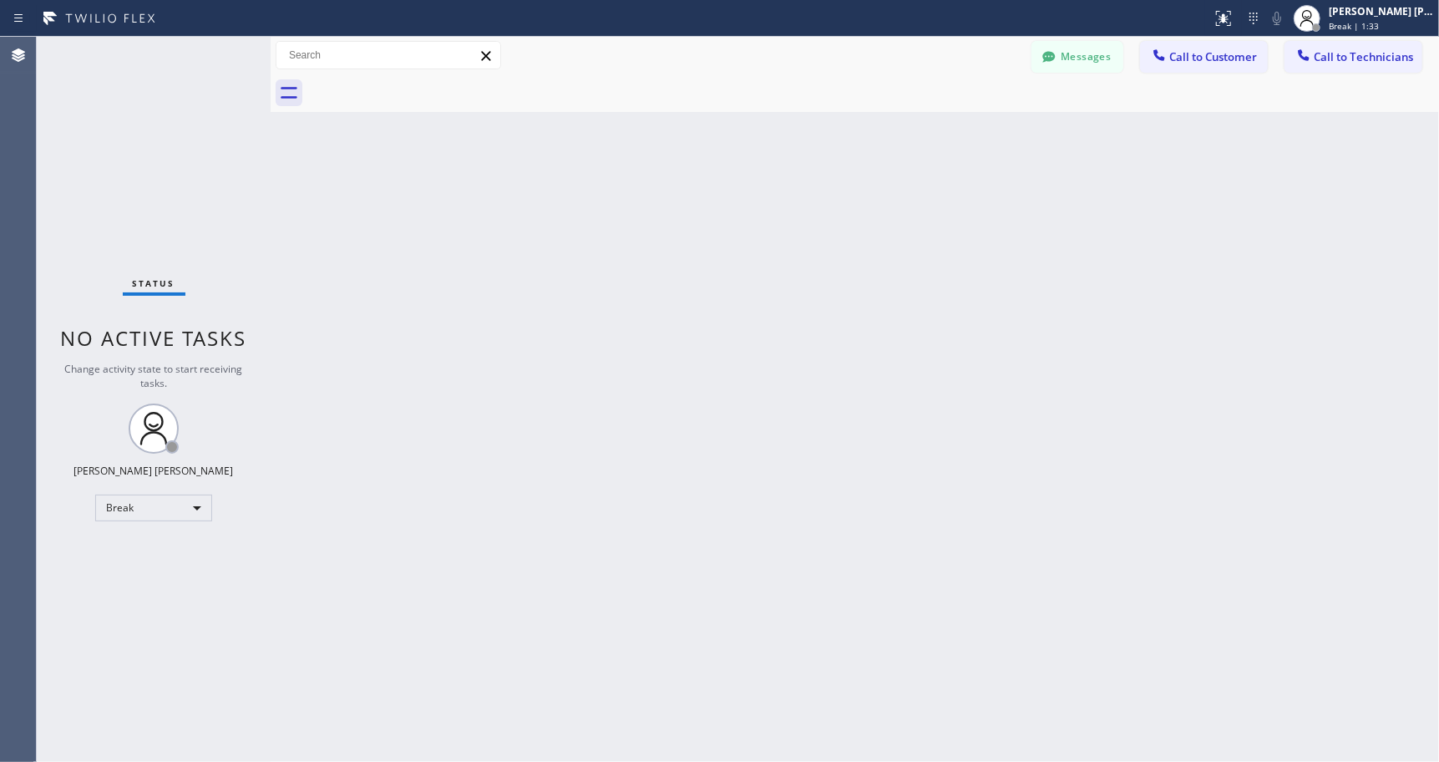
click at [868, 137] on div "Back to Dashboard Change Sender ID Customers Technicians Select a contact Outbo…" at bounding box center [855, 399] width 1168 height 725
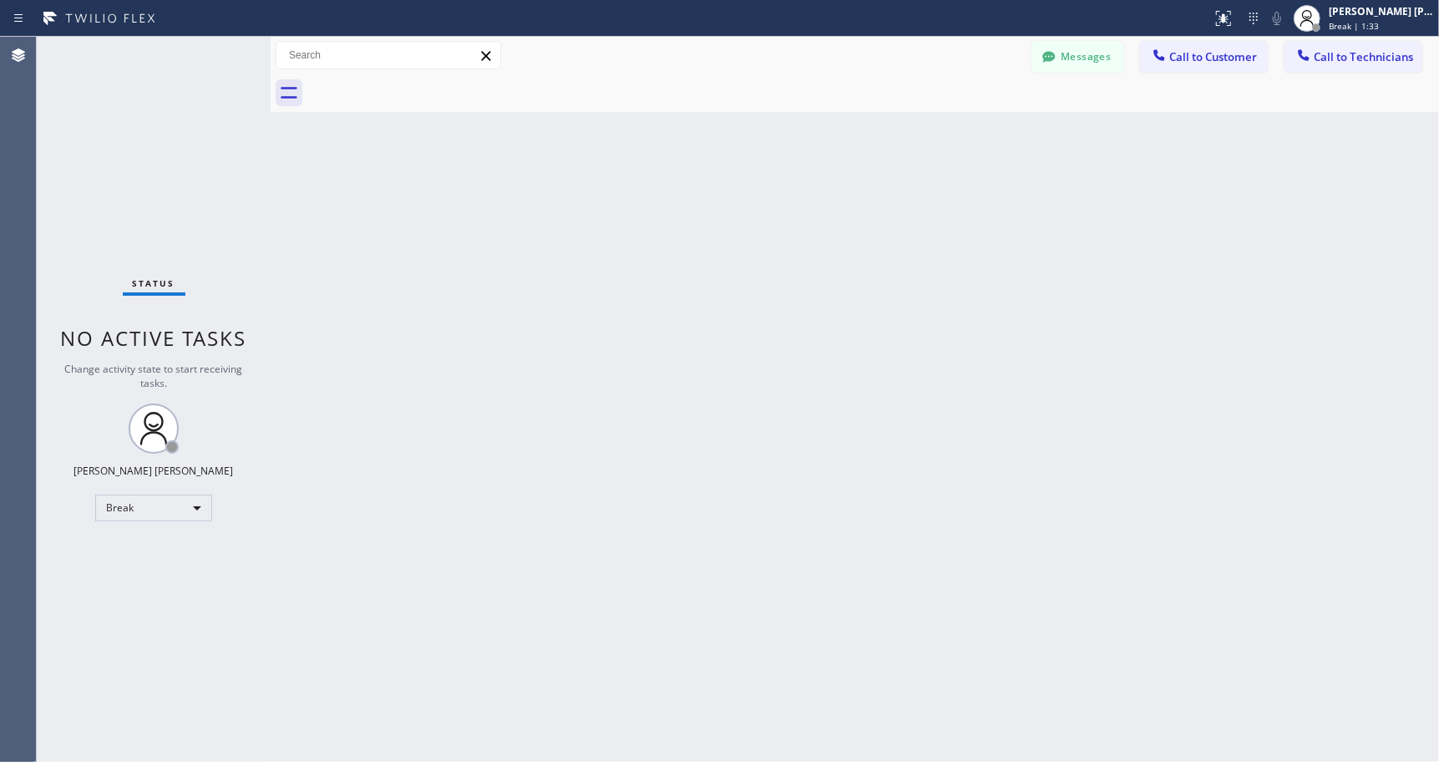
click at [868, 137] on div "Back to Dashboard Change Sender ID Customers Technicians Select a contact Outbo…" at bounding box center [855, 399] width 1168 height 725
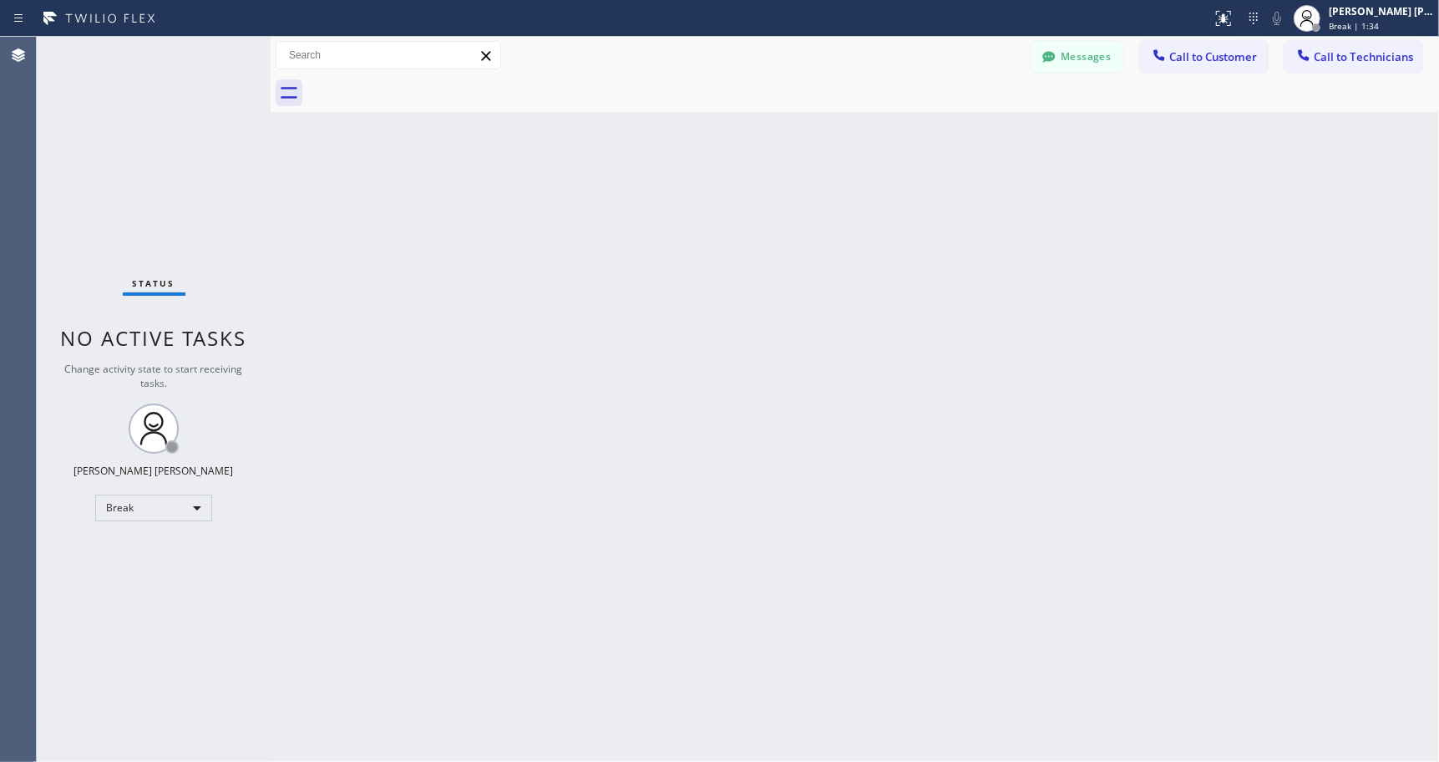
click at [868, 137] on div "Back to Dashboard Change Sender ID Customers Technicians Select a contact Outbo…" at bounding box center [855, 399] width 1168 height 725
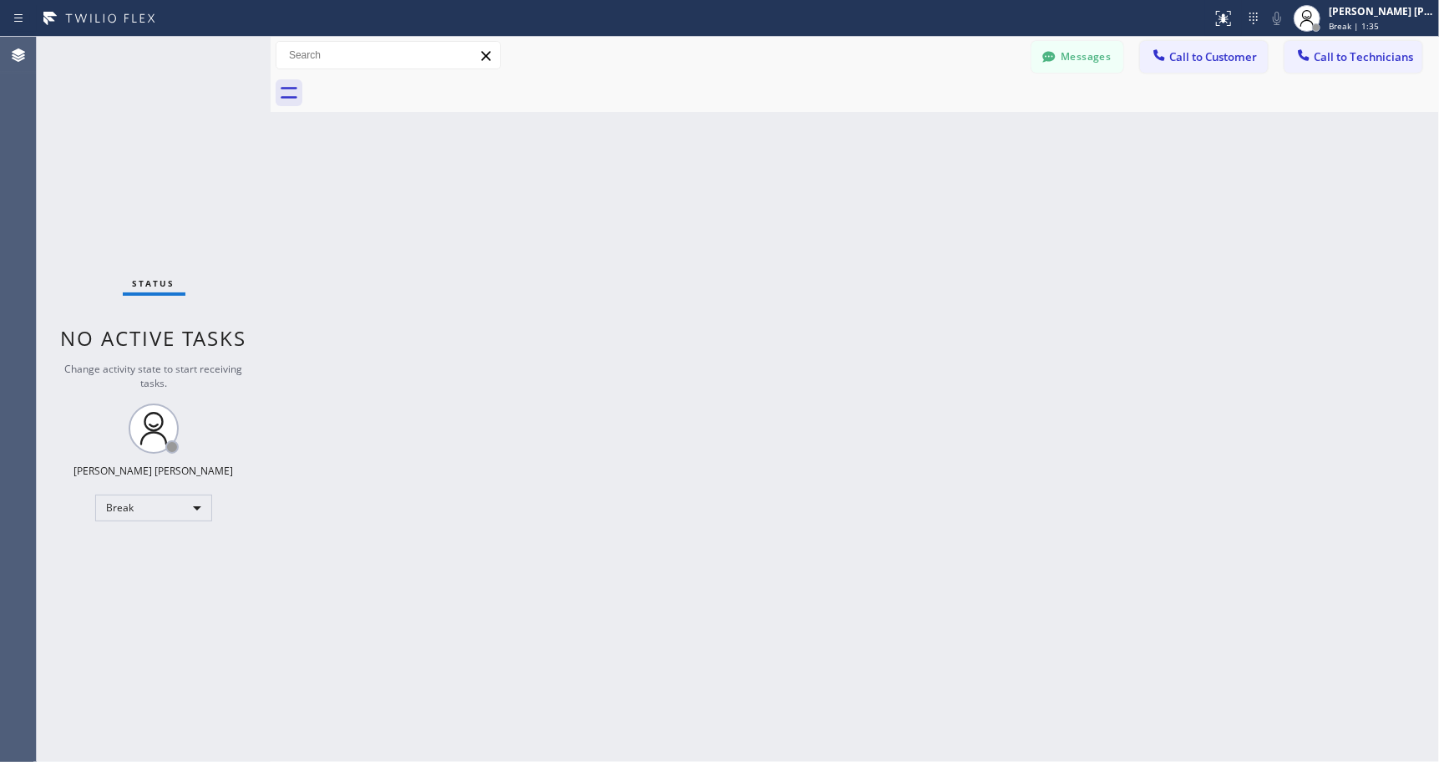
click at [868, 137] on div "Back to Dashboard Change Sender ID Customers Technicians Select a contact Outbo…" at bounding box center [855, 399] width 1168 height 725
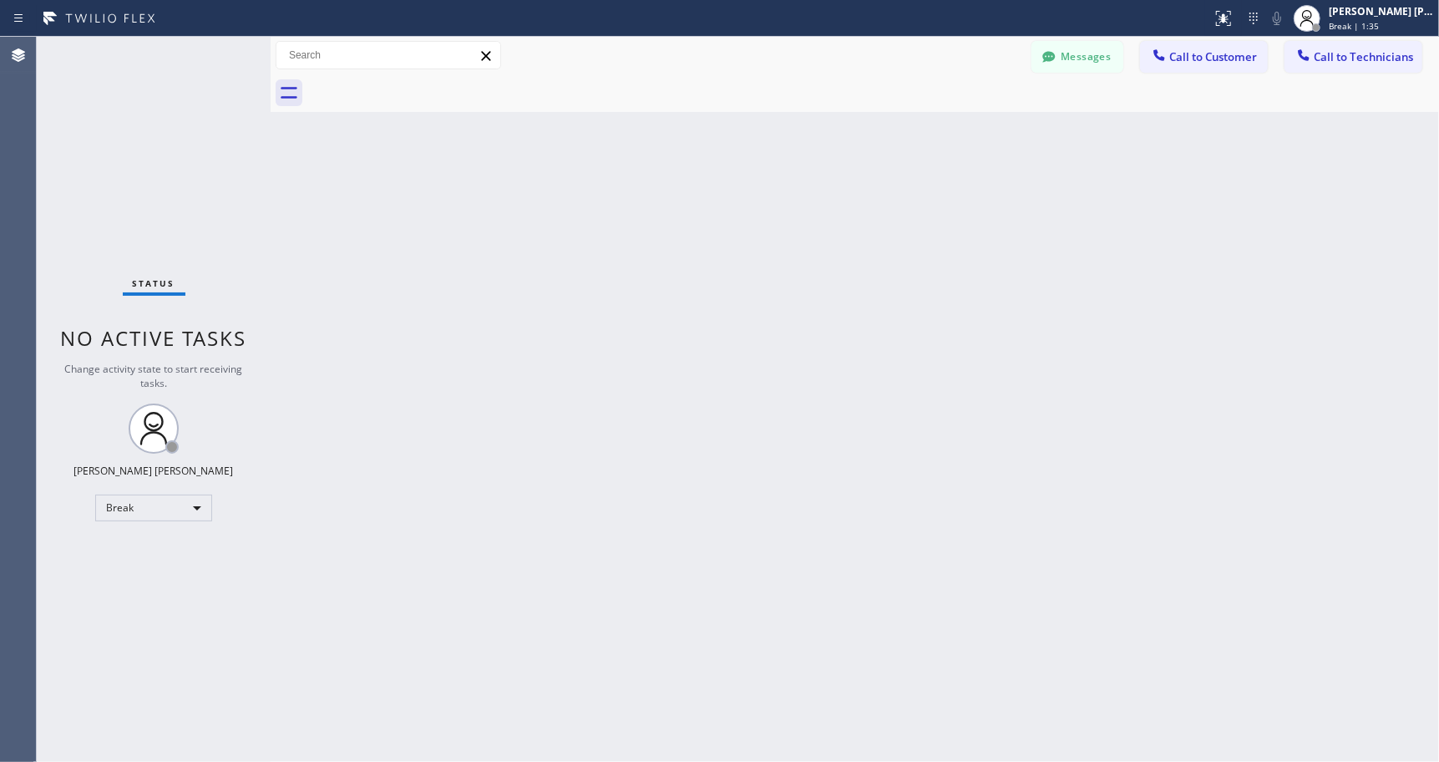
click at [868, 137] on div "Back to Dashboard Change Sender ID Customers Technicians Select a contact Outbo…" at bounding box center [855, 399] width 1168 height 725
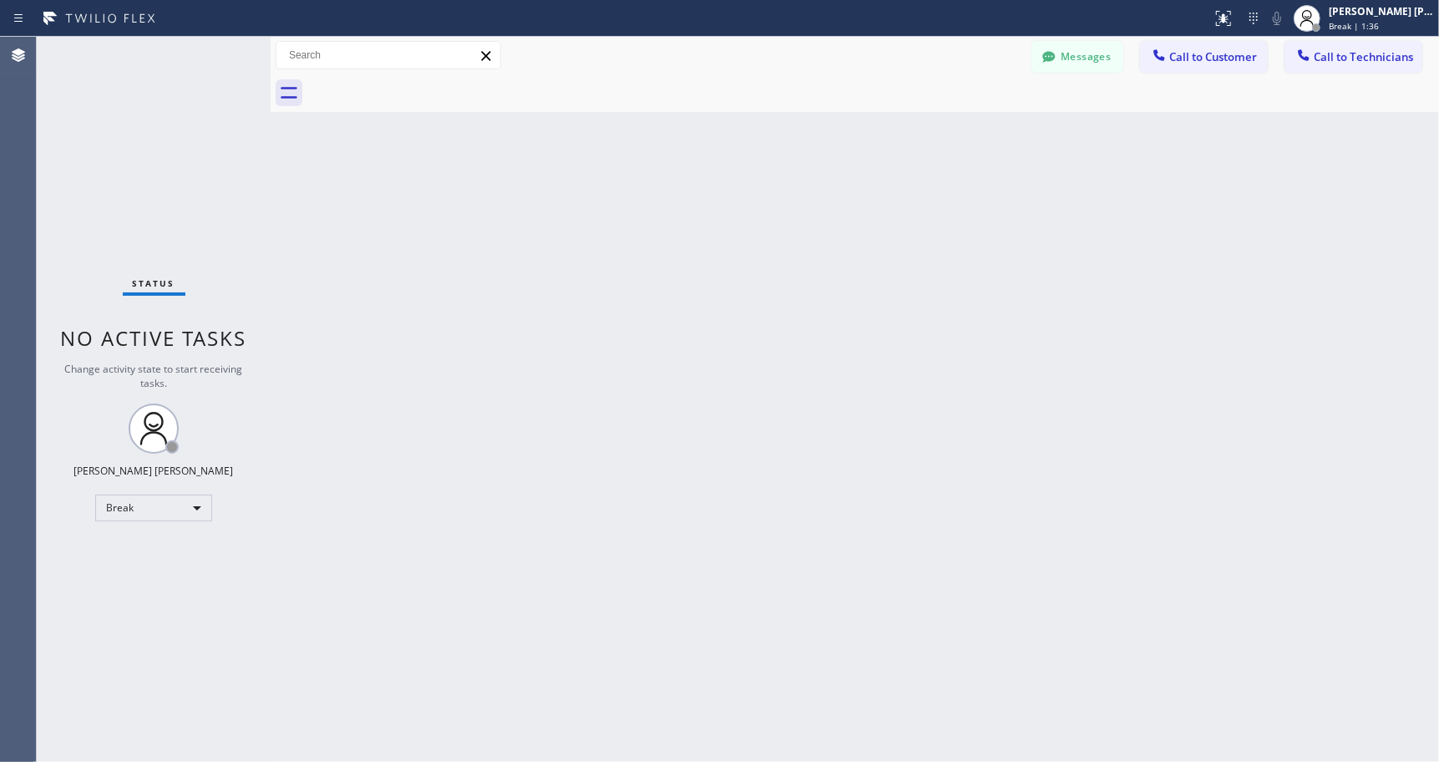
click at [868, 137] on div "Back to Dashboard Change Sender ID Customers Technicians Select a contact Outbo…" at bounding box center [855, 399] width 1168 height 725
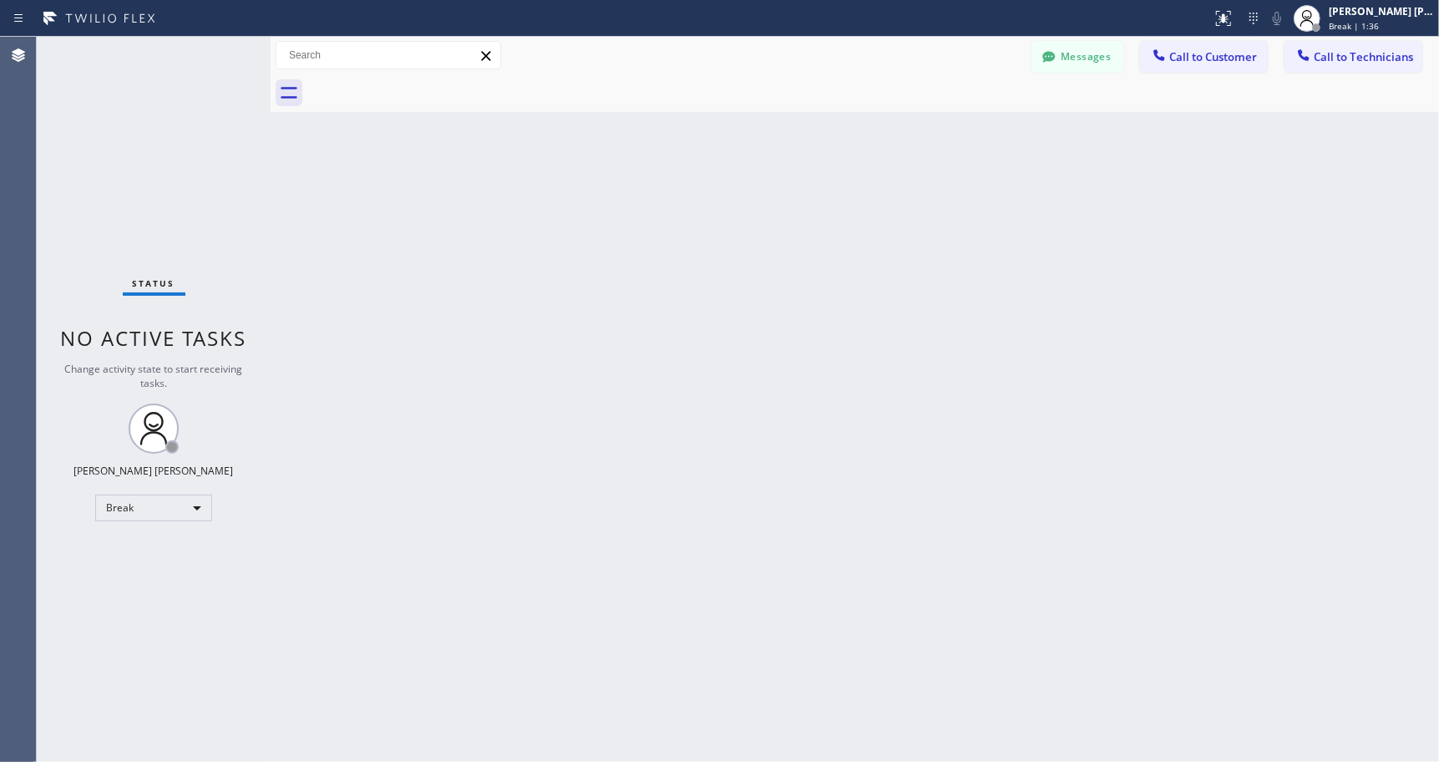
click at [868, 137] on div "Back to Dashboard Change Sender ID Customers Technicians Select a contact Outbo…" at bounding box center [855, 399] width 1168 height 725
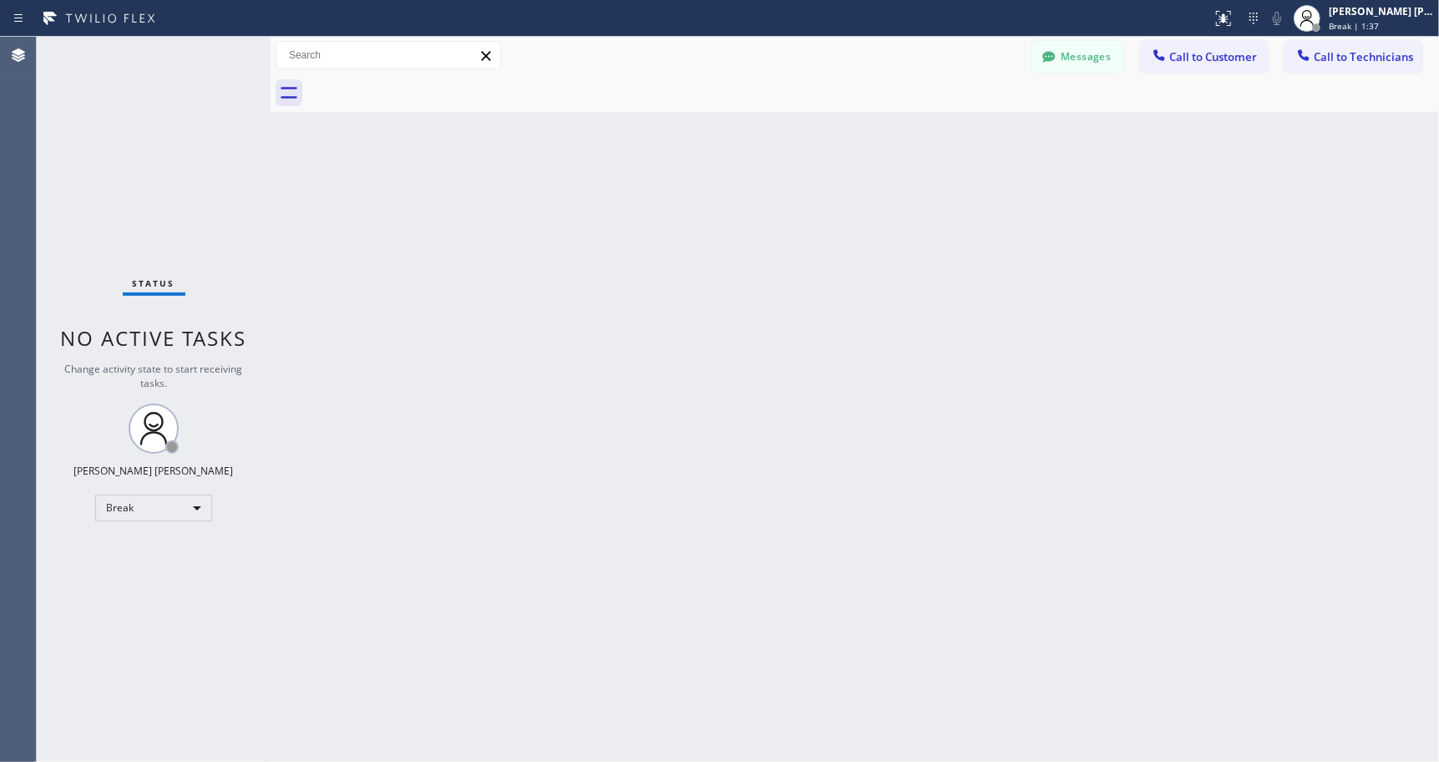
click at [868, 137] on div "Back to Dashboard Change Sender ID Customers Technicians Select a contact Outbo…" at bounding box center [855, 399] width 1168 height 725
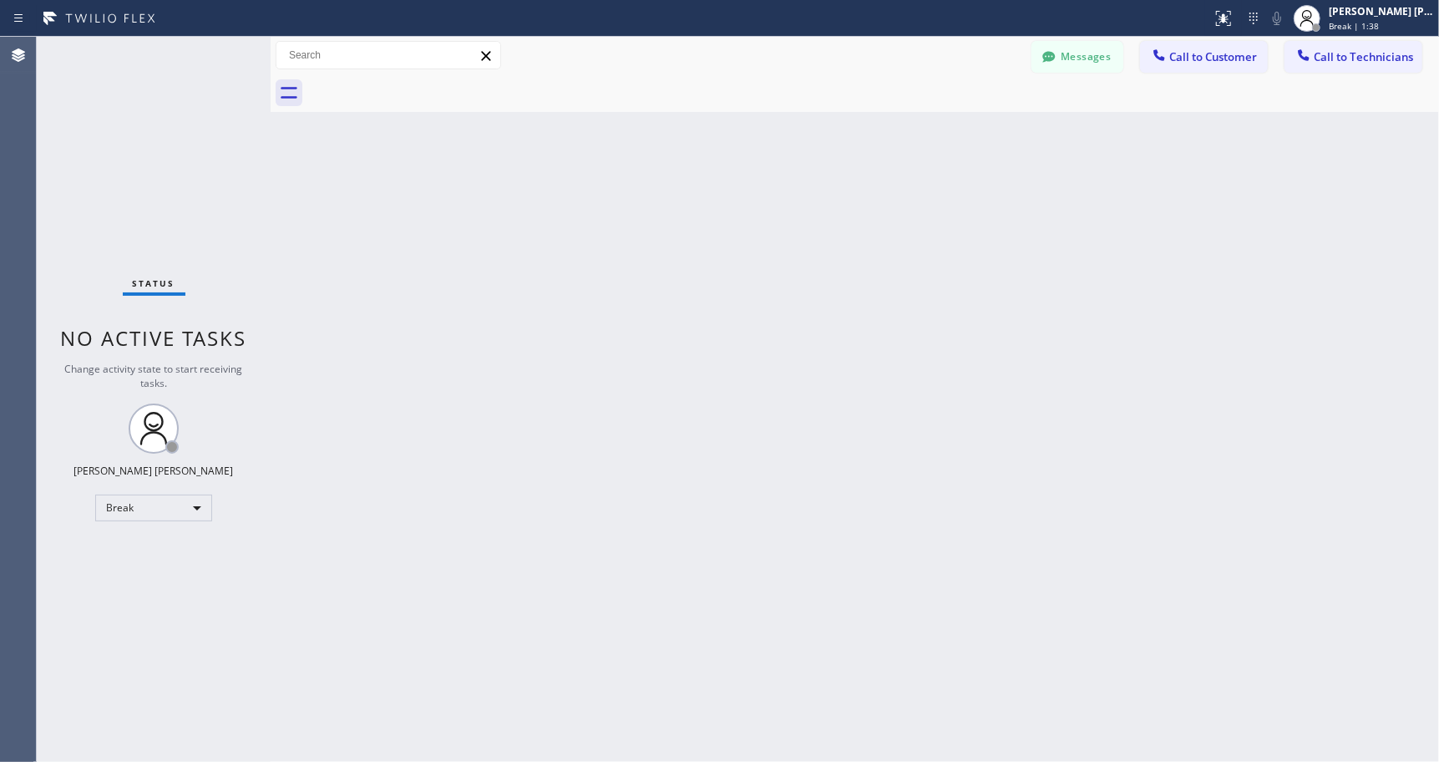
click at [868, 137] on div "Back to Dashboard Change Sender ID Customers Technicians Select a contact Outbo…" at bounding box center [855, 399] width 1168 height 725
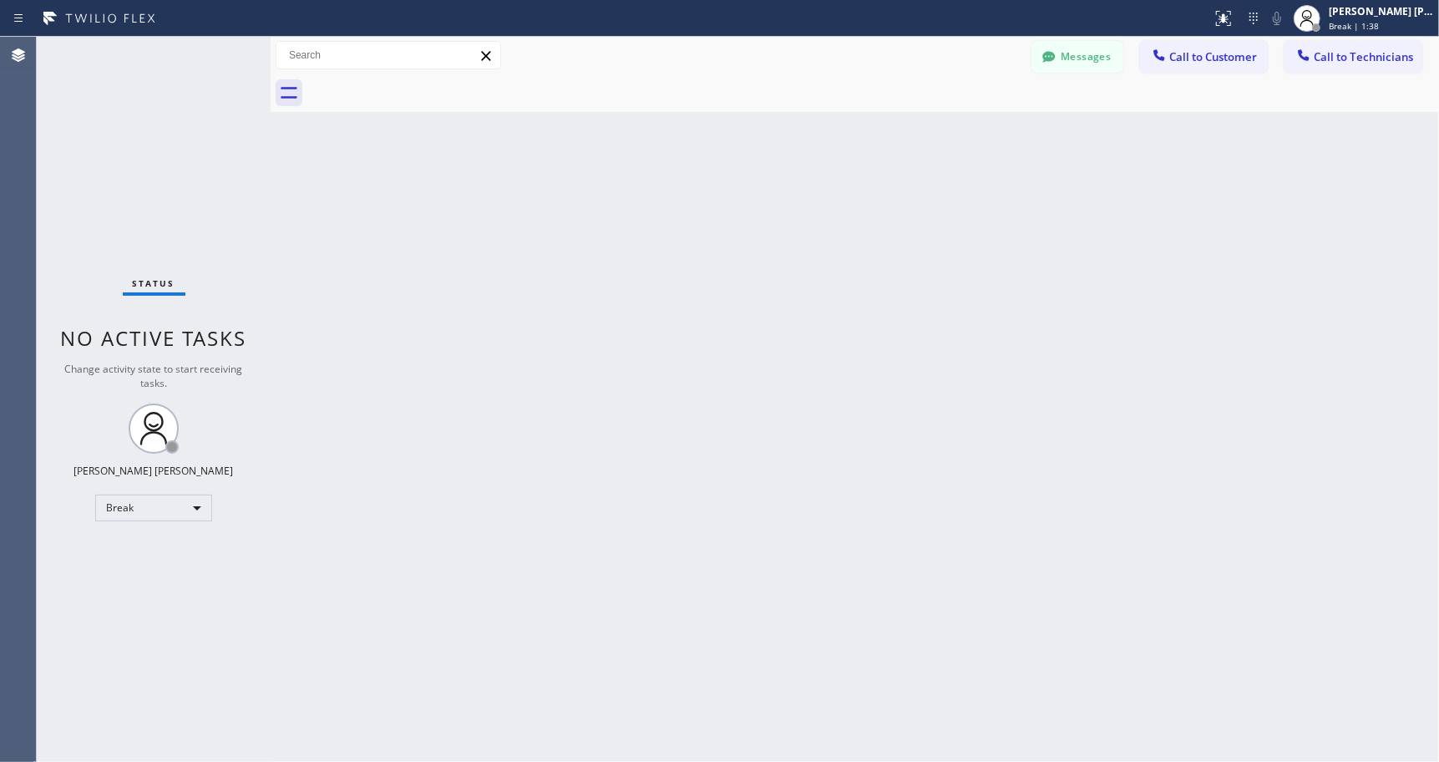
click at [868, 137] on div "Back to Dashboard Change Sender ID Customers Technicians Select a contact Outbo…" at bounding box center [855, 399] width 1168 height 725
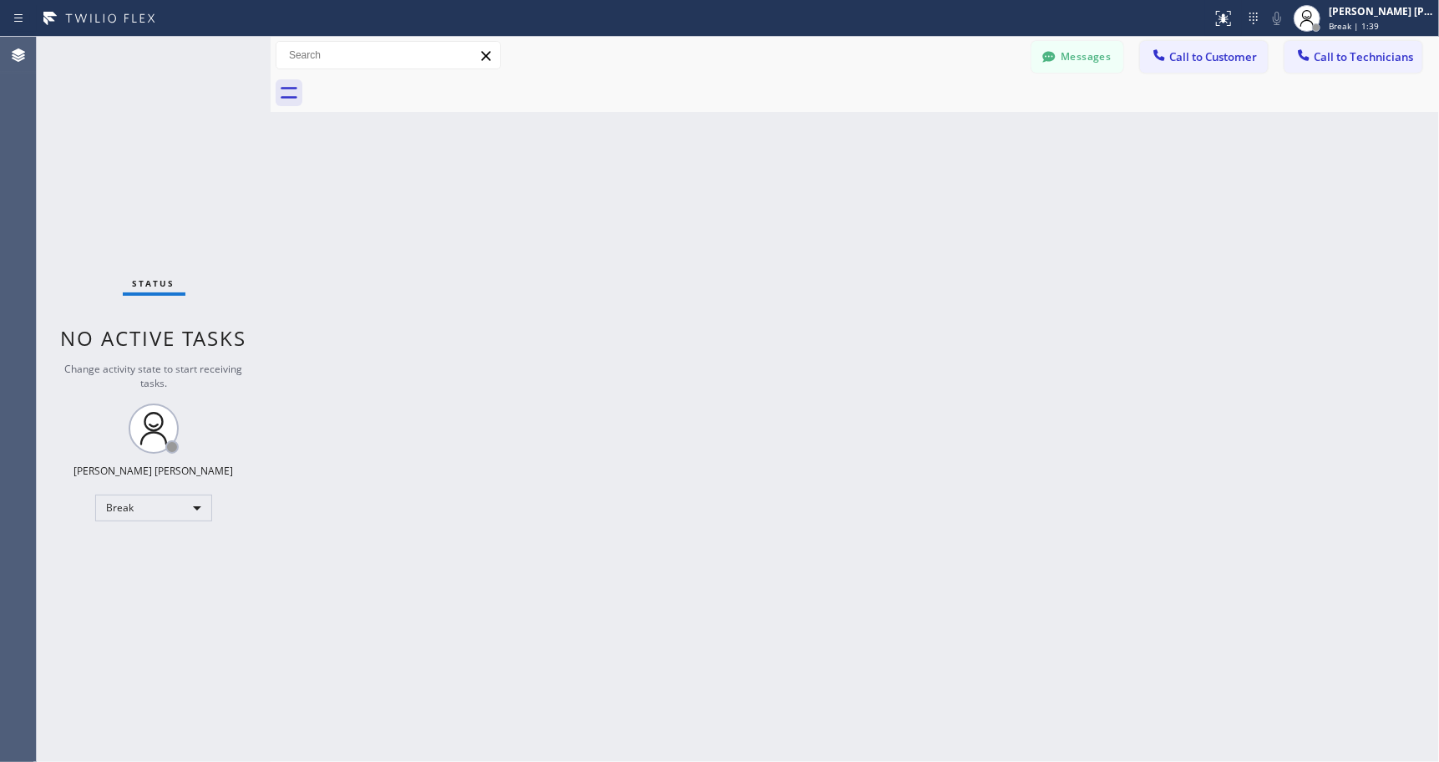
click at [868, 137] on div "Back to Dashboard Change Sender ID Customers Technicians Select a contact Outbo…" at bounding box center [855, 399] width 1168 height 725
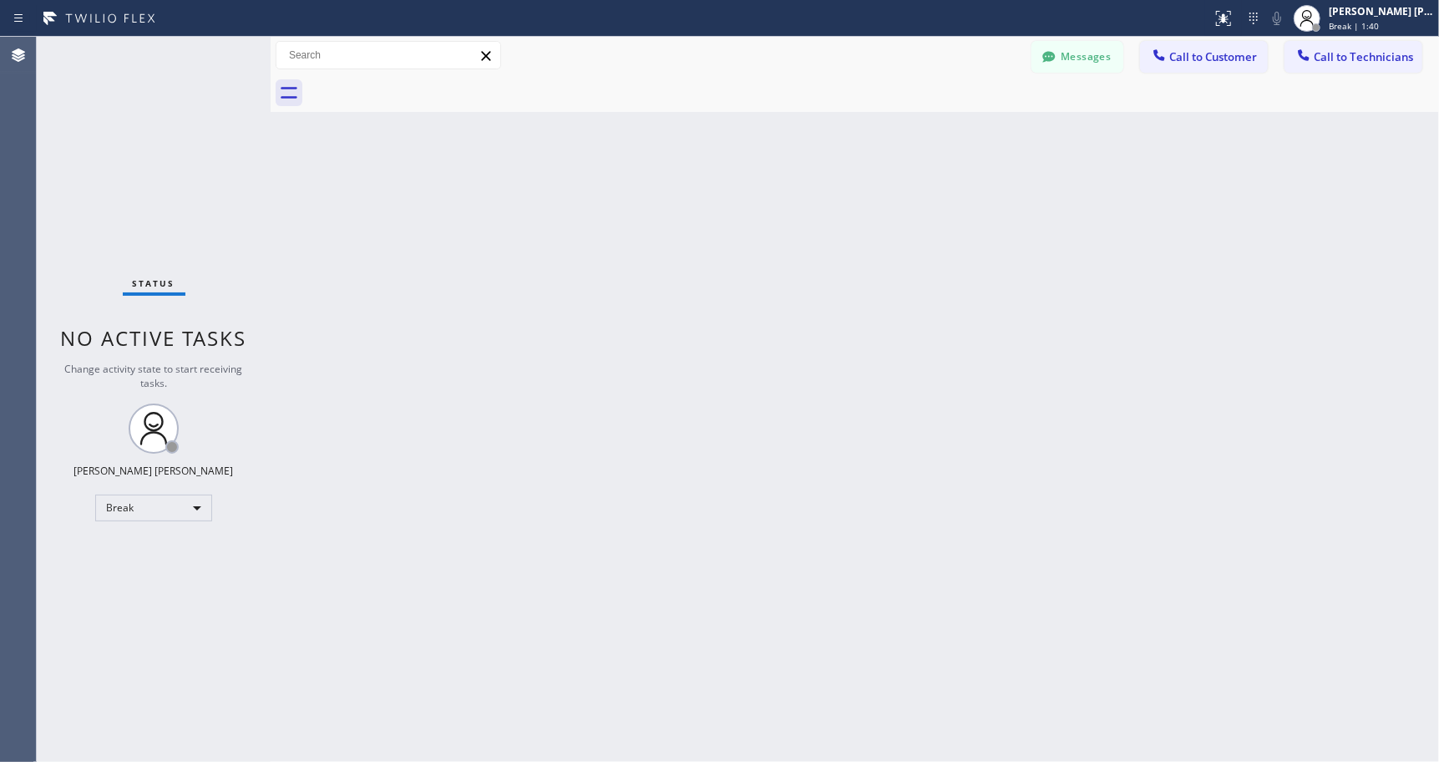
click at [868, 137] on div "Back to Dashboard Change Sender ID Customers Technicians Select a contact Outbo…" at bounding box center [855, 399] width 1168 height 725
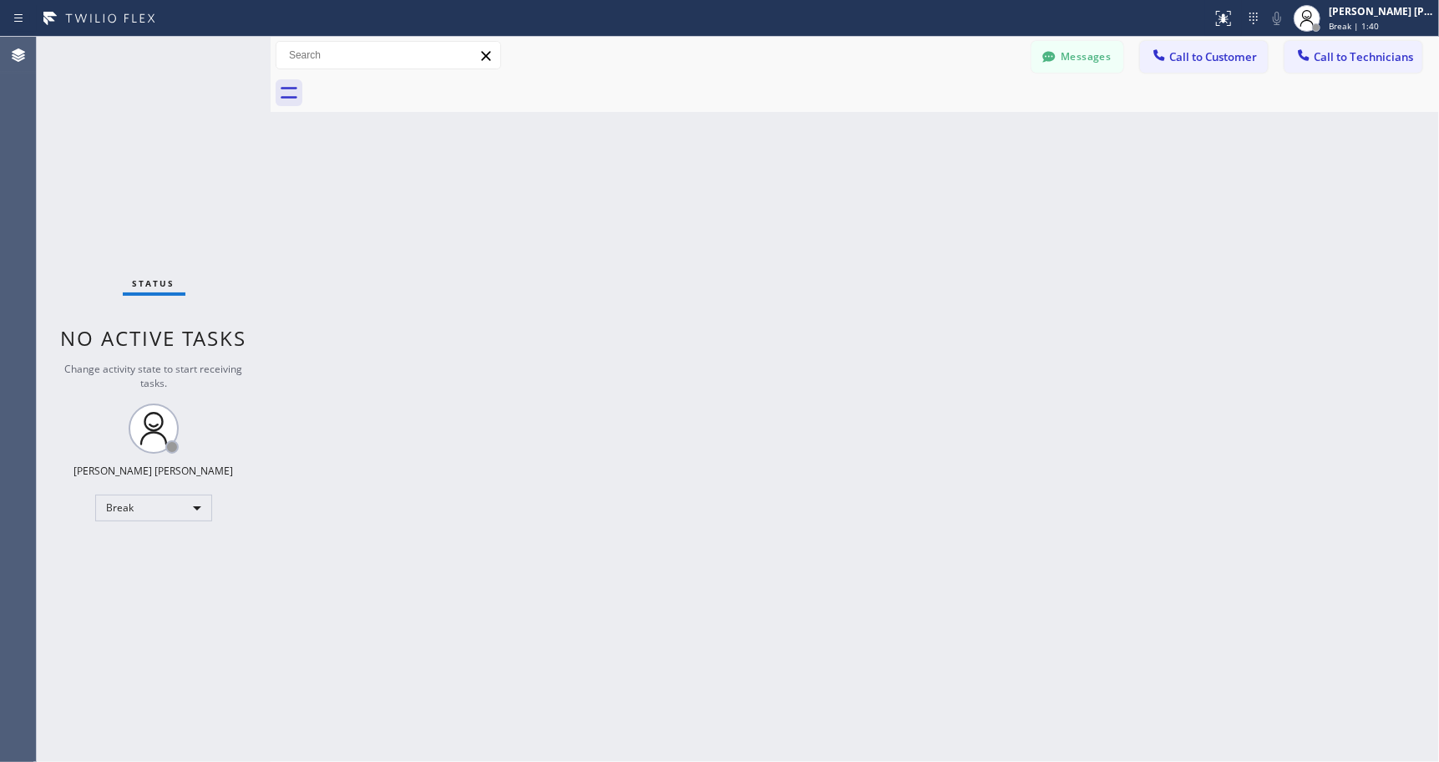
click at [868, 137] on div "Back to Dashboard Change Sender ID Customers Technicians Select a contact Outbo…" at bounding box center [855, 399] width 1168 height 725
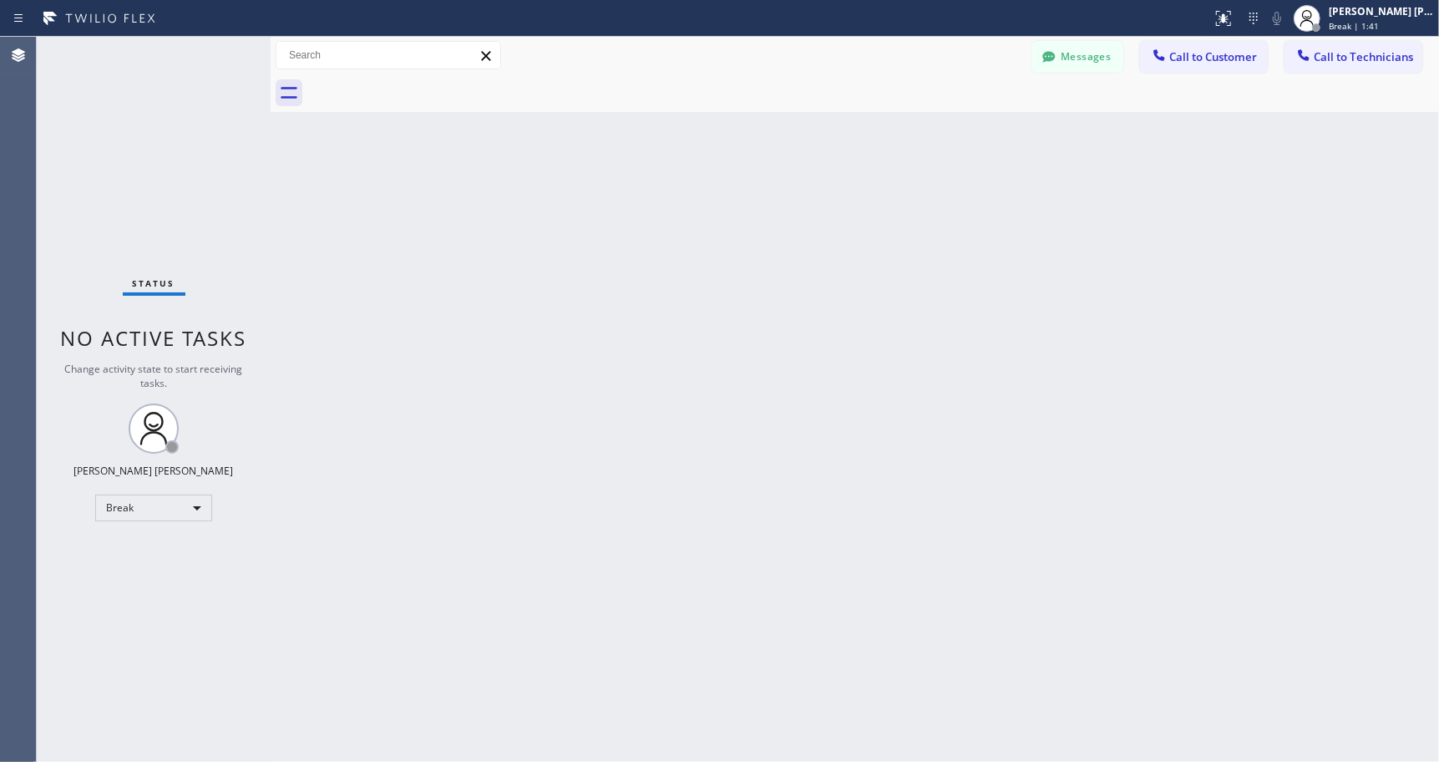
click at [868, 137] on div "Back to Dashboard Change Sender ID Customers Technicians Select a contact Outbo…" at bounding box center [855, 399] width 1168 height 725
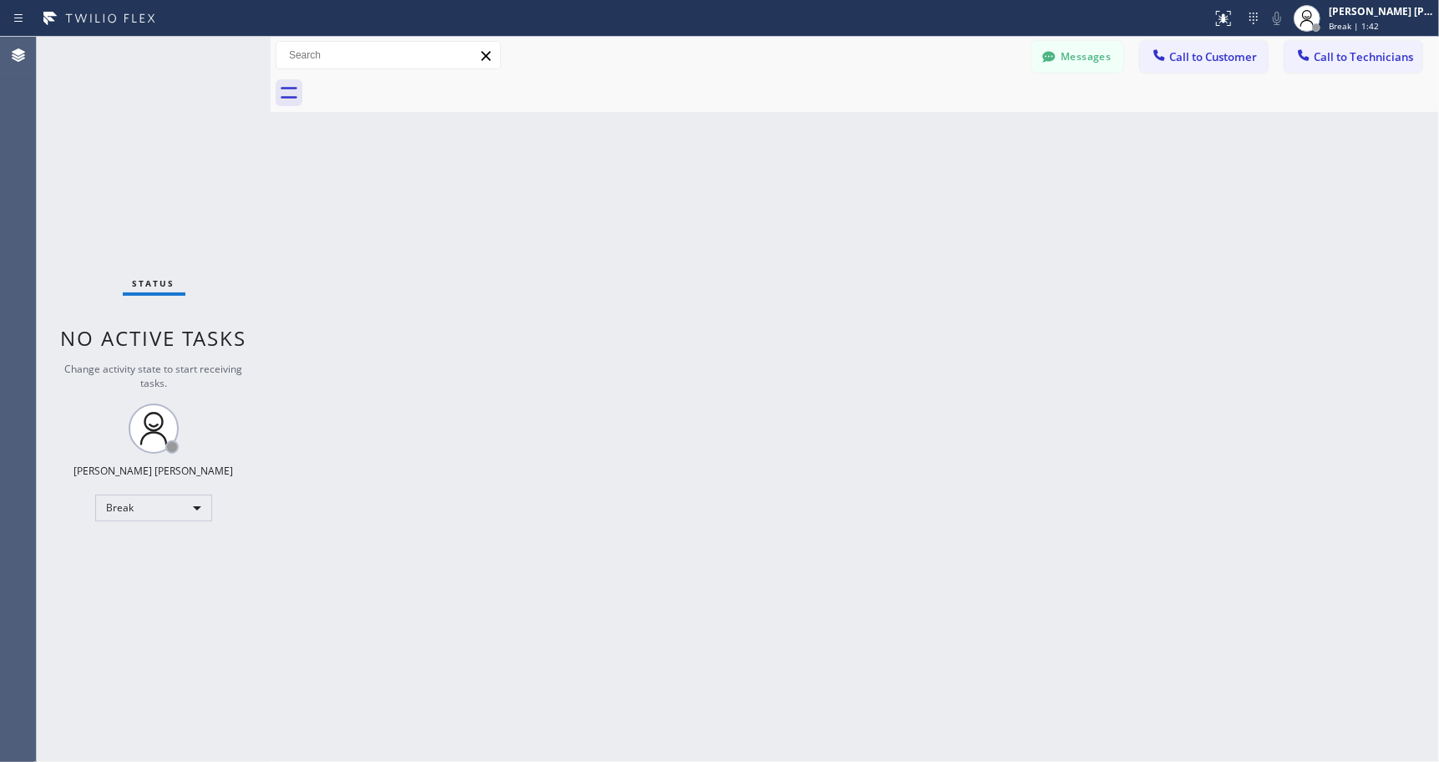
click at [868, 137] on div "Back to Dashboard Change Sender ID Customers Technicians Select a contact Outbo…" at bounding box center [855, 399] width 1168 height 725
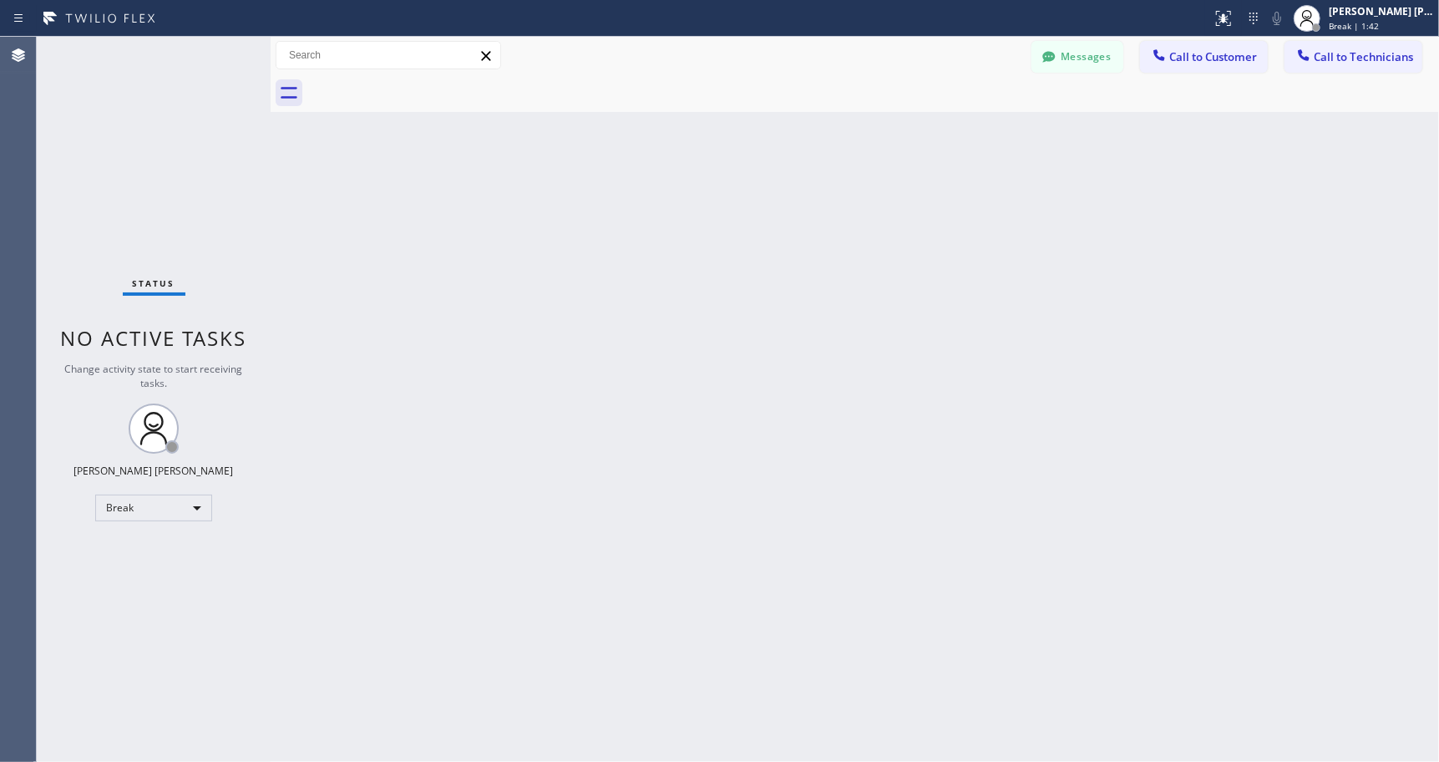
click at [868, 137] on div "Back to Dashboard Change Sender ID Customers Technicians Select a contact Outbo…" at bounding box center [855, 399] width 1168 height 725
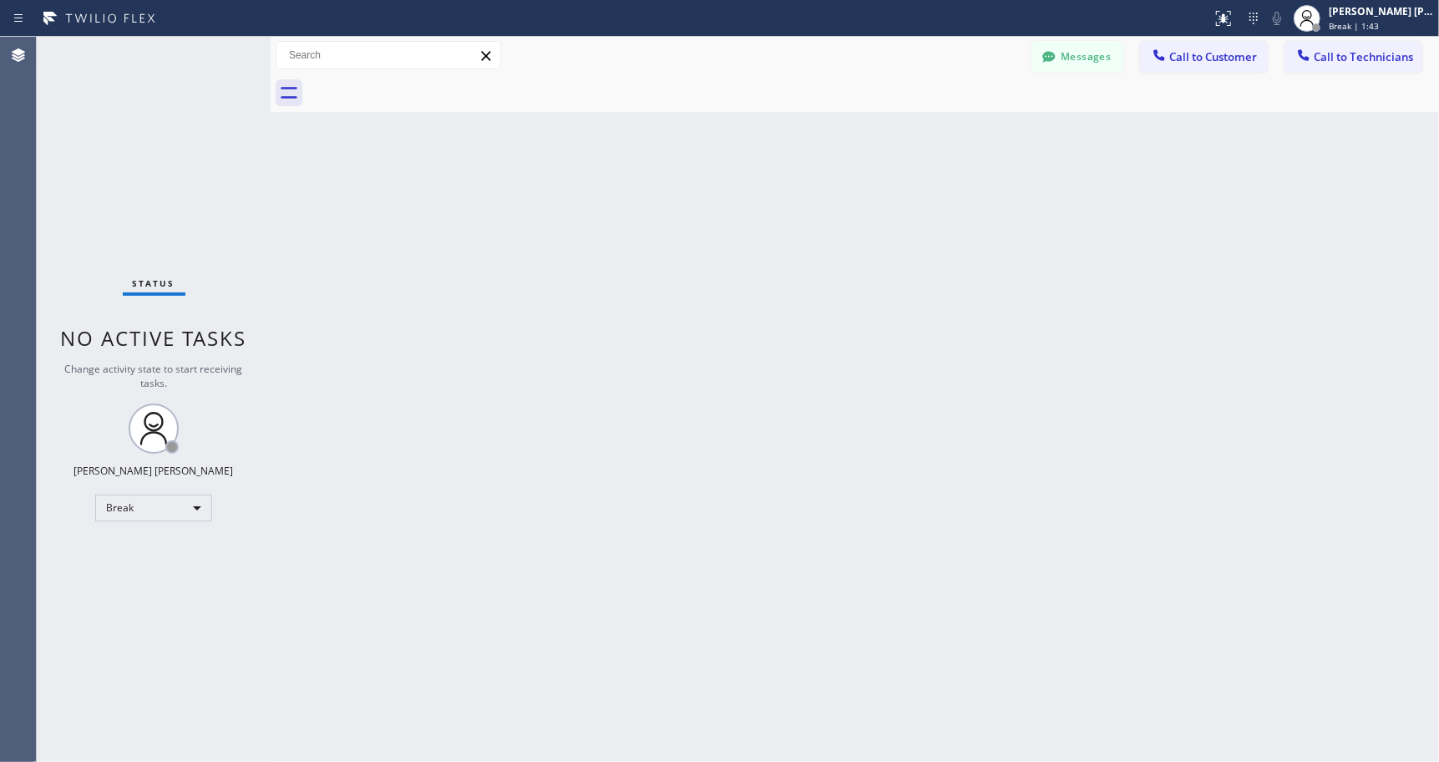
click at [868, 137] on div "Back to Dashboard Change Sender ID Customers Technicians Select a contact Outbo…" at bounding box center [855, 399] width 1168 height 725
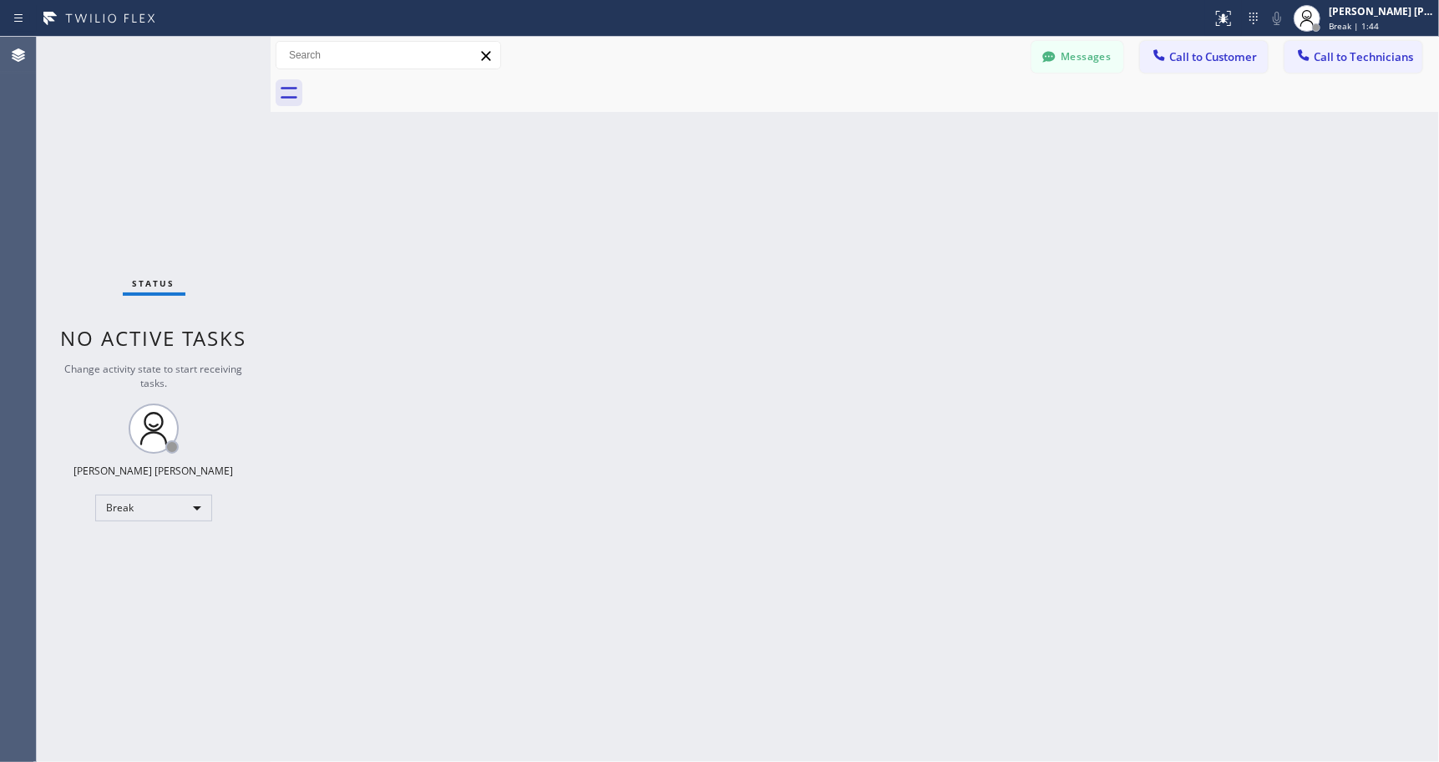
click at [868, 137] on div "Back to Dashboard Change Sender ID Customers Technicians Select a contact Outbo…" at bounding box center [855, 399] width 1168 height 725
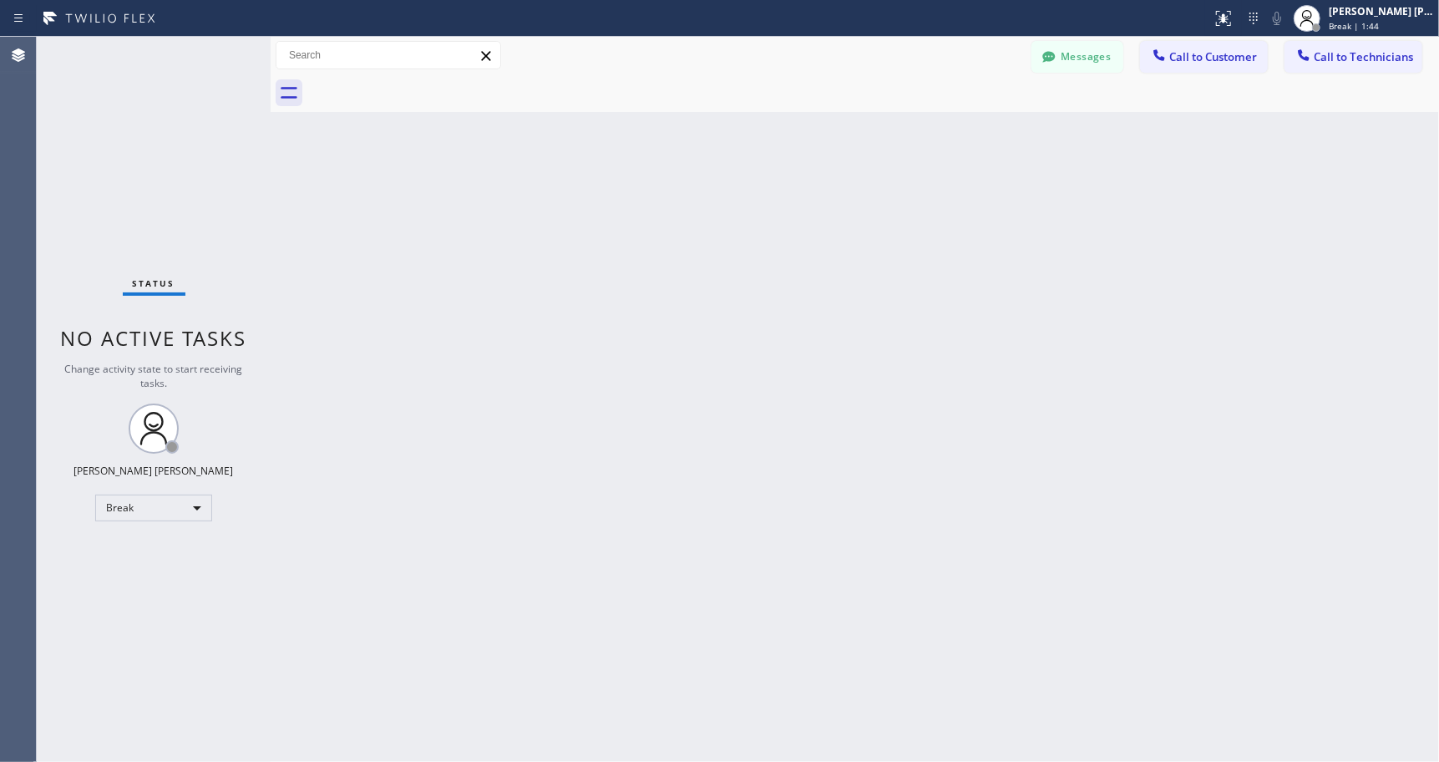
click at [868, 137] on div "Back to Dashboard Change Sender ID Customers Technicians Select a contact Outbo…" at bounding box center [855, 399] width 1168 height 725
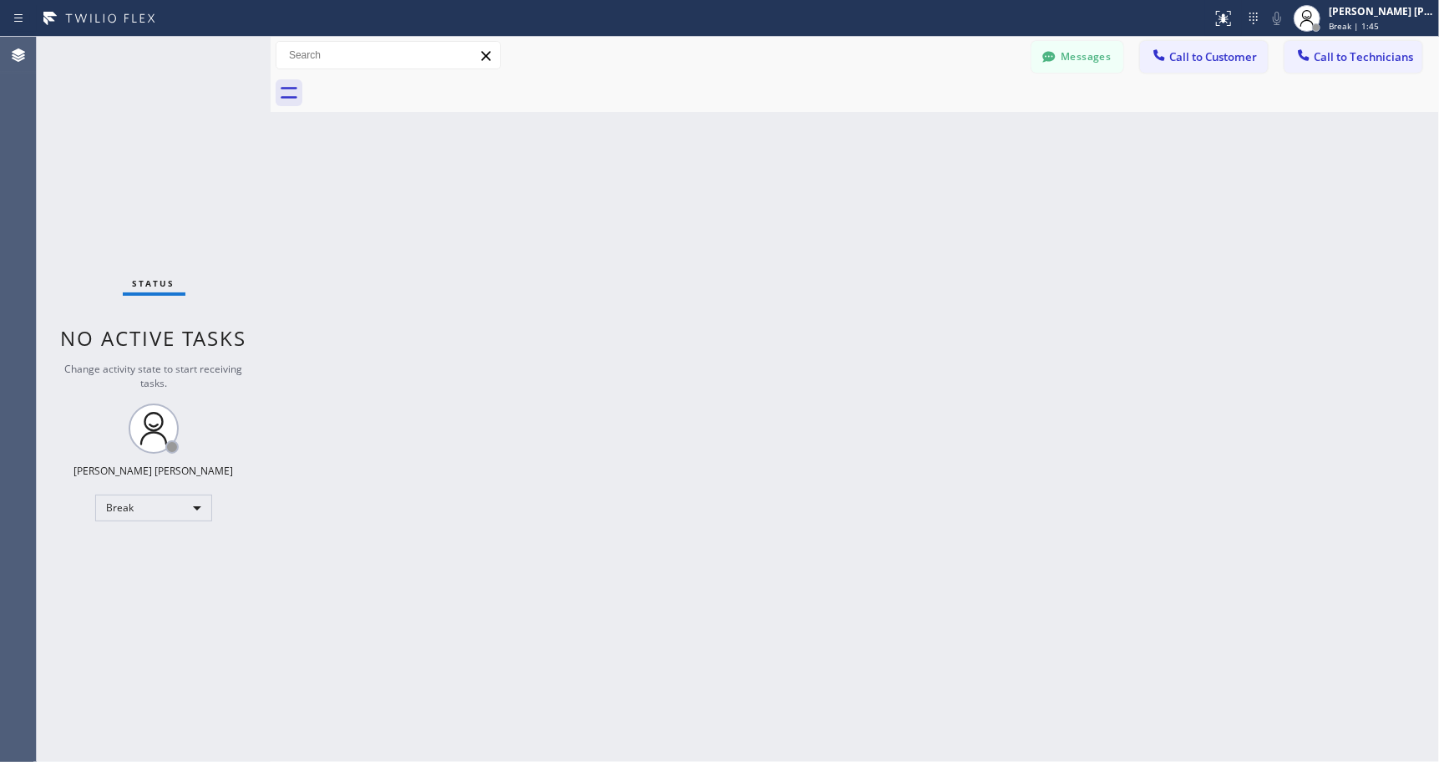
click at [868, 137] on div "Back to Dashboard Change Sender ID Customers Technicians Select a contact Outbo…" at bounding box center [855, 399] width 1168 height 725
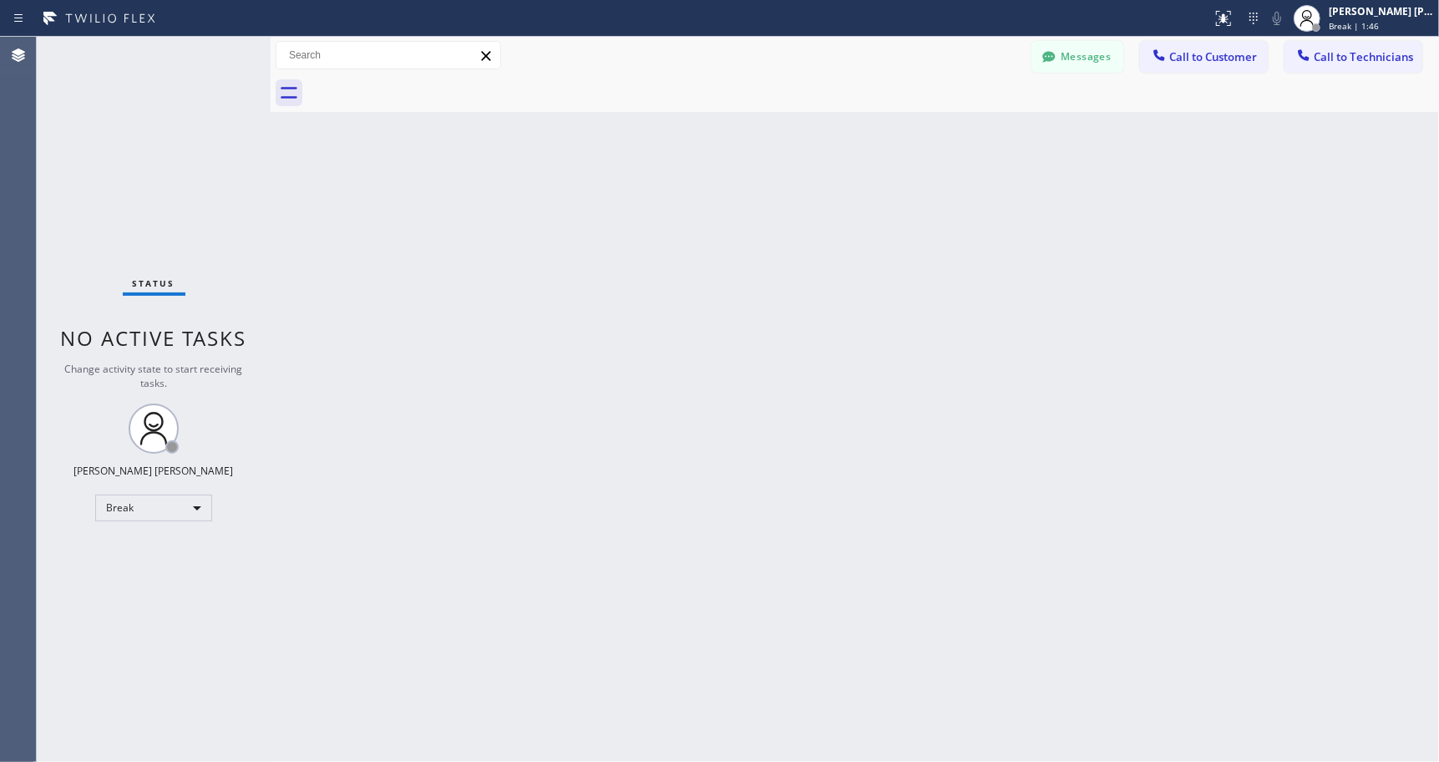
click at [868, 137] on div "Back to Dashboard Change Sender ID Customers Technicians Select a contact Outbo…" at bounding box center [855, 399] width 1168 height 725
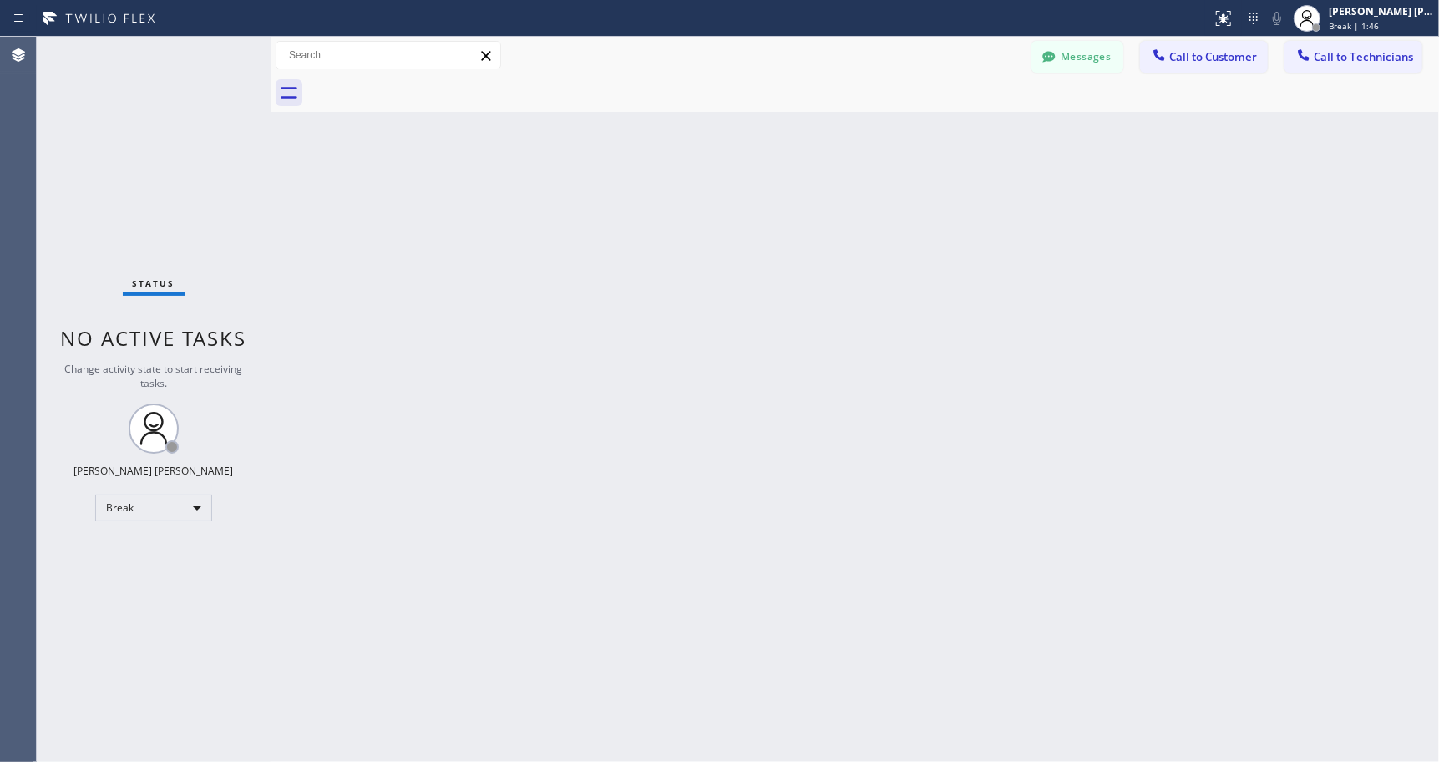
click at [868, 137] on div "Back to Dashboard Change Sender ID Customers Technicians Select a contact Outbo…" at bounding box center [855, 399] width 1168 height 725
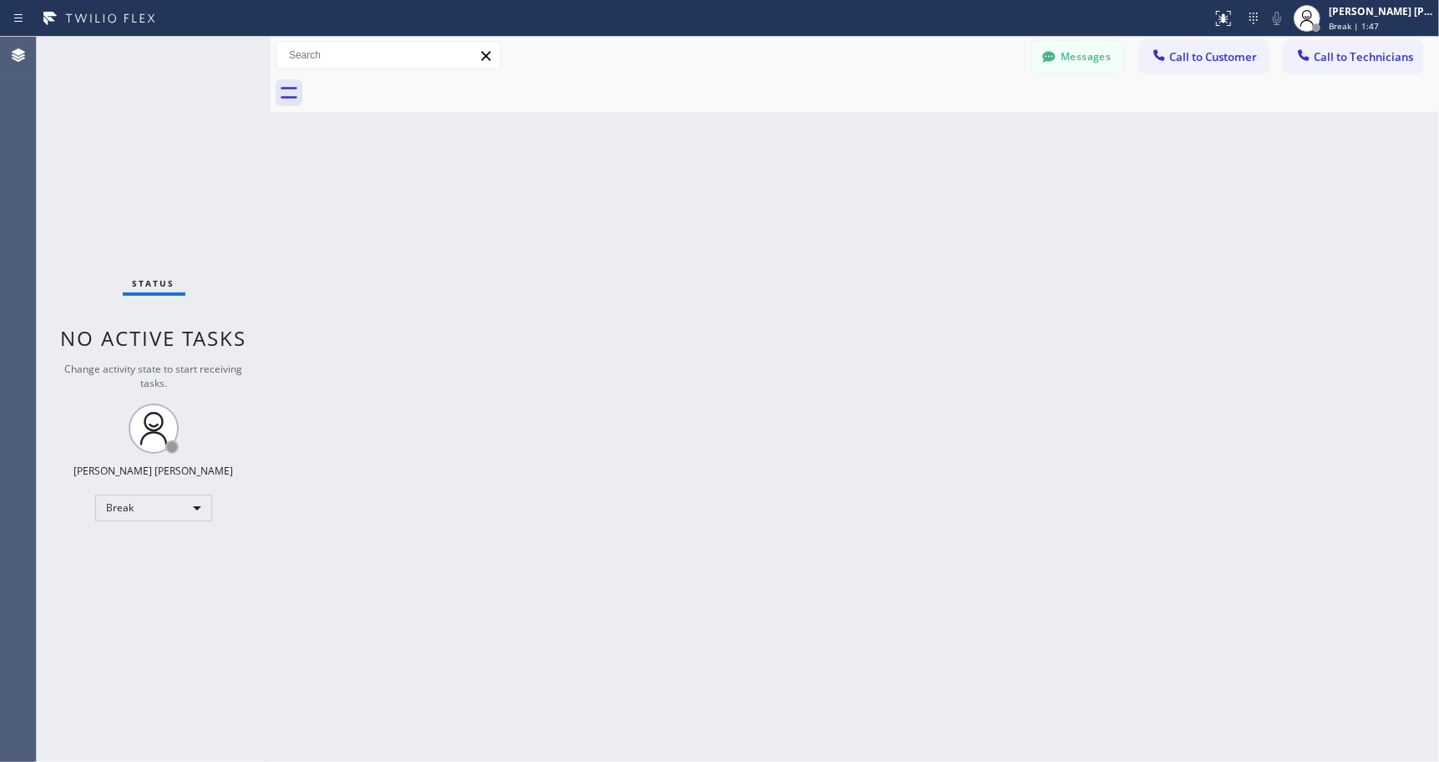
click at [868, 137] on div "Back to Dashboard Change Sender ID Customers Technicians Select a contact Outbo…" at bounding box center [855, 399] width 1168 height 725
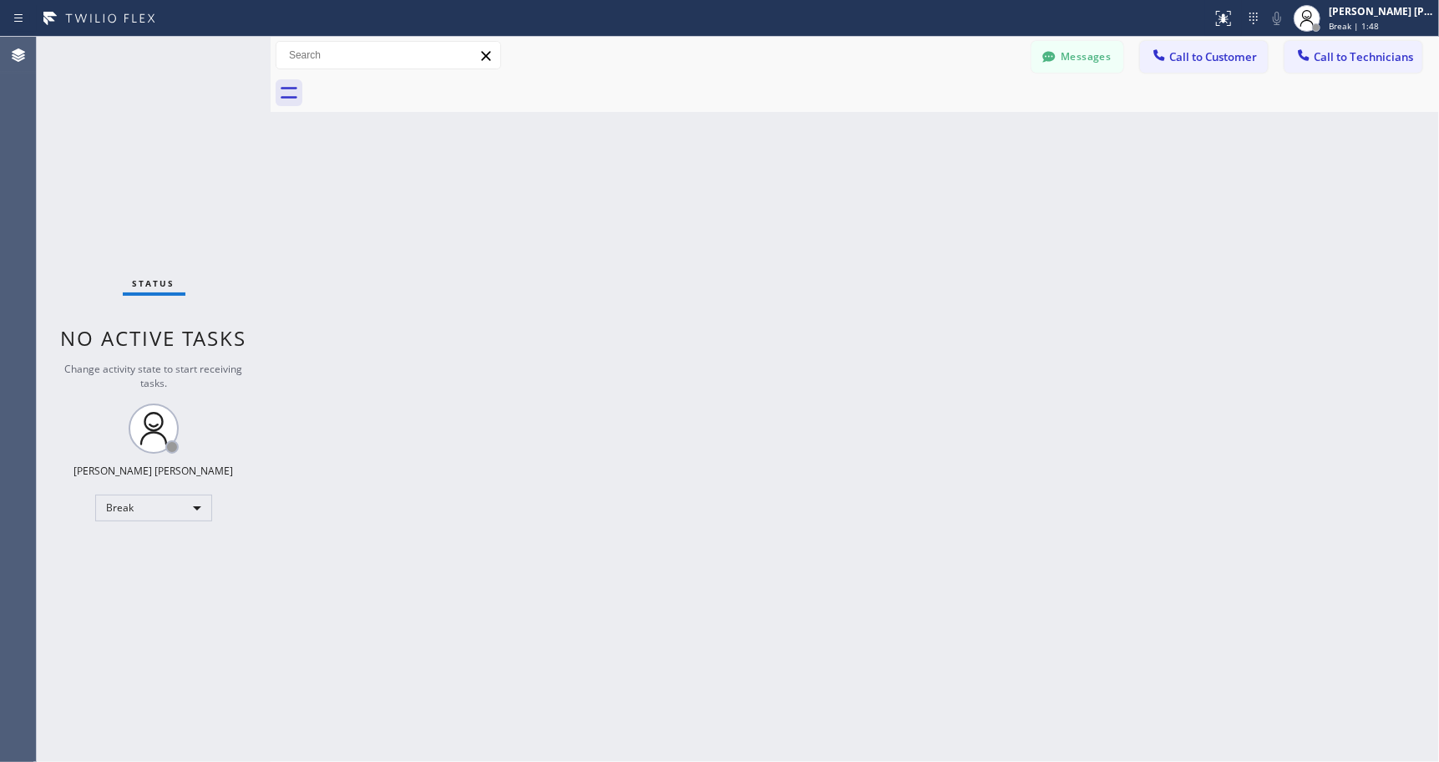
click at [868, 137] on div "Back to Dashboard Change Sender ID Customers Technicians Select a contact Outbo…" at bounding box center [855, 399] width 1168 height 725
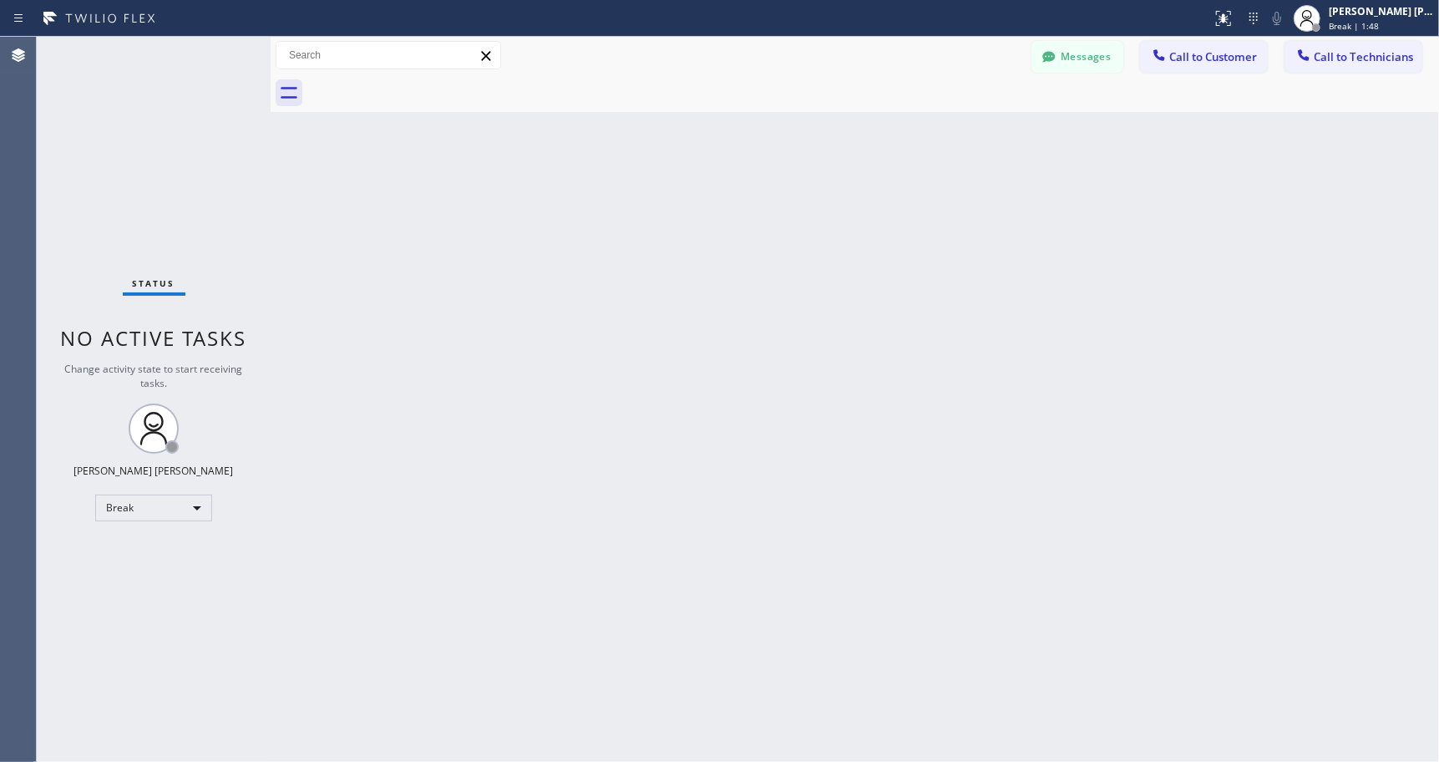
click at [868, 137] on div "Back to Dashboard Change Sender ID Customers Technicians Select a contact Outbo…" at bounding box center [855, 399] width 1168 height 725
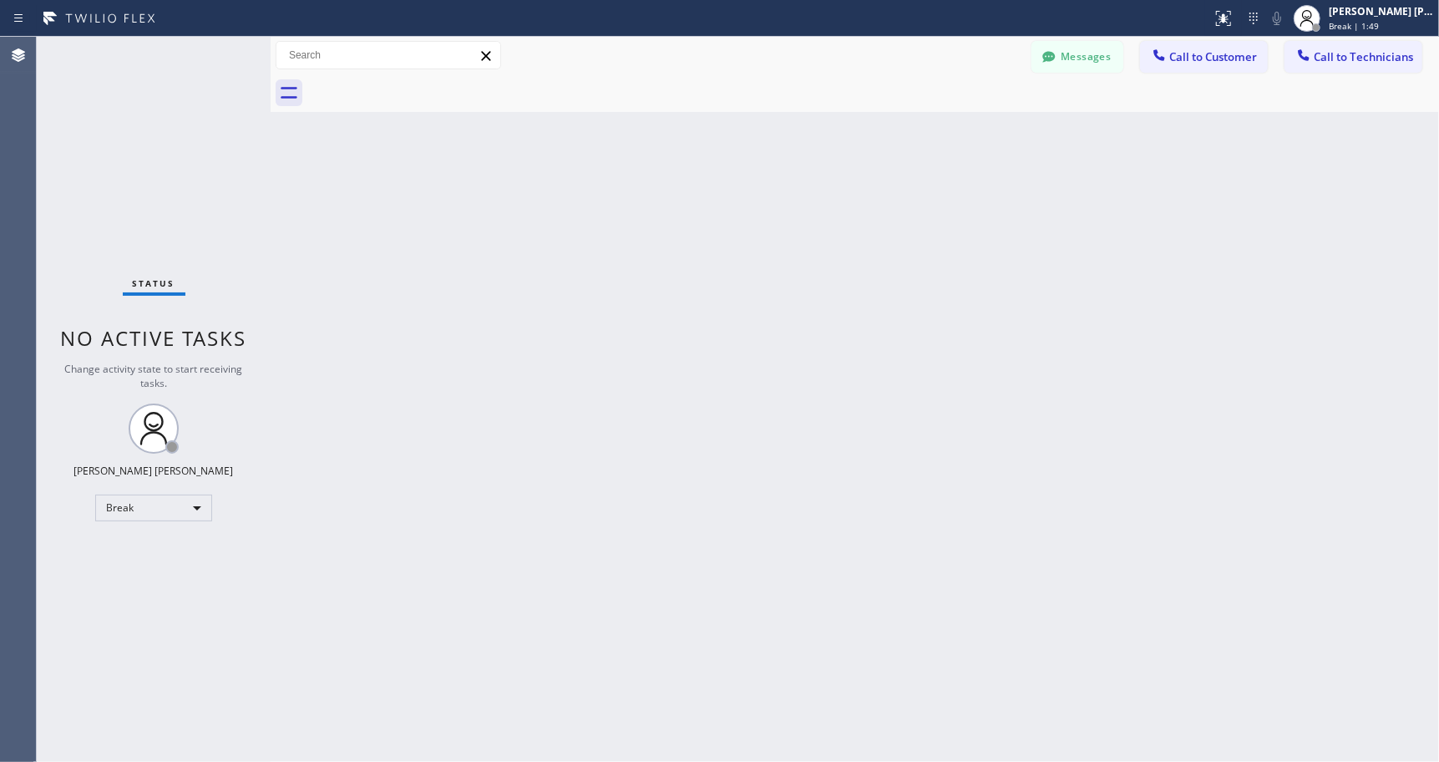
click at [868, 137] on div "Back to Dashboard Change Sender ID Customers Technicians Select a contact Outbo…" at bounding box center [855, 399] width 1168 height 725
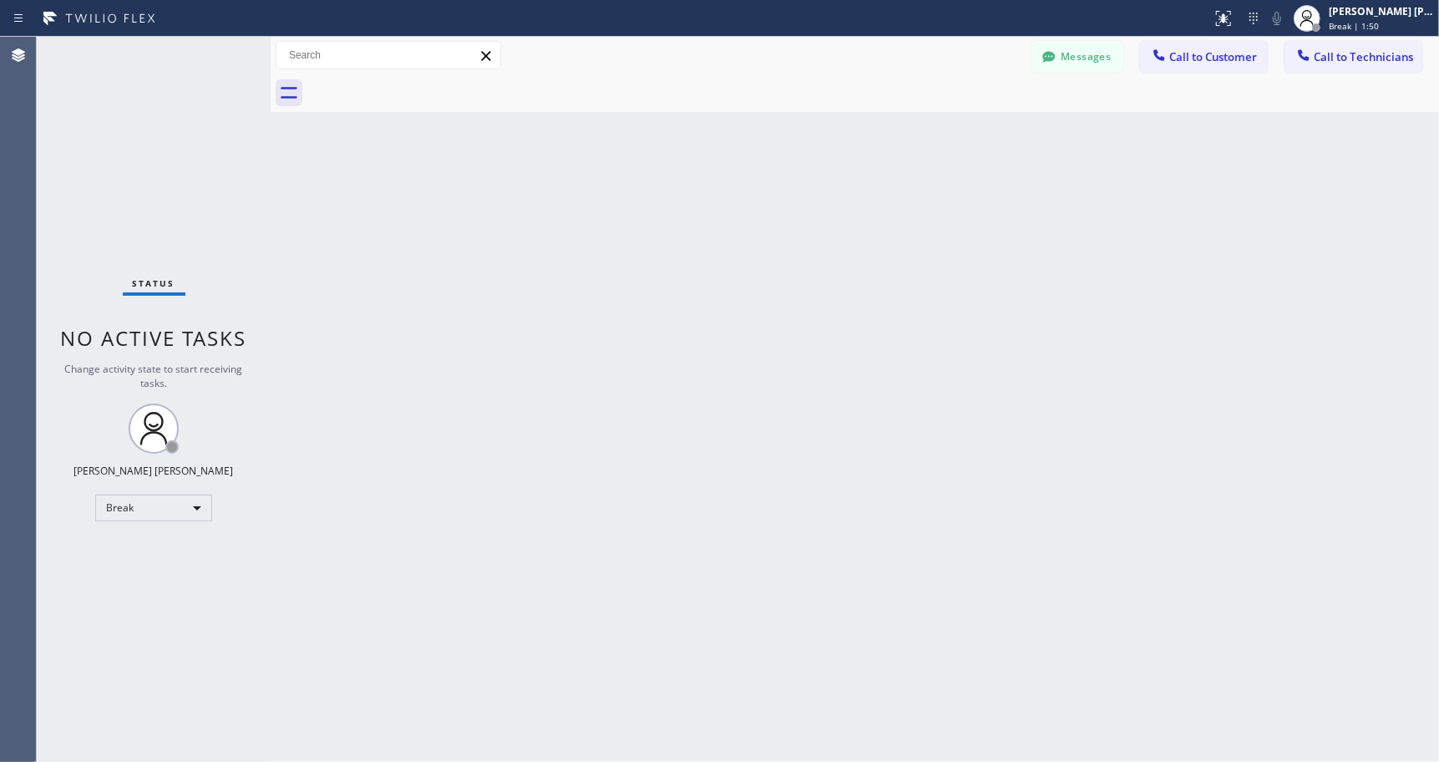
click at [868, 137] on div "Back to Dashboard Change Sender ID Customers Technicians Select a contact Outbo…" at bounding box center [855, 399] width 1168 height 725
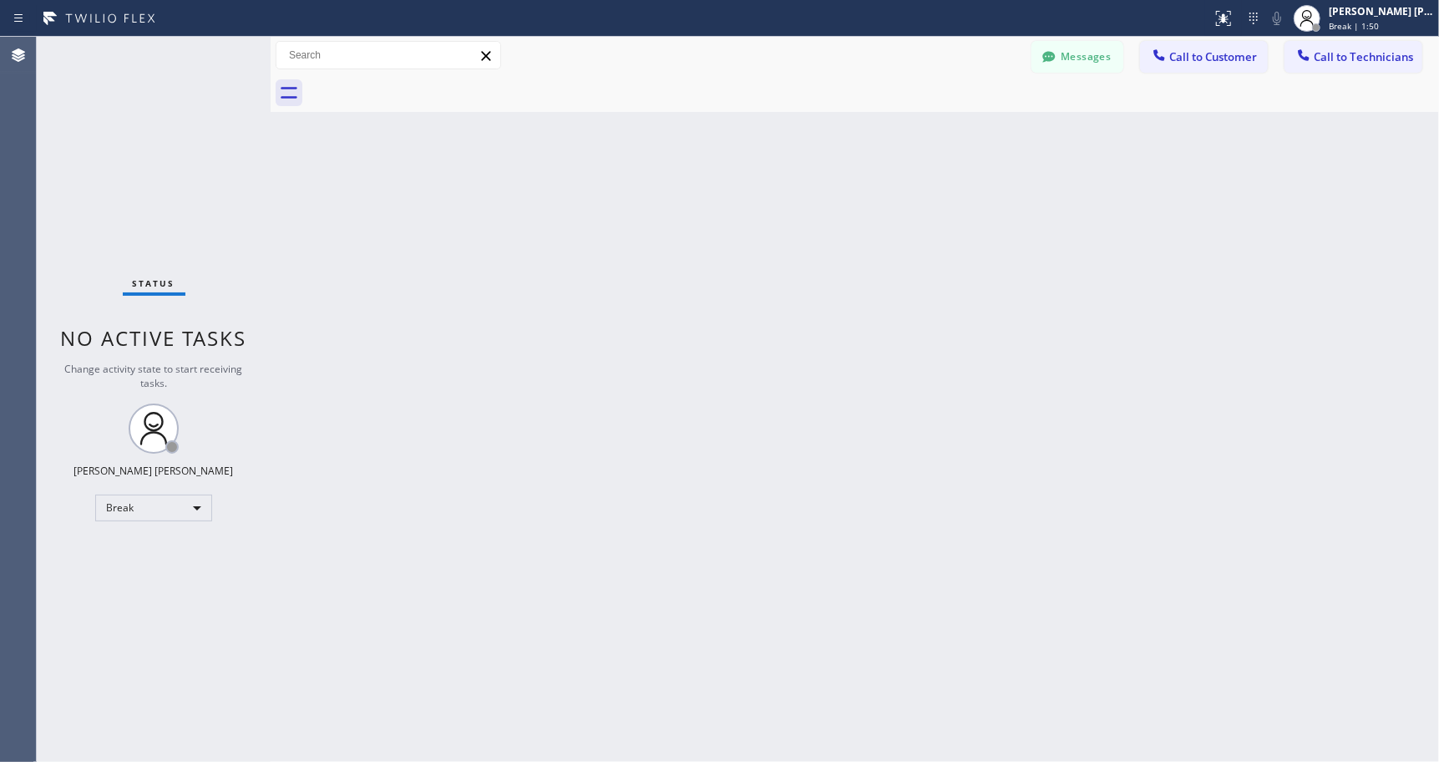
click at [868, 137] on div "Back to Dashboard Change Sender ID Customers Technicians Select a contact Outbo…" at bounding box center [855, 399] width 1168 height 725
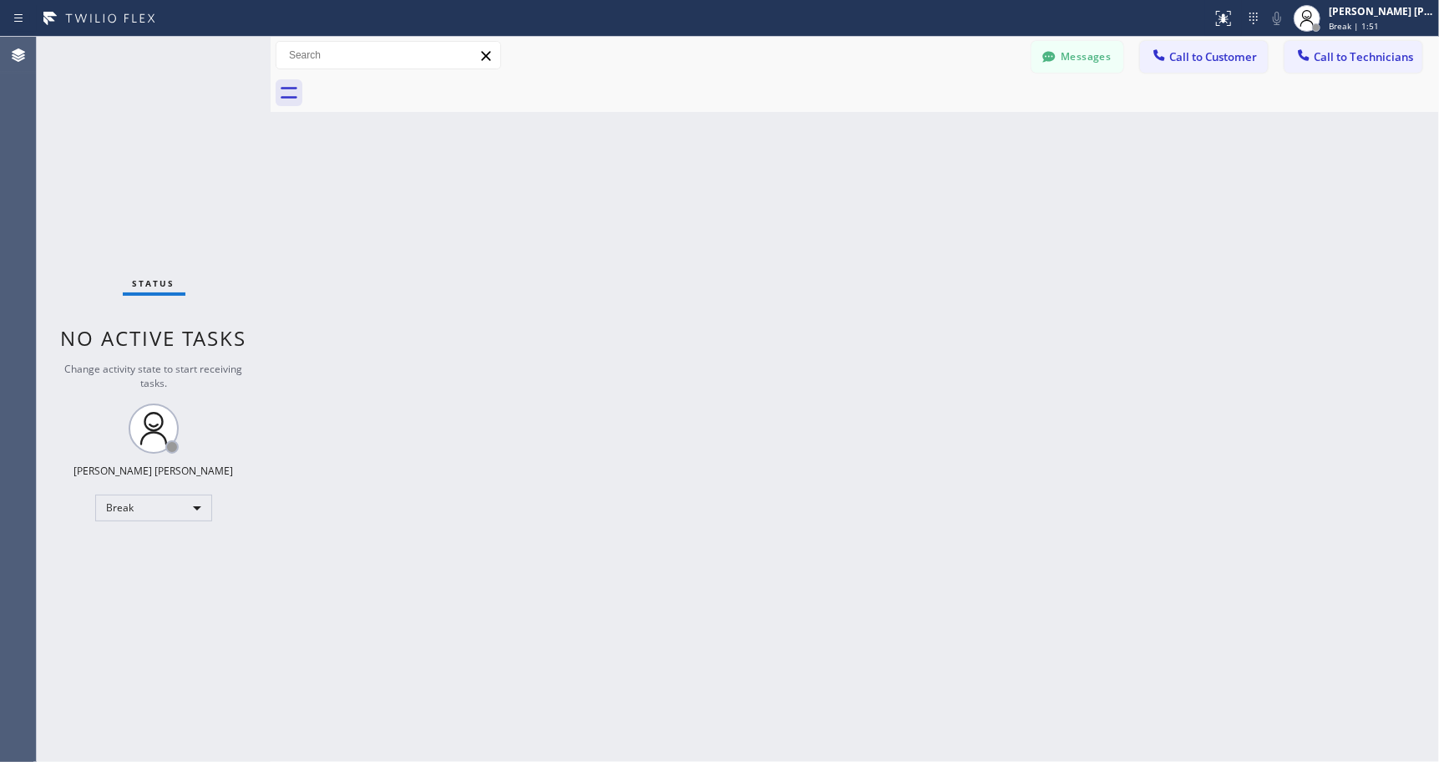
click at [868, 137] on div "Back to Dashboard Change Sender ID Customers Technicians Select a contact Outbo…" at bounding box center [855, 399] width 1168 height 725
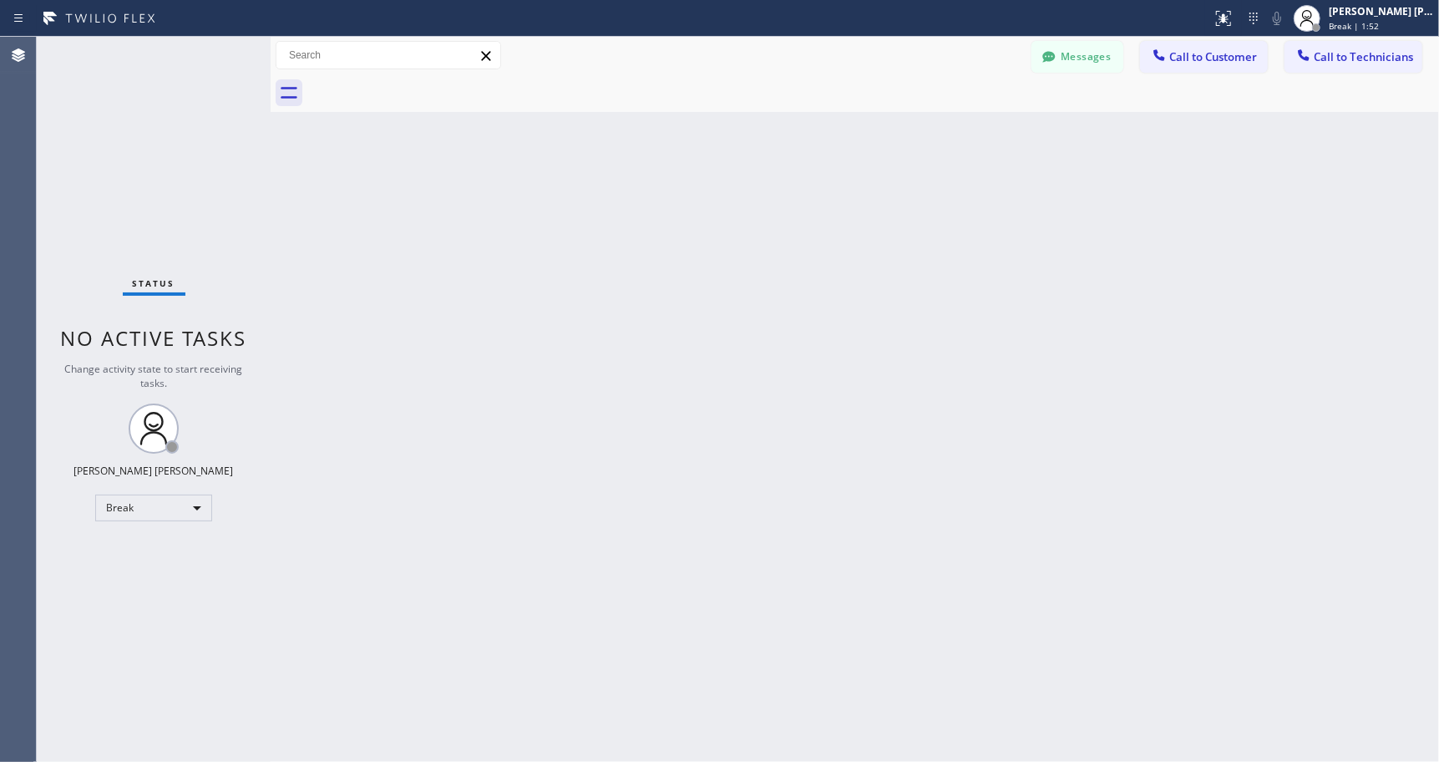
click at [868, 137] on div "Back to Dashboard Change Sender ID Customers Technicians Select a contact Outbo…" at bounding box center [855, 399] width 1168 height 725
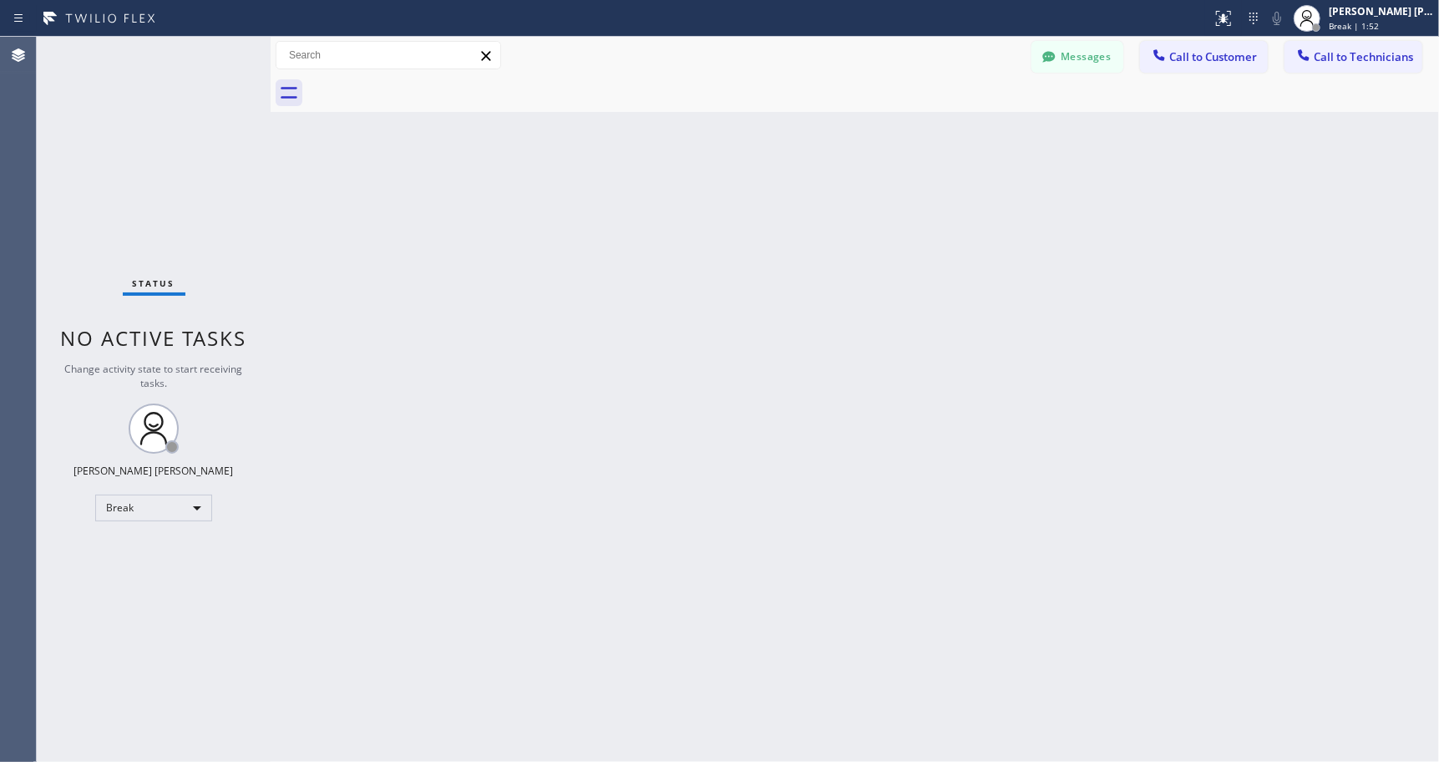
click at [868, 137] on div "Back to Dashboard Change Sender ID Customers Technicians Select a contact Outbo…" at bounding box center [855, 399] width 1168 height 725
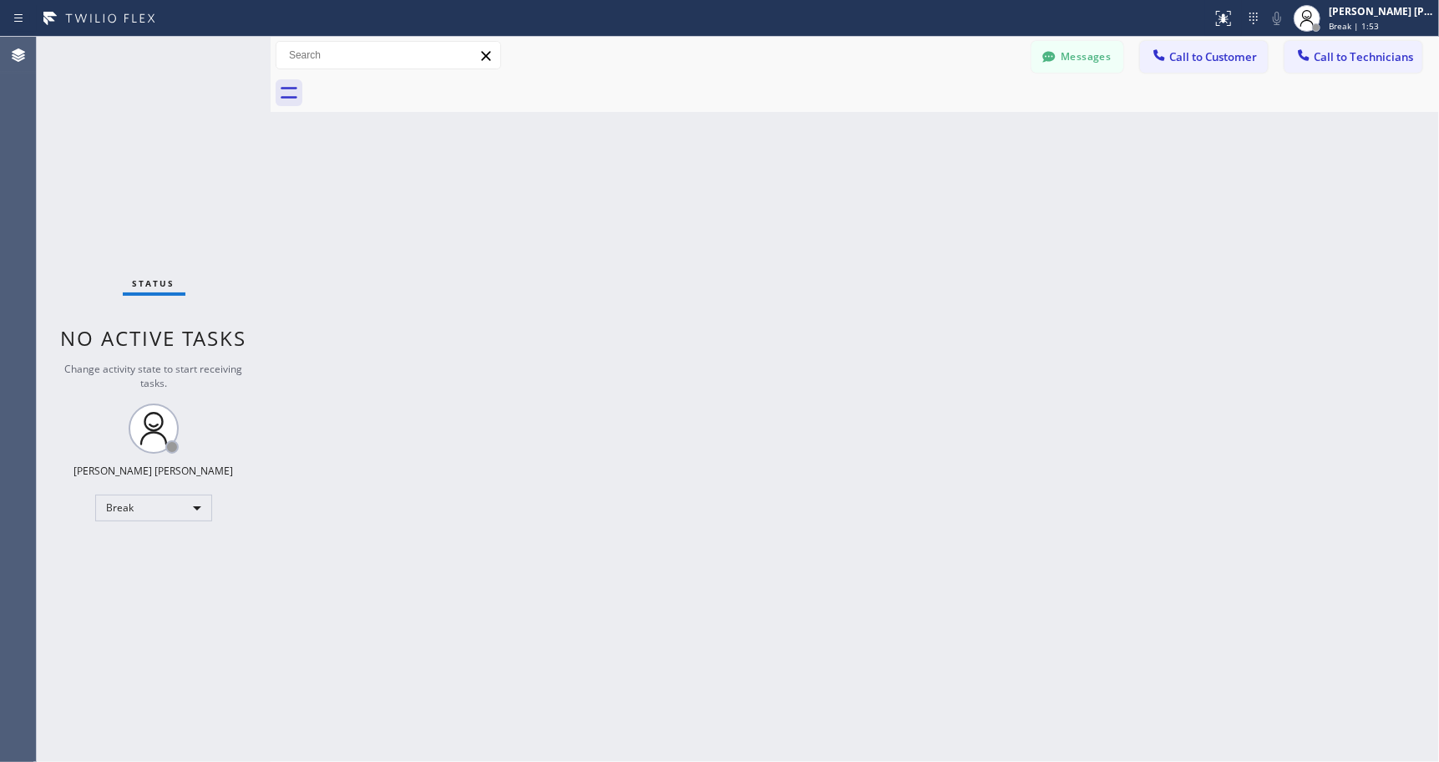
click
